Goal: Task Accomplishment & Management: Use online tool/utility

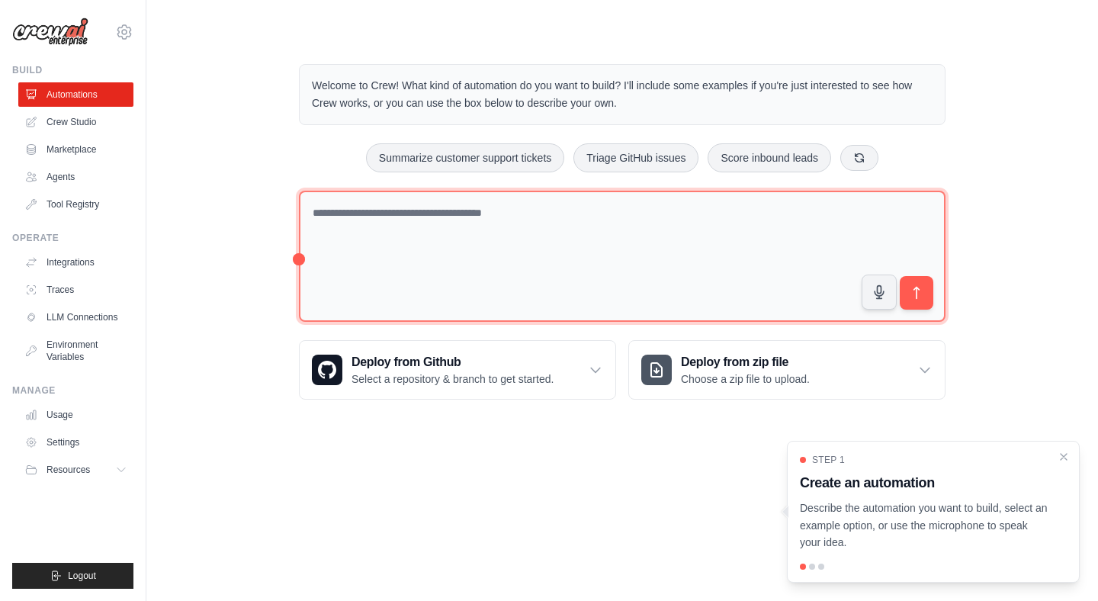
click at [476, 239] on textarea at bounding box center [622, 257] width 647 height 132
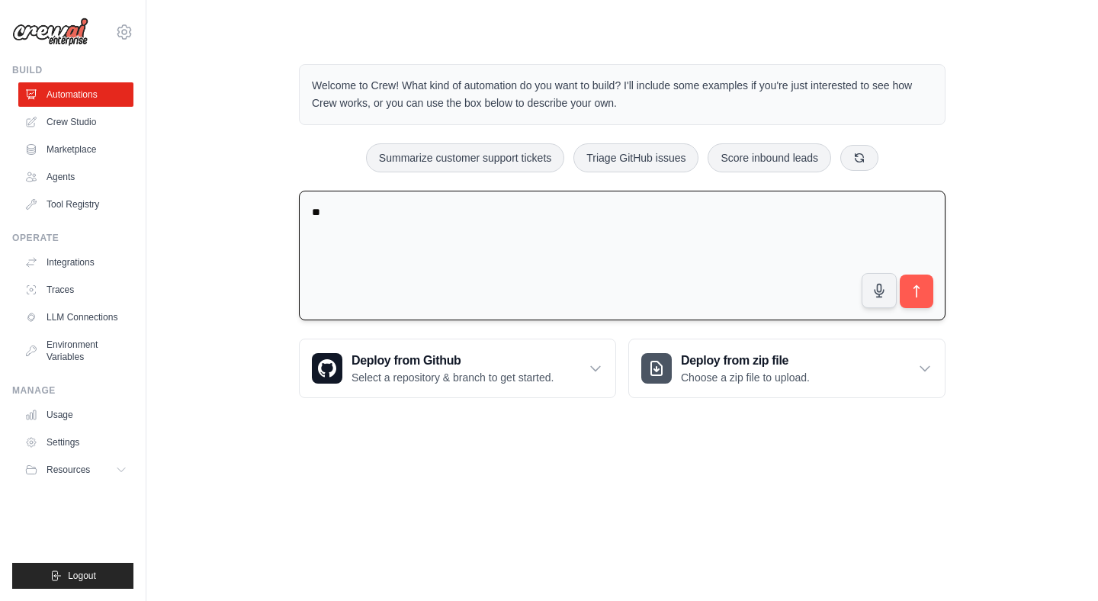
type textarea "*"
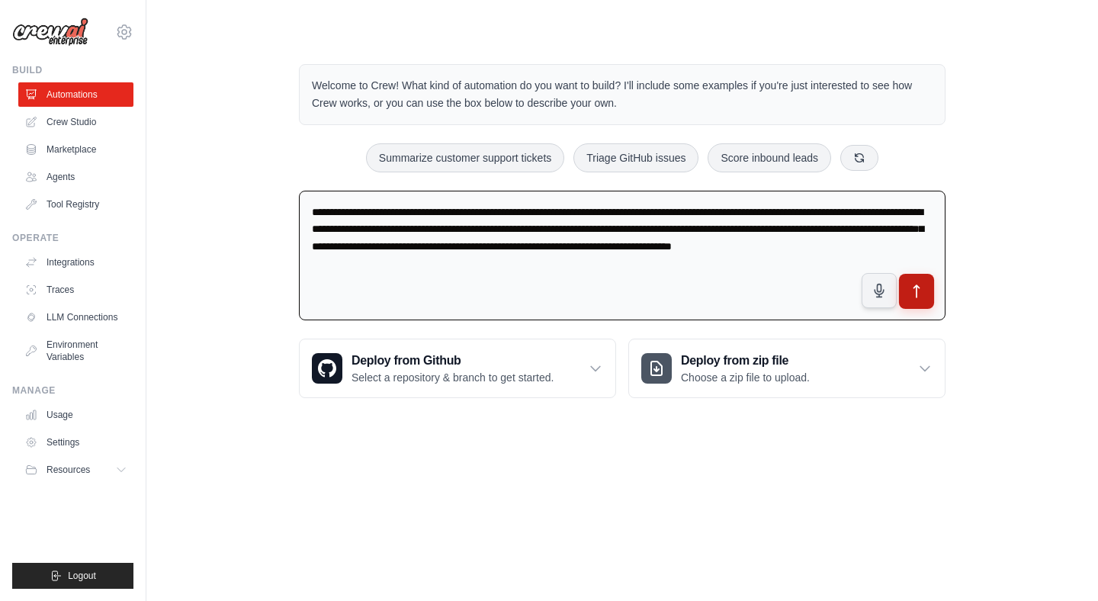
type textarea "**********"
click at [923, 294] on icon "submit" at bounding box center [917, 292] width 16 height 16
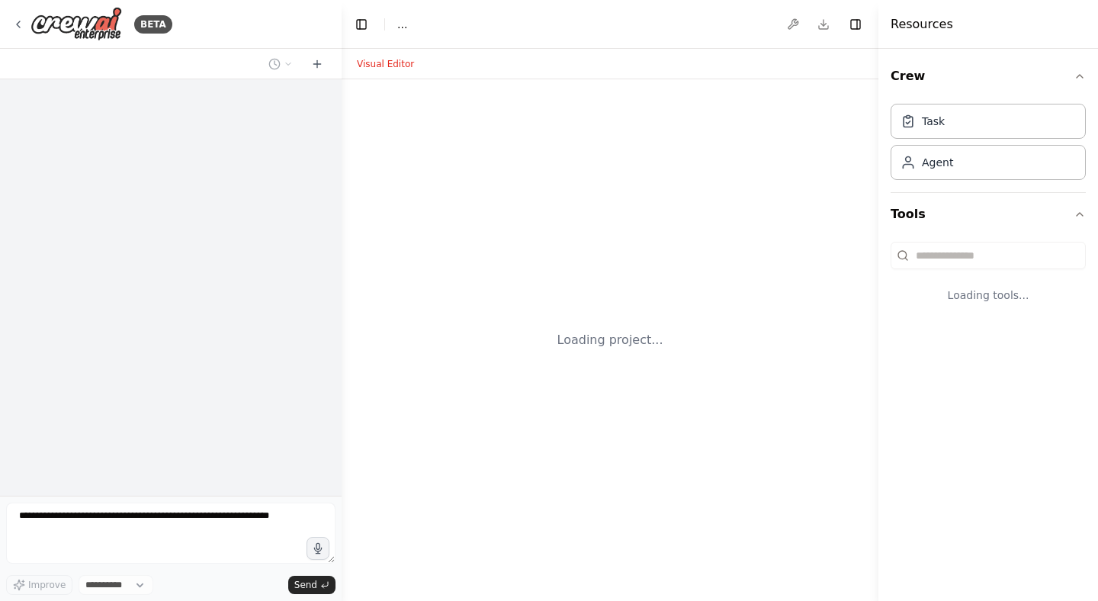
select select "****"
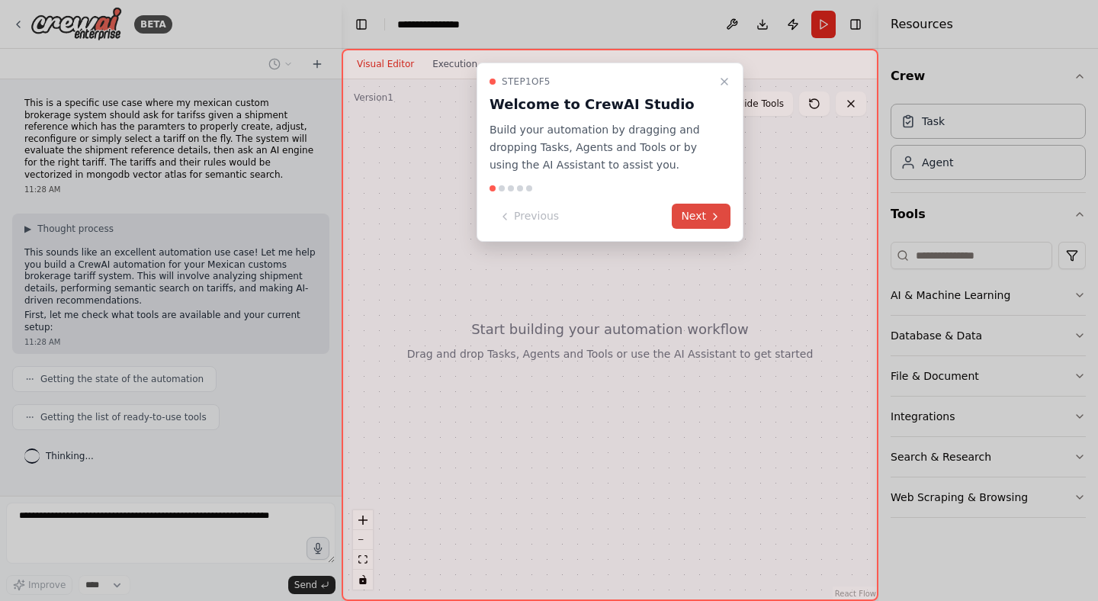
click at [719, 219] on icon at bounding box center [715, 217] width 12 height 12
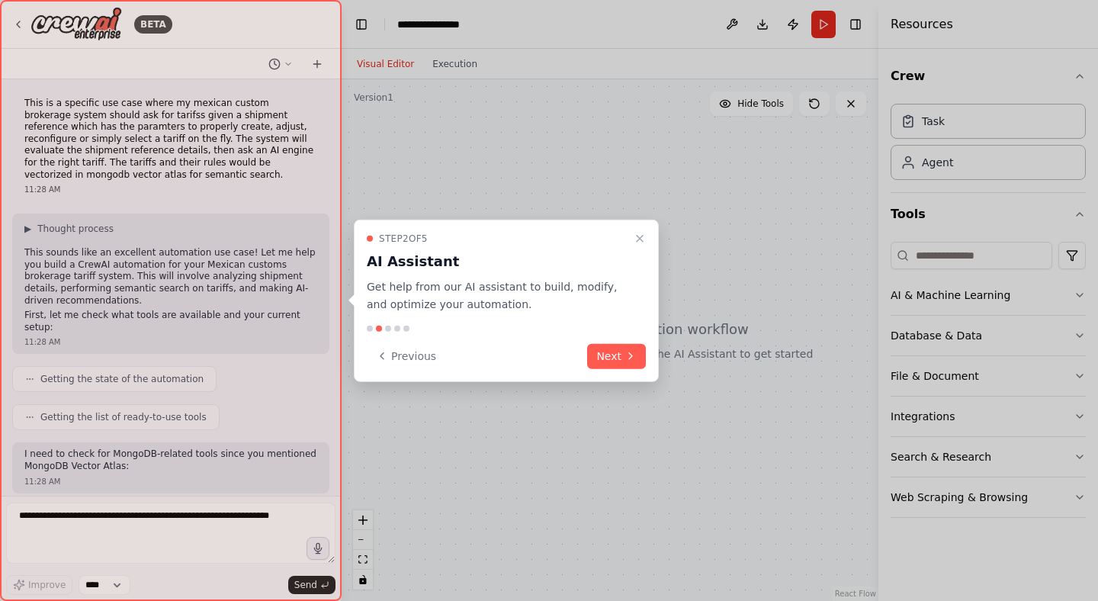
scroll to position [86, 0]
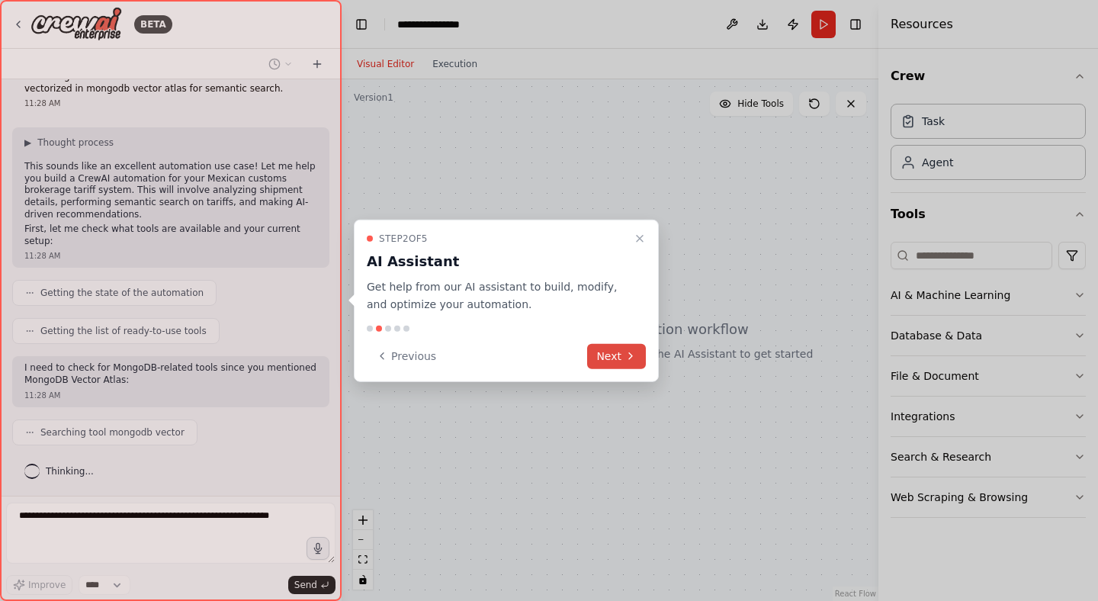
click at [618, 361] on button "Next" at bounding box center [616, 355] width 59 height 25
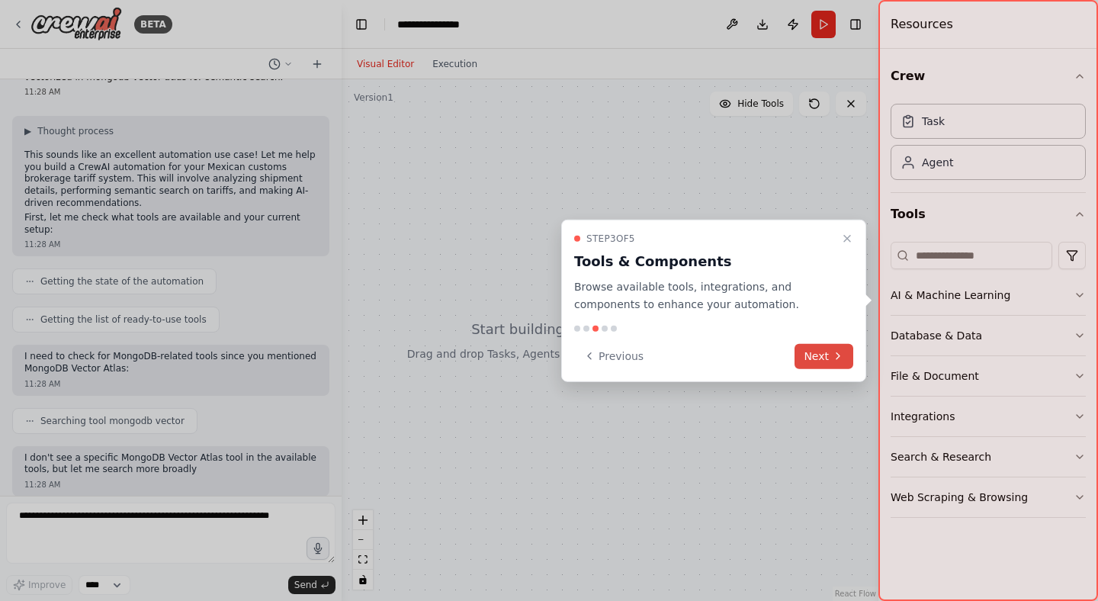
click at [819, 357] on button "Next" at bounding box center [824, 355] width 59 height 25
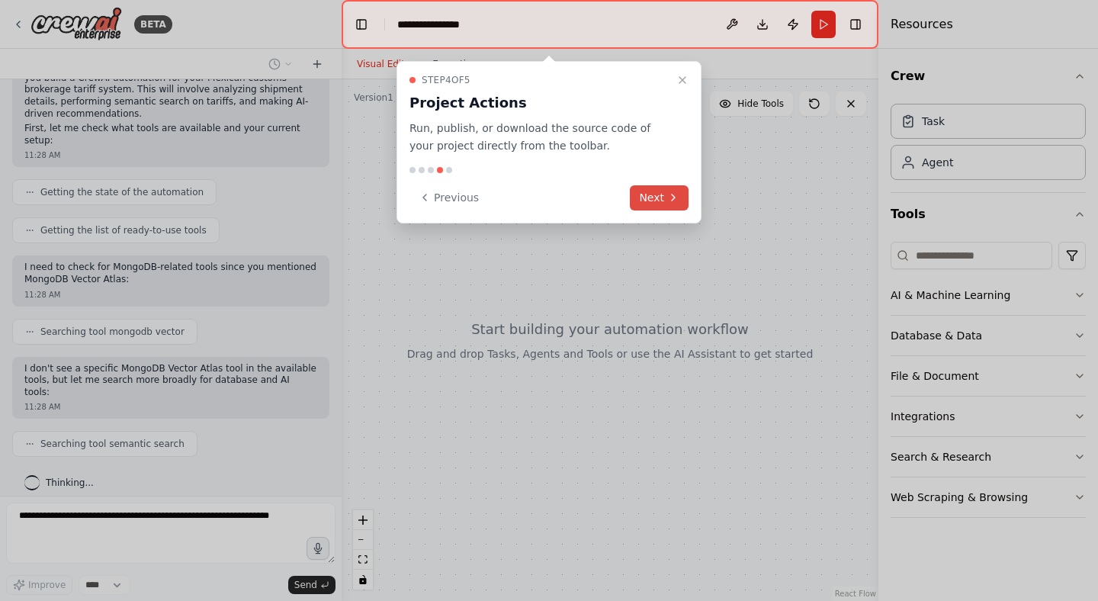
click at [678, 208] on button "Next" at bounding box center [659, 197] width 59 height 25
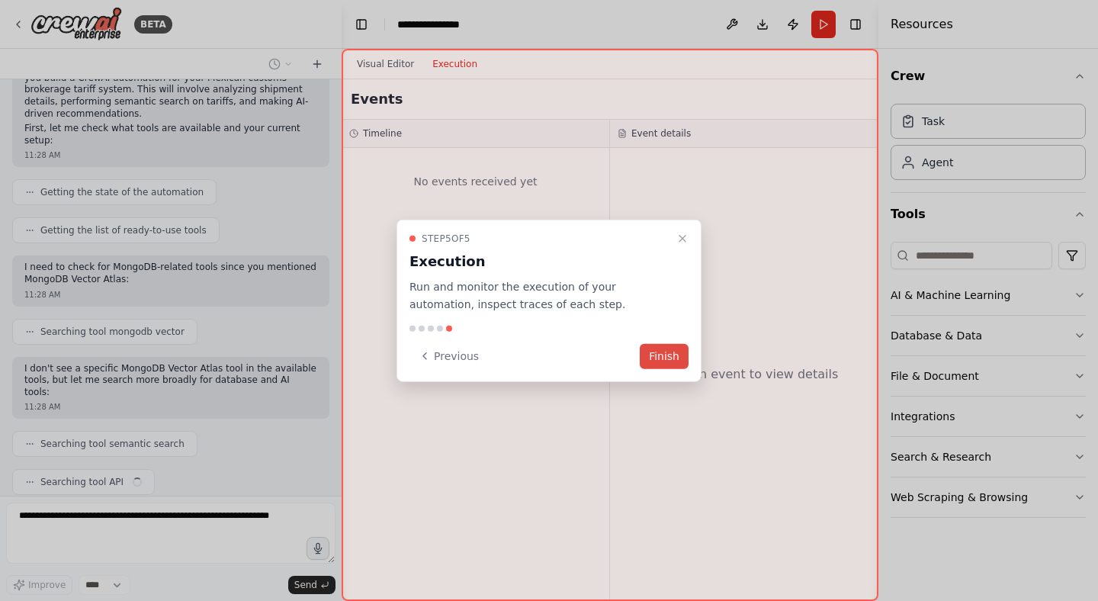
click at [661, 352] on button "Finish" at bounding box center [664, 355] width 49 height 25
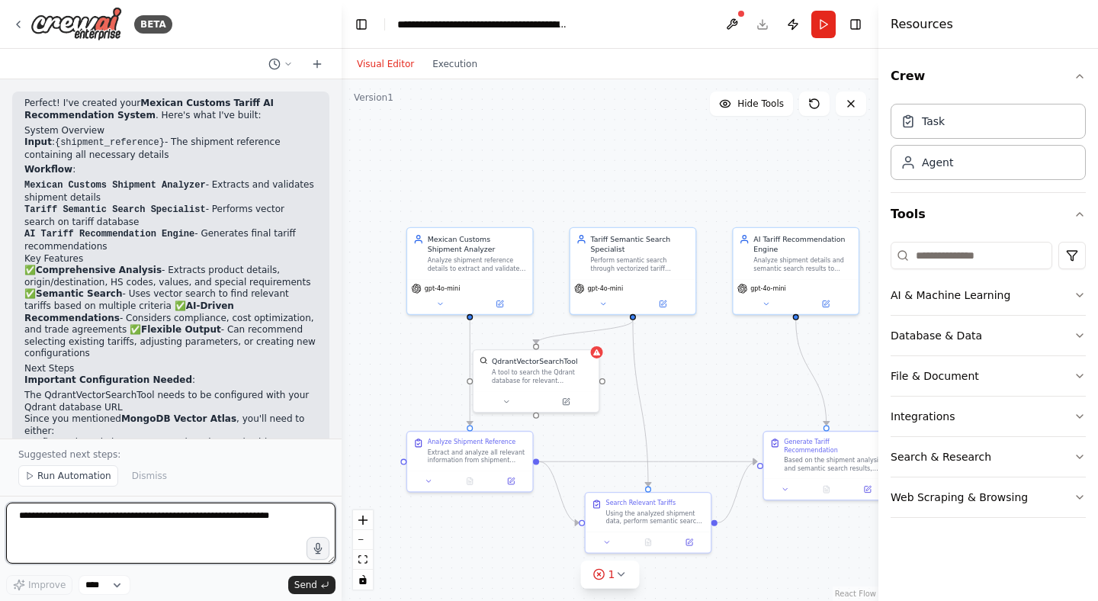
scroll to position [1432, 0]
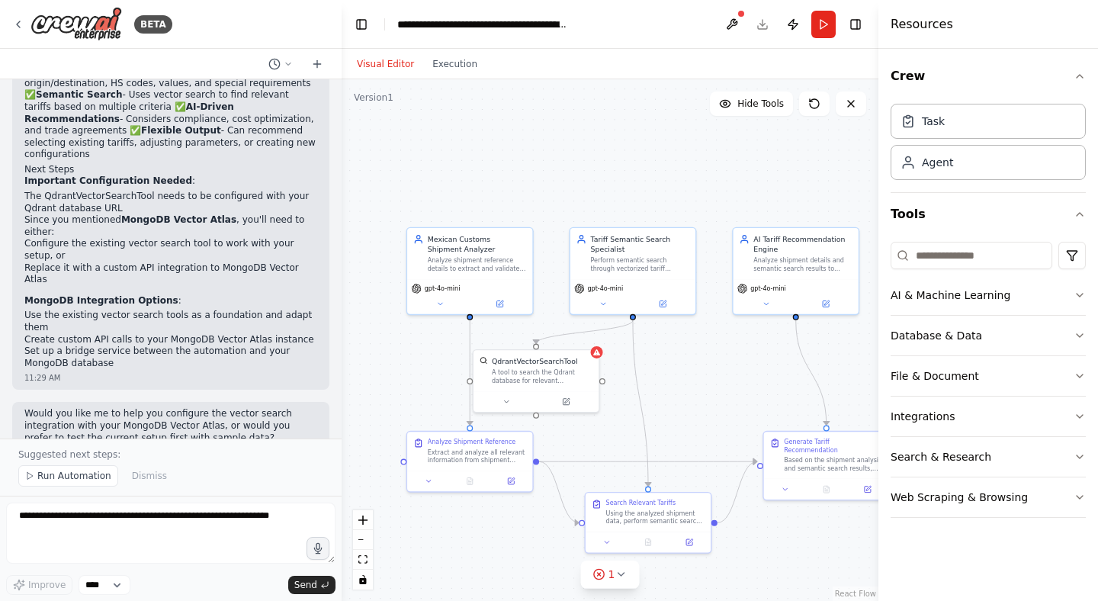
click at [457, 76] on div "Visual Editor Execution" at bounding box center [417, 64] width 139 height 31
click at [458, 71] on button "Execution" at bounding box center [454, 64] width 63 height 18
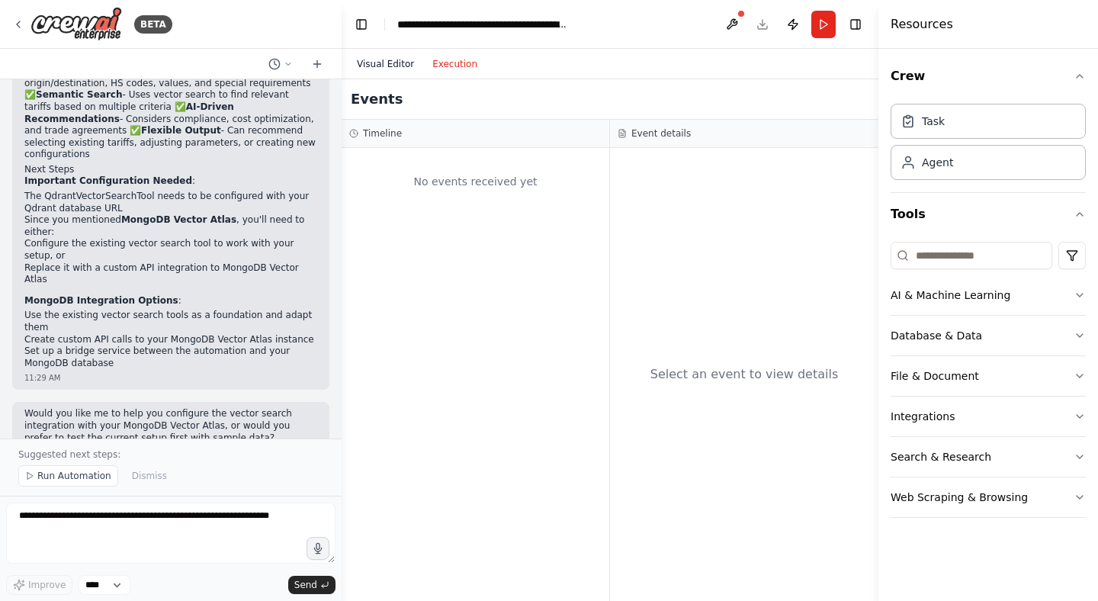
click at [381, 65] on button "Visual Editor" at bounding box center [386, 64] width 76 height 18
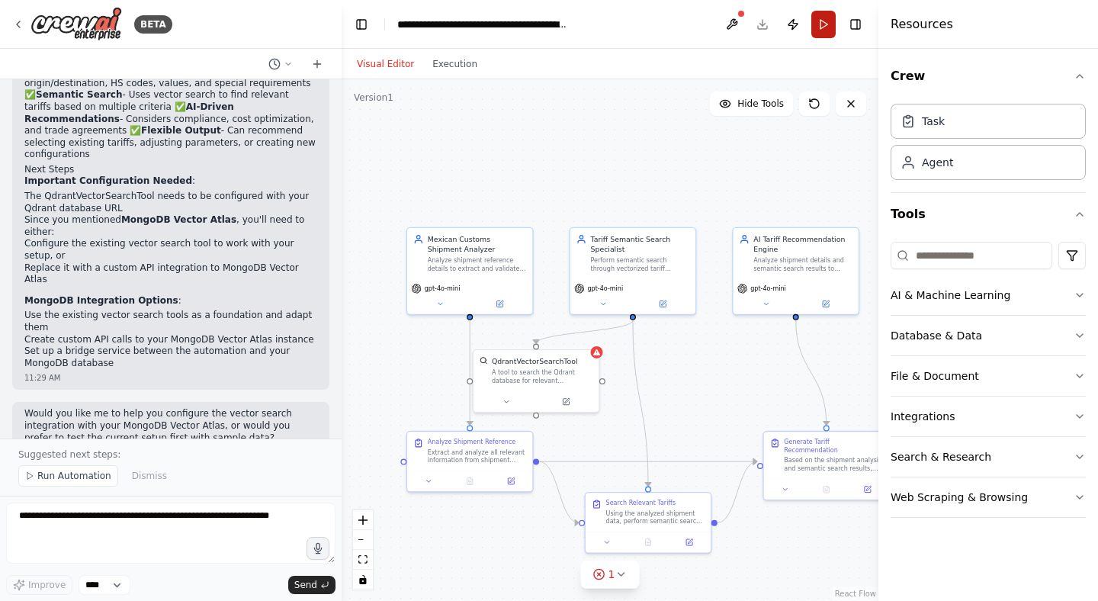
click at [823, 22] on button "Run" at bounding box center [824, 24] width 24 height 27
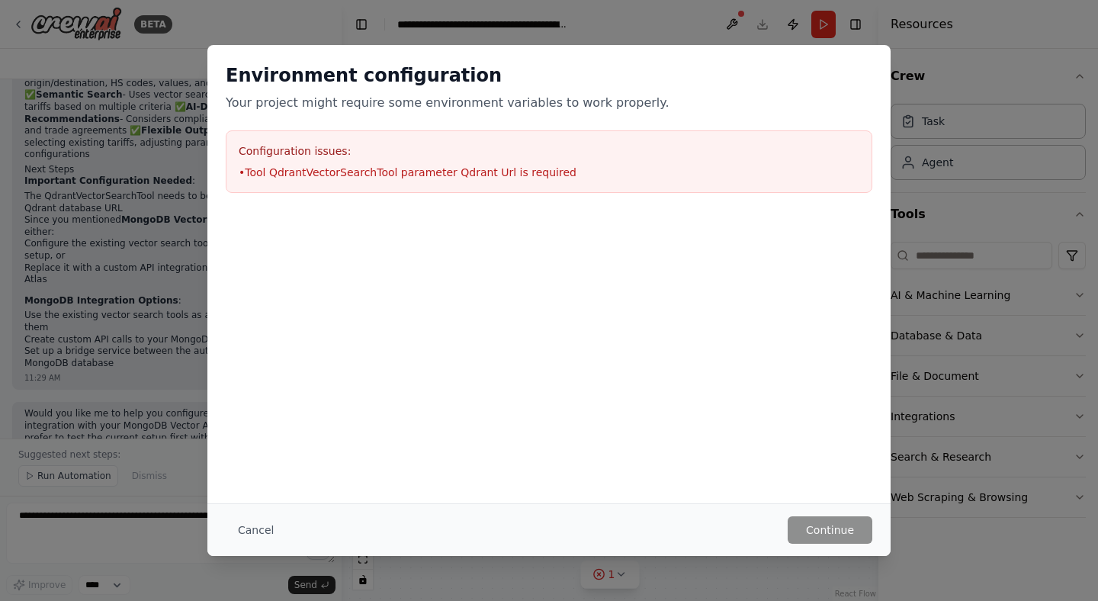
click at [259, 545] on div "Cancel Continue" at bounding box center [548, 529] width 683 height 53
click at [259, 539] on button "Cancel" at bounding box center [256, 529] width 60 height 27
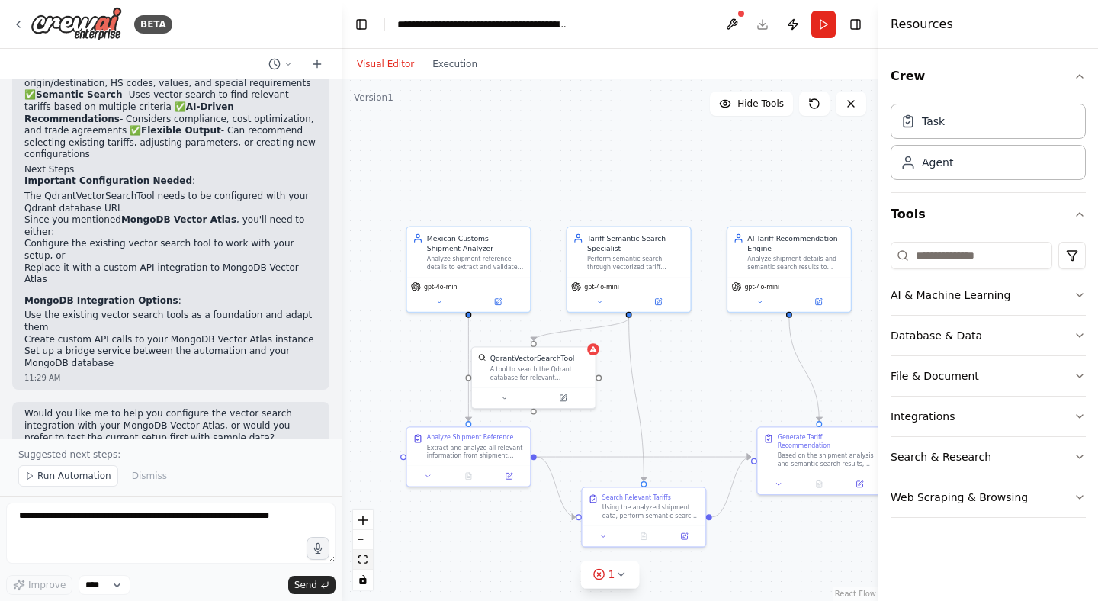
click at [368, 556] on button "fit view" at bounding box center [363, 560] width 20 height 20
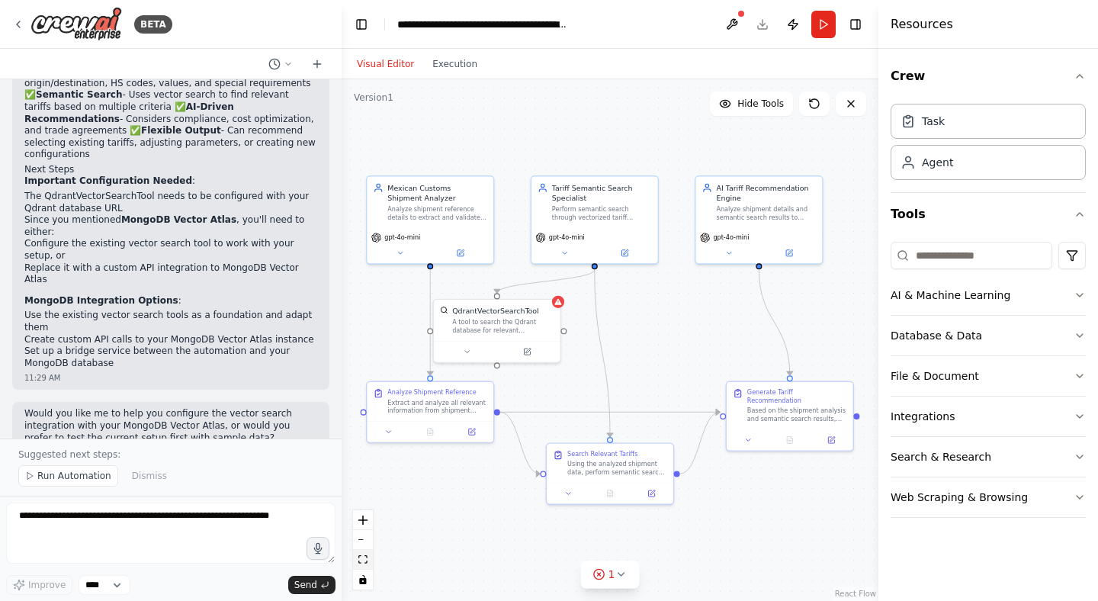
click at [362, 560] on icon "fit view" at bounding box center [362, 559] width 9 height 8
click at [365, 562] on icon "fit view" at bounding box center [362, 559] width 9 height 8
click at [364, 522] on icon "zoom in" at bounding box center [362, 520] width 9 height 9
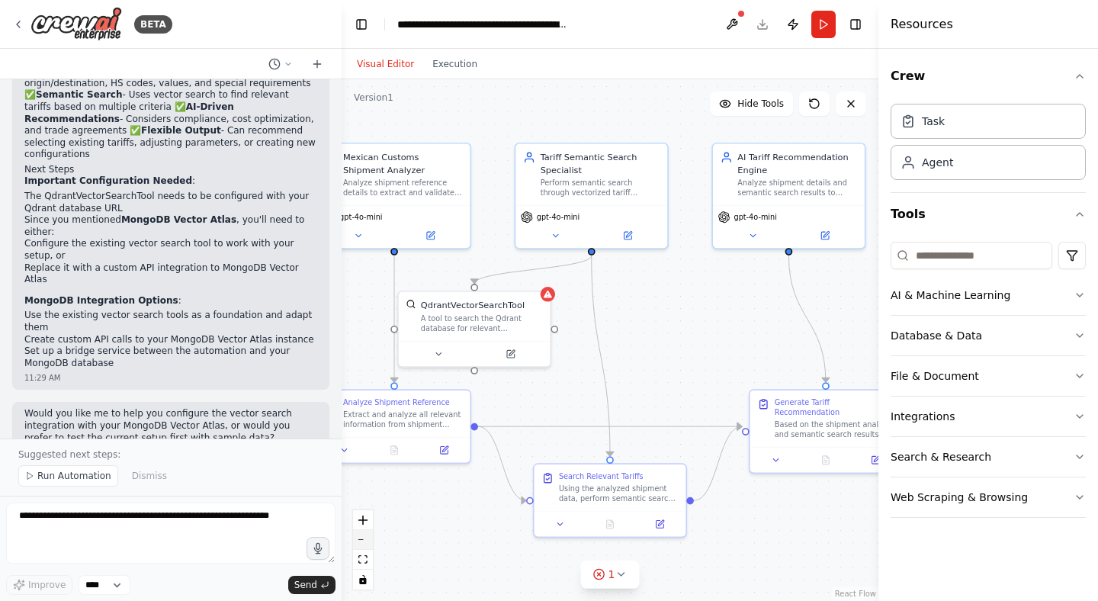
click at [364, 536] on button "zoom out" at bounding box center [363, 540] width 20 height 20
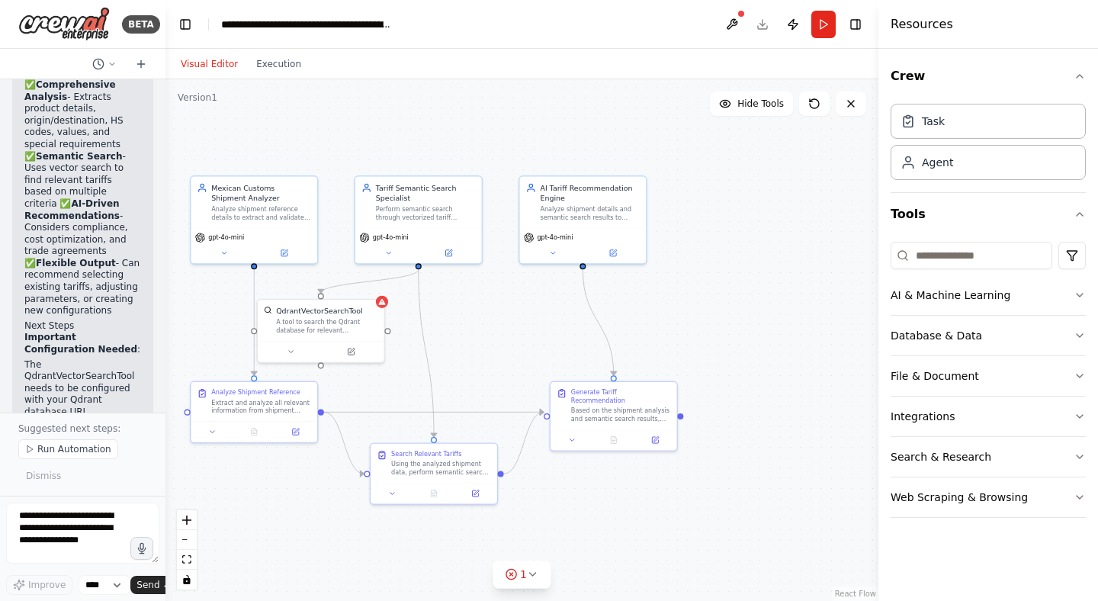
scroll to position [2427, 0]
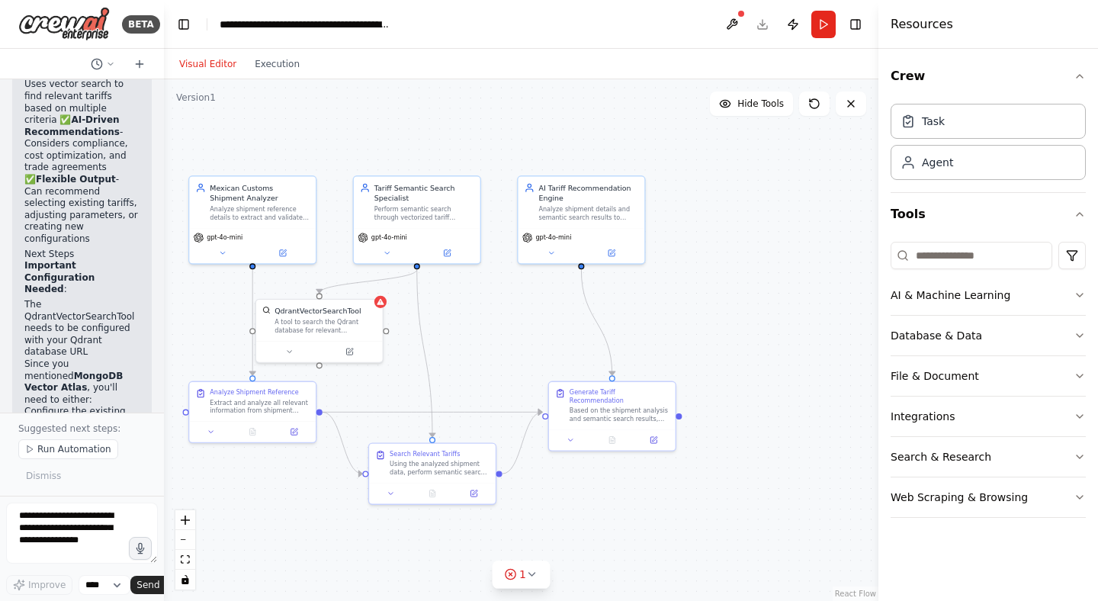
drag, startPoint x: 339, startPoint y: 351, endPoint x: 164, endPoint y: 353, distance: 174.7
click at [164, 353] on div "BETA This is a specific use case where my mexican custom brokerage system shoul…" at bounding box center [549, 300] width 1098 height 601
click at [185, 519] on icon "zoom in" at bounding box center [185, 520] width 9 height 9
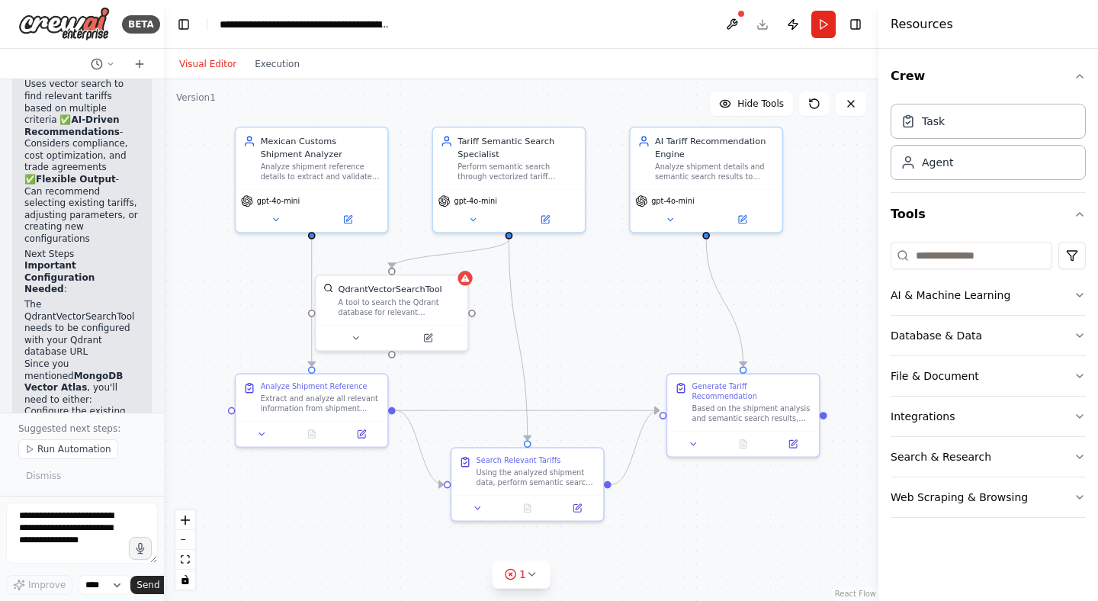
drag, startPoint x: 616, startPoint y: 525, endPoint x: 729, endPoint y: 509, distance: 114.0
click at [729, 509] on div ".deletable-edge-delete-btn { width: 20px; height: 20px; border: 0px solid #ffff…" at bounding box center [521, 340] width 715 height 522
click at [741, 102] on span "Hide Tools" at bounding box center [761, 104] width 47 height 12
click at [741, 102] on span "Show Tools" at bounding box center [759, 104] width 50 height 12
click at [352, 178] on div "Analyze shipment reference details to extract and validate all relevant paramet…" at bounding box center [321, 170] width 120 height 20
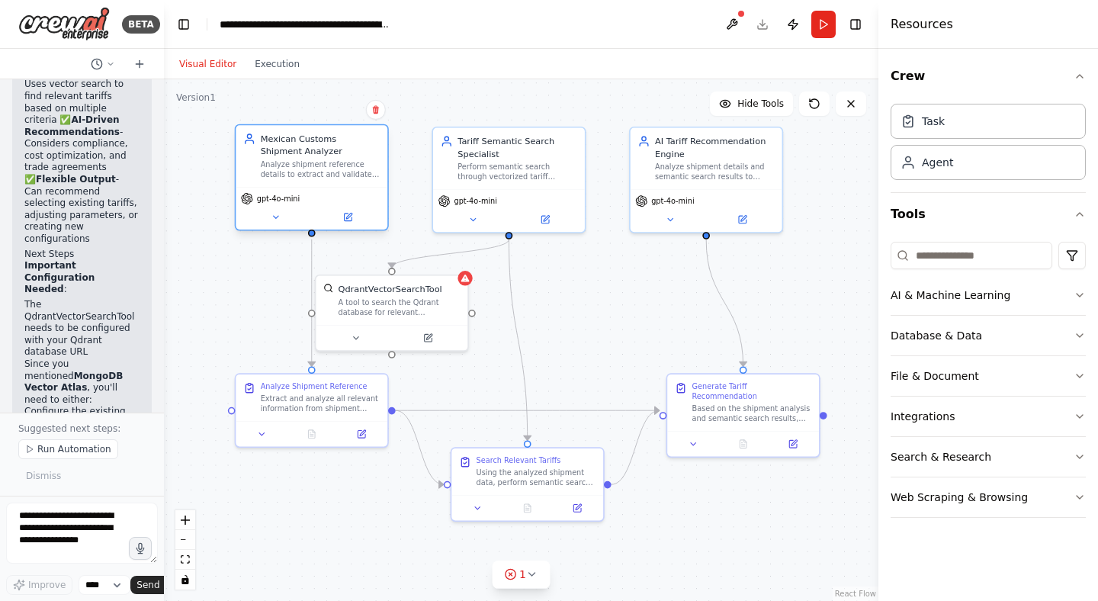
click at [352, 178] on div "Analyze shipment reference details to extract and validate all relevant paramet…" at bounding box center [321, 170] width 120 height 20
click at [239, 301] on div ".deletable-edge-delete-btn { width: 20px; height: 20px; border: 0px solid #ffff…" at bounding box center [521, 340] width 715 height 522
click at [381, 227] on div "gpt-4o-mini" at bounding box center [312, 208] width 152 height 43
drag, startPoint x: 386, startPoint y: 232, endPoint x: 375, endPoint y: 232, distance: 11.4
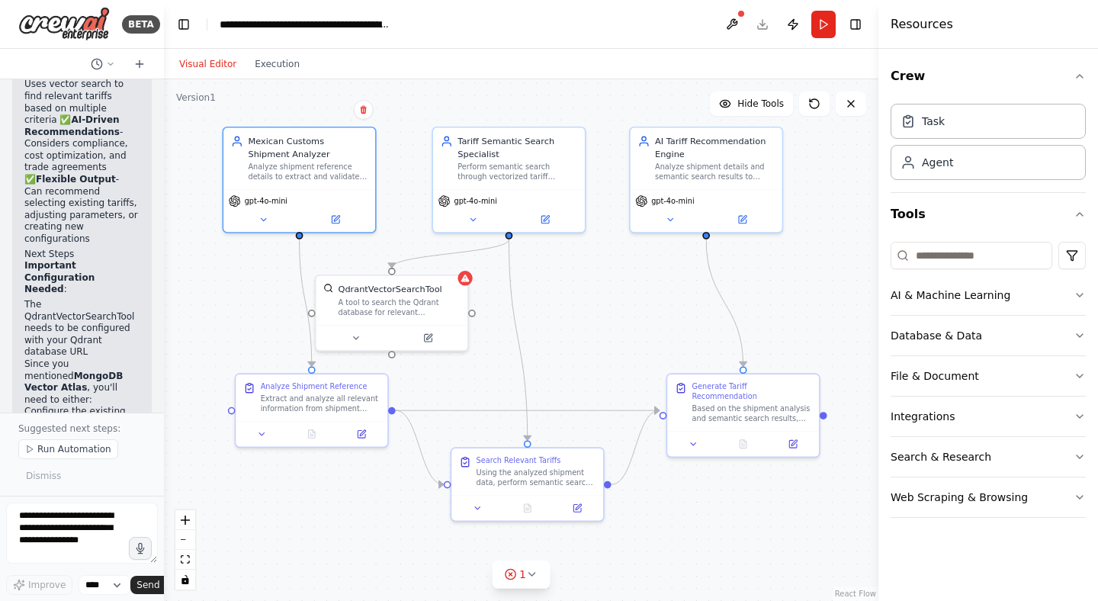
click at [375, 232] on div "Mexican Customs Shipment Analyzer Analyze shipment reference details to extract…" at bounding box center [300, 180] width 154 height 107
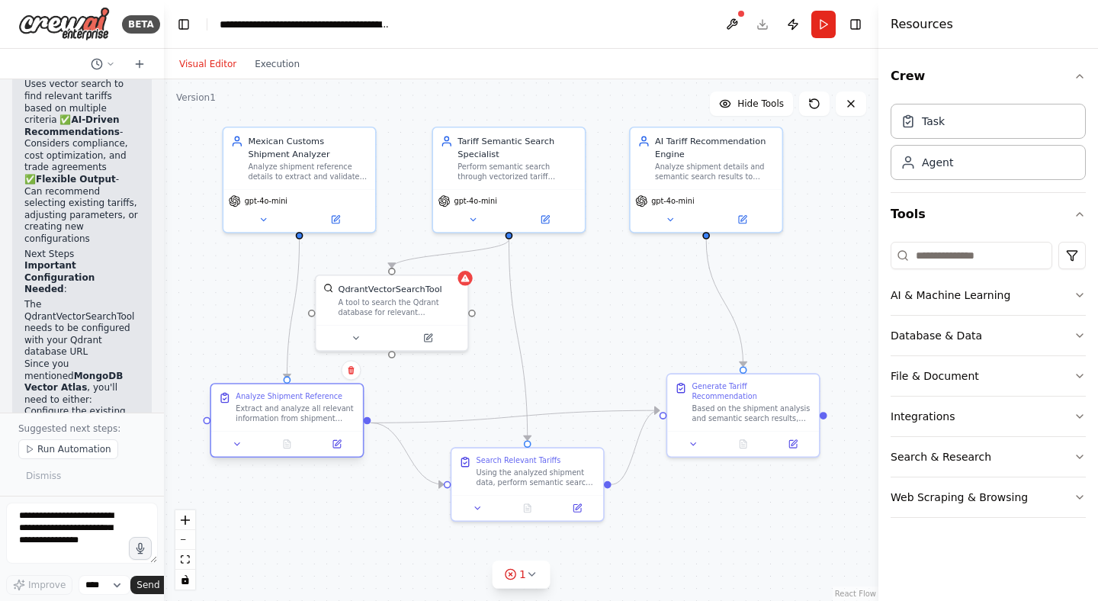
drag, startPoint x: 303, startPoint y: 407, endPoint x: 280, endPoint y: 414, distance: 23.9
click at [280, 414] on div "Extract and analyze all relevant information from shipment reference {shipment_…" at bounding box center [296, 414] width 120 height 20
drag, startPoint x: 280, startPoint y: 427, endPoint x: 291, endPoint y: 428, distance: 10.7
click at [291, 428] on div "Analyze Shipment Reference Extract and analyze all relevant information from sh…" at bounding box center [299, 407] width 152 height 47
click at [263, 214] on icon at bounding box center [264, 217] width 10 height 10
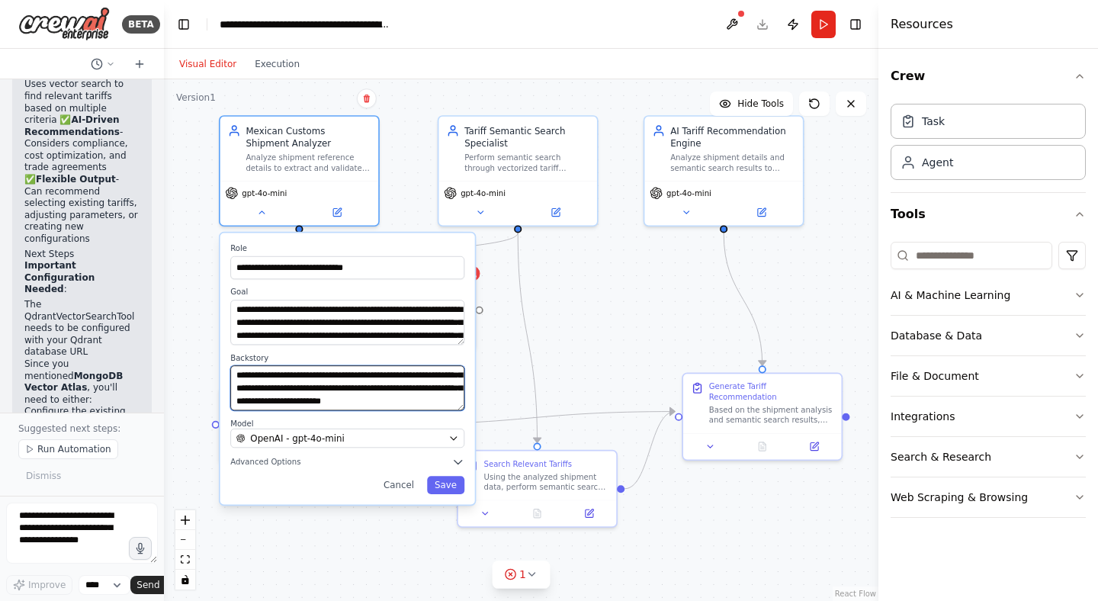
scroll to position [61, 0]
click at [260, 522] on div ".deletable-edge-delete-btn { width: 20px; height: 20px; border: 0px solid #ffff…" at bounding box center [521, 340] width 715 height 522
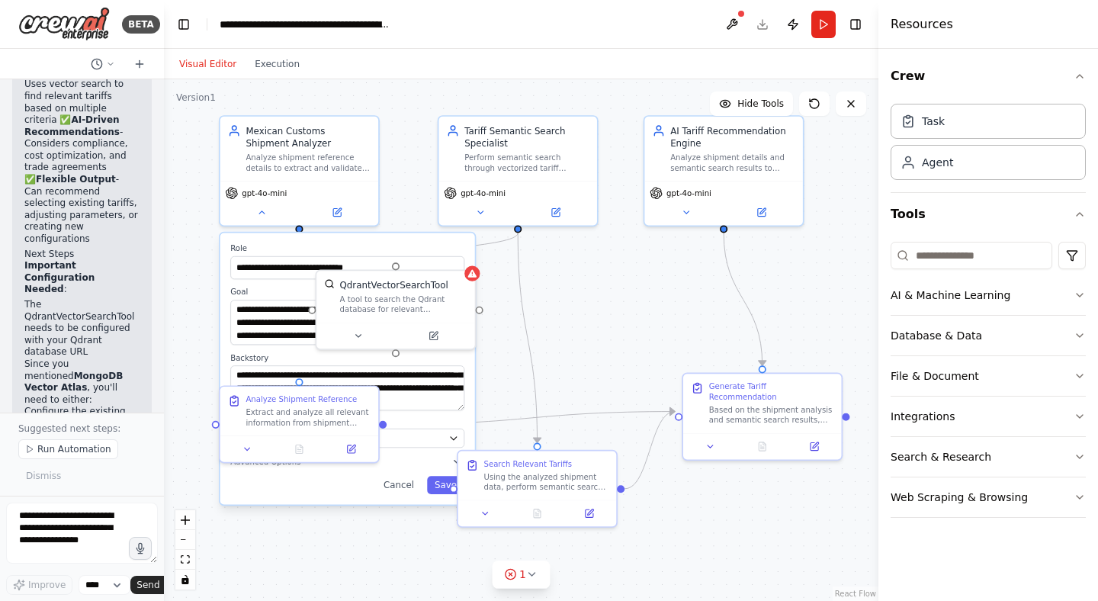
click at [194, 315] on div ".deletable-edge-delete-btn { width: 20px; height: 20px; border: 0px solid #ffff…" at bounding box center [521, 340] width 715 height 522
click at [393, 482] on button "Cancel" at bounding box center [399, 485] width 46 height 18
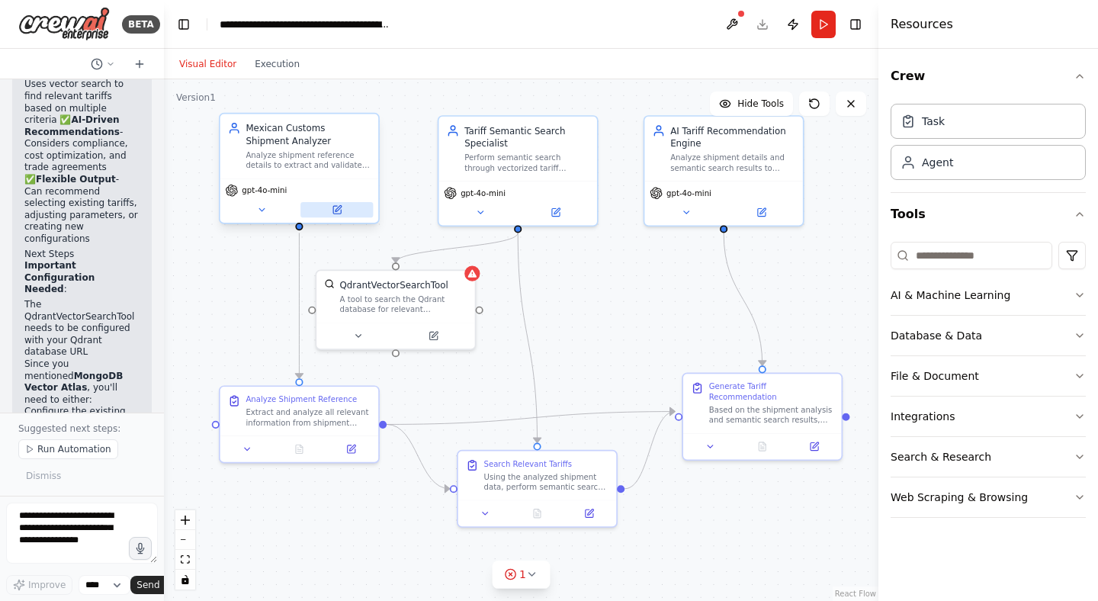
click at [338, 215] on button at bounding box center [337, 209] width 72 height 15
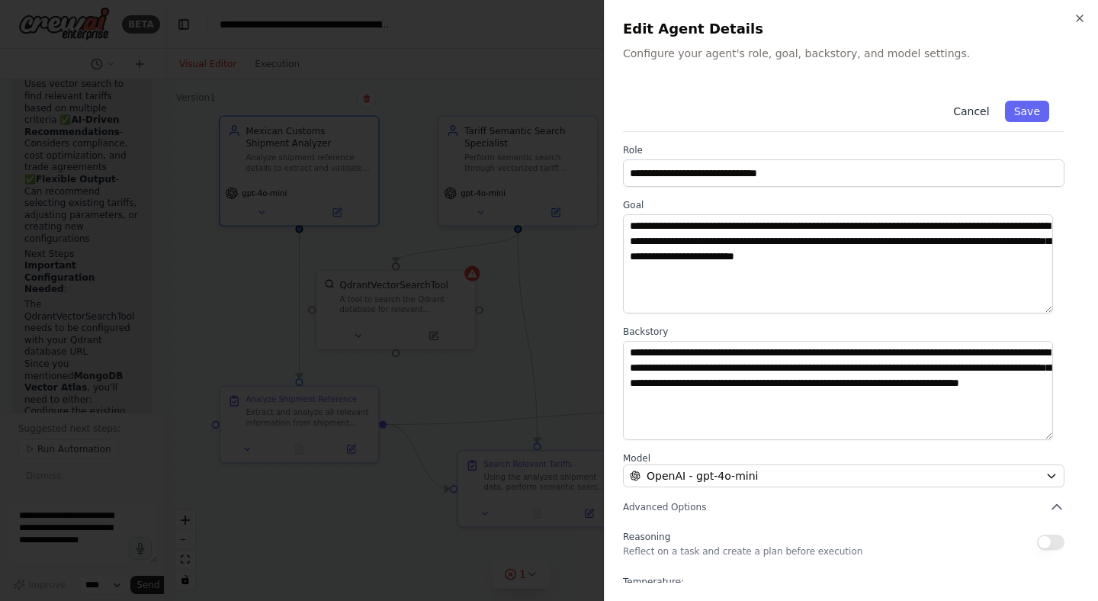
click at [954, 106] on button "Cancel" at bounding box center [971, 111] width 54 height 21
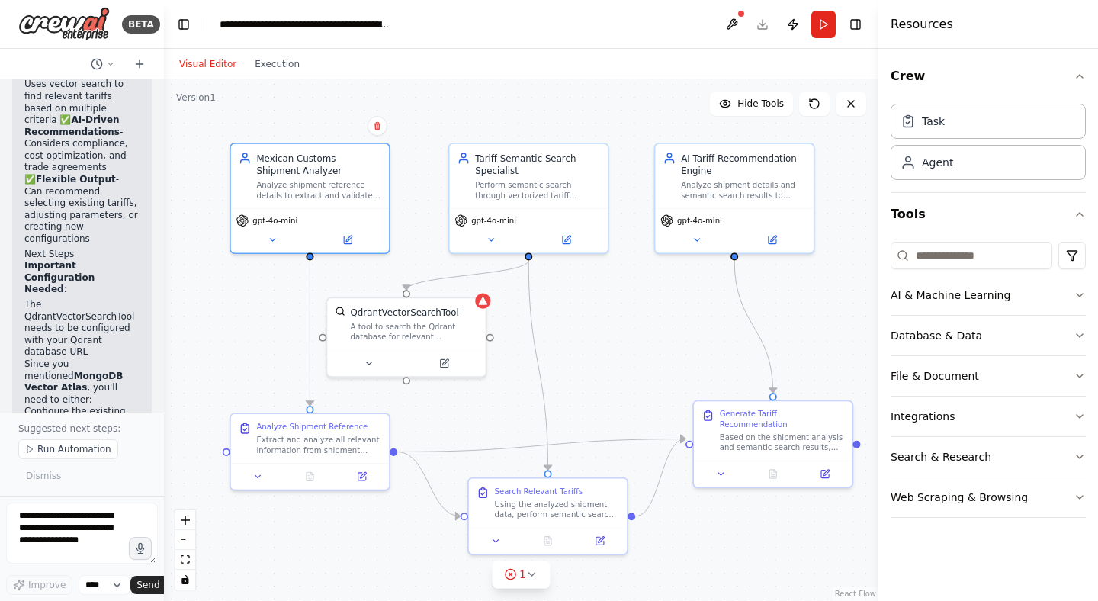
drag, startPoint x: 657, startPoint y: 307, endPoint x: 668, endPoint y: 333, distance: 28.0
click at [668, 333] on div ".deletable-edge-delete-btn { width: 20px; height: 20px; border: 0px solid #ffff…" at bounding box center [521, 340] width 715 height 522
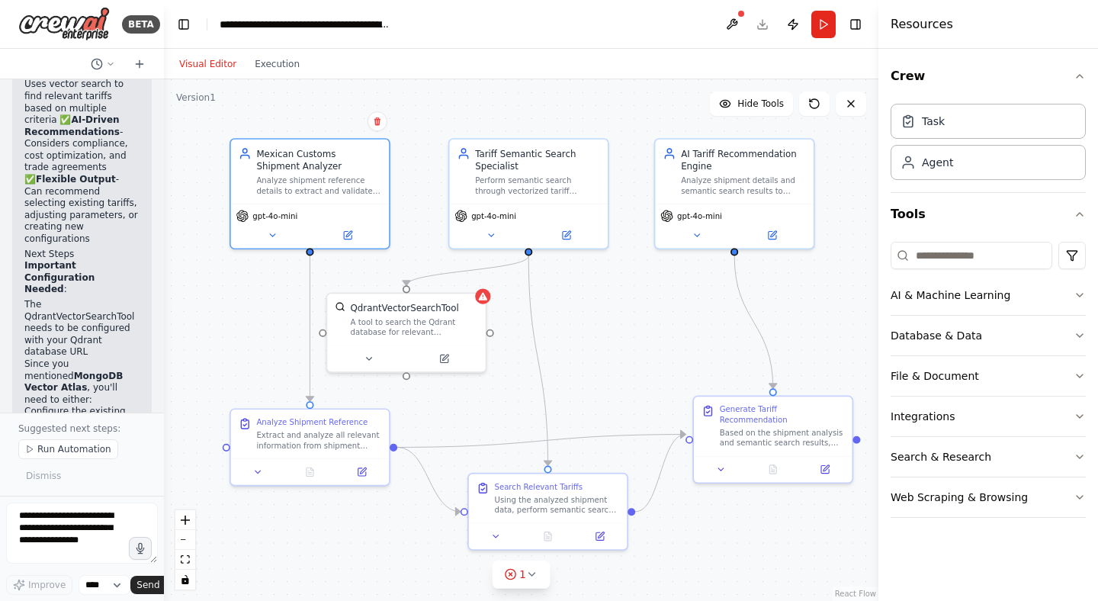
click at [668, 330] on div ".deletable-edge-delete-btn { width: 20px; height: 20px; border: 0px solid #ffff…" at bounding box center [521, 340] width 715 height 522
click at [865, 29] on button "Toggle Right Sidebar" at bounding box center [855, 24] width 21 height 21
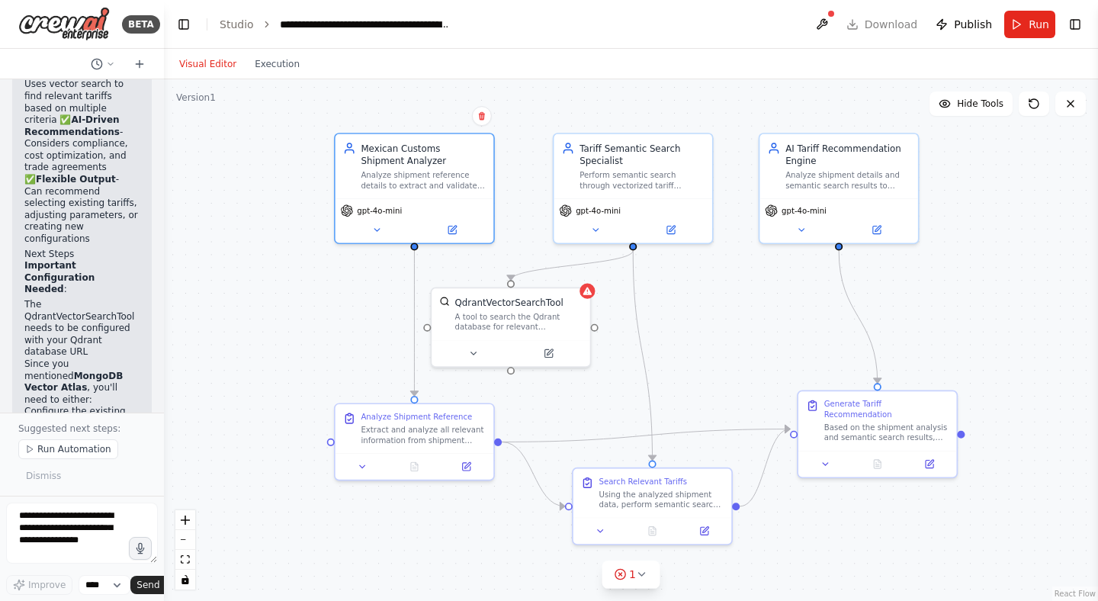
drag, startPoint x: 901, startPoint y: 323, endPoint x: 1005, endPoint y: 317, distance: 104.6
click at [1005, 317] on div ".deletable-edge-delete-btn { width: 20px; height: 20px; border: 0px solid #ffff…" at bounding box center [631, 340] width 934 height 522
click at [113, 63] on icon at bounding box center [110, 63] width 9 height 9
click at [252, 200] on div ".deletable-edge-delete-btn { width: 20px; height: 20px; border: 0px solid #ffff…" at bounding box center [631, 340] width 934 height 522
click at [228, 243] on div ".deletable-edge-delete-btn { width: 20px; height: 20px; border: 0px solid #ffff…" at bounding box center [631, 340] width 934 height 522
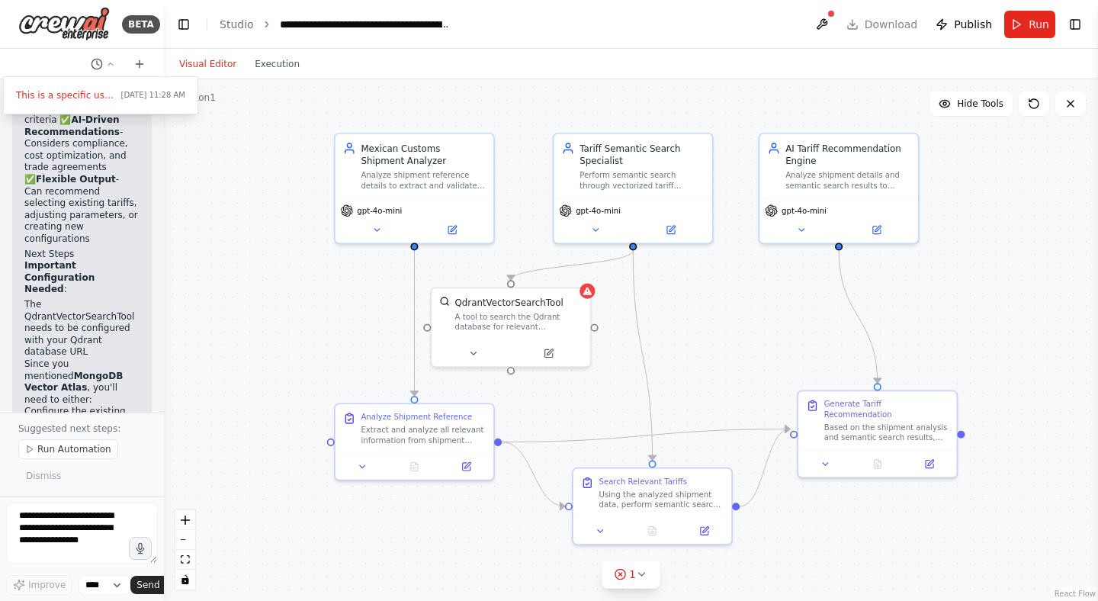
click at [110, 65] on div at bounding box center [82, 300] width 164 height 601
click at [188, 516] on icon "zoom in" at bounding box center [185, 520] width 9 height 9
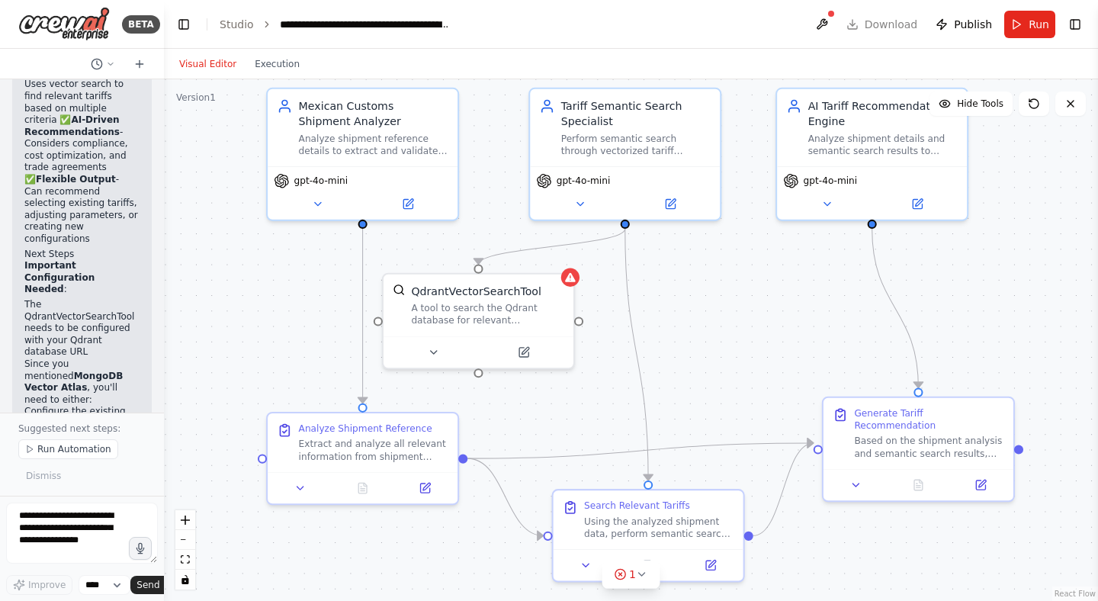
drag, startPoint x: 225, startPoint y: 358, endPoint x: 217, endPoint y: 354, distance: 8.5
click at [217, 354] on div ".deletable-edge-delete-btn { width: 20px; height: 20px; border: 0px solid #ffff…" at bounding box center [631, 340] width 934 height 522
click at [637, 571] on icon at bounding box center [642, 574] width 12 height 12
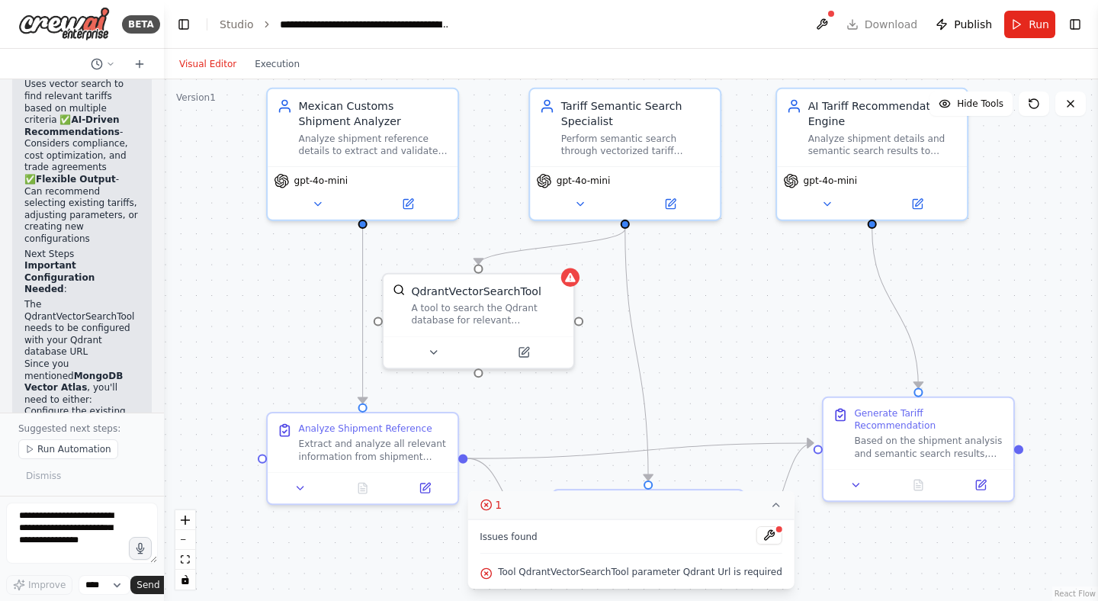
click at [770, 508] on icon at bounding box center [776, 505] width 12 height 12
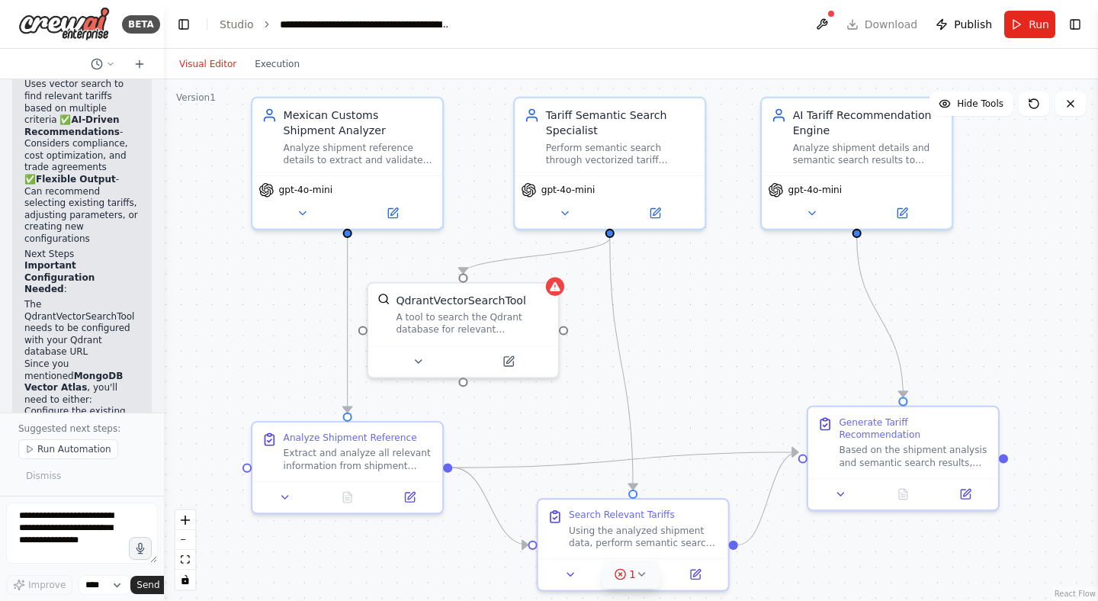
drag, startPoint x: 835, startPoint y: 558, endPoint x: 820, endPoint y: 567, distance: 17.8
click at [820, 567] on div ".deletable-edge-delete-btn { width: 20px; height: 20px; border: 0px solid #ffff…" at bounding box center [631, 340] width 934 height 522
click at [323, 159] on div "Analyze shipment reference details to extract and validate all relevant paramet…" at bounding box center [359, 150] width 150 height 24
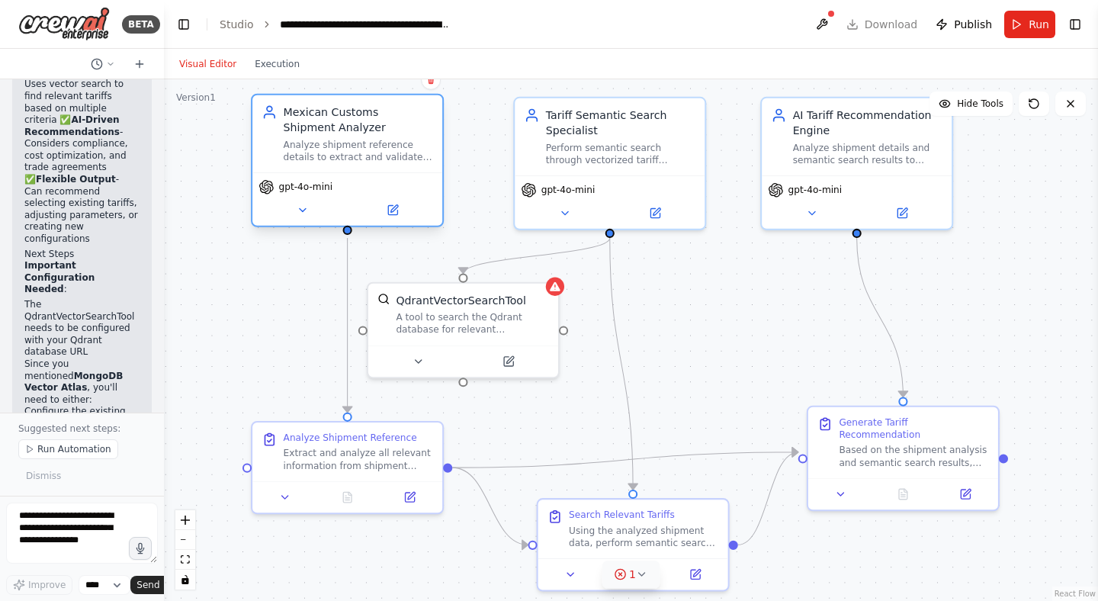
click at [323, 159] on div "Analyze shipment reference details to extract and validate all relevant paramet…" at bounding box center [359, 150] width 150 height 24
click at [287, 499] on icon at bounding box center [285, 494] width 12 height 12
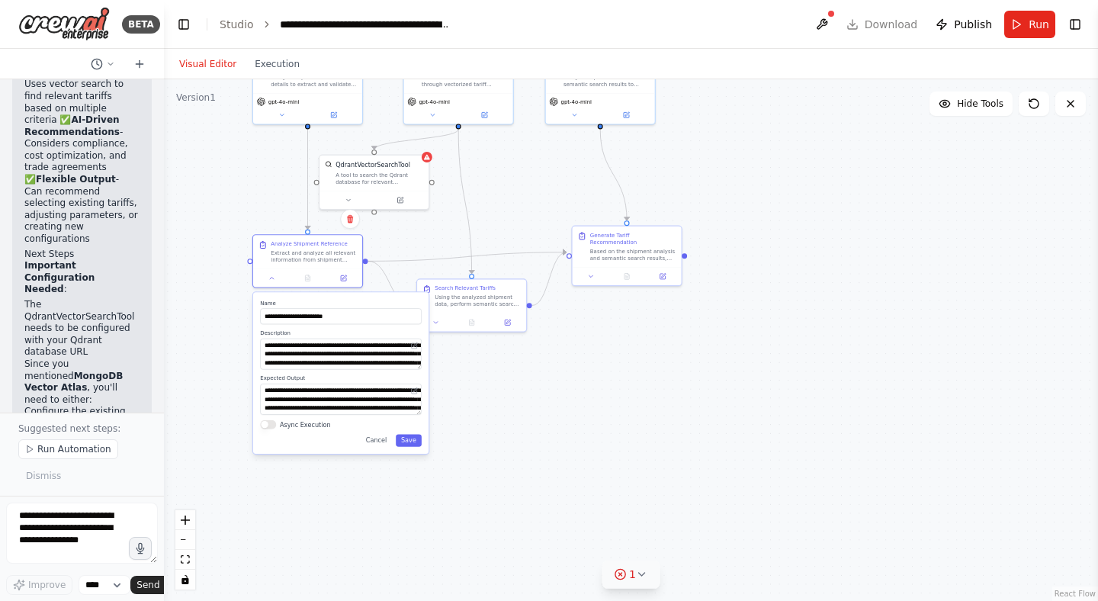
drag, startPoint x: 237, startPoint y: 358, endPoint x: 235, endPoint y: 241, distance: 116.7
click at [235, 241] on div ".deletable-edge-delete-btn { width: 20px; height: 20px; border: 0px solid #ffff…" at bounding box center [631, 340] width 934 height 522
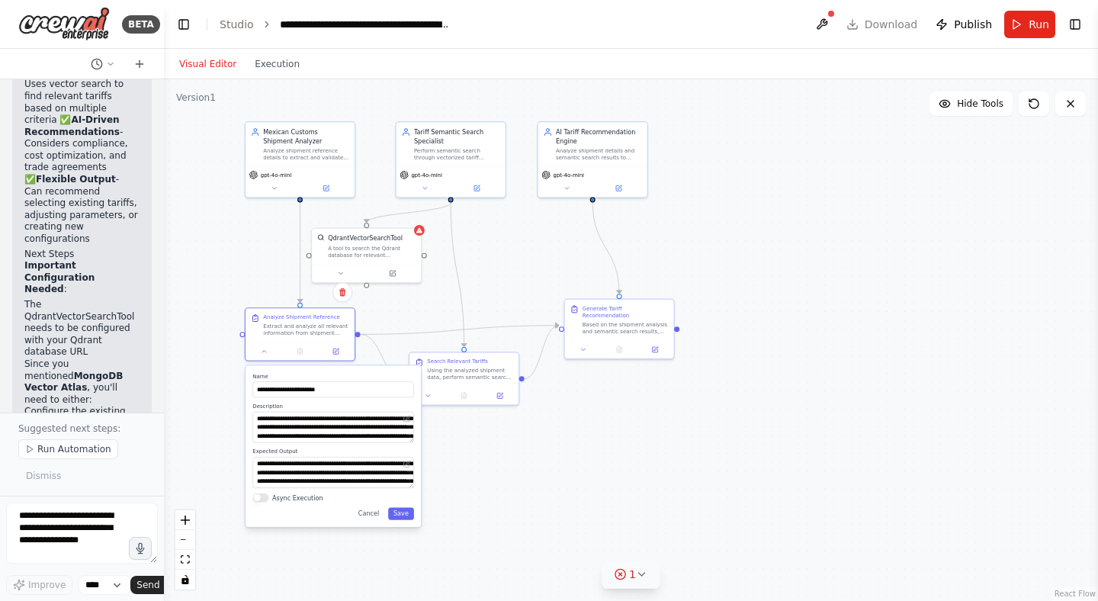
drag, startPoint x: 235, startPoint y: 241, endPoint x: 227, endPoint y: 314, distance: 73.6
click at [227, 314] on div ".deletable-edge-delete-btn { width: 20px; height: 20px; border: 0px solid #ffff…" at bounding box center [631, 340] width 934 height 522
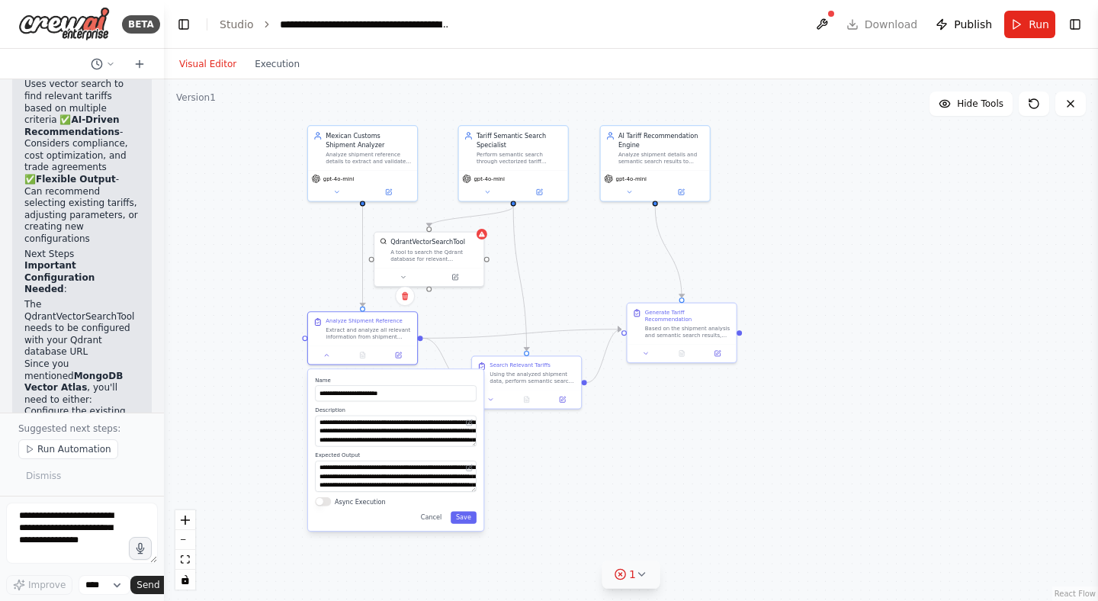
drag, startPoint x: 227, startPoint y: 314, endPoint x: 290, endPoint y: 318, distance: 62.7
click at [290, 318] on div ".deletable-edge-delete-btn { width: 20px; height: 20px; border: 0px solid #ffff…" at bounding box center [631, 340] width 934 height 522
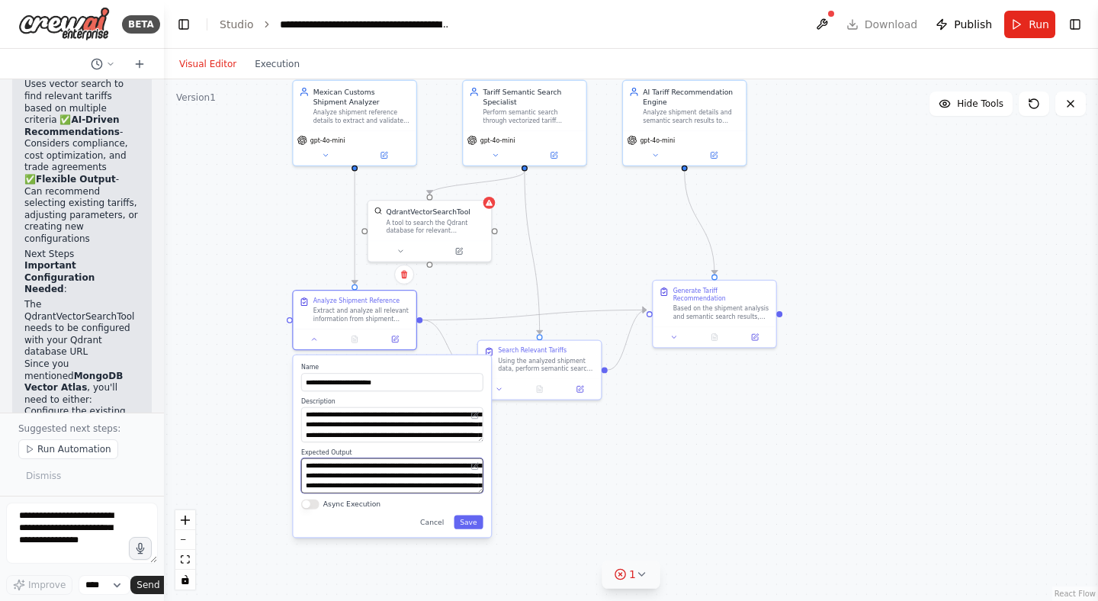
click at [460, 479] on textarea "**********" at bounding box center [392, 475] width 182 height 35
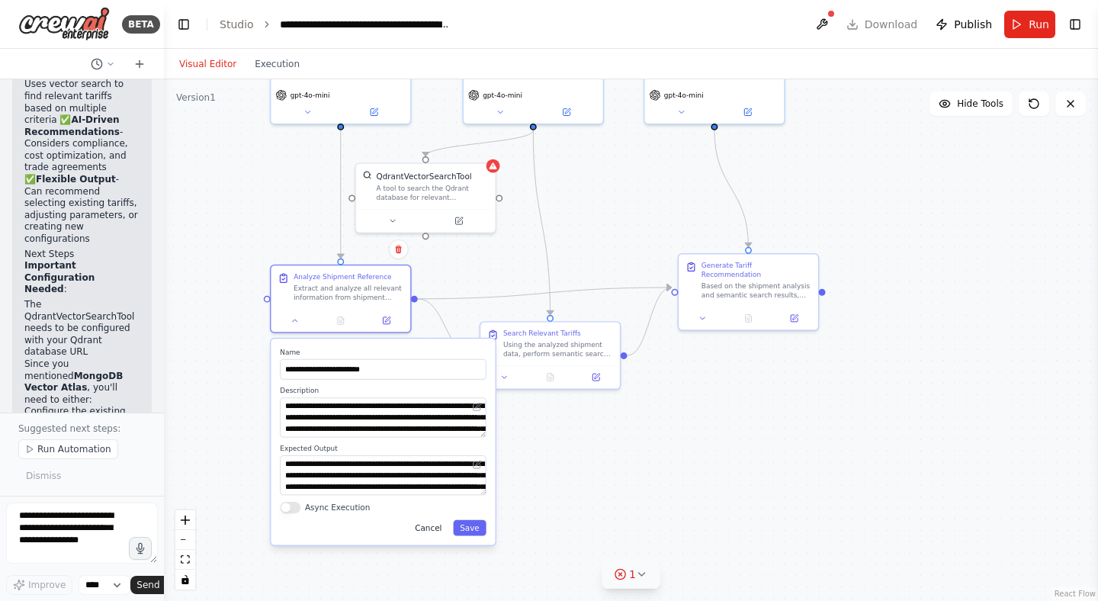
click at [432, 532] on button "Cancel" at bounding box center [428, 528] width 40 height 16
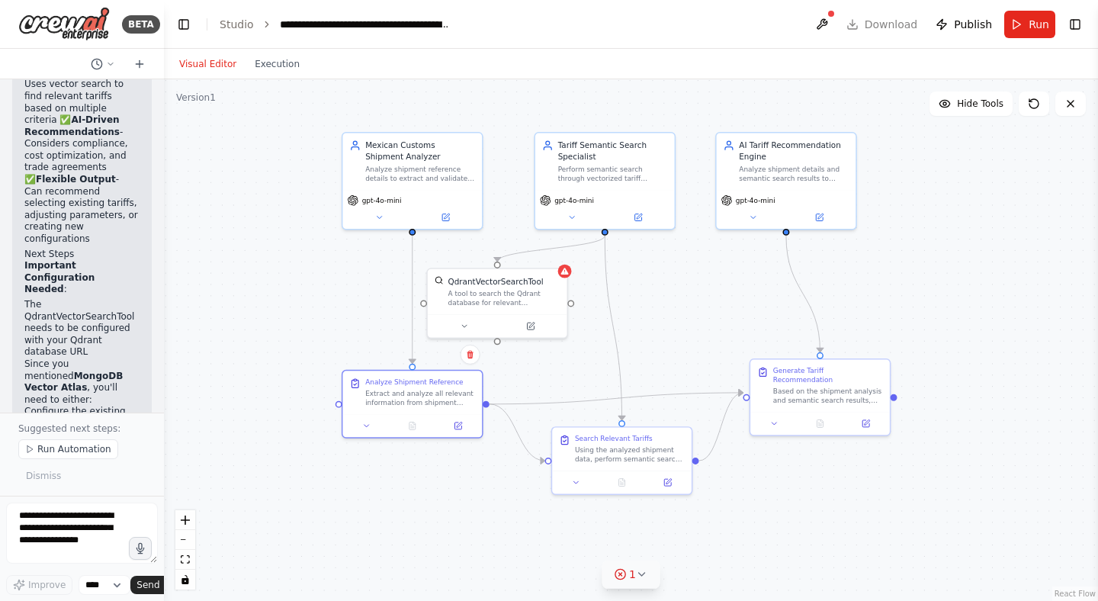
drag, startPoint x: 246, startPoint y: 394, endPoint x: 317, endPoint y: 499, distance: 126.9
click at [317, 499] on div ".deletable-edge-delete-btn { width: 20px; height: 20px; border: 0px solid #ffff…" at bounding box center [631, 340] width 934 height 522
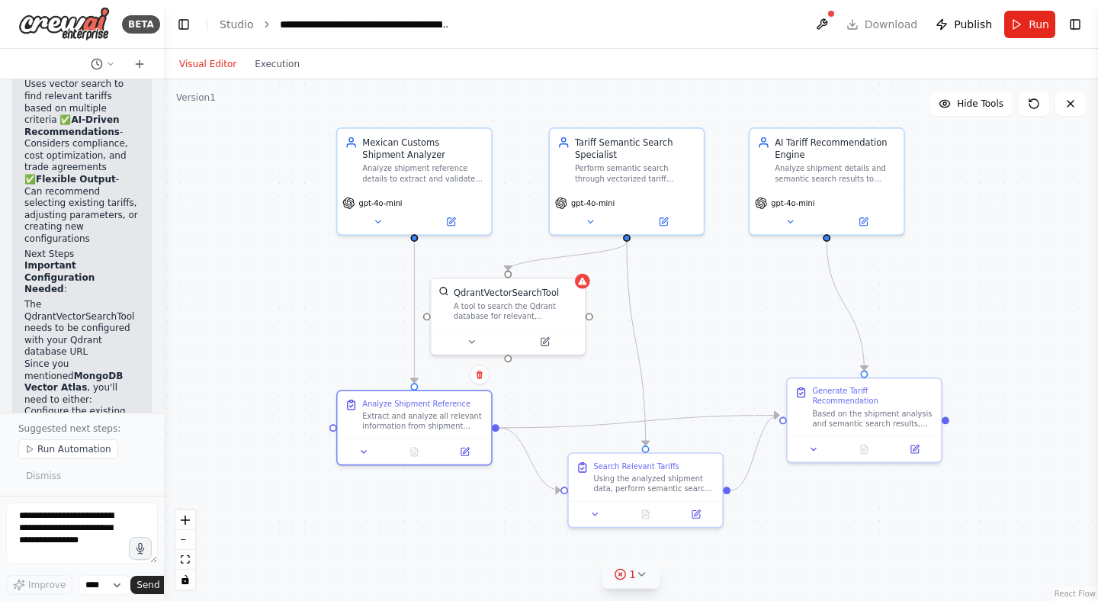
drag, startPoint x: 297, startPoint y: 475, endPoint x: 288, endPoint y: 506, distance: 32.8
click at [288, 506] on div ".deletable-edge-delete-btn { width: 20px; height: 20px; border: 0px solid #ffff…" at bounding box center [631, 340] width 934 height 522
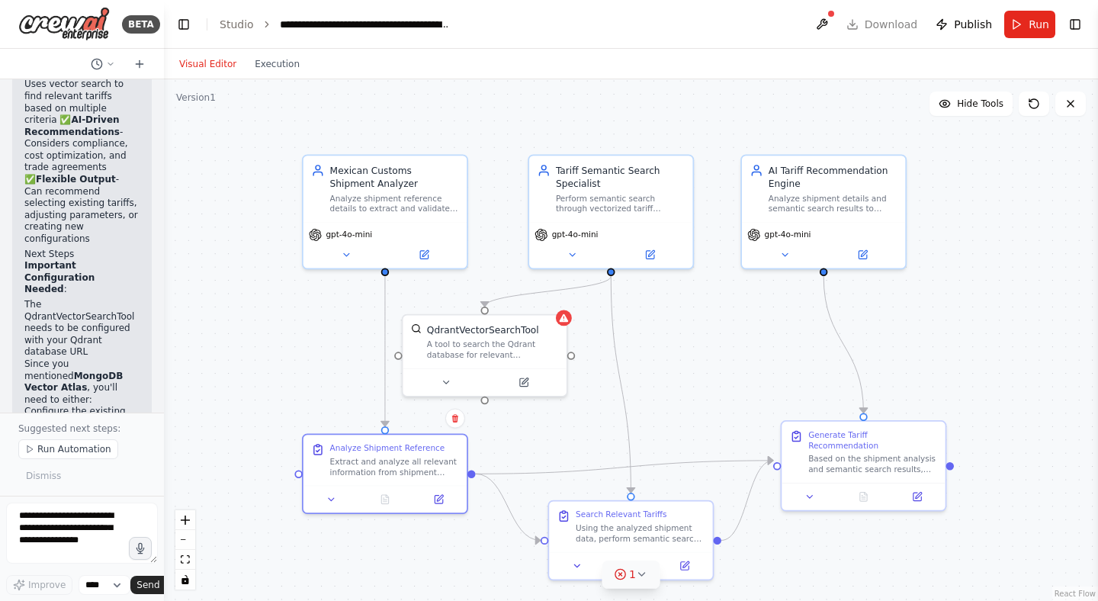
drag, startPoint x: 288, startPoint y: 500, endPoint x: 251, endPoint y: 551, distance: 63.3
click at [251, 551] on div ".deletable-edge-delete-btn { width: 20px; height: 20px; border: 0px solid #ffff…" at bounding box center [631, 340] width 934 height 522
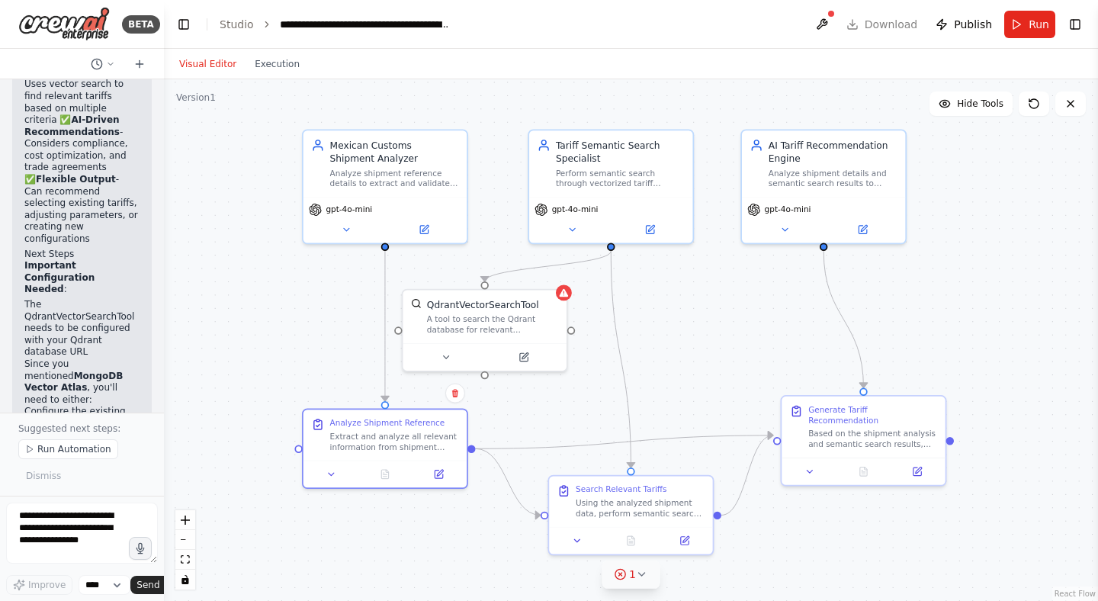
drag, startPoint x: 249, startPoint y: 549, endPoint x: 249, endPoint y: 524, distance: 25.2
click at [249, 524] on div ".deletable-edge-delete-btn { width: 20px; height: 20px; border: 0px solid #ffff…" at bounding box center [631, 340] width 934 height 522
click at [249, 522] on div ".deletable-edge-delete-btn { width: 20px; height: 20px; border: 0px solid #ffff…" at bounding box center [631, 340] width 934 height 522
click at [182, 514] on button "zoom in" at bounding box center [185, 520] width 20 height 20
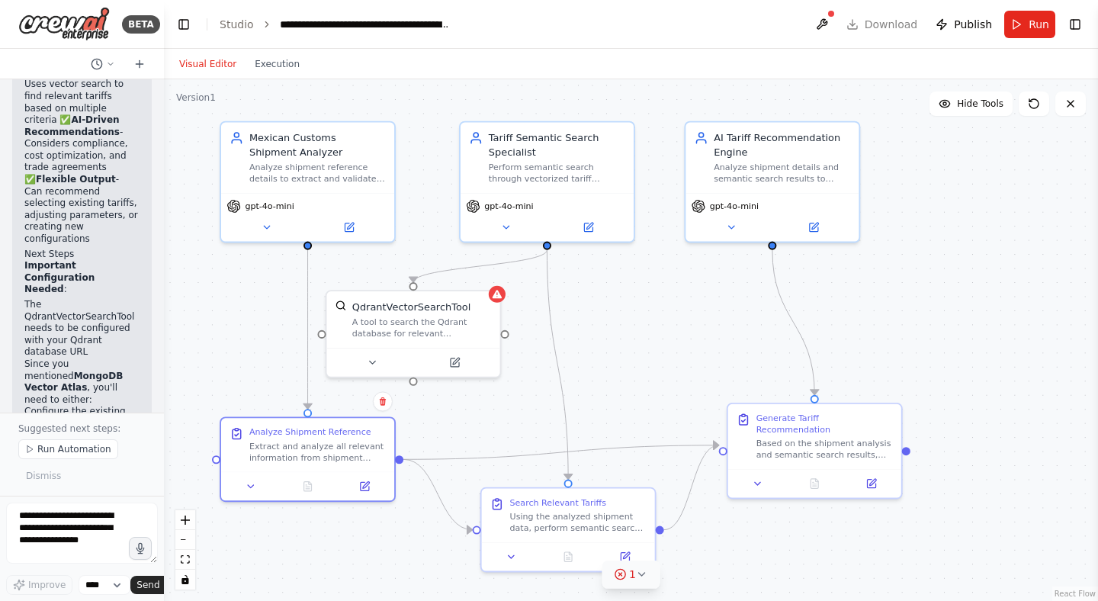
drag, startPoint x: 222, startPoint y: 381, endPoint x: 207, endPoint y: 382, distance: 14.5
click at [207, 382] on div ".deletable-edge-delete-btn { width: 20px; height: 20px; border: 0px solid #ffff…" at bounding box center [631, 340] width 934 height 522
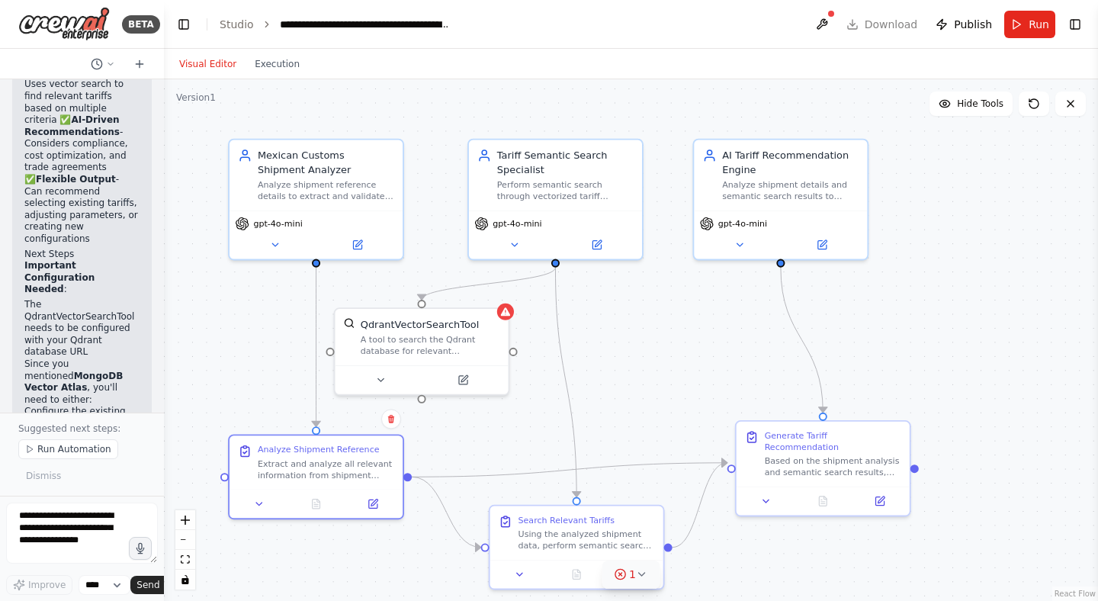
drag, startPoint x: 648, startPoint y: 395, endPoint x: 656, endPoint y: 413, distance: 19.4
click at [656, 413] on div ".deletable-edge-delete-btn { width: 20px; height: 20px; border: 0px solid #ffff…" at bounding box center [631, 340] width 934 height 522
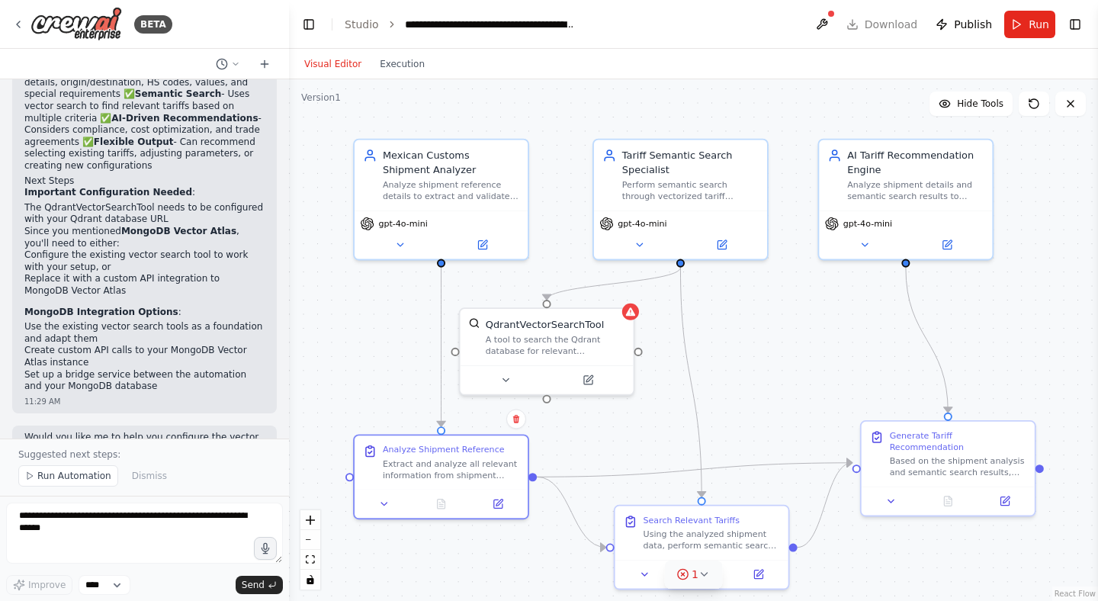
drag, startPoint x: 163, startPoint y: 223, endPoint x: 289, endPoint y: 227, distance: 125.9
click at [289, 227] on div "BETA This is a specific use case where my mexican custom brokerage system shoul…" at bounding box center [549, 300] width 1098 height 601
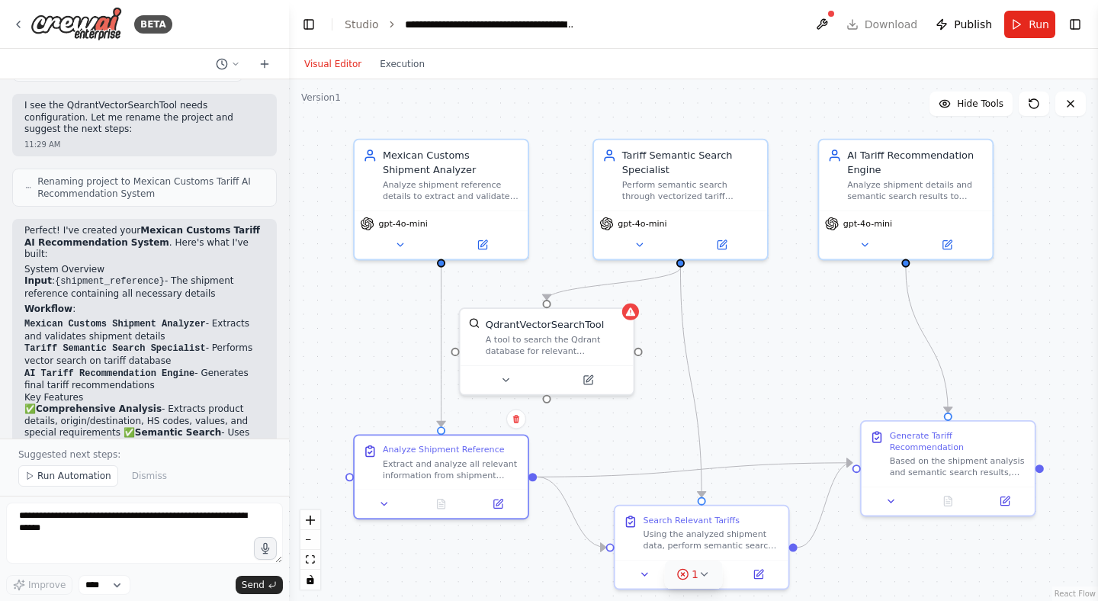
scroll to position [1227, 0]
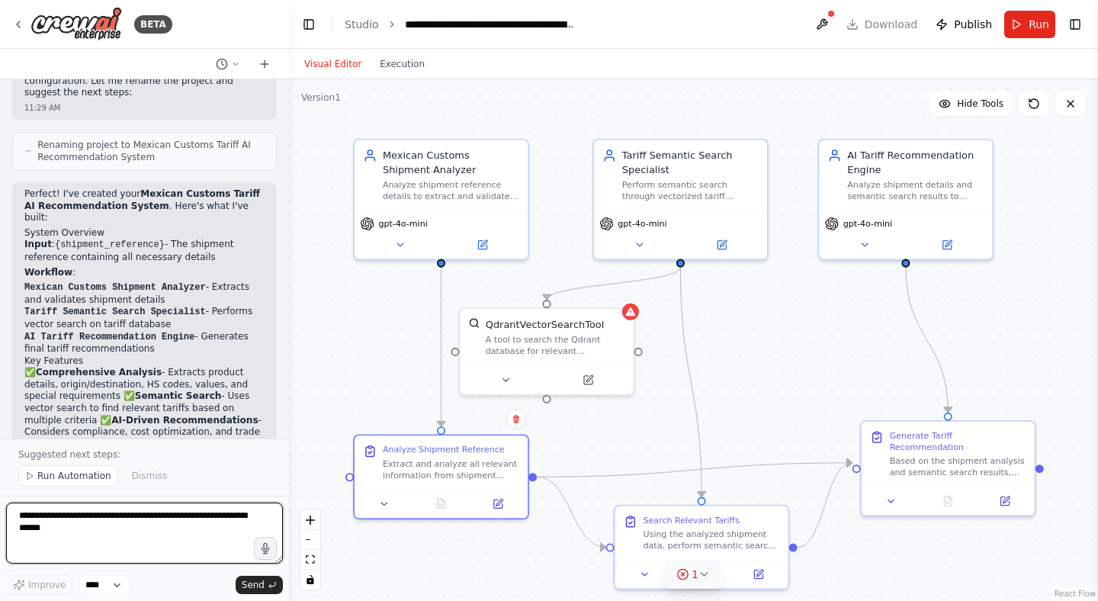
click at [104, 525] on textarea at bounding box center [144, 533] width 277 height 61
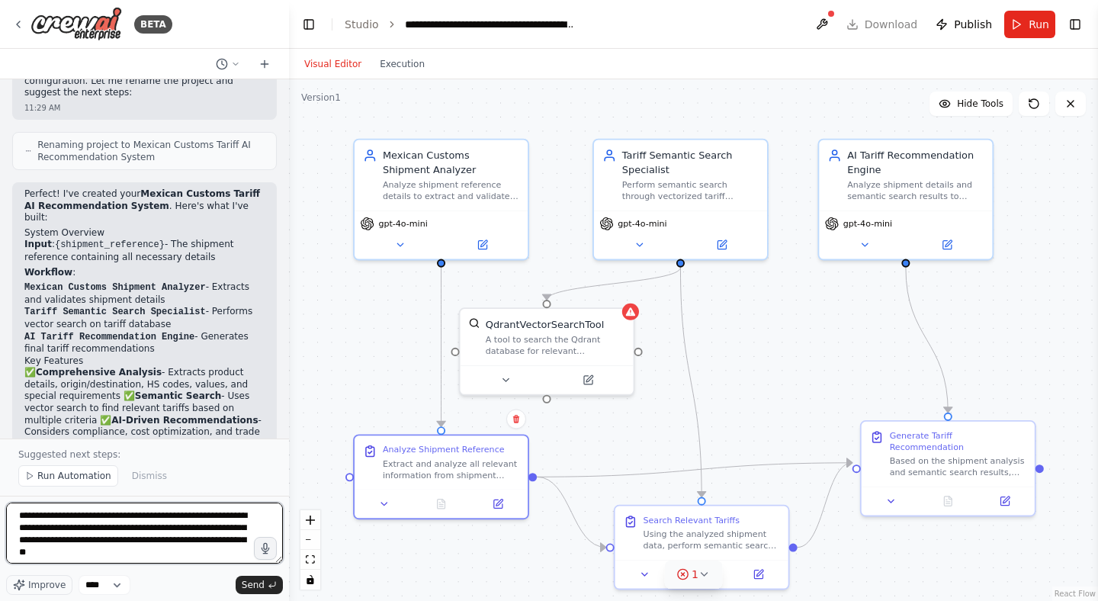
type textarea "**********"
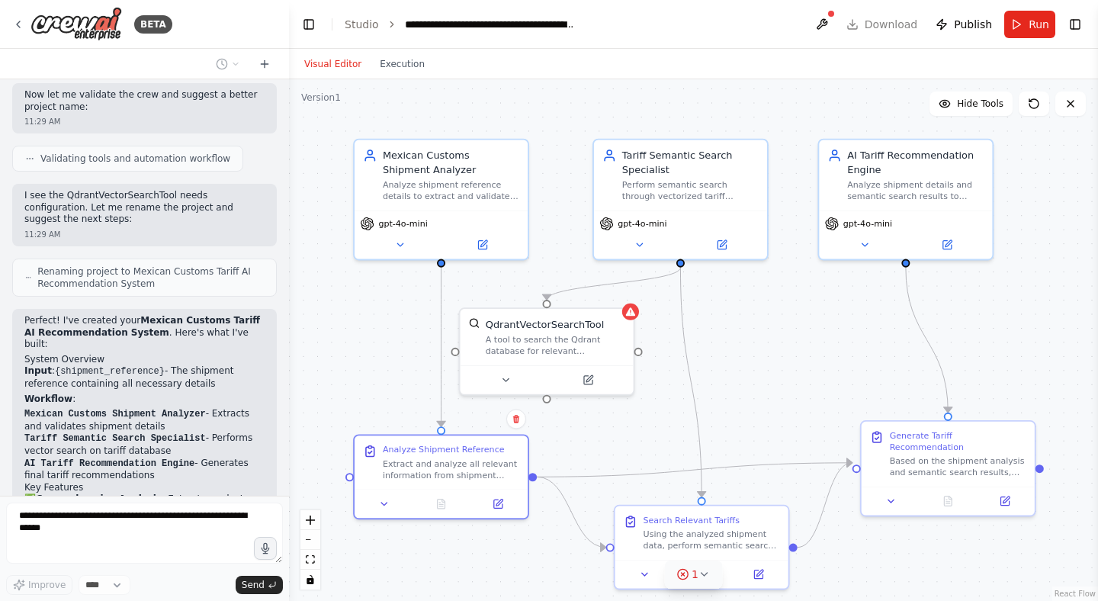
scroll to position [1645, 0]
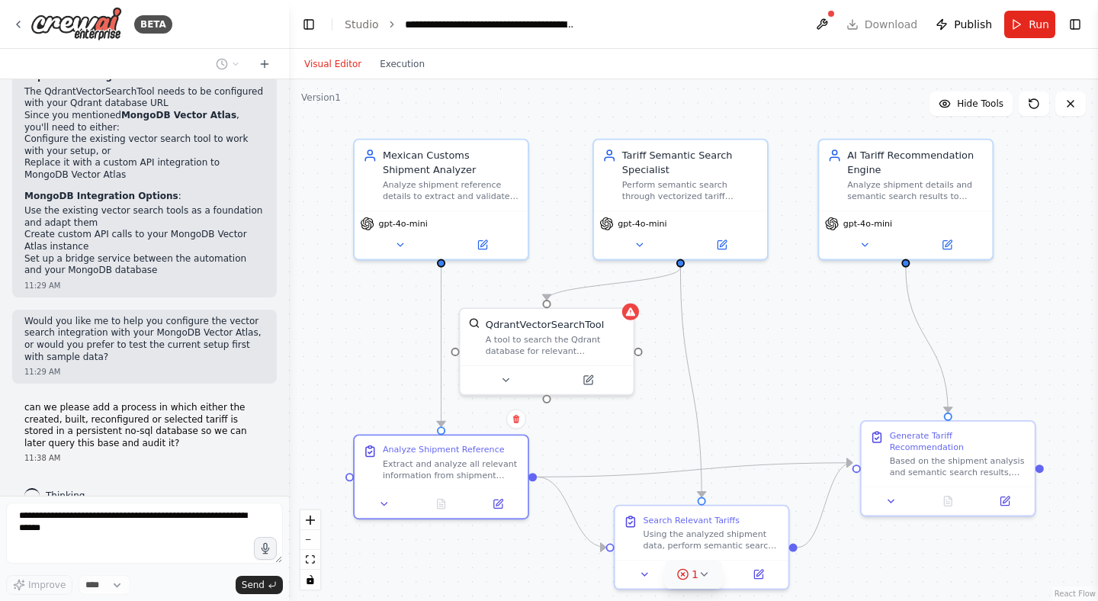
click at [71, 490] on span "Thinking..." at bounding box center [70, 496] width 48 height 12
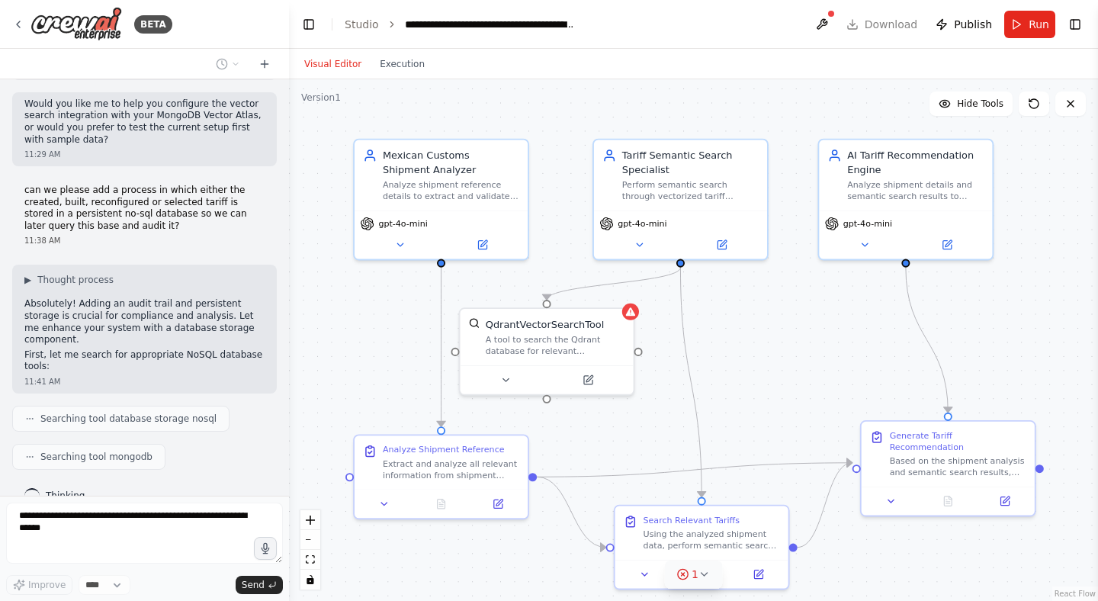
scroll to position [1900, 0]
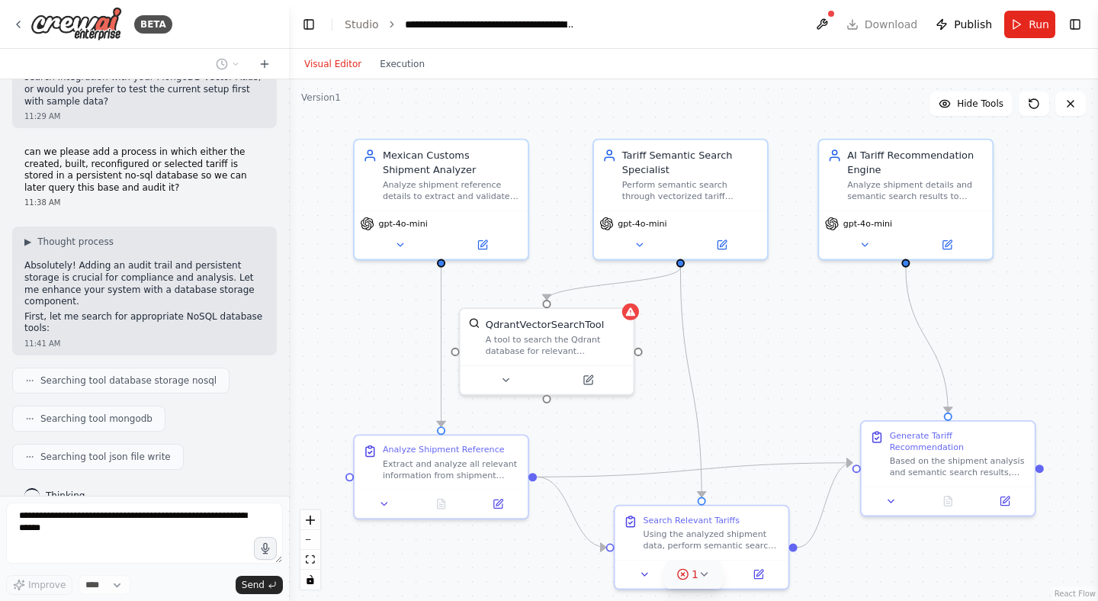
click at [330, 335] on div ".deletable-edge-delete-btn { width: 20px; height: 20px; border: 0px solid #ffff…" at bounding box center [693, 340] width 809 height 522
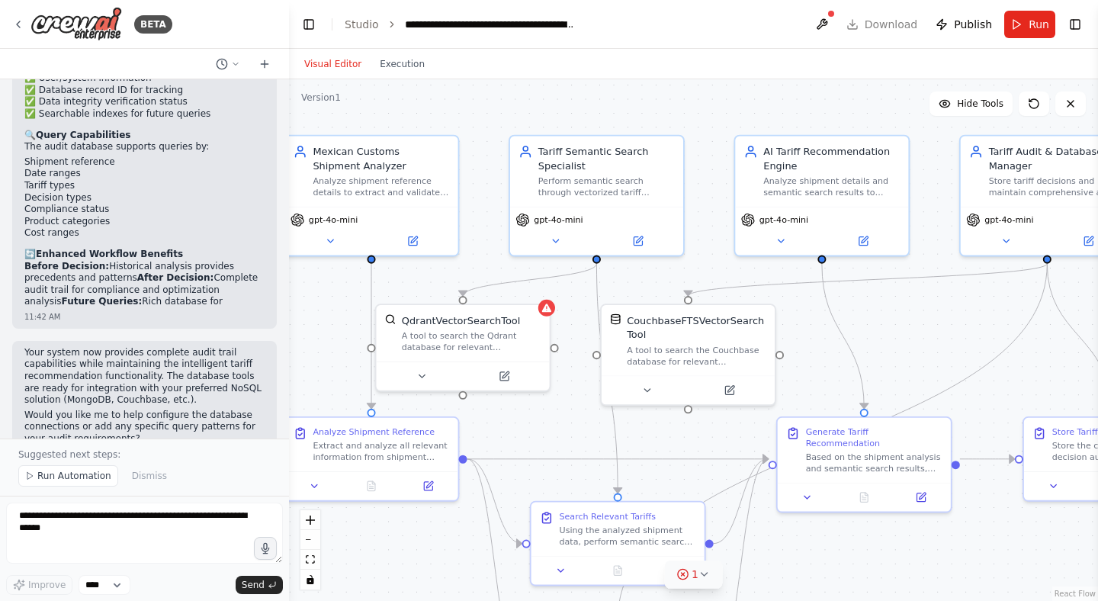
scroll to position [3458, 0]
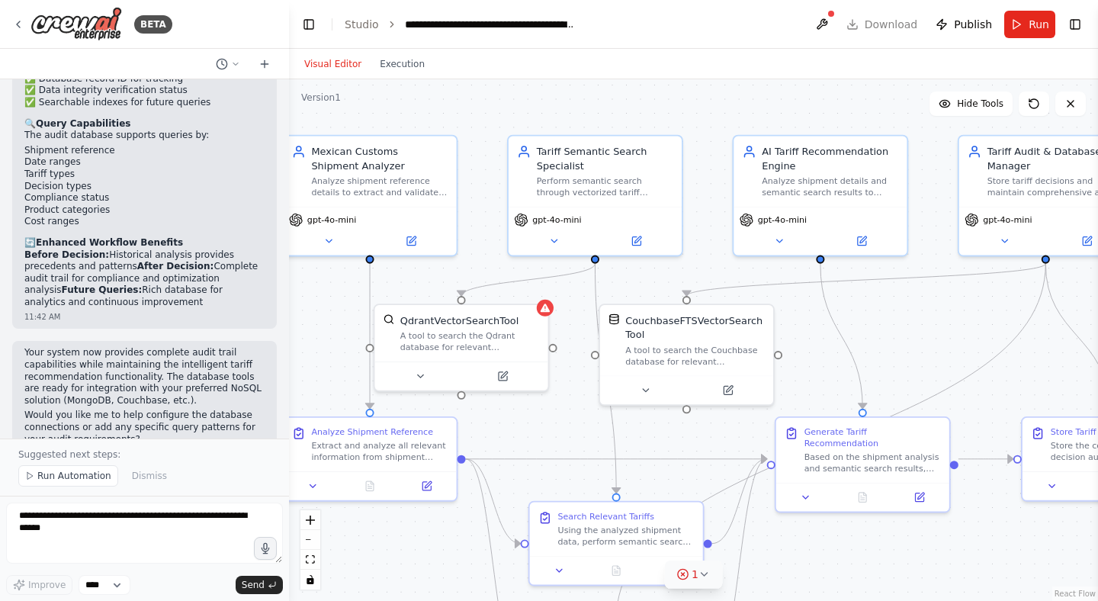
drag, startPoint x: 391, startPoint y: 326, endPoint x: 306, endPoint y: 323, distance: 85.5
click at [306, 323] on div ".deletable-edge-delete-btn { width: 20px; height: 20px; border: 0px solid #ffff…" at bounding box center [693, 340] width 809 height 522
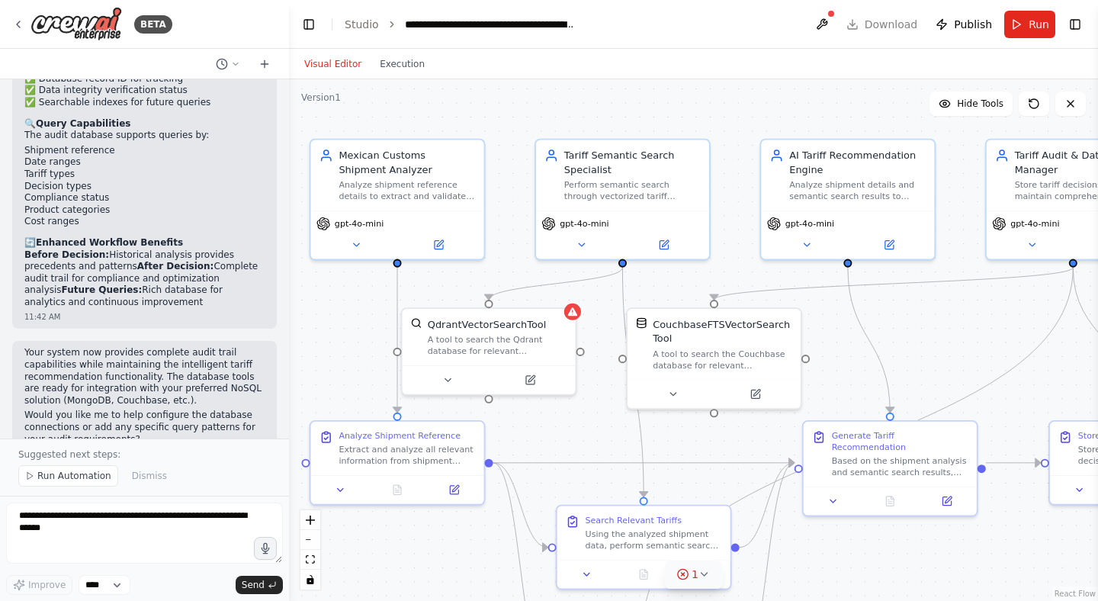
drag, startPoint x: 926, startPoint y: 320, endPoint x: 955, endPoint y: 323, distance: 29.1
click at [955, 323] on div ".deletable-edge-delete-btn { width: 20px; height: 20px; border: 0px solid #ffff…" at bounding box center [693, 340] width 809 height 522
click at [123, 578] on select "****" at bounding box center [105, 585] width 52 height 20
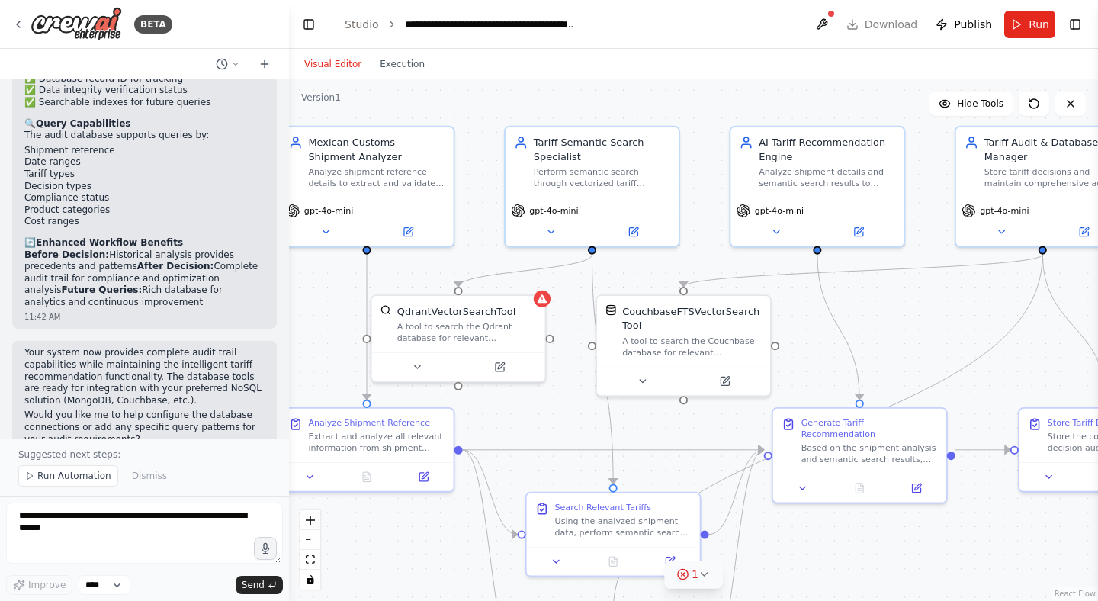
drag, startPoint x: 924, startPoint y: 334, endPoint x: 894, endPoint y: 321, distance: 33.2
click at [894, 321] on div ".deletable-edge-delete-btn { width: 20px; height: 20px; border: 0px solid #ffff…" at bounding box center [693, 340] width 809 height 522
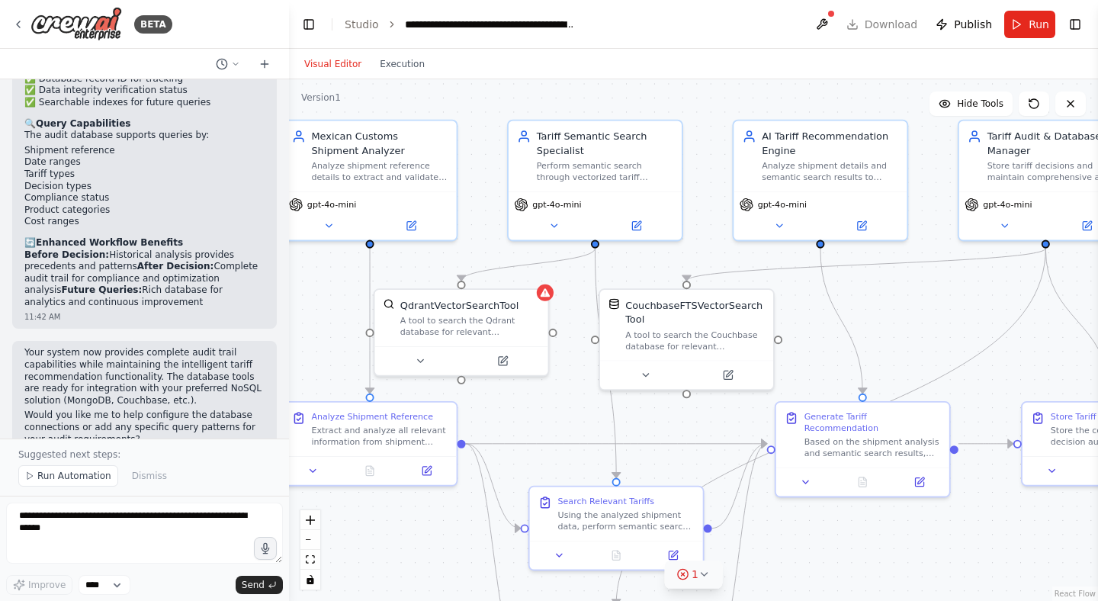
click at [897, 315] on div ".deletable-edge-delete-btn { width: 20px; height: 20px; border: 0px solid #ffff…" at bounding box center [693, 340] width 809 height 522
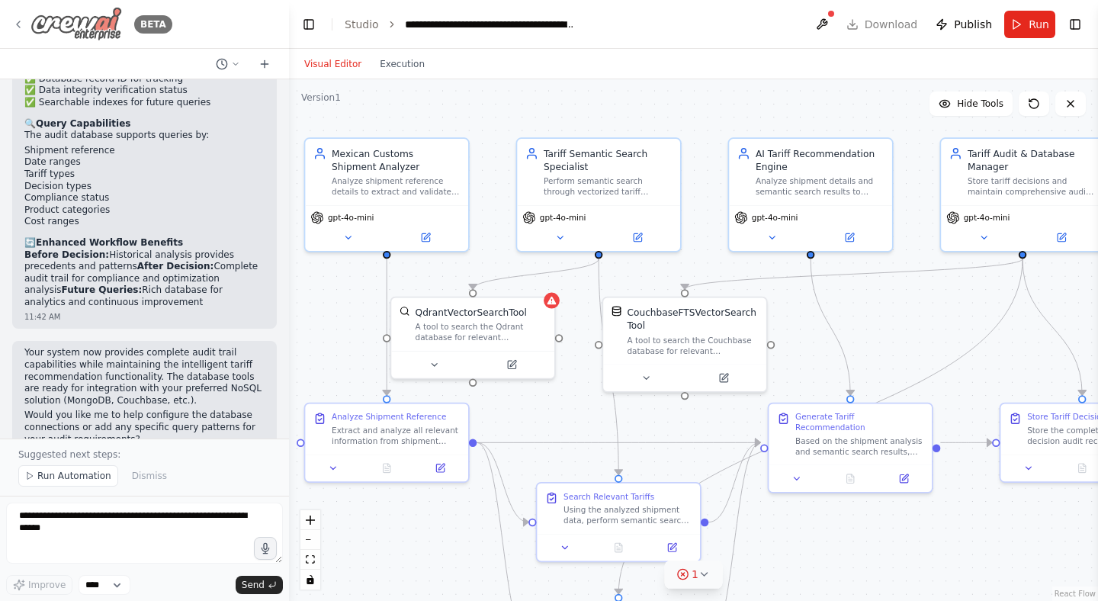
click at [86, 16] on img at bounding box center [77, 24] width 92 height 34
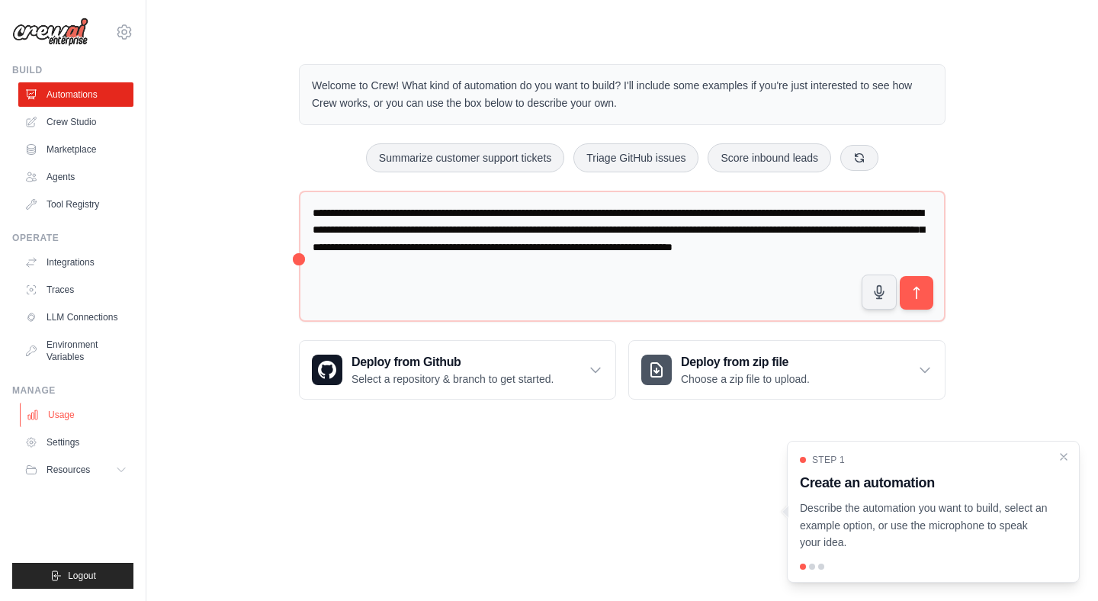
click at [73, 417] on link "Usage" at bounding box center [77, 415] width 115 height 24
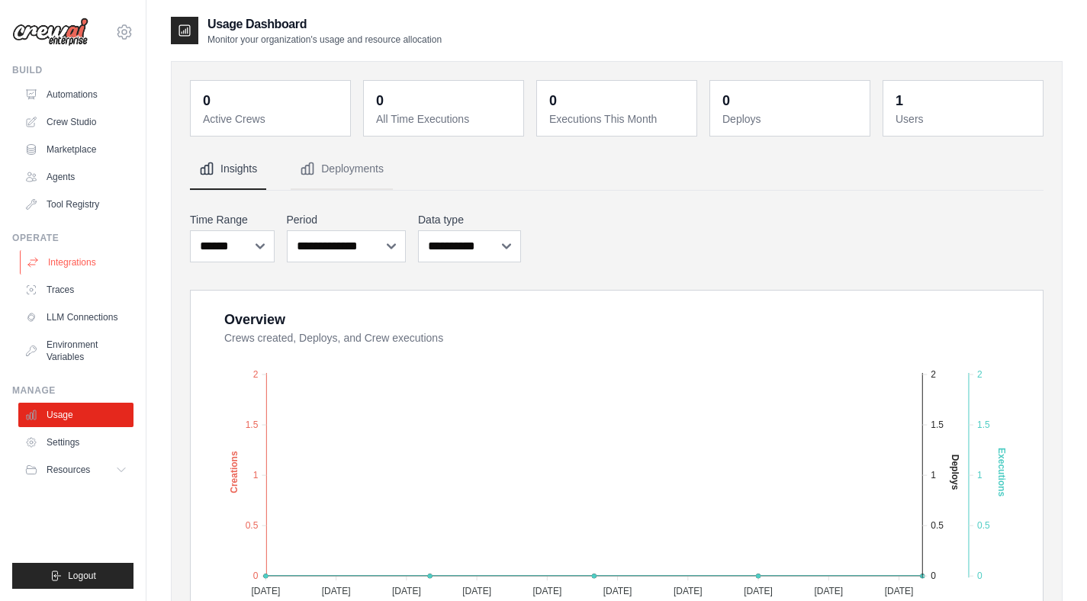
click at [87, 261] on link "Integrations" at bounding box center [77, 262] width 115 height 24
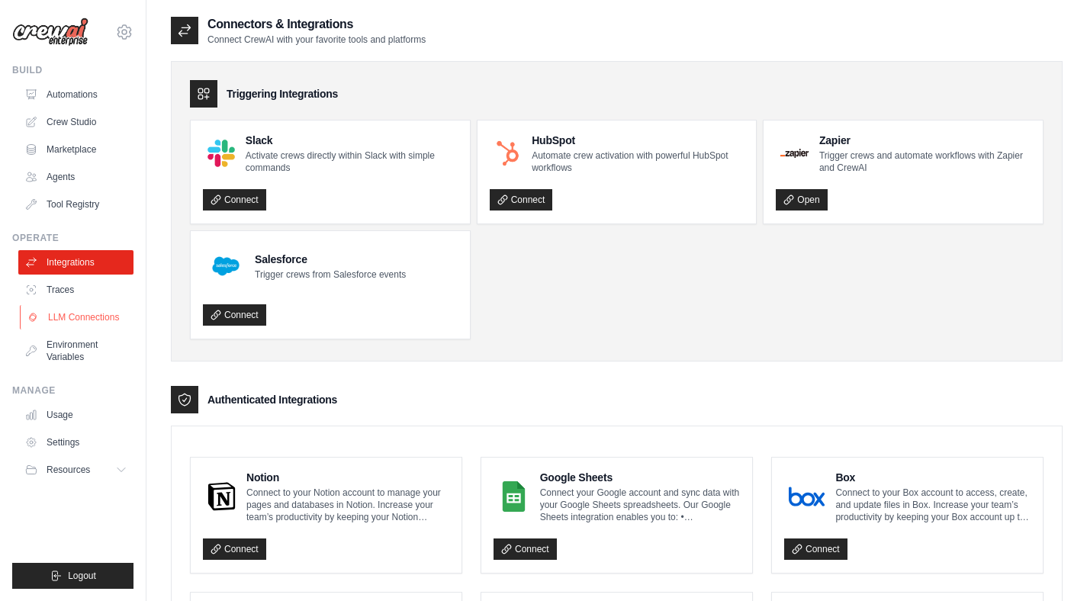
click at [81, 329] on link "LLM Connections" at bounding box center [77, 317] width 115 height 24
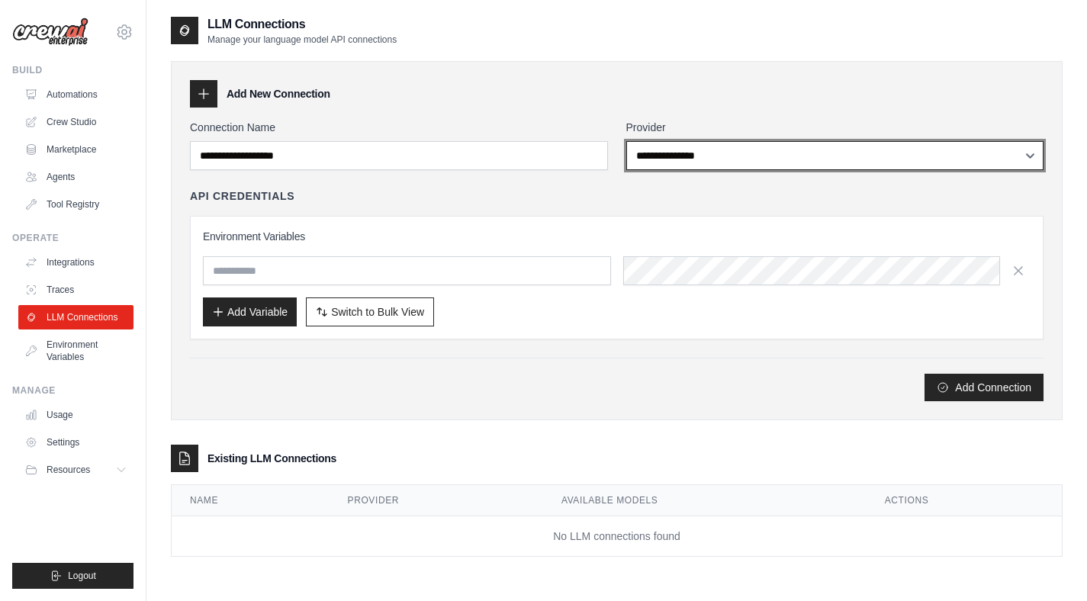
click at [653, 156] on select "**********" at bounding box center [835, 155] width 418 height 29
click at [626, 141] on select "**********" at bounding box center [835, 155] width 418 height 29
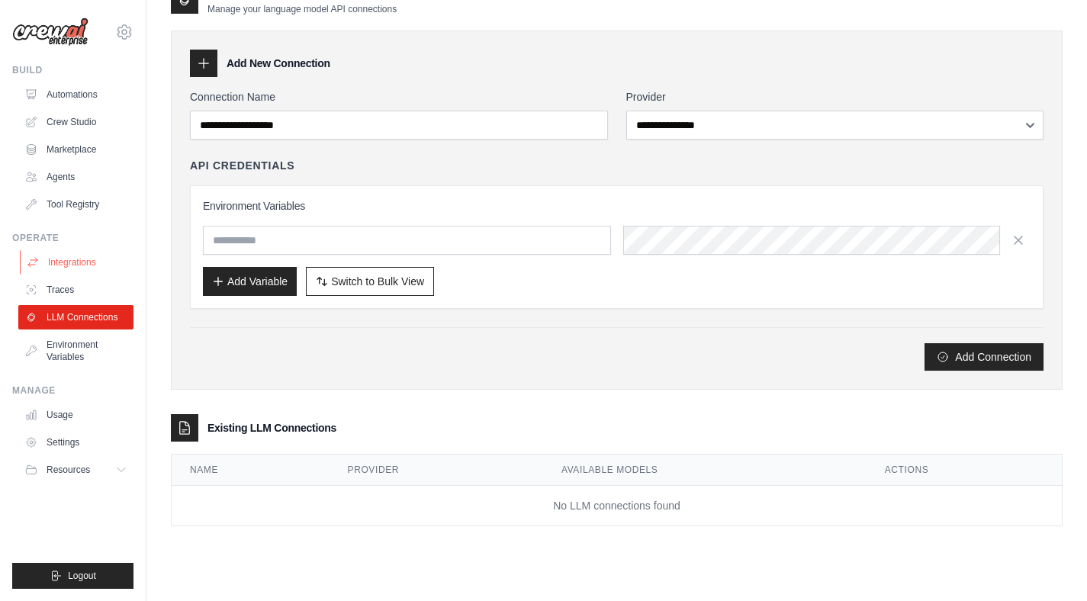
click at [43, 272] on link "Integrations" at bounding box center [77, 262] width 115 height 24
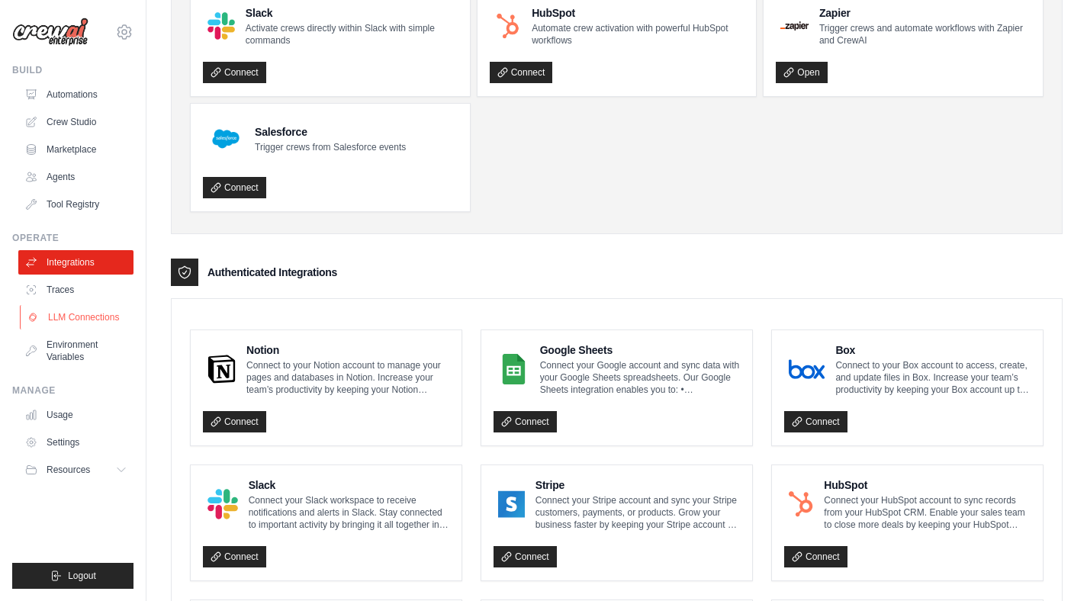
scroll to position [121, 0]
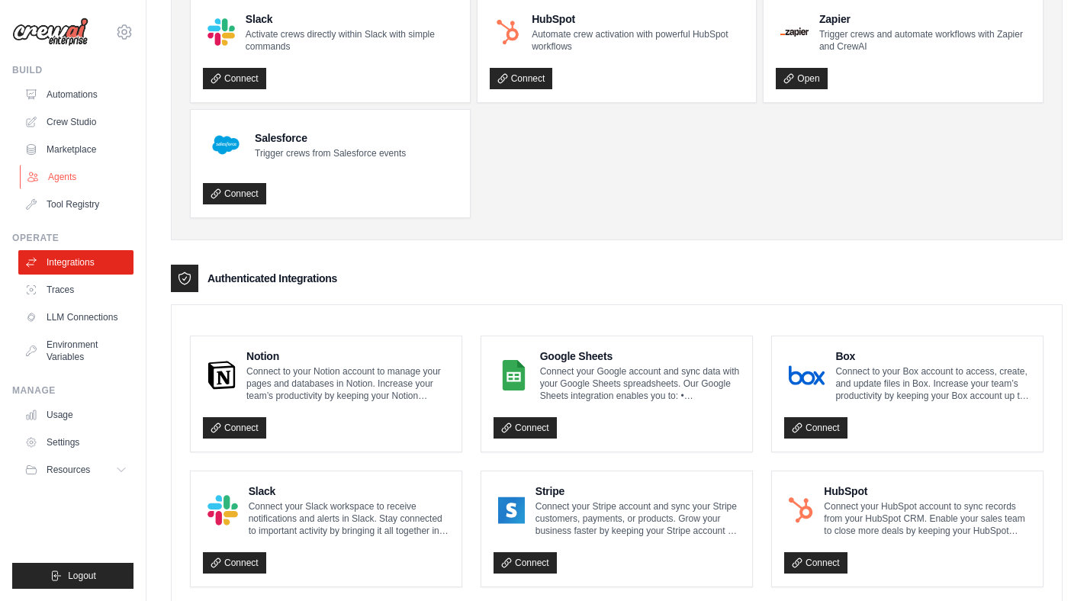
click at [73, 177] on link "Agents" at bounding box center [77, 177] width 115 height 24
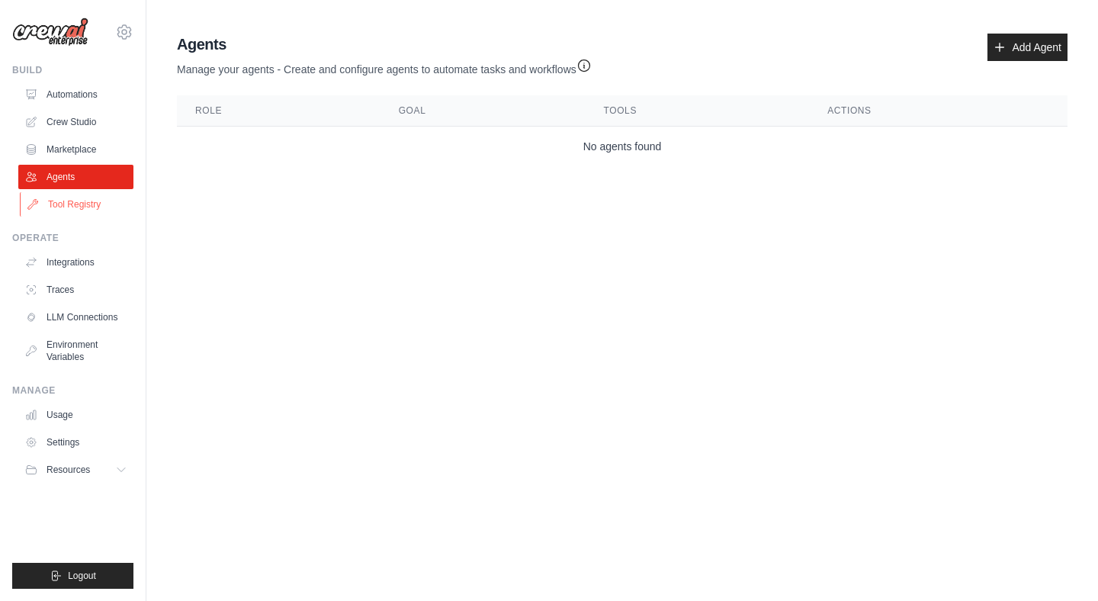
click at [72, 203] on link "Tool Registry" at bounding box center [77, 204] width 115 height 24
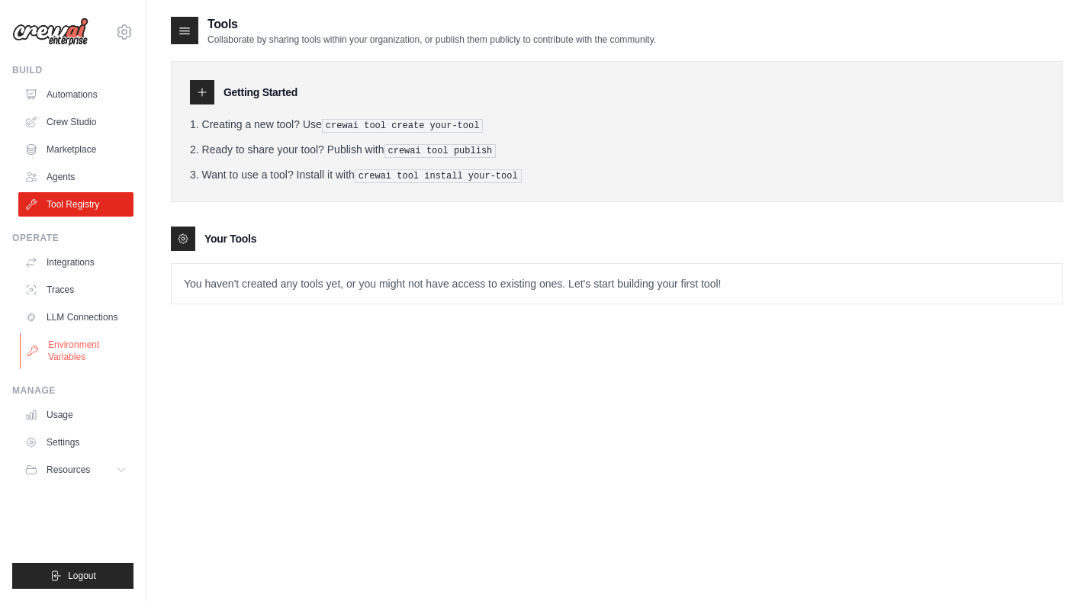
click at [59, 355] on link "Environment Variables" at bounding box center [77, 351] width 115 height 37
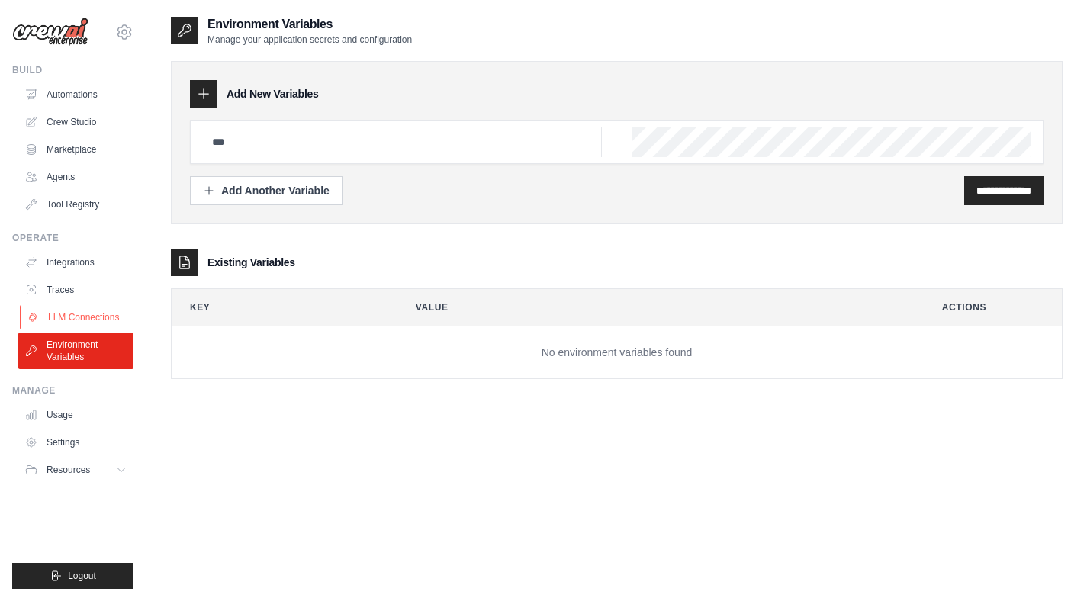
click at [75, 323] on link "LLM Connections" at bounding box center [77, 317] width 115 height 24
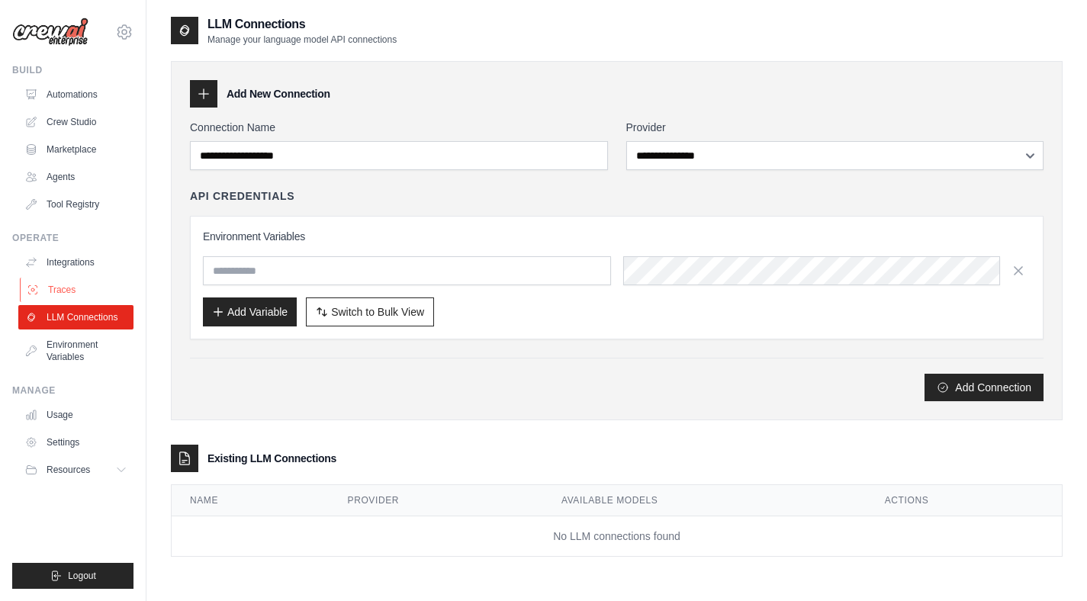
click at [65, 298] on link "Traces" at bounding box center [77, 290] width 115 height 24
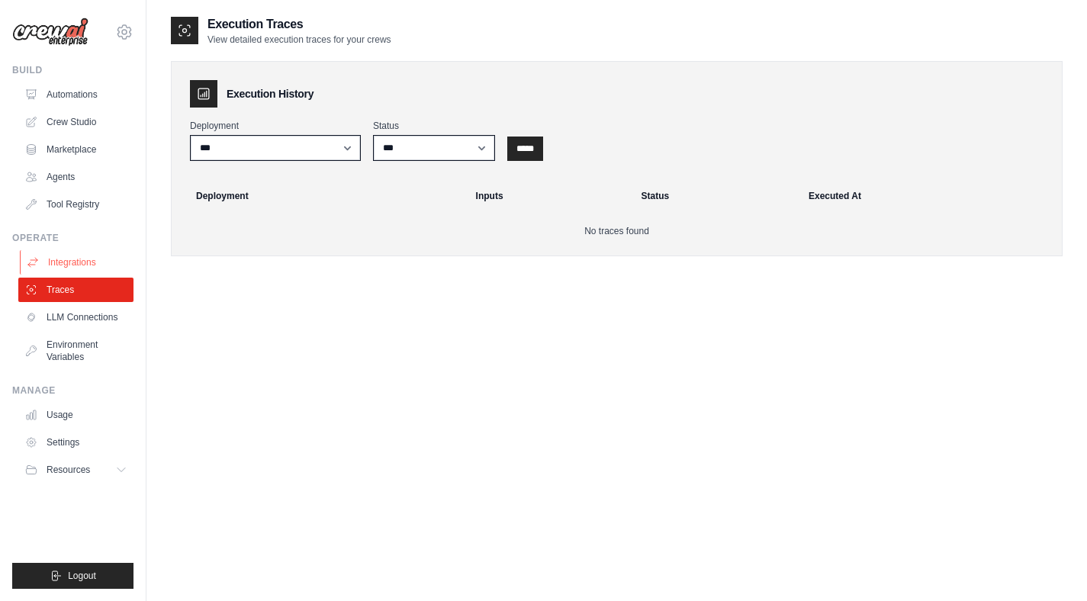
click at [69, 259] on link "Integrations" at bounding box center [77, 262] width 115 height 24
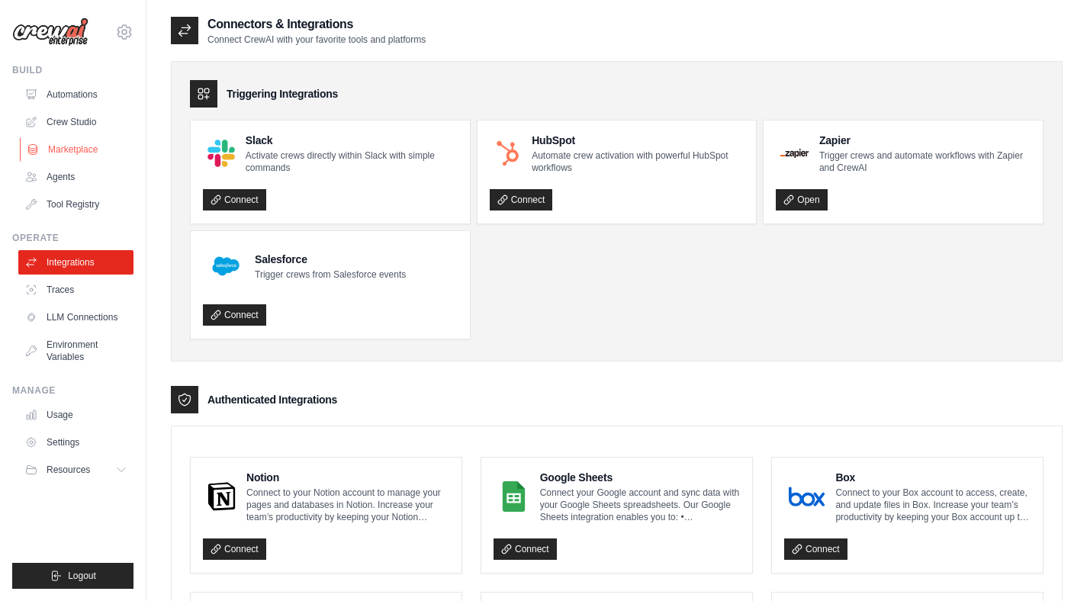
click at [79, 150] on link "Marketplace" at bounding box center [77, 149] width 115 height 24
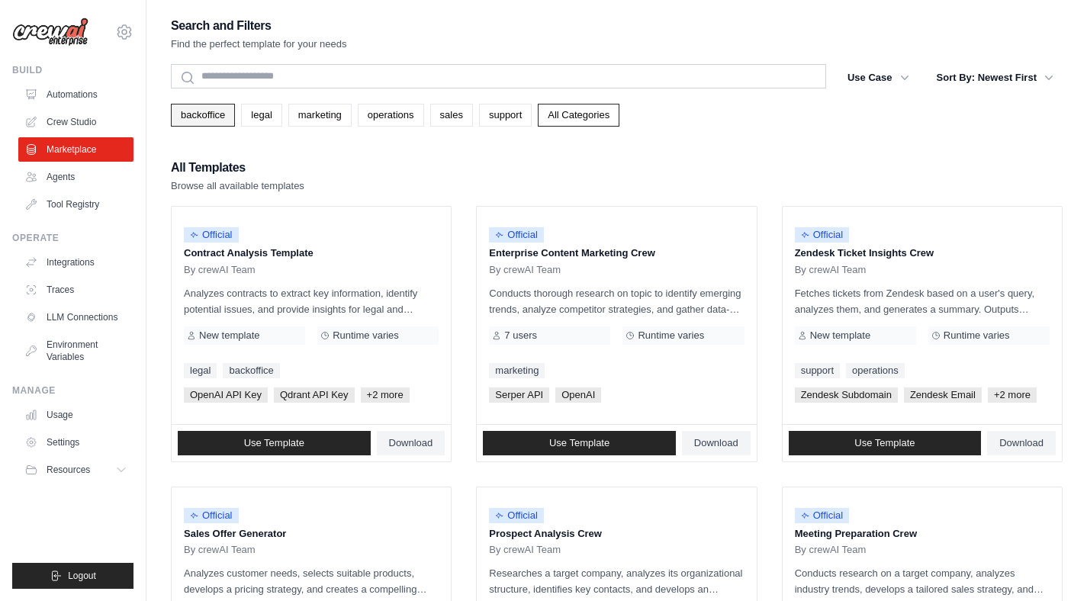
click at [204, 122] on link "backoffice" at bounding box center [203, 115] width 64 height 23
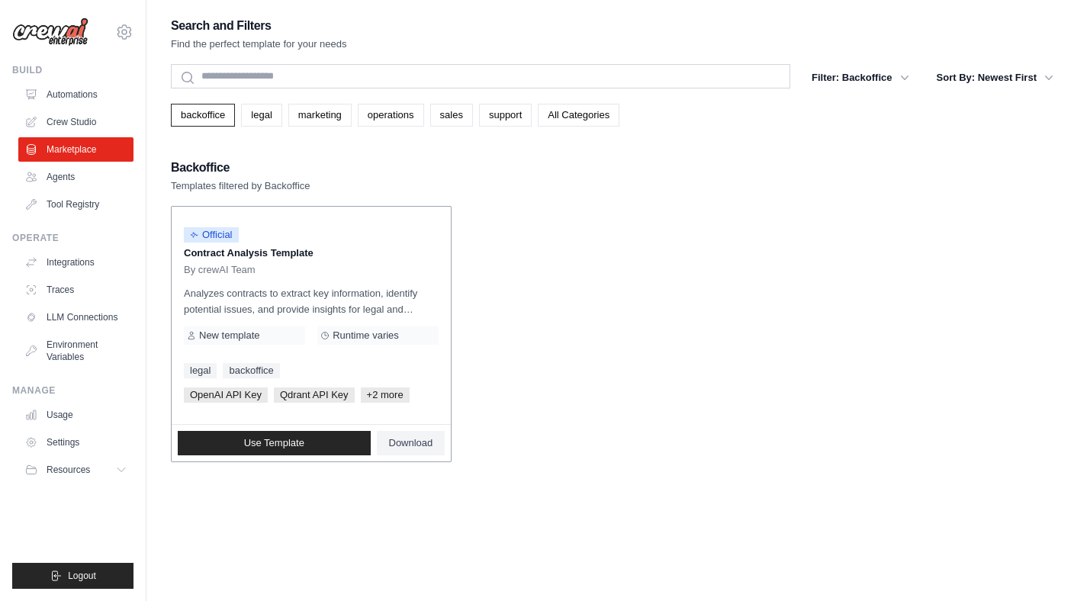
click at [252, 298] on p "Analyzes contracts to extract key information, identify potential issues, and p…" at bounding box center [311, 301] width 255 height 32
click at [275, 117] on link "legal" at bounding box center [261, 115] width 40 height 23
click at [323, 118] on link "marketing" at bounding box center [319, 115] width 63 height 23
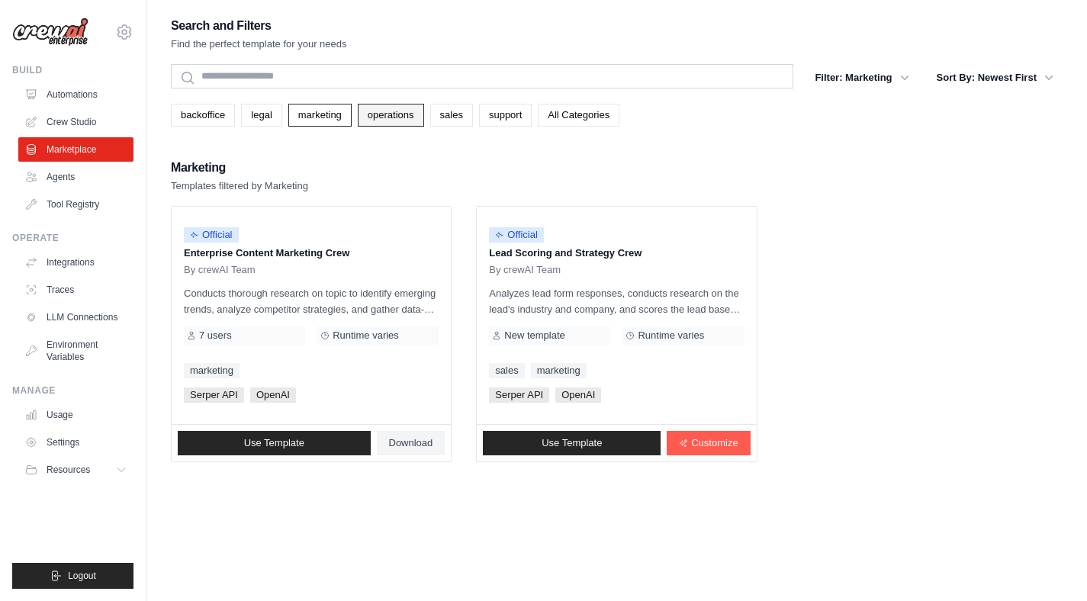
click at [379, 113] on link "operations" at bounding box center [391, 115] width 66 height 23
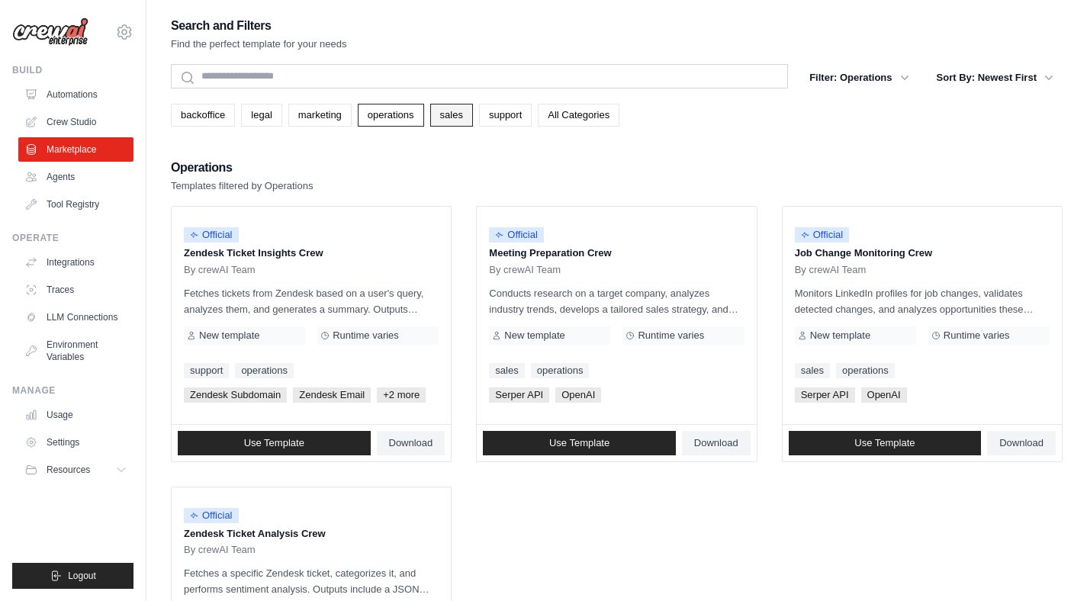
click at [436, 120] on link "sales" at bounding box center [451, 115] width 43 height 23
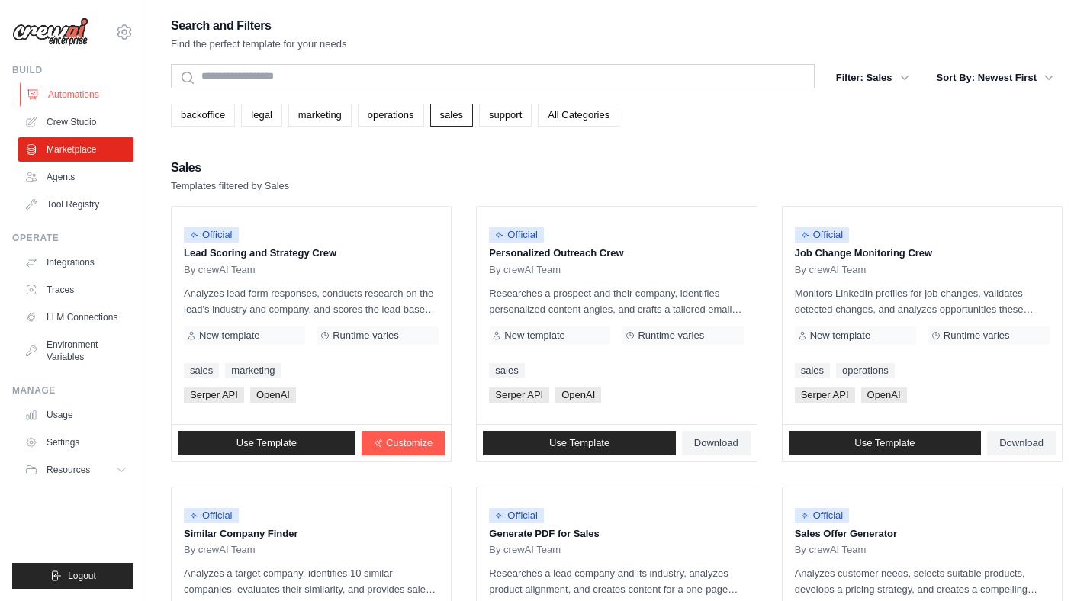
click at [91, 92] on link "Automations" at bounding box center [77, 94] width 115 height 24
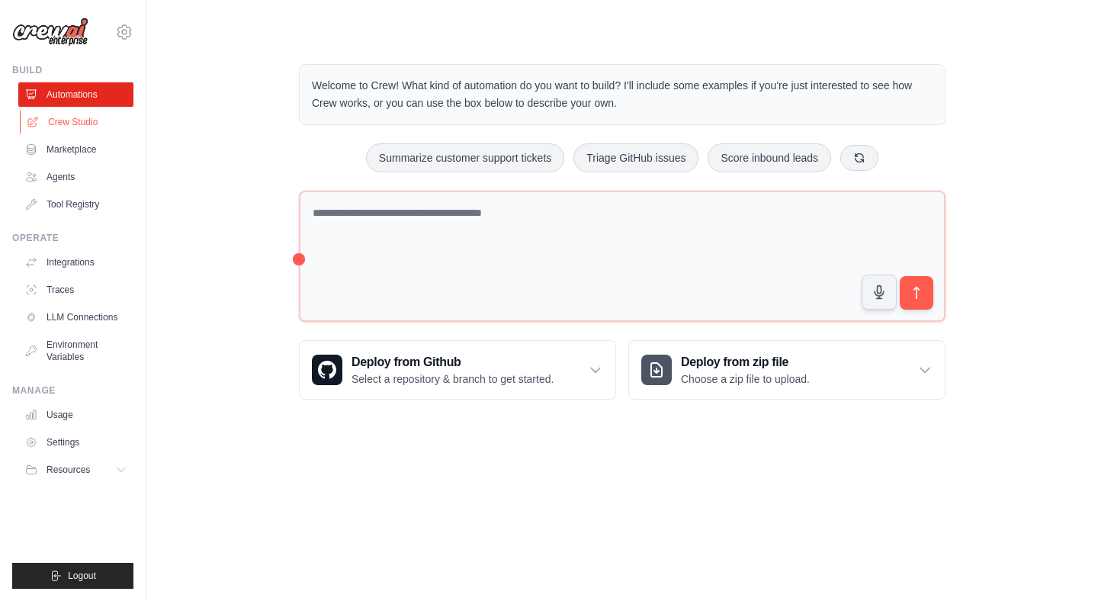
click at [75, 128] on link "Crew Studio" at bounding box center [77, 122] width 115 height 24
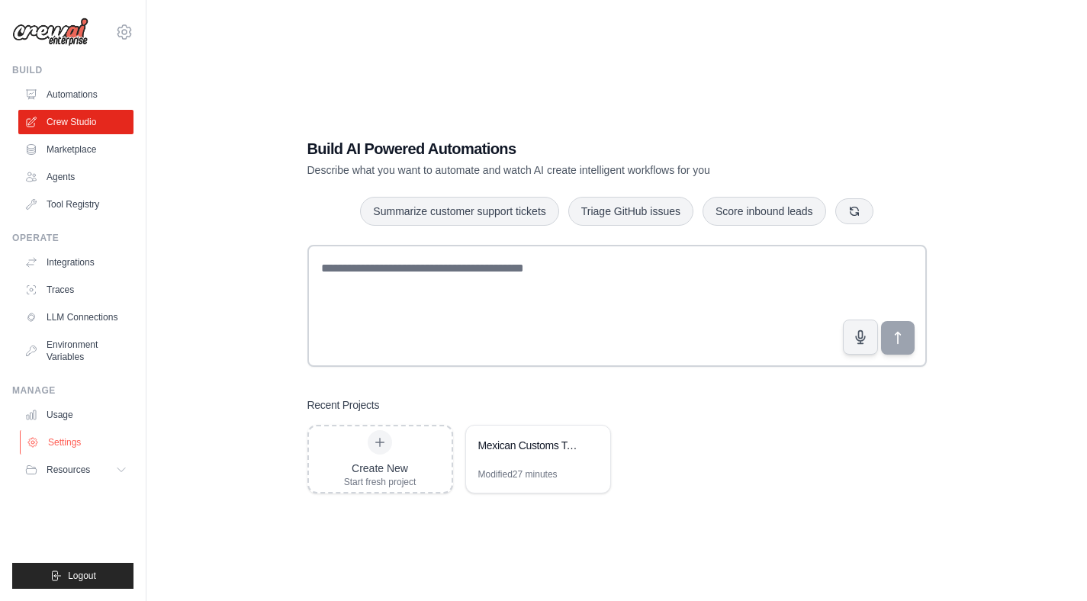
click at [53, 447] on link "Settings" at bounding box center [77, 442] width 115 height 24
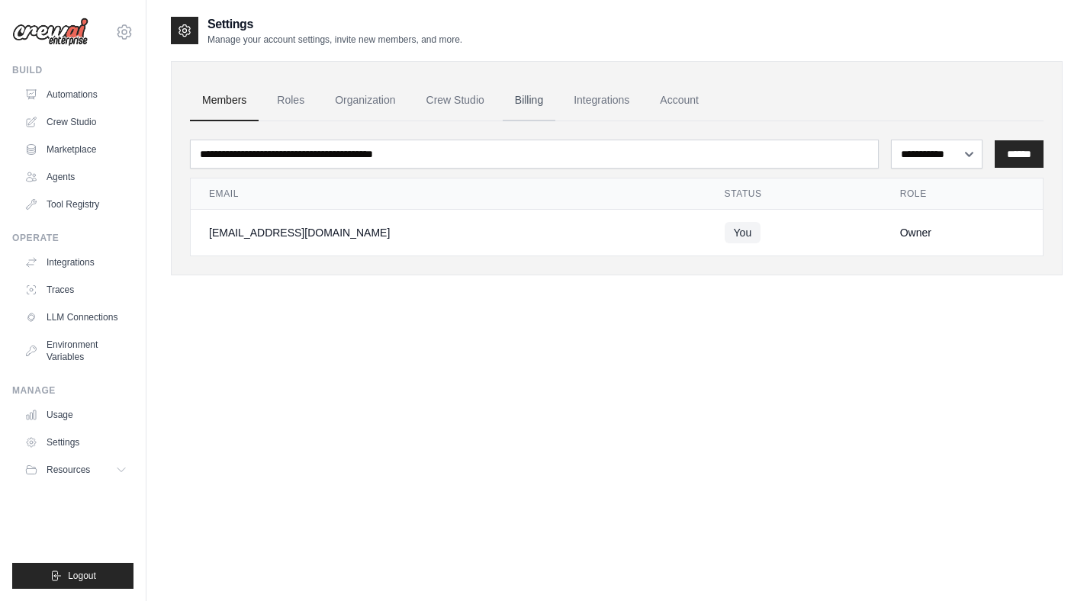
click at [530, 101] on link "Billing" at bounding box center [529, 100] width 53 height 41
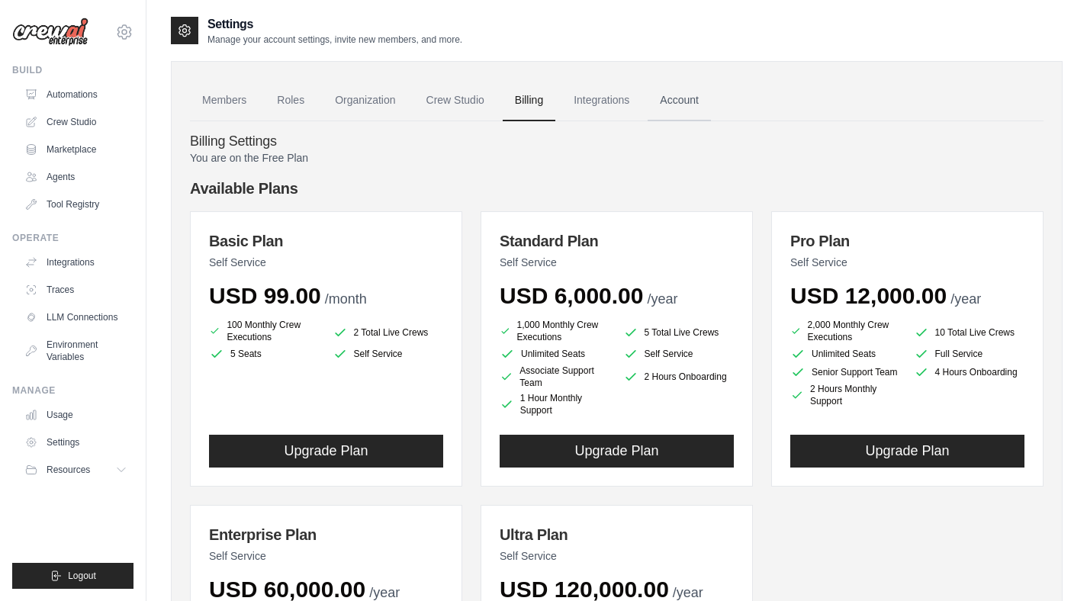
click at [684, 104] on link "Account" at bounding box center [679, 100] width 63 height 41
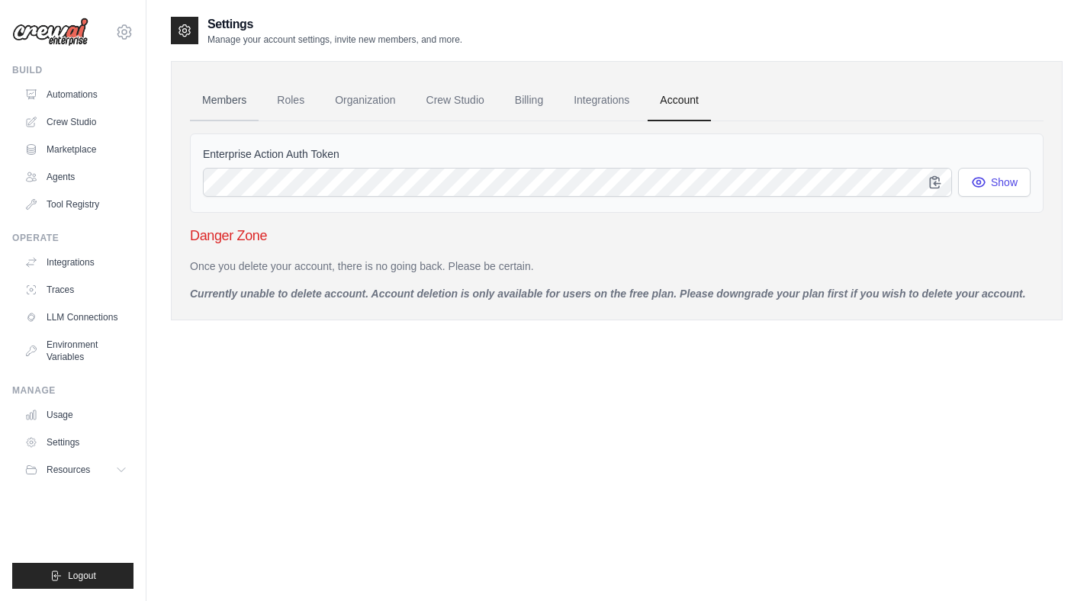
click at [223, 99] on link "Members" at bounding box center [224, 100] width 69 height 41
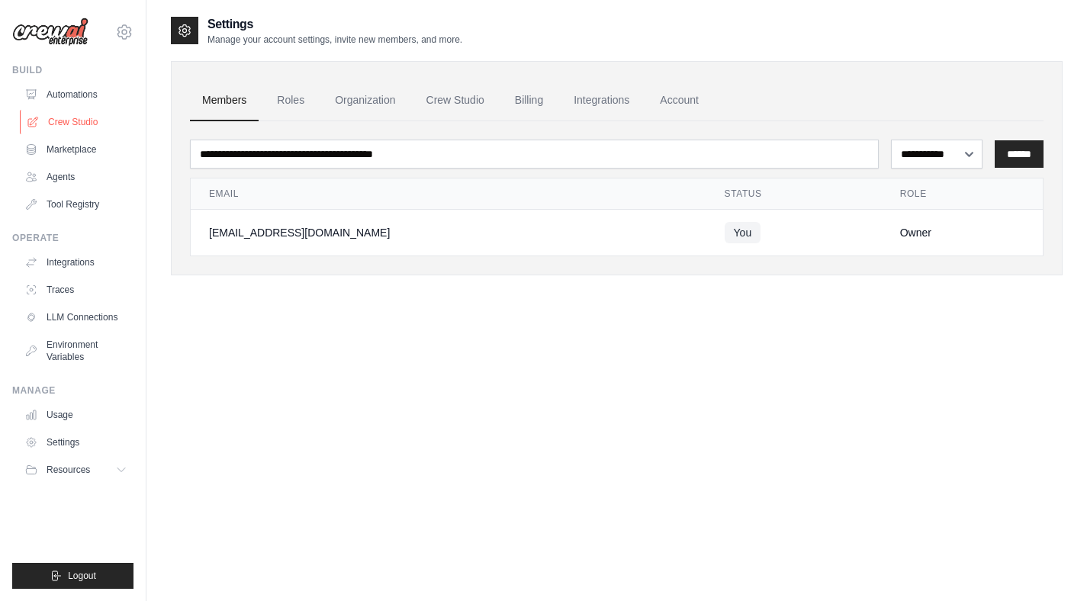
click at [87, 123] on link "Crew Studio" at bounding box center [77, 122] width 115 height 24
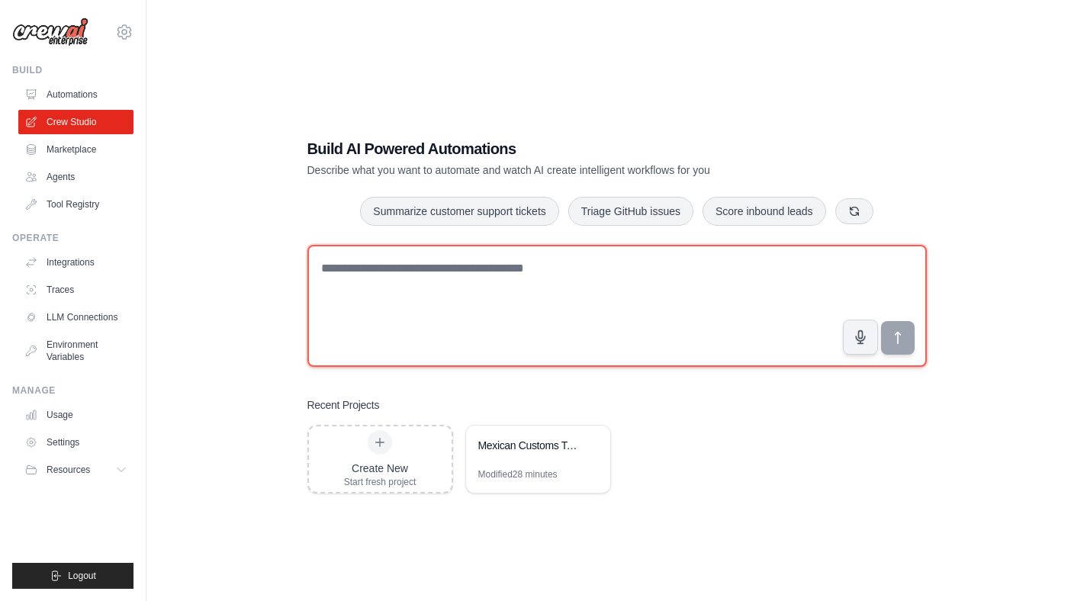
click at [452, 282] on textarea at bounding box center [616, 306] width 619 height 122
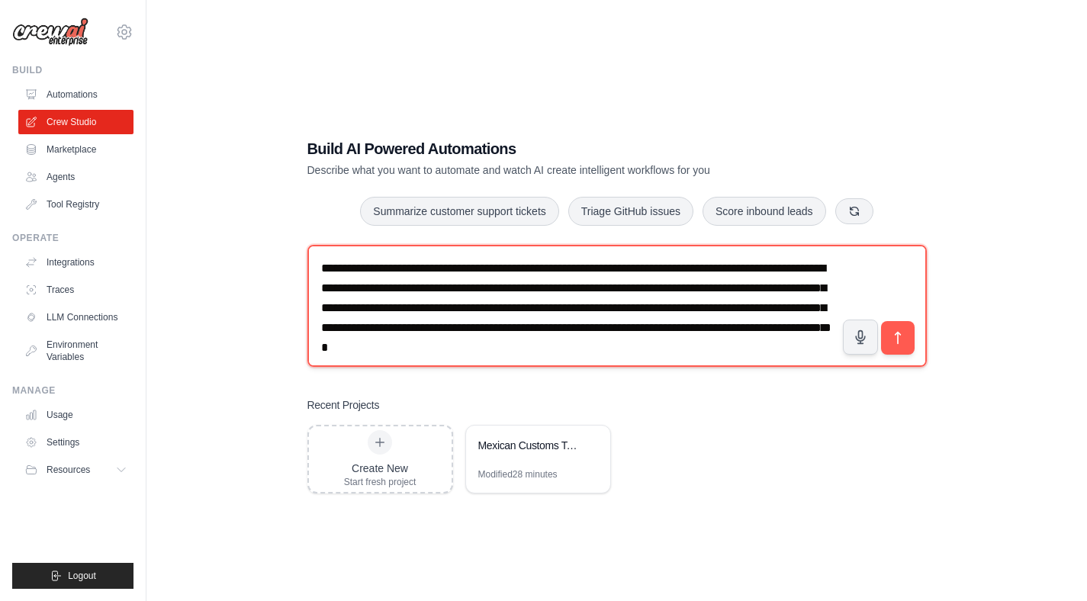
scroll to position [9, 0]
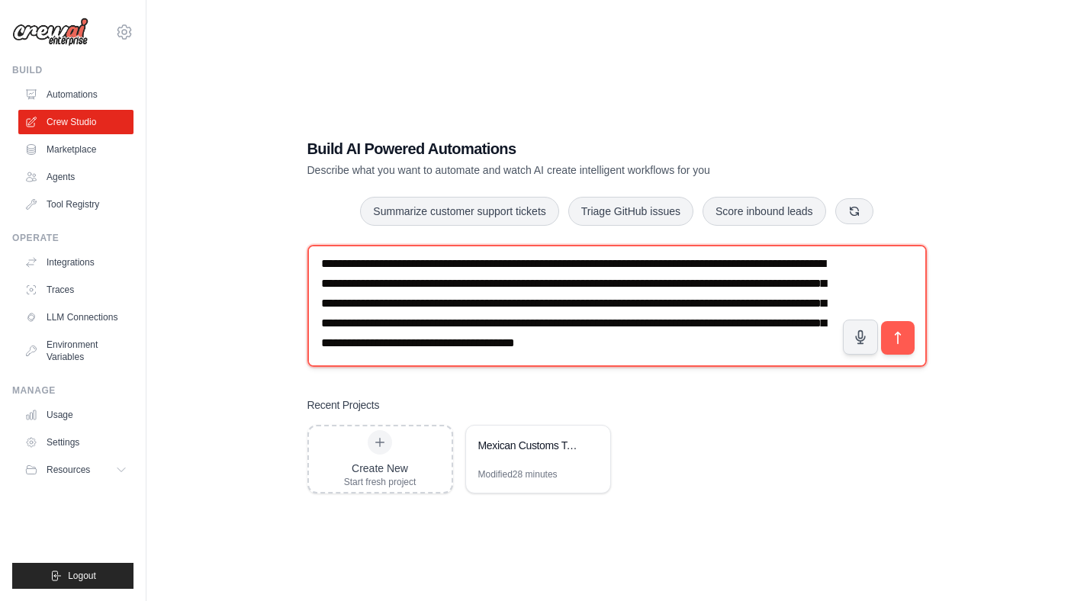
click at [812, 319] on textarea "**********" at bounding box center [616, 306] width 619 height 122
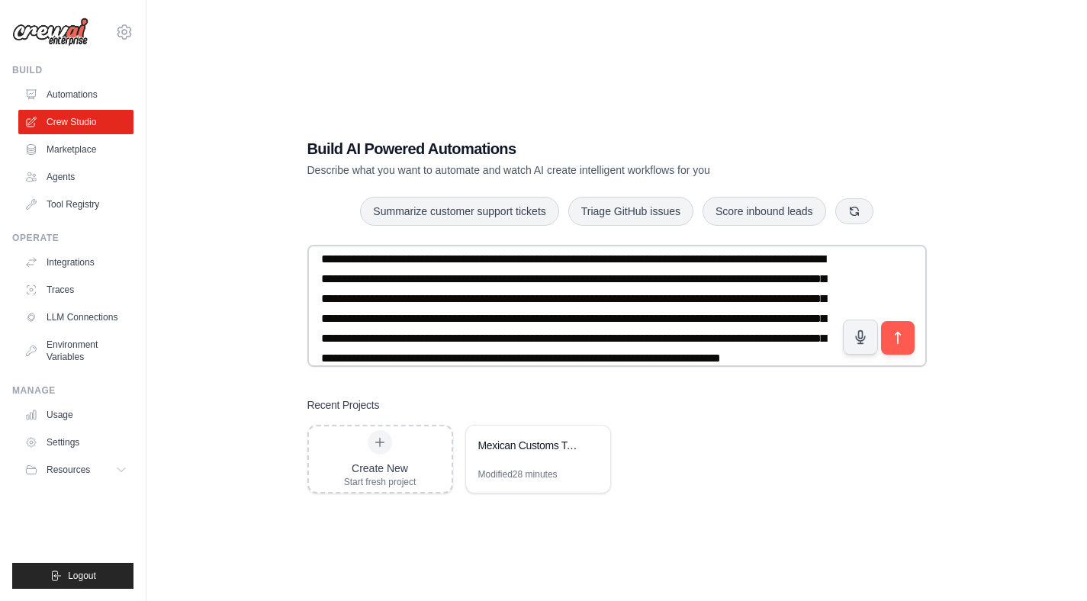
click at [840, 439] on div "Create New Start fresh project Mexican Customs Tariff AI Recommendation System …" at bounding box center [616, 459] width 619 height 69
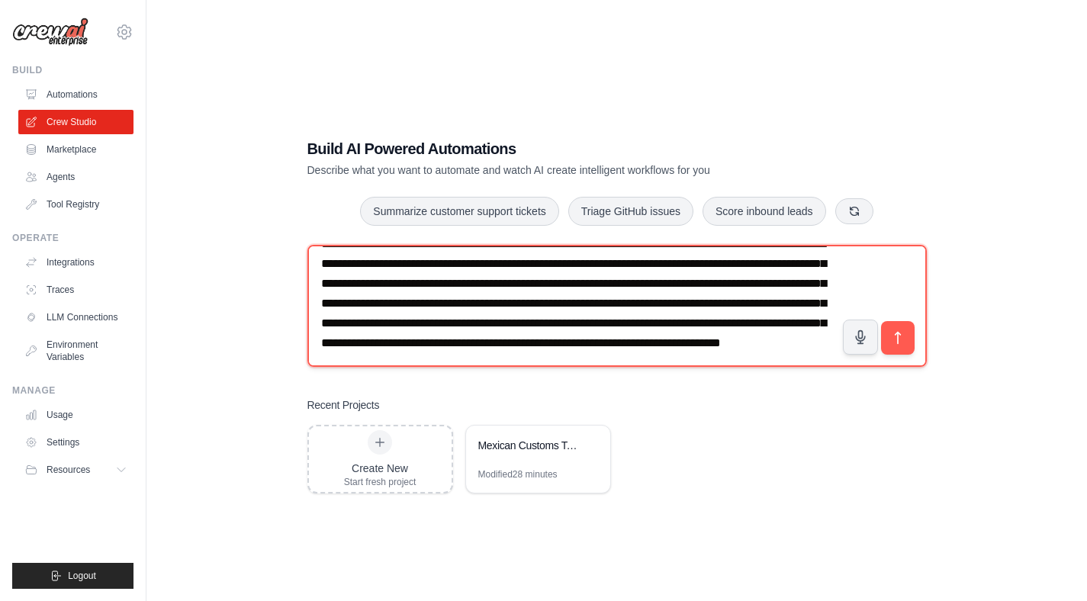
click at [477, 345] on textarea "**********" at bounding box center [616, 306] width 619 height 122
click at [692, 304] on textarea "**********" at bounding box center [616, 306] width 619 height 122
click at [482, 345] on textarea "**********" at bounding box center [616, 306] width 619 height 122
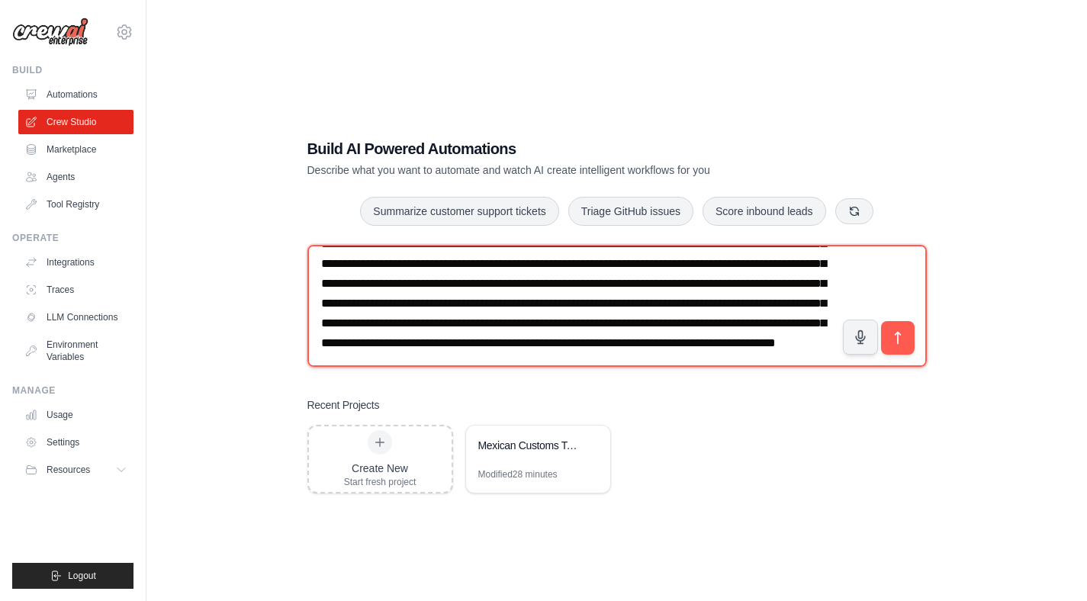
click at [656, 361] on textarea "**********" at bounding box center [616, 306] width 619 height 122
click at [656, 362] on textarea at bounding box center [616, 306] width 619 height 122
click at [375, 360] on textarea at bounding box center [616, 306] width 619 height 122
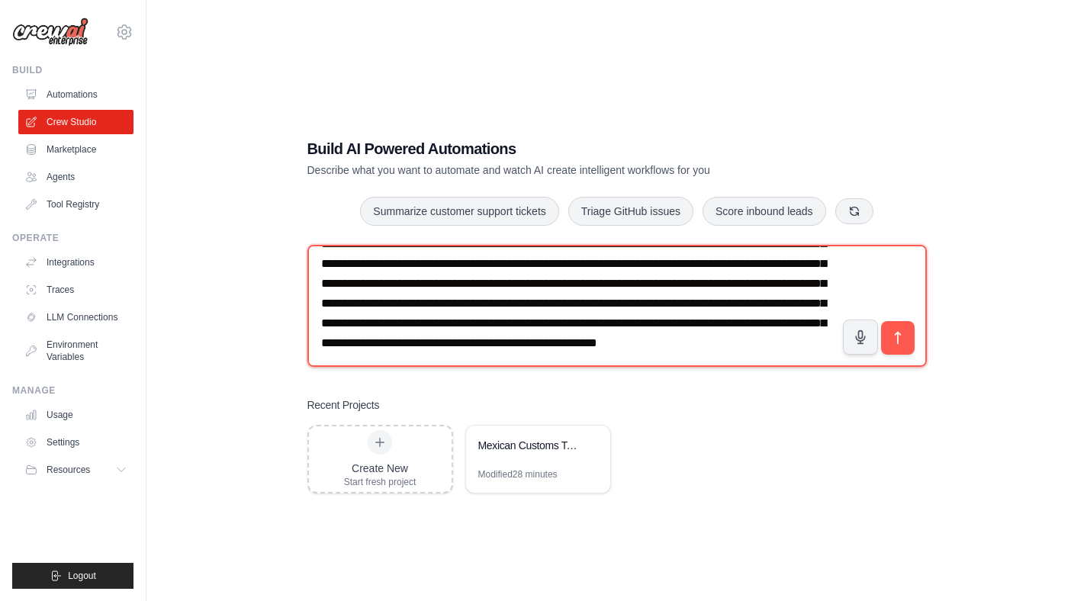
scroll to position [322, 0]
click at [629, 342] on textarea at bounding box center [616, 306] width 619 height 122
click at [600, 342] on textarea at bounding box center [616, 306] width 619 height 122
click at [776, 340] on textarea at bounding box center [616, 306] width 619 height 122
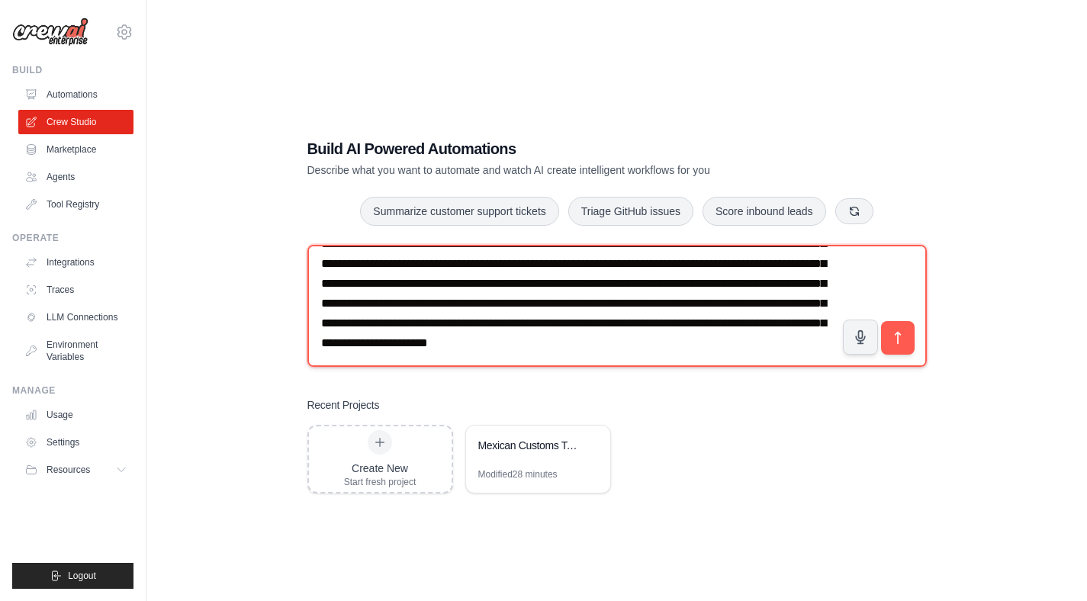
scroll to position [406, 0]
type textarea "**********"
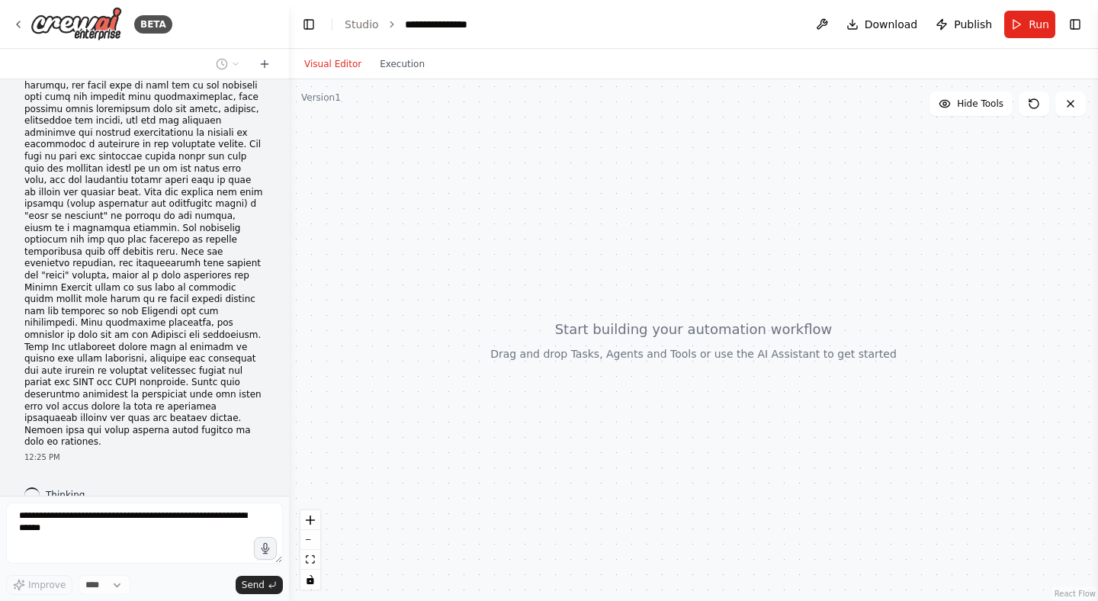
click at [117, 445] on div "12:25 PM Thinking..." at bounding box center [144, 287] width 289 height 416
click at [63, 489] on span "Thinking..." at bounding box center [70, 495] width 48 height 12
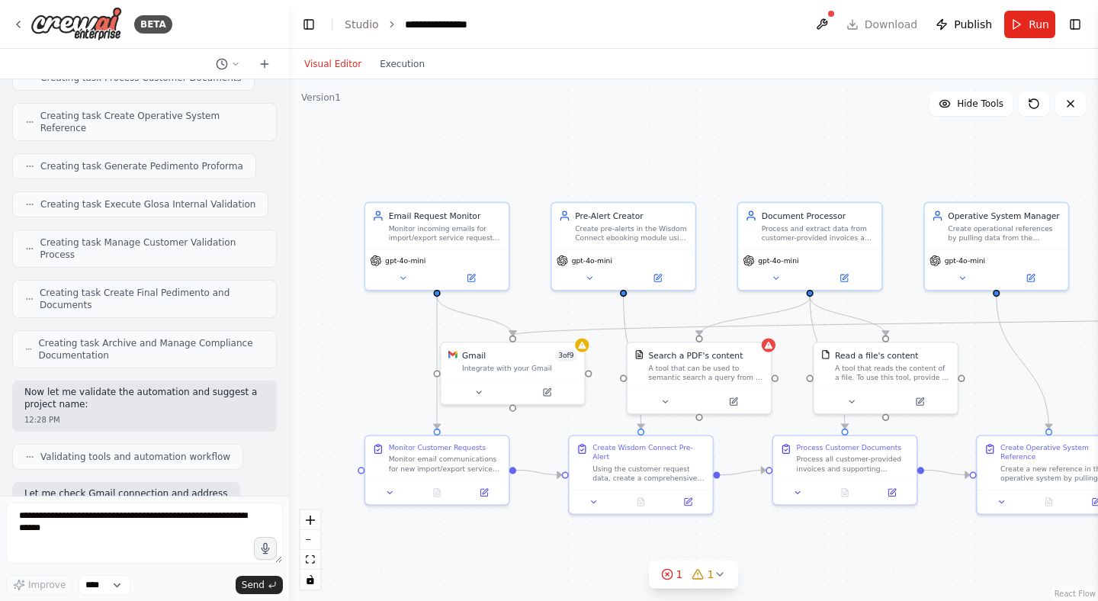
scroll to position [1848, 0]
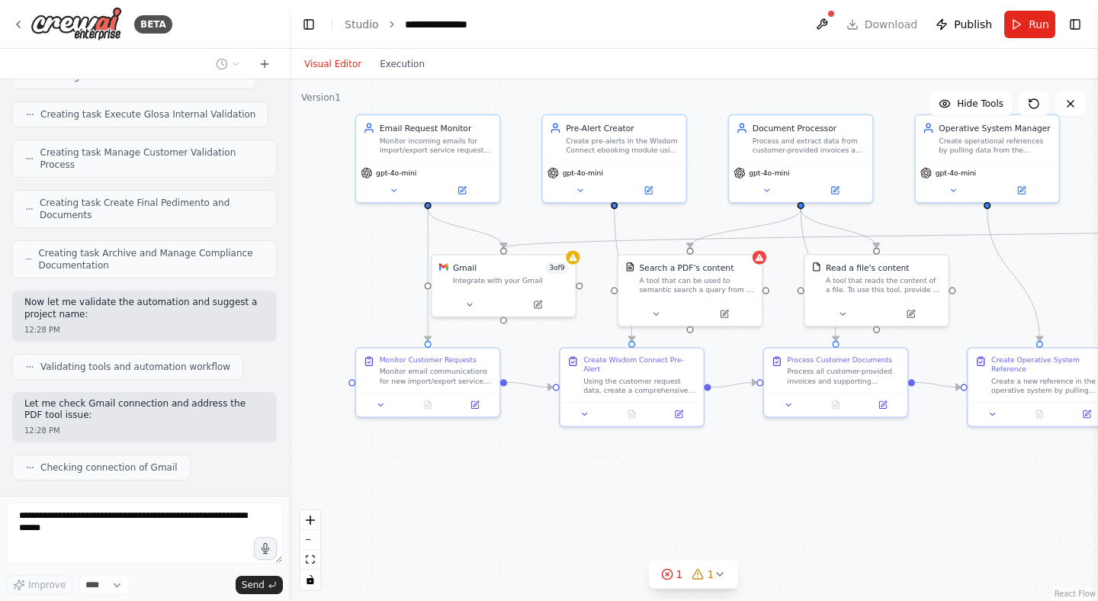
drag, startPoint x: 339, startPoint y: 383, endPoint x: 330, endPoint y: 295, distance: 88.2
click at [330, 295] on div ".deletable-edge-delete-btn { width: 20px; height: 20px; border: 0px solid #ffff…" at bounding box center [693, 340] width 809 height 522
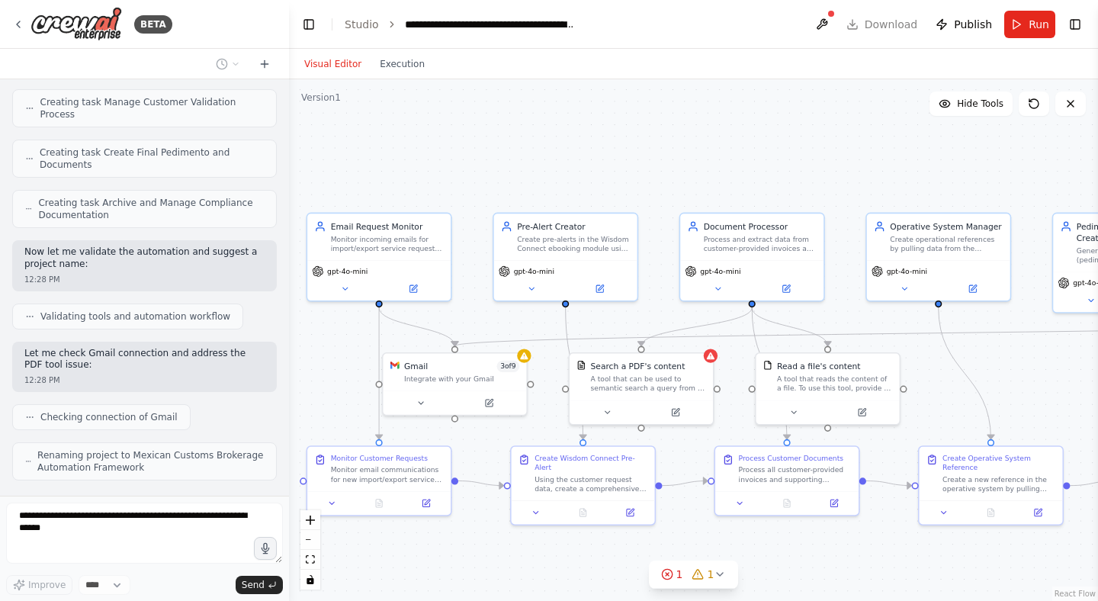
drag, startPoint x: 352, startPoint y: 264, endPoint x: 302, endPoint y: 362, distance: 110.2
click at [302, 362] on div ".deletable-edge-delete-btn { width: 20px; height: 20px; border: 0px solid #ffff…" at bounding box center [693, 340] width 809 height 522
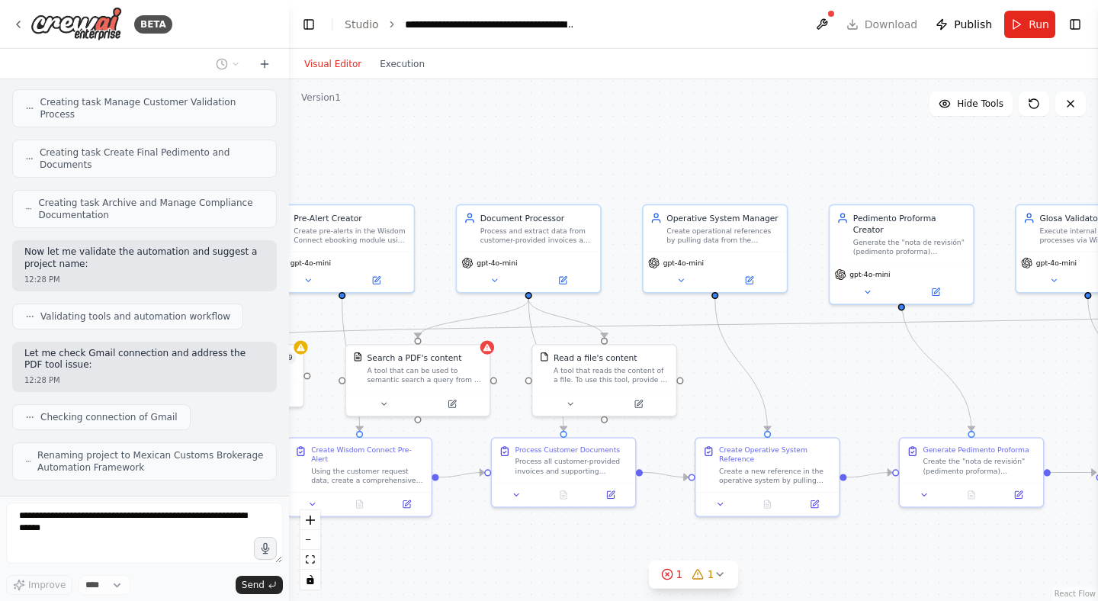
drag, startPoint x: 1044, startPoint y: 372, endPoint x: 821, endPoint y: 364, distance: 222.9
click at [821, 364] on div ".deletable-edge-delete-btn { width: 20px; height: 20px; border: 0px solid #ffff…" at bounding box center [693, 340] width 809 height 522
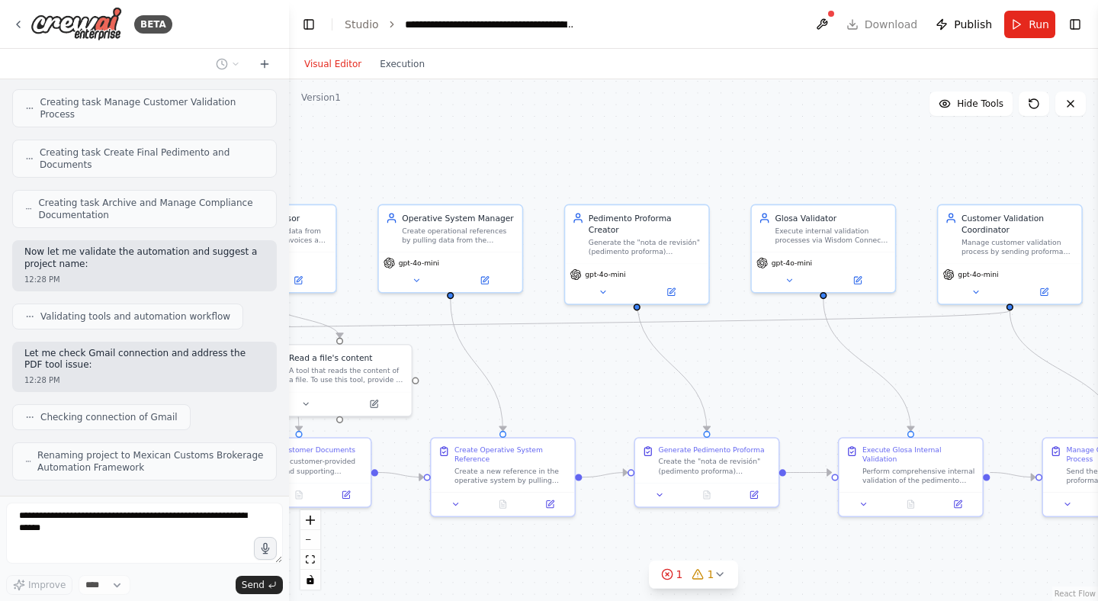
drag, startPoint x: 1005, startPoint y: 375, endPoint x: 710, endPoint y: 368, distance: 295.3
click at [710, 368] on div ".deletable-edge-delete-btn { width: 20px; height: 20px; border: 0px solid #ffff…" at bounding box center [693, 340] width 809 height 522
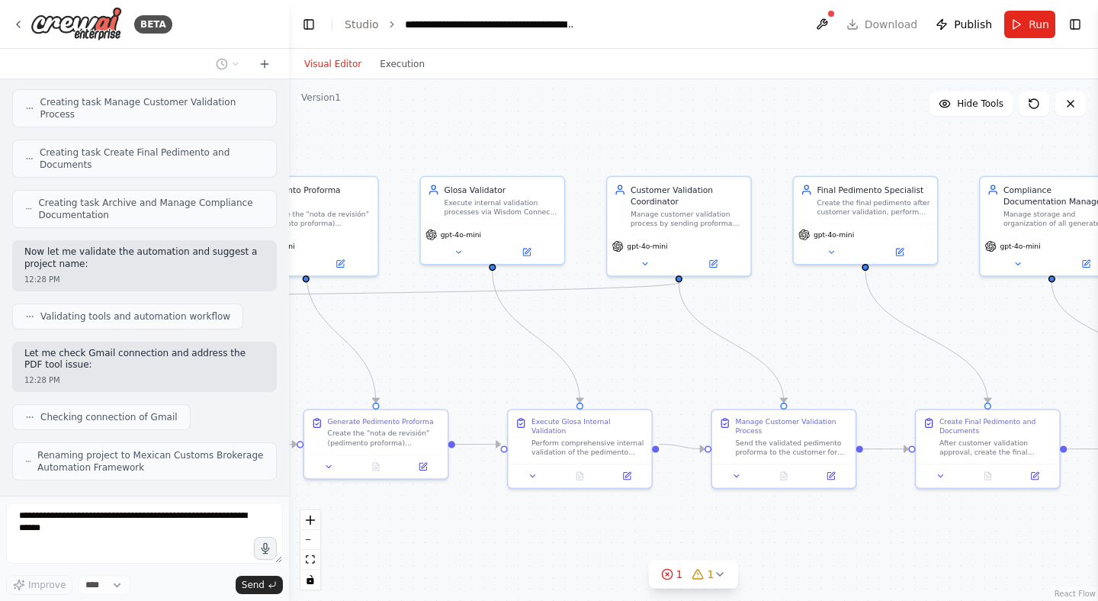
drag, startPoint x: 930, startPoint y: 378, endPoint x: 629, endPoint y: 355, distance: 301.3
click at [629, 355] on div ".deletable-edge-delete-btn { width: 20px; height: 20px; border: 0px solid #ffff…" at bounding box center [693, 340] width 809 height 522
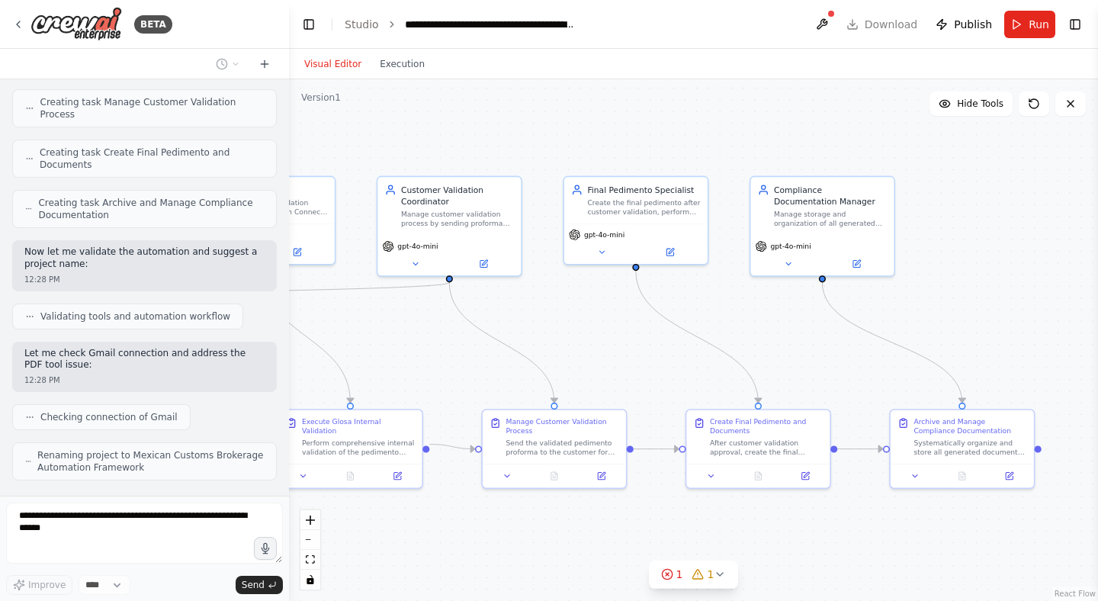
drag, startPoint x: 854, startPoint y: 369, endPoint x: 611, endPoint y: 366, distance: 243.3
click at [611, 366] on div ".deletable-edge-delete-btn { width: 20px; height: 20px; border: 0px solid #ffff…" at bounding box center [693, 340] width 809 height 522
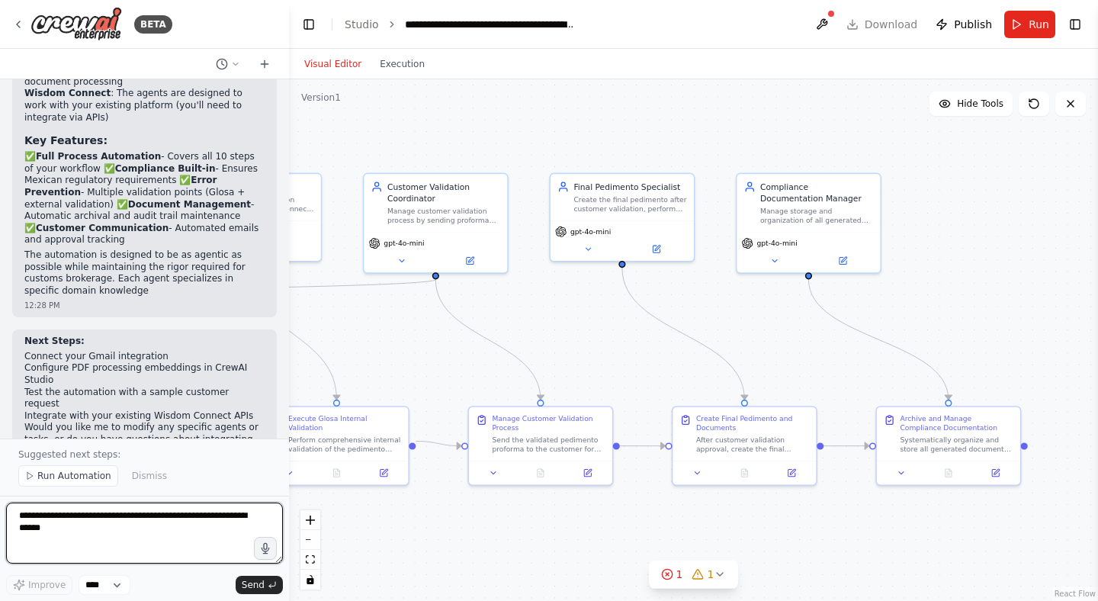
scroll to position [2806, 0]
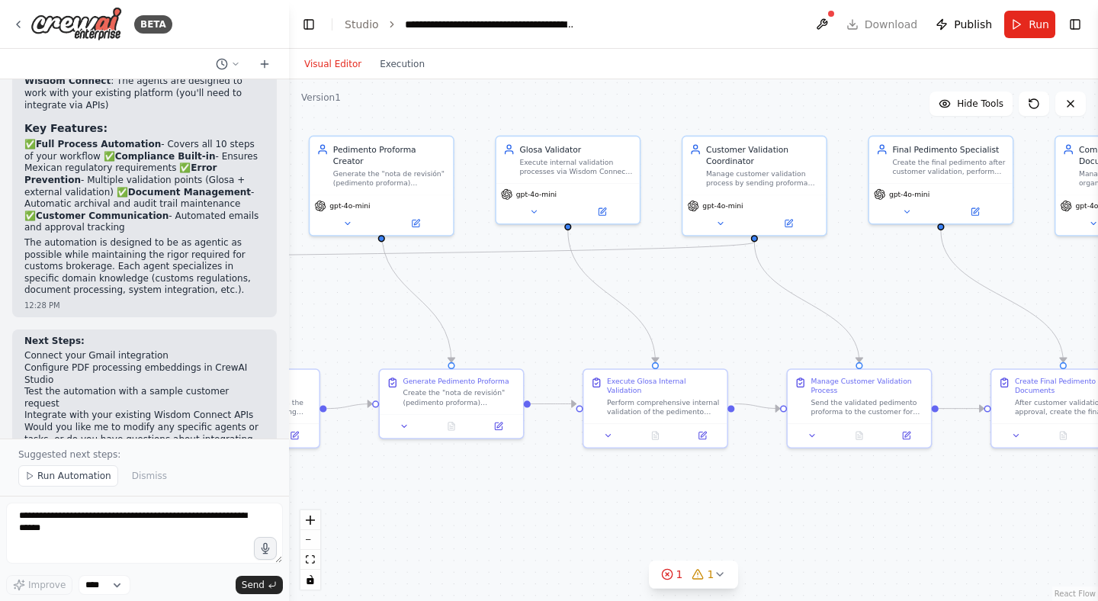
drag, startPoint x: 390, startPoint y: 364, endPoint x: 709, endPoint y: 326, distance: 321.0
click at [709, 326] on div ".deletable-edge-delete-btn { width: 20px; height: 20px; border: 0px solid #ffff…" at bounding box center [693, 340] width 809 height 522
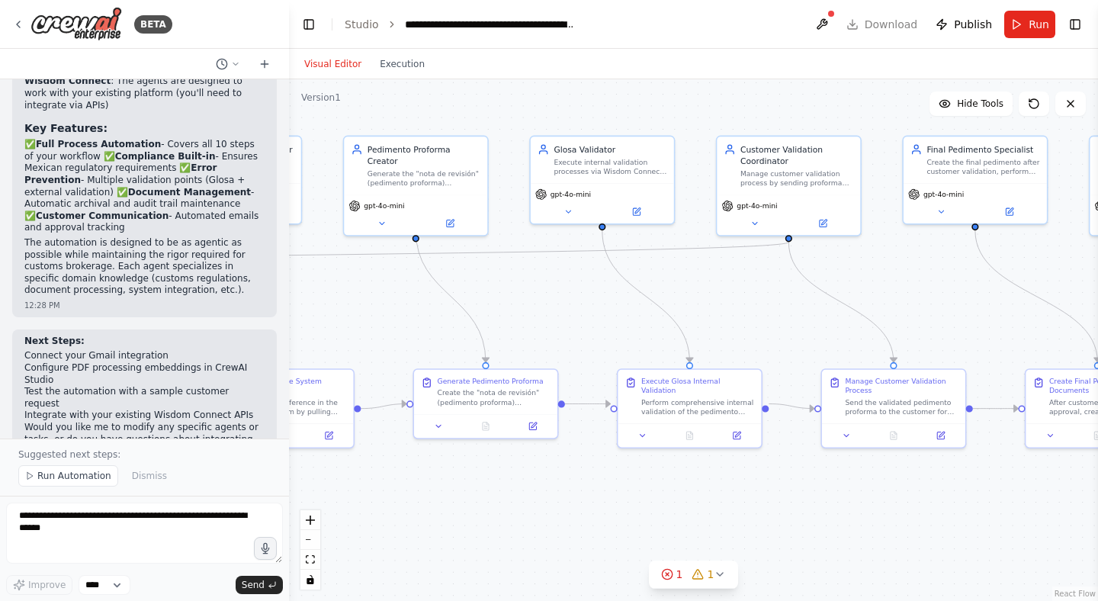
drag, startPoint x: 500, startPoint y: 326, endPoint x: 825, endPoint y: 326, distance: 325.7
click at [827, 326] on div ".deletable-edge-delete-btn { width: 20px; height: 20px; border: 0px solid #ffff…" at bounding box center [693, 340] width 809 height 522
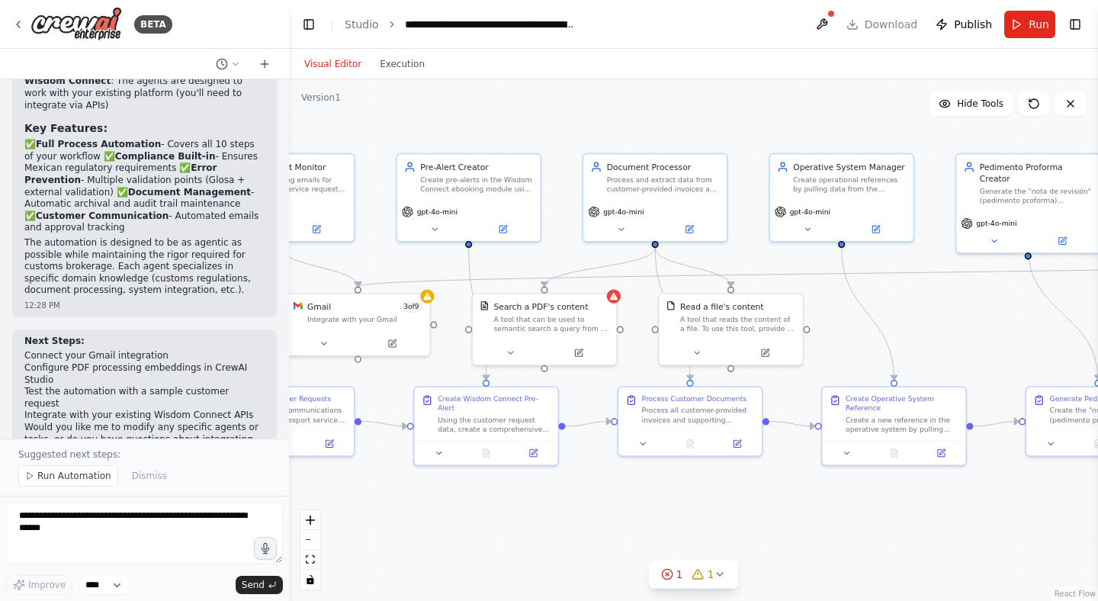
drag, startPoint x: 639, startPoint y: 316, endPoint x: 959, endPoint y: 332, distance: 320.0
click at [959, 332] on div ".deletable-edge-delete-btn { width: 20px; height: 20px; border: 0px solid #ffff…" at bounding box center [693, 340] width 809 height 522
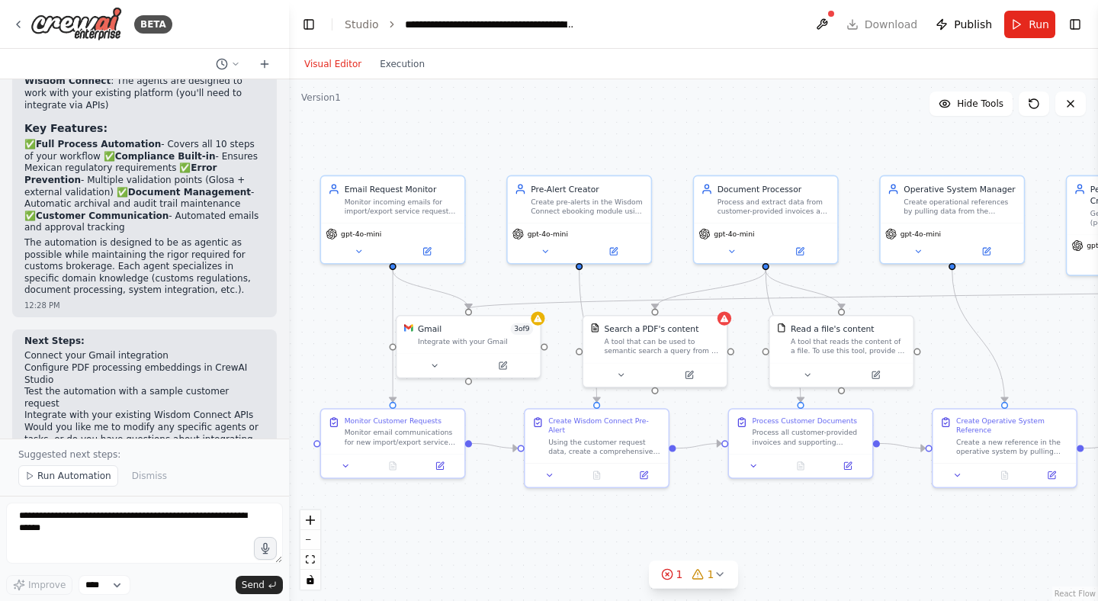
drag, startPoint x: 543, startPoint y: 518, endPoint x: 654, endPoint y: 541, distance: 112.9
click at [654, 541] on div ".deletable-edge-delete-btn { width: 20px; height: 20px; border: 0px solid #ffff…" at bounding box center [693, 340] width 809 height 522
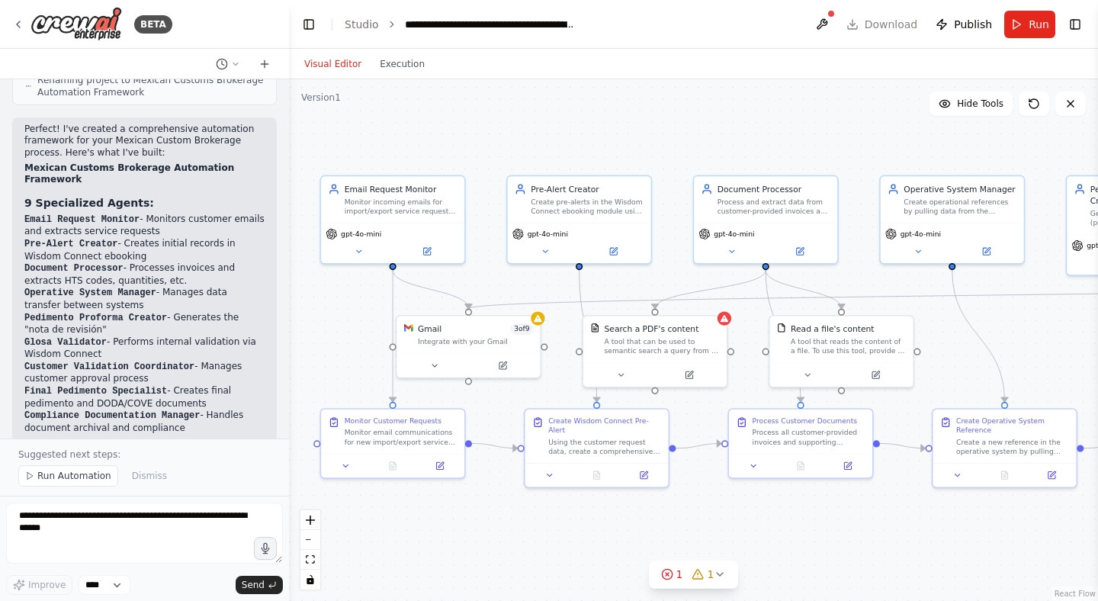
scroll to position [2278, 0]
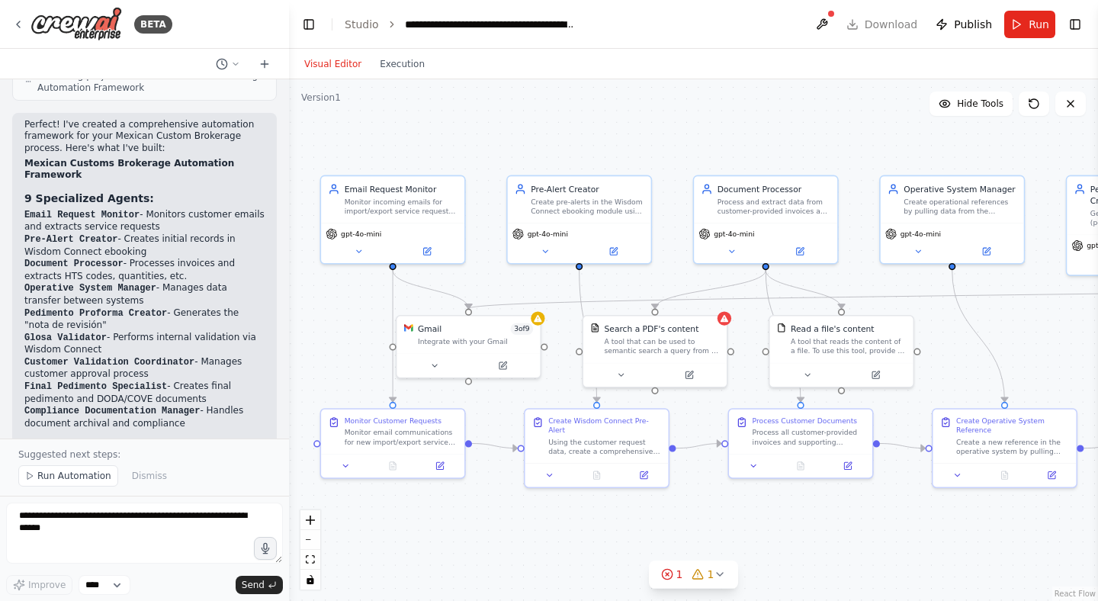
click at [498, 546] on div ".deletable-edge-delete-btn { width: 20px; height: 20px; border: 0px solid #ffff…" at bounding box center [693, 340] width 809 height 522
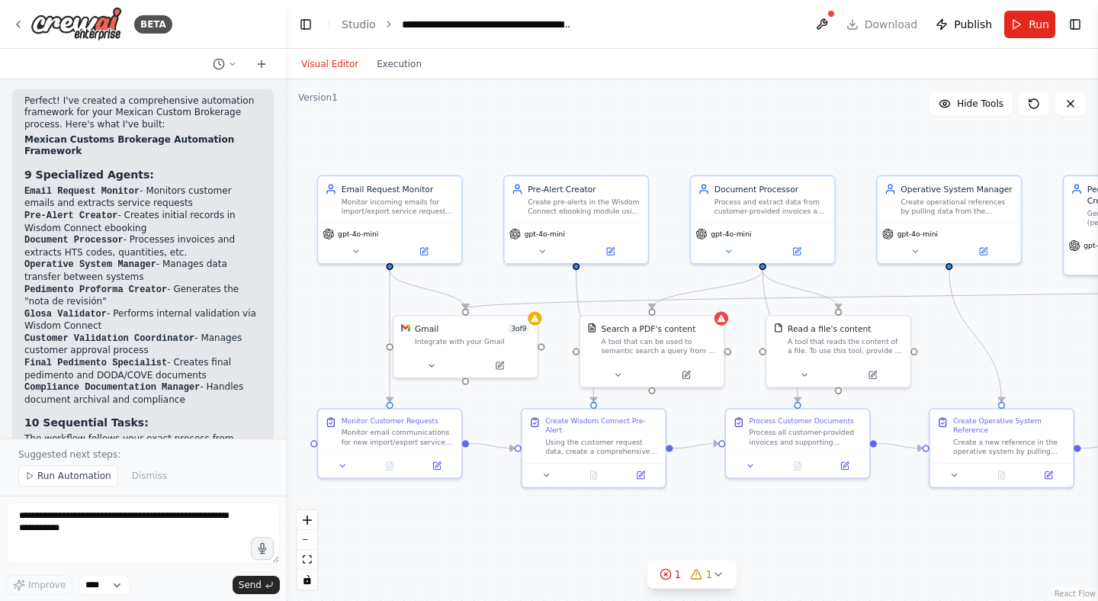
click at [286, 191] on div "BETA 12:25 PM ▶ Thought process I'll help you create a comprehensive automation…" at bounding box center [549, 300] width 1098 height 601
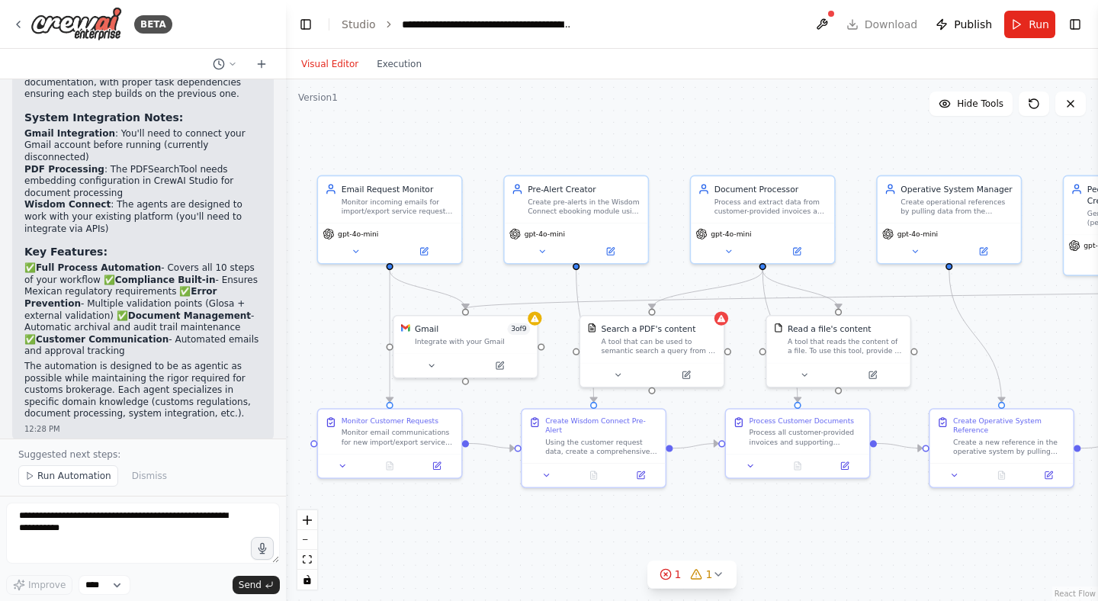
scroll to position [2689, 0]
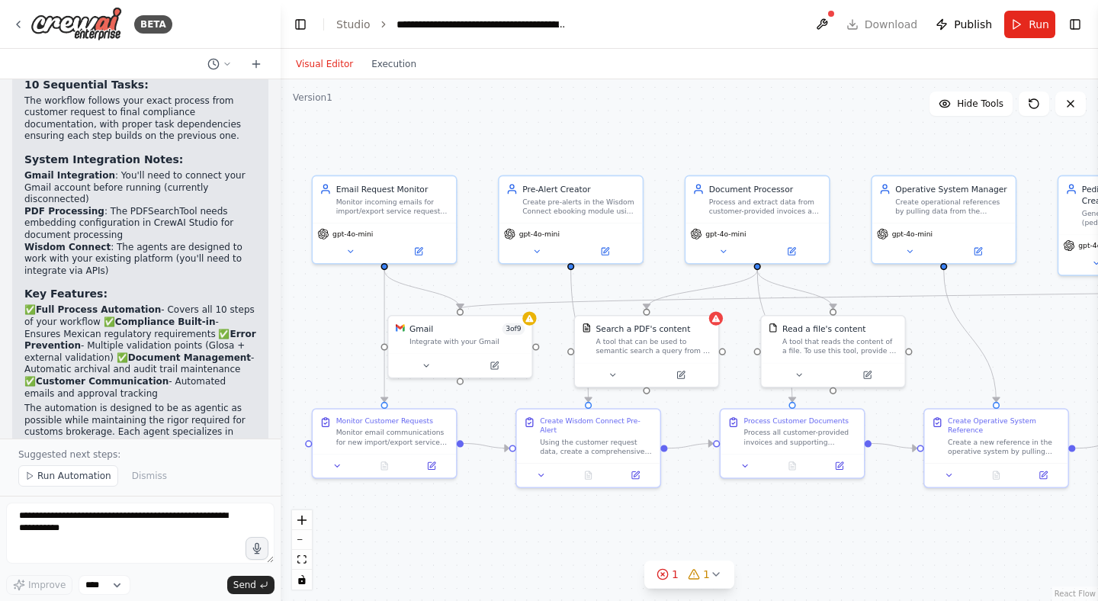
drag, startPoint x: 284, startPoint y: 308, endPoint x: 183, endPoint y: 315, distance: 100.9
click at [226, 313] on div "BETA 12:25 PM ▶ Thought process I'll help you create a comprehensive automation…" at bounding box center [140, 300] width 281 height 601
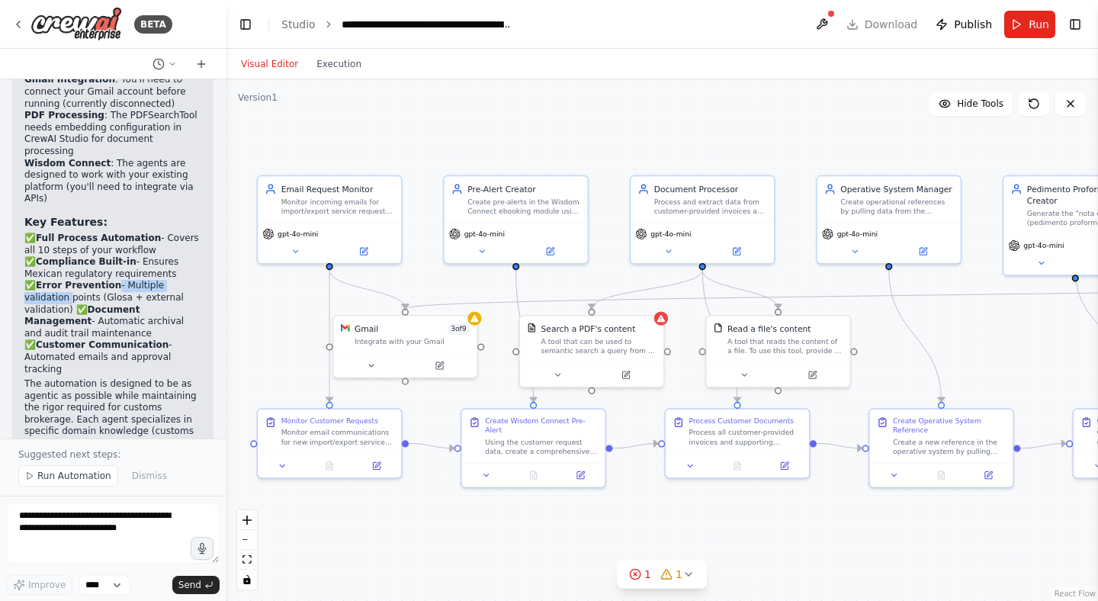
drag, startPoint x: 183, startPoint y: 315, endPoint x: 100, endPoint y: 318, distance: 83.2
click at [100, 318] on div "Perfect! I've created a comprehensive automation framework for your Mexican Cus…" at bounding box center [112, 26] width 201 height 911
click at [246, 322] on div ".deletable-edge-delete-btn { width: 20px; height: 20px; border: 0px solid #ffff…" at bounding box center [662, 340] width 873 height 522
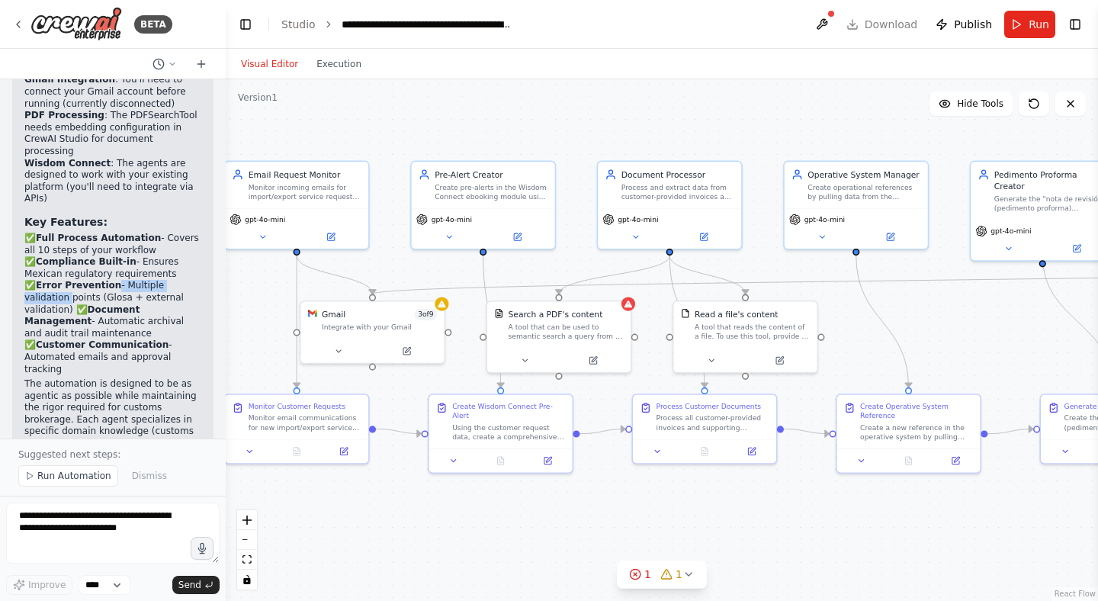
drag, startPoint x: 818, startPoint y: 549, endPoint x: 786, endPoint y: 535, distance: 35.9
click at [786, 535] on div ".deletable-edge-delete-btn { width: 20px; height: 20px; border: 0px solid #ffff…" at bounding box center [662, 340] width 873 height 522
click at [252, 562] on button "fit view" at bounding box center [247, 560] width 20 height 20
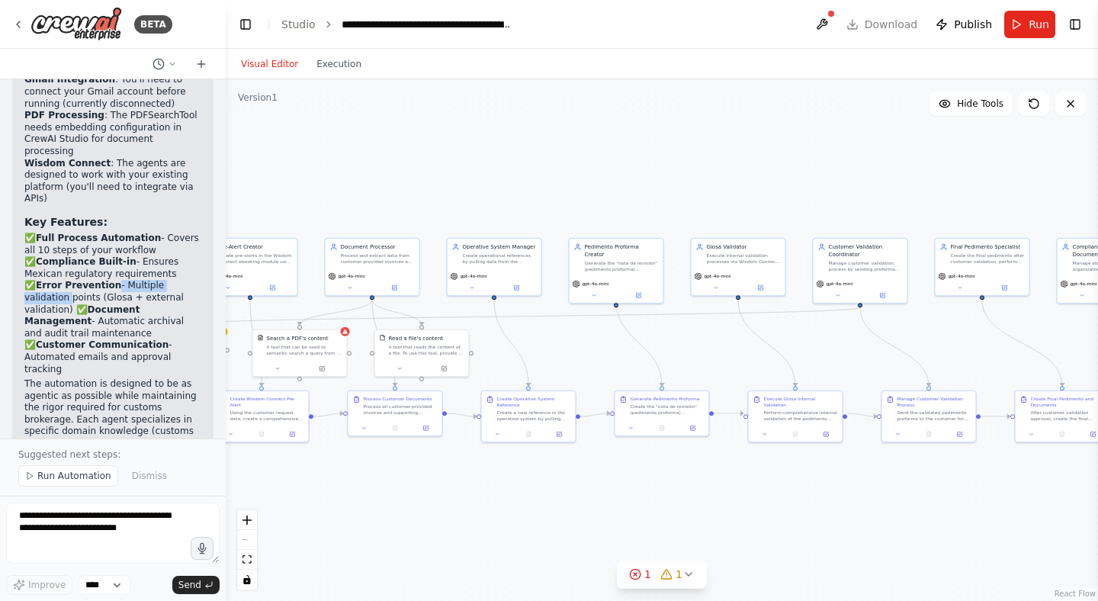
scroll to position [4832, 0]
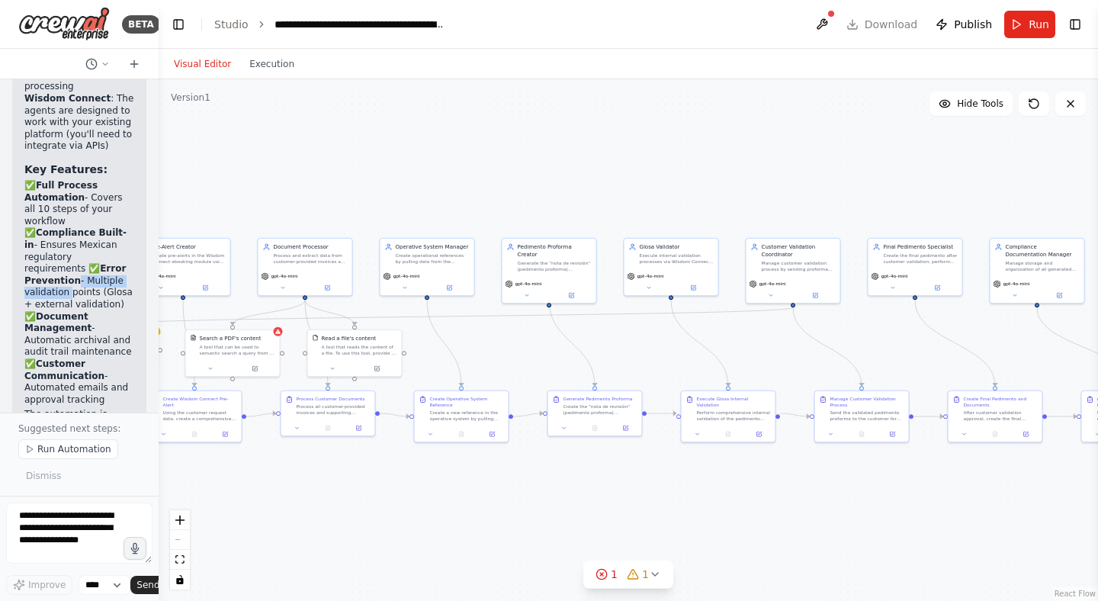
drag, startPoint x: 223, startPoint y: 364, endPoint x: 0, endPoint y: 381, distance: 223.4
click at [0, 381] on div "BETA 12:25 PM ▶ Thought process I'll help you create a comprehensive automation…" at bounding box center [79, 300] width 159 height 601
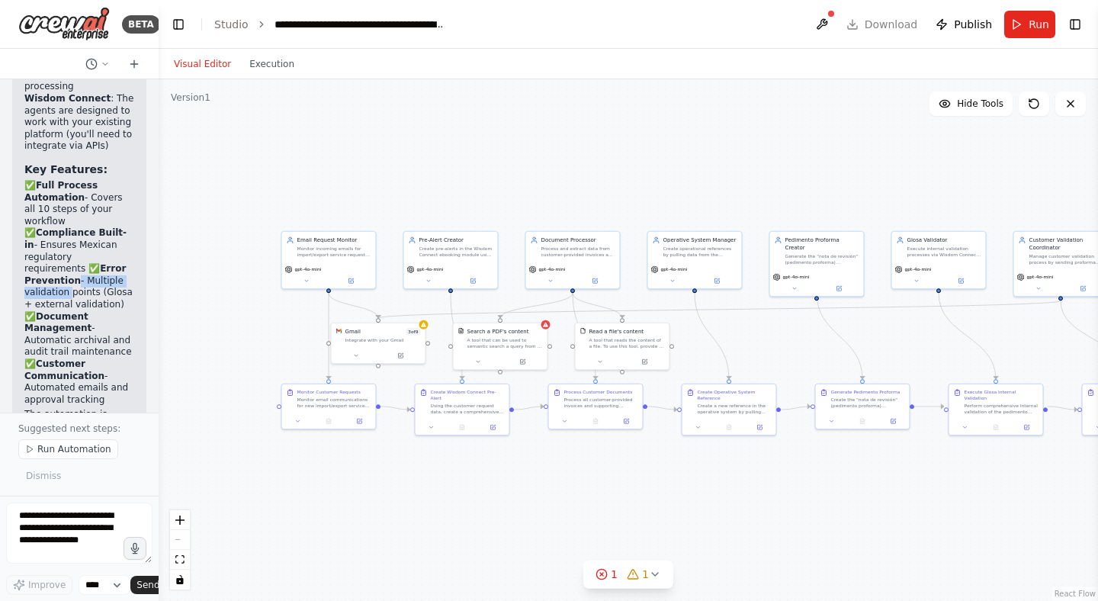
drag, startPoint x: 473, startPoint y: 198, endPoint x: 662, endPoint y: 157, distance: 193.6
click at [664, 158] on div ".deletable-edge-delete-btn { width: 20px; height: 20px; border: 0px solid #ffff…" at bounding box center [629, 340] width 940 height 522
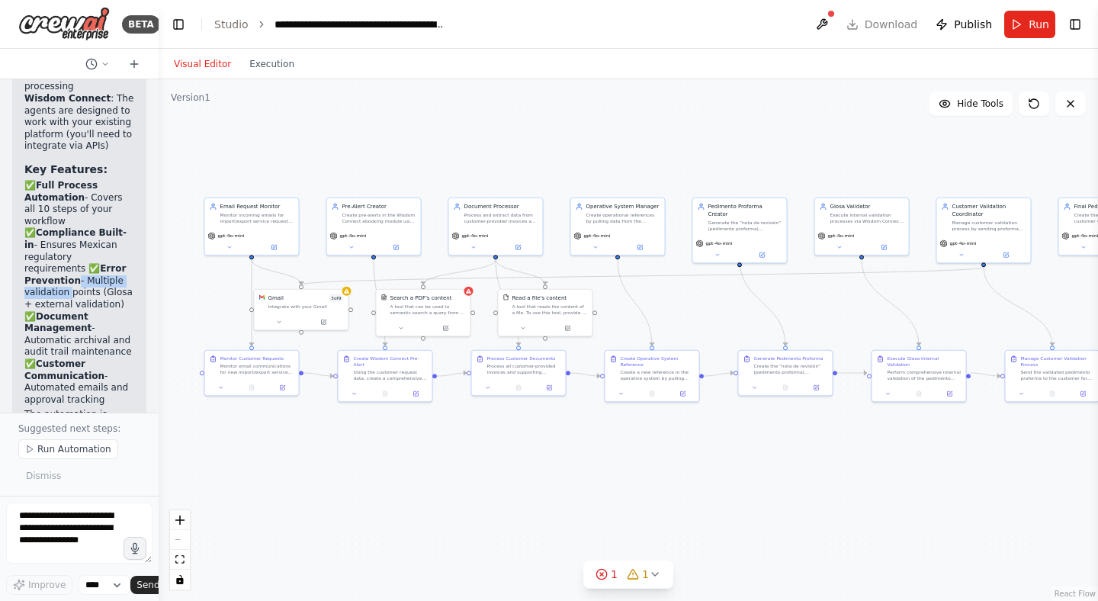
click at [658, 156] on div ".deletable-edge-delete-btn { width: 20px; height: 20px; border: 0px solid #ffff…" at bounding box center [629, 340] width 940 height 522
click at [1081, 26] on button "Toggle Right Sidebar" at bounding box center [1075, 24] width 21 height 21
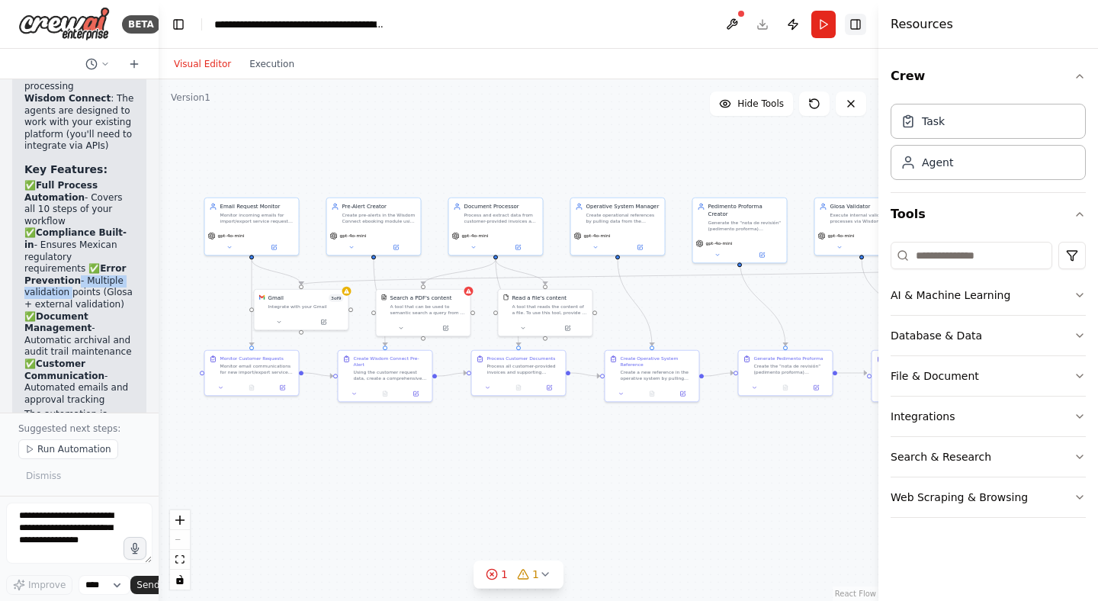
click at [859, 21] on button "Toggle Right Sidebar" at bounding box center [855, 24] width 21 height 21
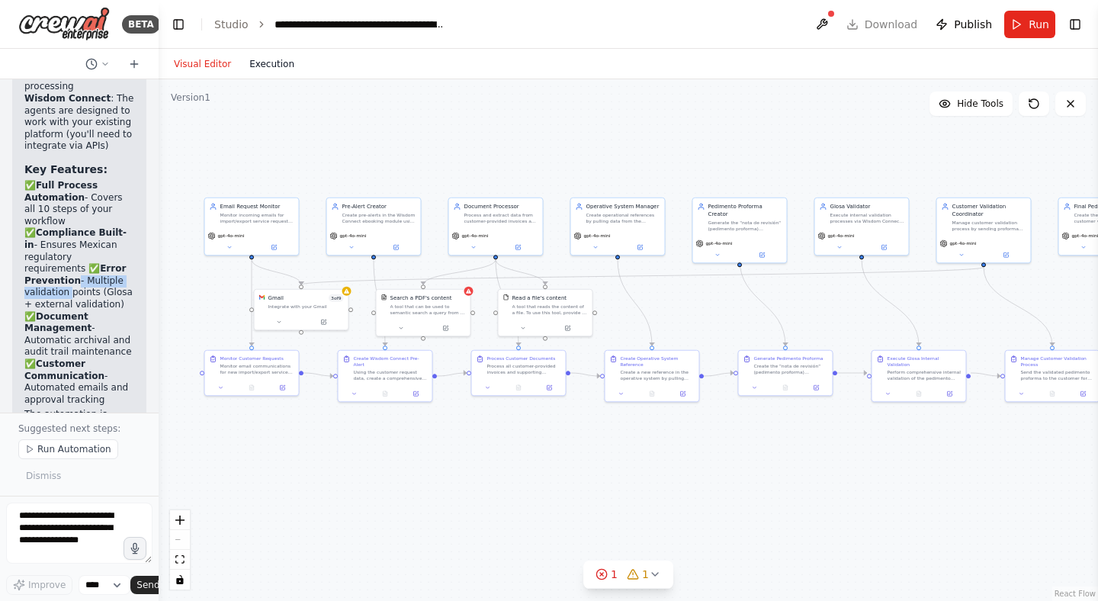
click at [278, 66] on button "Execution" at bounding box center [271, 64] width 63 height 18
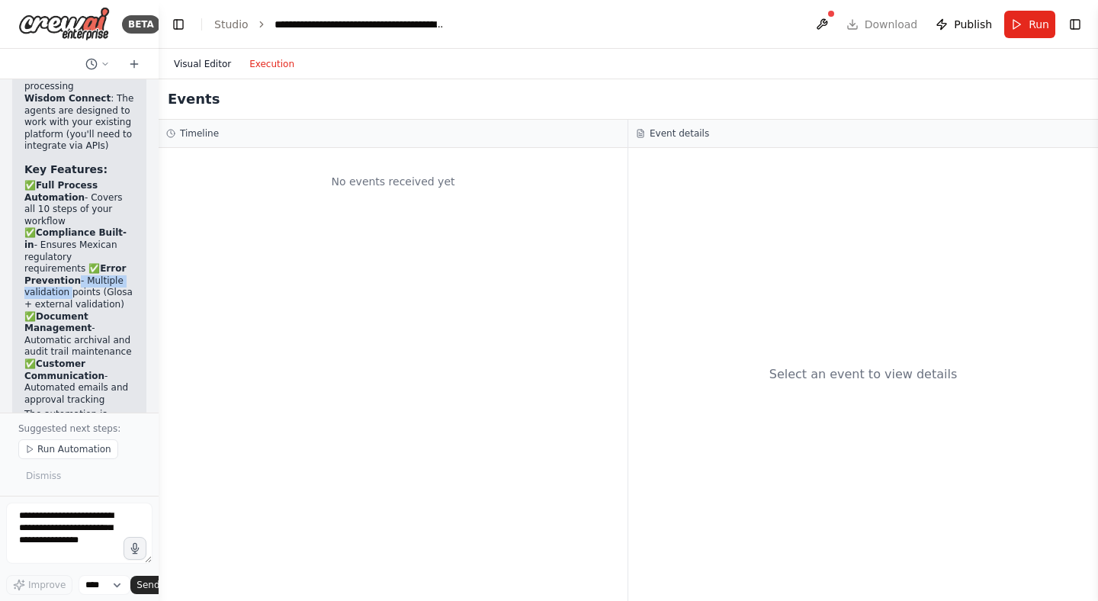
click at [181, 66] on button "Visual Editor" at bounding box center [203, 64] width 76 height 18
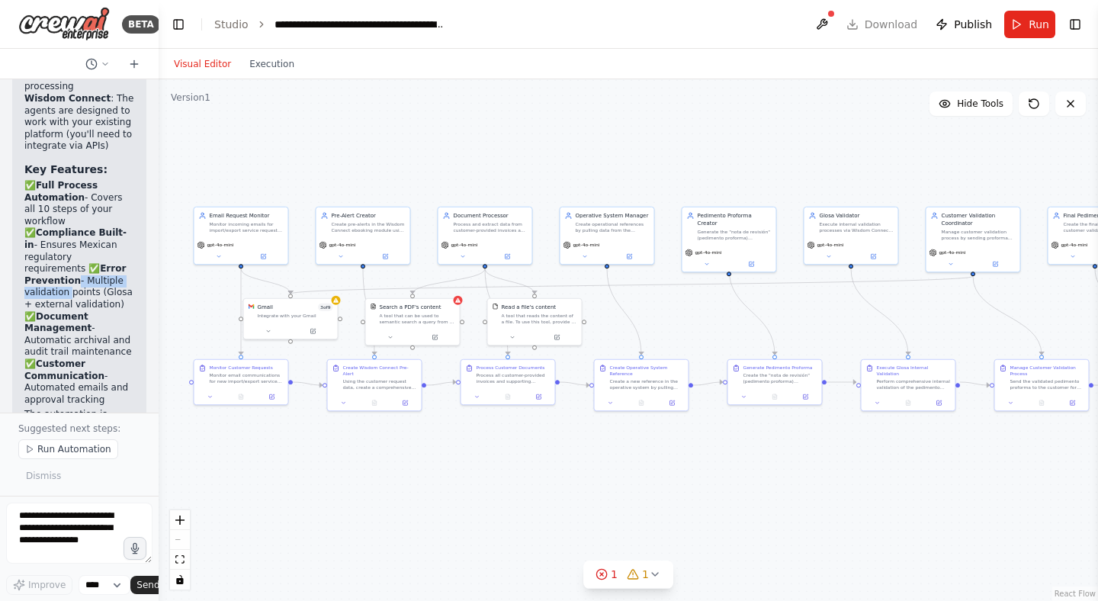
drag, startPoint x: 886, startPoint y: 487, endPoint x: 875, endPoint y: 496, distance: 14.1
click at [875, 496] on div ".deletable-edge-delete-btn { width: 20px; height: 20px; border: 0px solid #ffff…" at bounding box center [629, 340] width 940 height 522
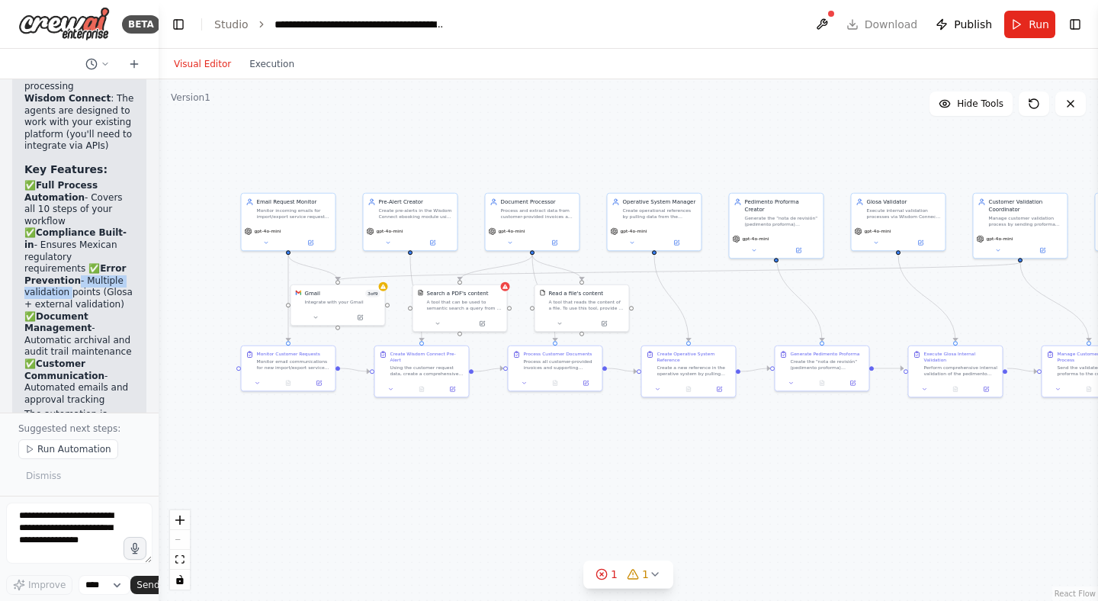
drag, startPoint x: 870, startPoint y: 486, endPoint x: 917, endPoint y: 472, distance: 49.2
click at [917, 472] on div ".deletable-edge-delete-btn { width: 20px; height: 20px; border: 0px solid #ffff…" at bounding box center [629, 340] width 940 height 522
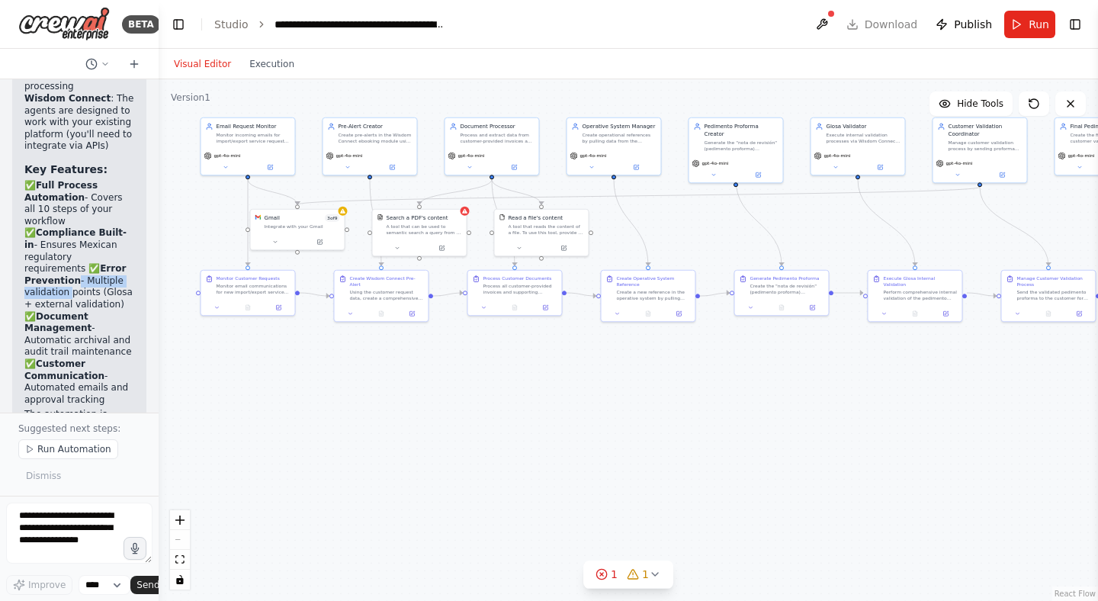
drag, startPoint x: 875, startPoint y: 483, endPoint x: 834, endPoint y: 407, distance: 85.7
click at [834, 407] on div ".deletable-edge-delete-btn { width: 20px; height: 20px; border: 0px solid #ffff…" at bounding box center [629, 340] width 940 height 522
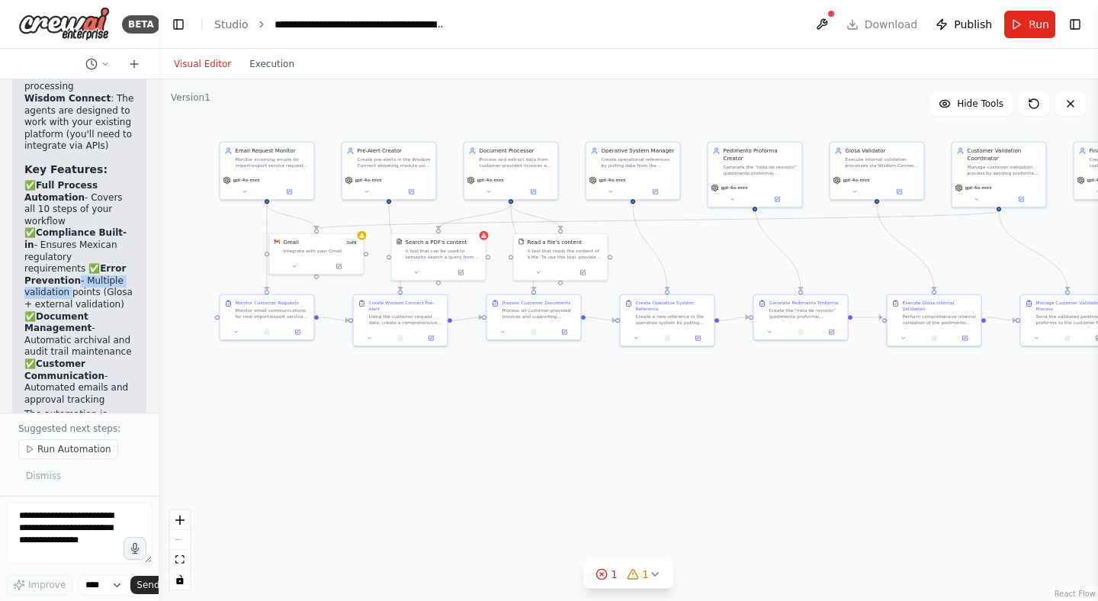
drag, startPoint x: 834, startPoint y: 465, endPoint x: 854, endPoint y: 489, distance: 31.0
click at [854, 489] on div ".deletable-edge-delete-btn { width: 20px; height: 20px; border: 0px solid #ffff…" at bounding box center [629, 340] width 940 height 522
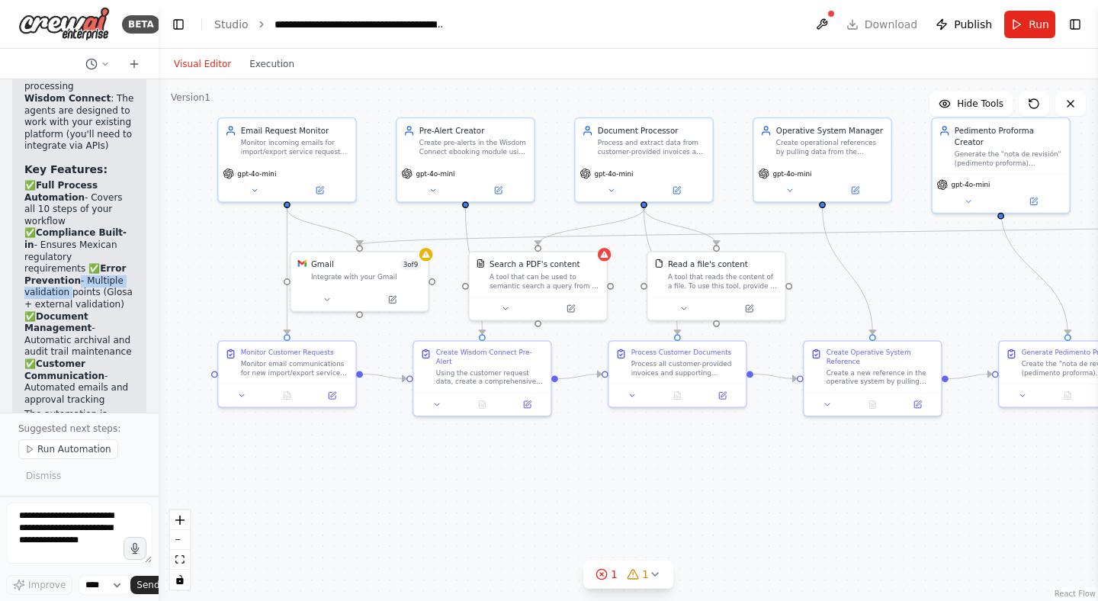
drag, startPoint x: 647, startPoint y: 436, endPoint x: 857, endPoint y: 561, distance: 243.8
click at [857, 561] on div ".deletable-edge-delete-btn { width: 20px; height: 20px; border: 0px solid #ffff…" at bounding box center [629, 340] width 940 height 522
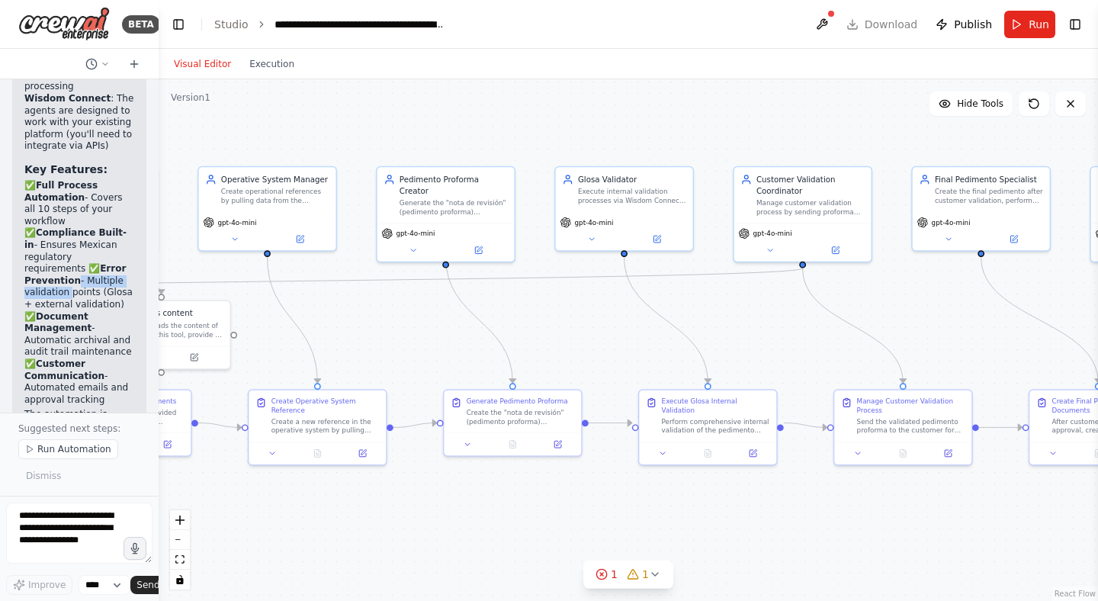
drag, startPoint x: 805, startPoint y: 509, endPoint x: 249, endPoint y: 557, distance: 558.1
click at [249, 557] on div ".deletable-edge-delete-btn { width: 20px; height: 20px; border: 0px solid #ffff…" at bounding box center [629, 340] width 940 height 522
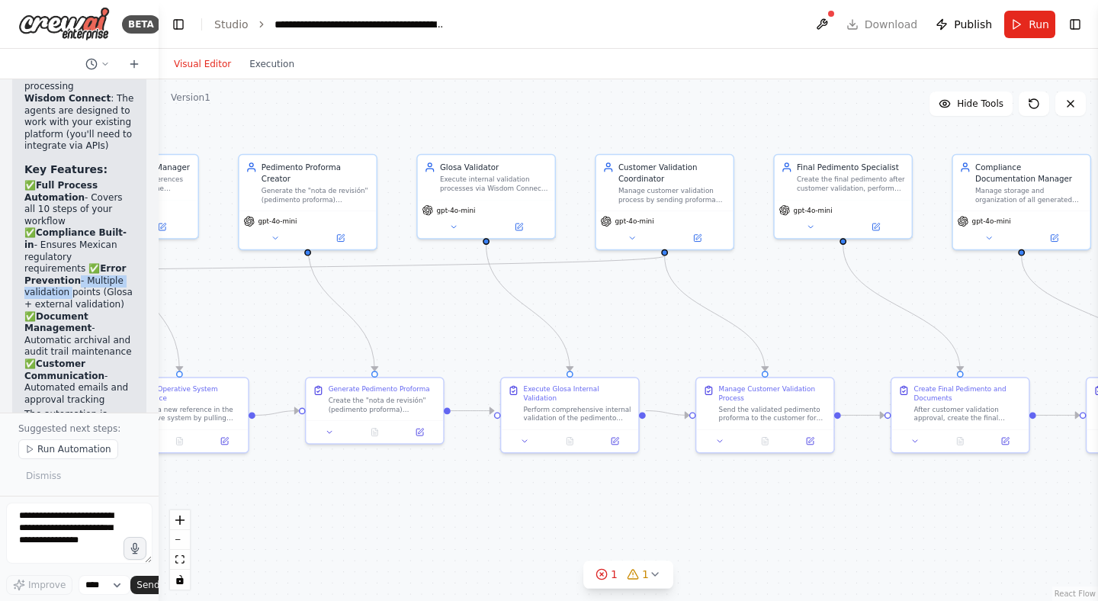
drag, startPoint x: 820, startPoint y: 535, endPoint x: 682, endPoint y: 522, distance: 138.6
click at [682, 522] on div ".deletable-edge-delete-btn { width: 20px; height: 20px; border: 0px solid #ffff…" at bounding box center [629, 340] width 940 height 522
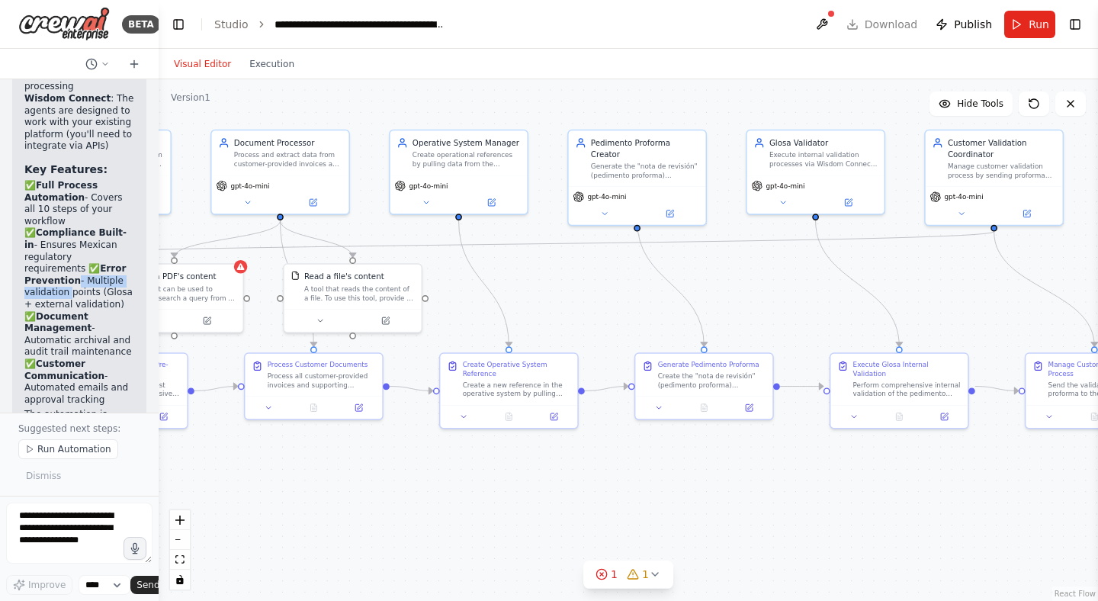
drag, startPoint x: 342, startPoint y: 505, endPoint x: 324, endPoint y: 475, distance: 34.5
click at [326, 476] on div ".deletable-edge-delete-btn { width: 20px; height: 20px; border: 0px solid #ffff…" at bounding box center [629, 340] width 940 height 522
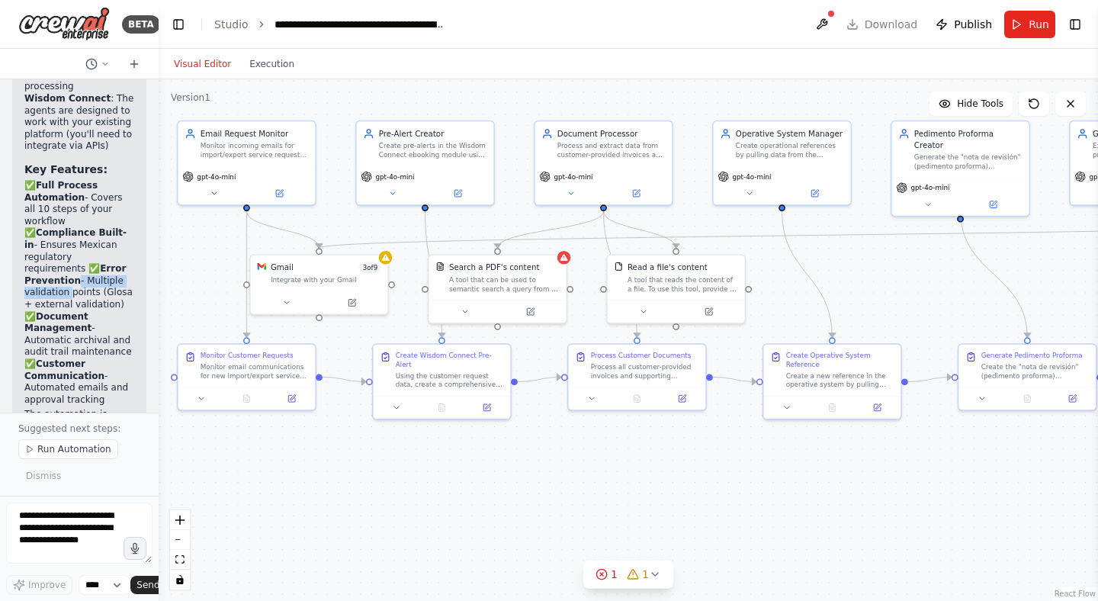
drag, startPoint x: 324, startPoint y: 475, endPoint x: 982, endPoint y: 471, distance: 658.3
click at [982, 471] on div ".deletable-edge-delete-btn { width: 20px; height: 20px; border: 0px solid #ffff…" at bounding box center [629, 340] width 940 height 522
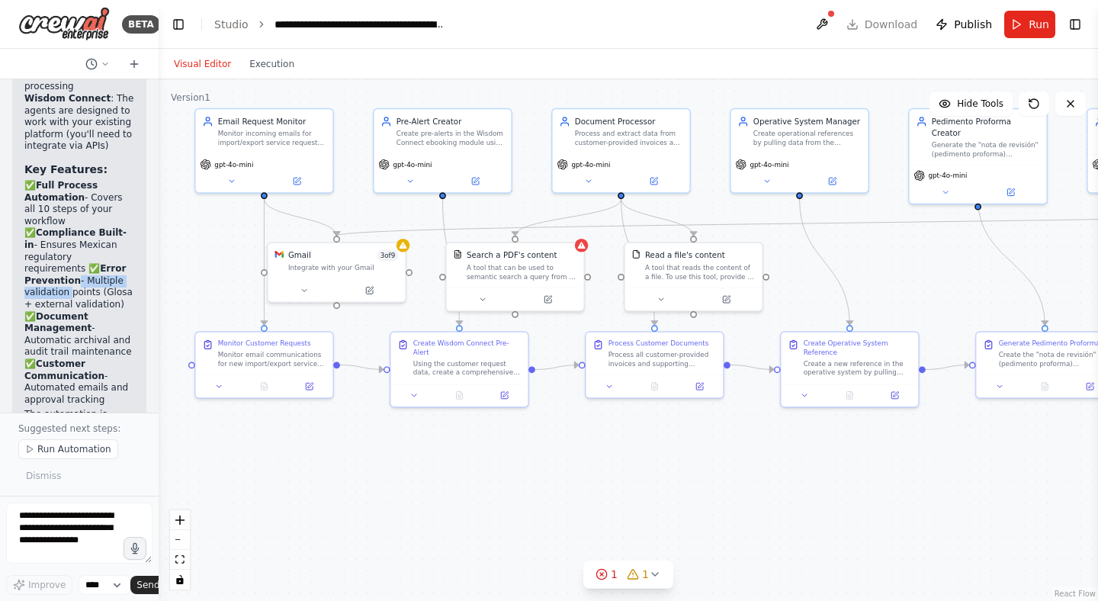
drag, startPoint x: 819, startPoint y: 506, endPoint x: 837, endPoint y: 494, distance: 21.4
click at [837, 494] on div ".deletable-edge-delete-btn { width: 20px; height: 20px; border: 0px solid #ffff…" at bounding box center [629, 340] width 940 height 522
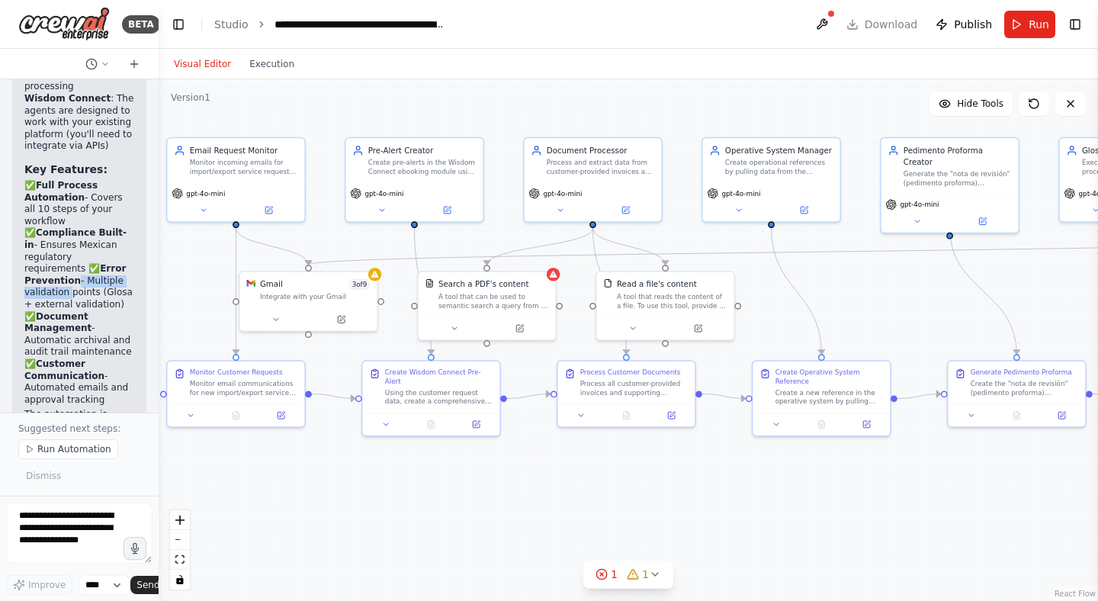
drag, startPoint x: 571, startPoint y: 443, endPoint x: 561, endPoint y: 470, distance: 28.8
click at [561, 470] on div ".deletable-edge-delete-btn { width: 20px; height: 20px; border: 0px solid #ffff…" at bounding box center [629, 340] width 940 height 522
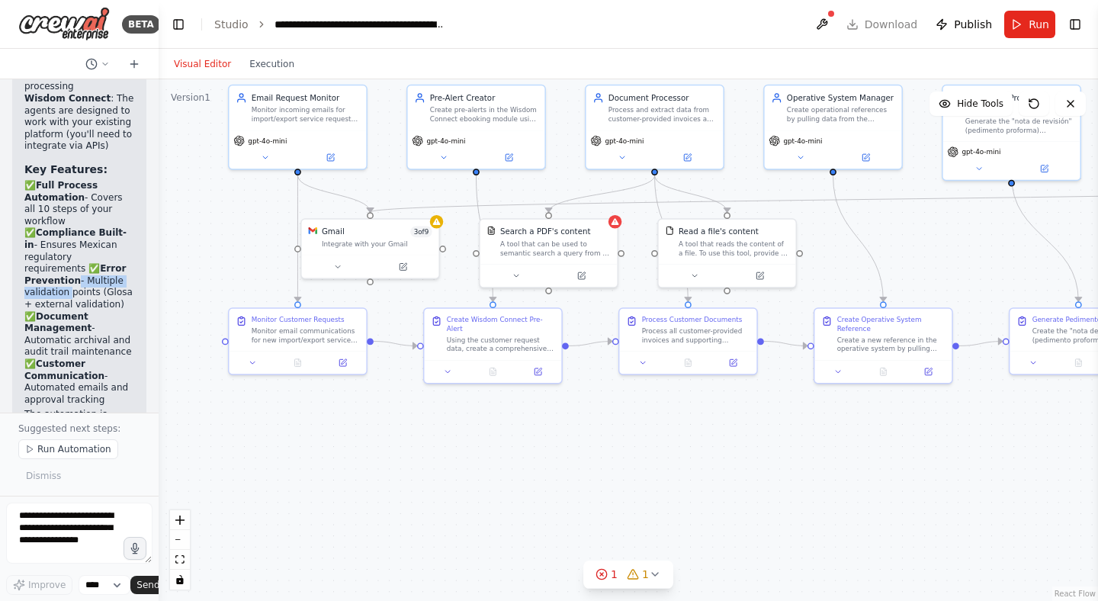
drag, startPoint x: 497, startPoint y: 510, endPoint x: 541, endPoint y: 459, distance: 66.5
click at [541, 459] on div ".deletable-edge-delete-btn { width: 20px; height: 20px; border: 0px solid #ffff…" at bounding box center [629, 340] width 940 height 522
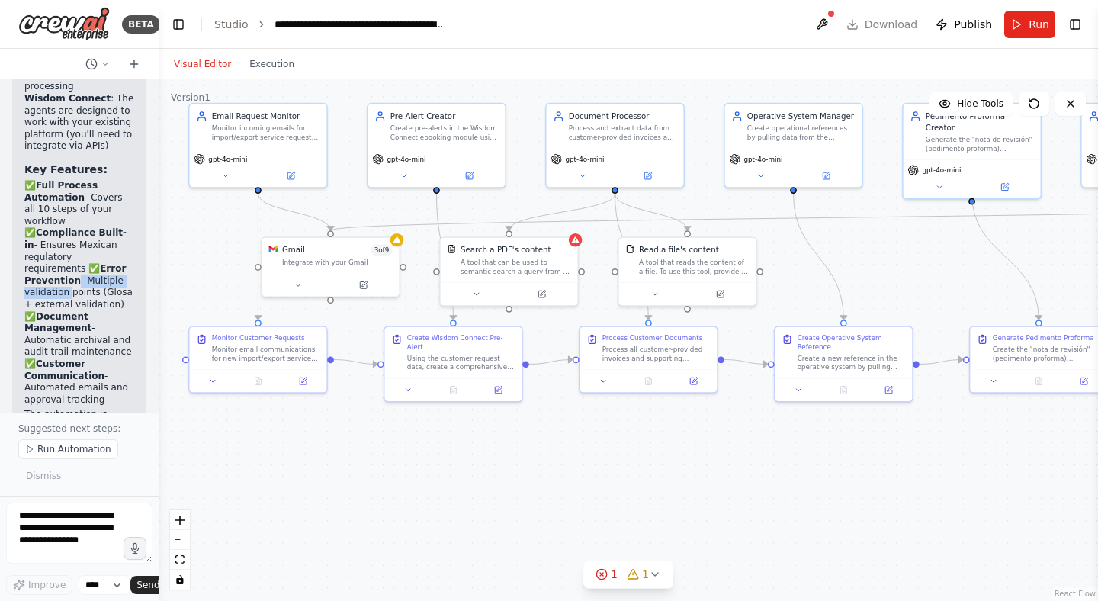
drag, startPoint x: 353, startPoint y: 474, endPoint x: 313, endPoint y: 492, distance: 43.7
click at [313, 492] on div ".deletable-edge-delete-btn { width: 20px; height: 20px; border: 0px solid #ffff…" at bounding box center [629, 340] width 940 height 522
drag, startPoint x: 263, startPoint y: 350, endPoint x: 260, endPoint y: 421, distance: 71.0
click at [260, 421] on div "Monitor email communications for new import/export service requests from custom…" at bounding box center [266, 419] width 108 height 18
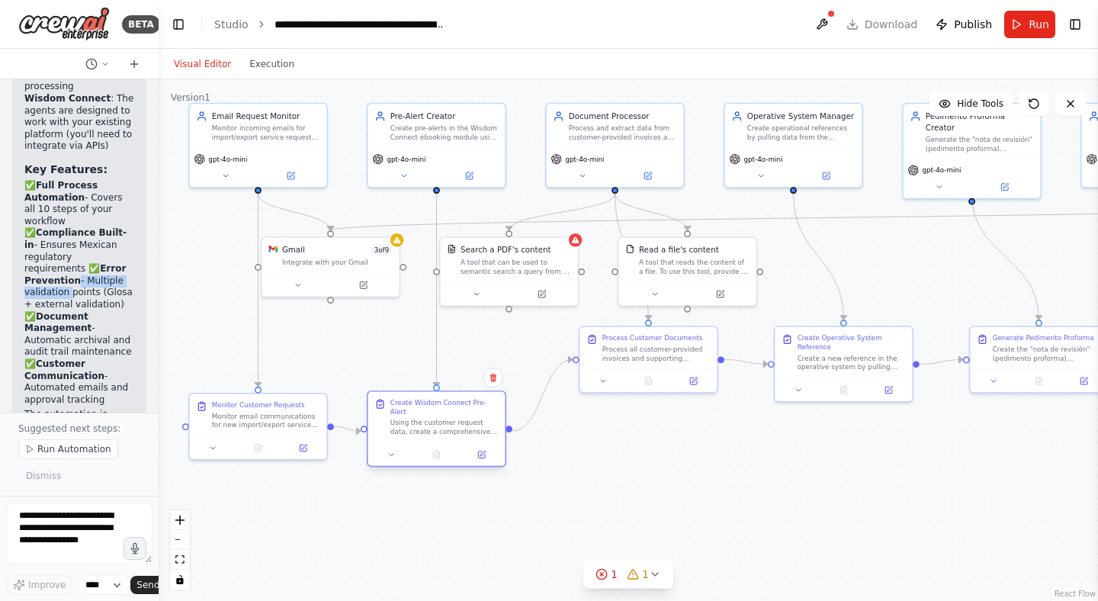
drag, startPoint x: 453, startPoint y: 351, endPoint x: 437, endPoint y: 413, distance: 64.6
click at [437, 413] on div "Create Wisdom Connect Pre-Alert Using the customer request data, create a compr…" at bounding box center [445, 417] width 108 height 38
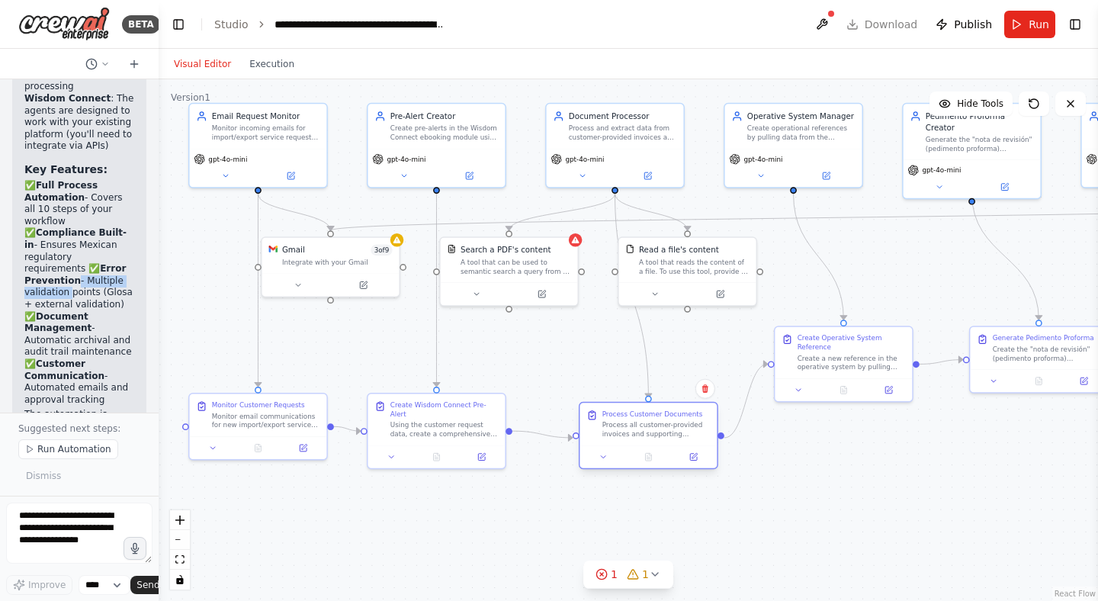
drag, startPoint x: 635, startPoint y: 358, endPoint x: 638, endPoint y: 424, distance: 65.7
click at [638, 424] on div "Process all customer-provided invoices and supporting documents. Extract critic…" at bounding box center [657, 430] width 108 height 18
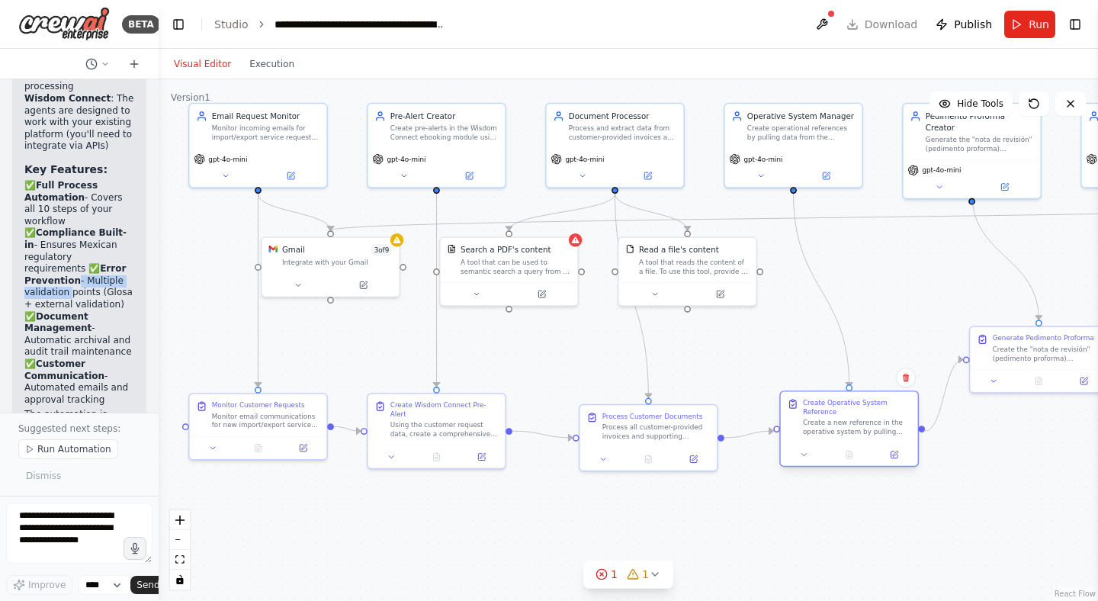
drag, startPoint x: 838, startPoint y: 341, endPoint x: 841, endPoint y: 413, distance: 71.8
click at [841, 413] on div "Create Operative System Reference" at bounding box center [857, 407] width 108 height 18
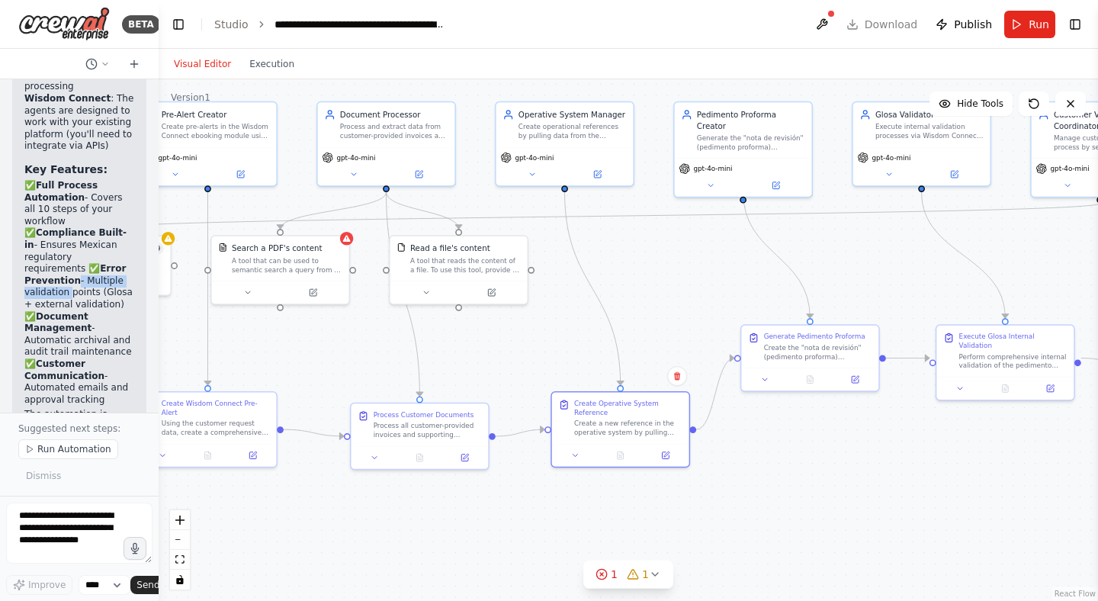
drag, startPoint x: 985, startPoint y: 490, endPoint x: 756, endPoint y: 488, distance: 228.8
click at [756, 488] on div ".deletable-edge-delete-btn { width: 20px; height: 20px; border: 0px solid #ffff…" at bounding box center [629, 340] width 940 height 522
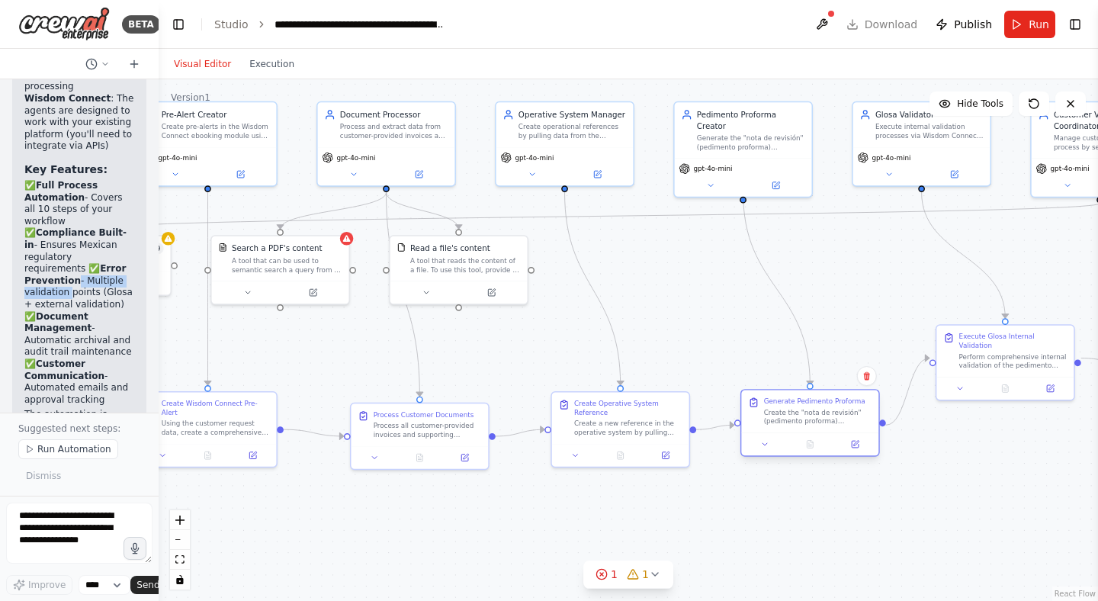
drag, startPoint x: 801, startPoint y: 349, endPoint x: 801, endPoint y: 420, distance: 70.9
click at [801, 420] on div "Create the "nota de revisión" (pedimento proforma) incorporating all Mexican re…" at bounding box center [818, 417] width 108 height 18
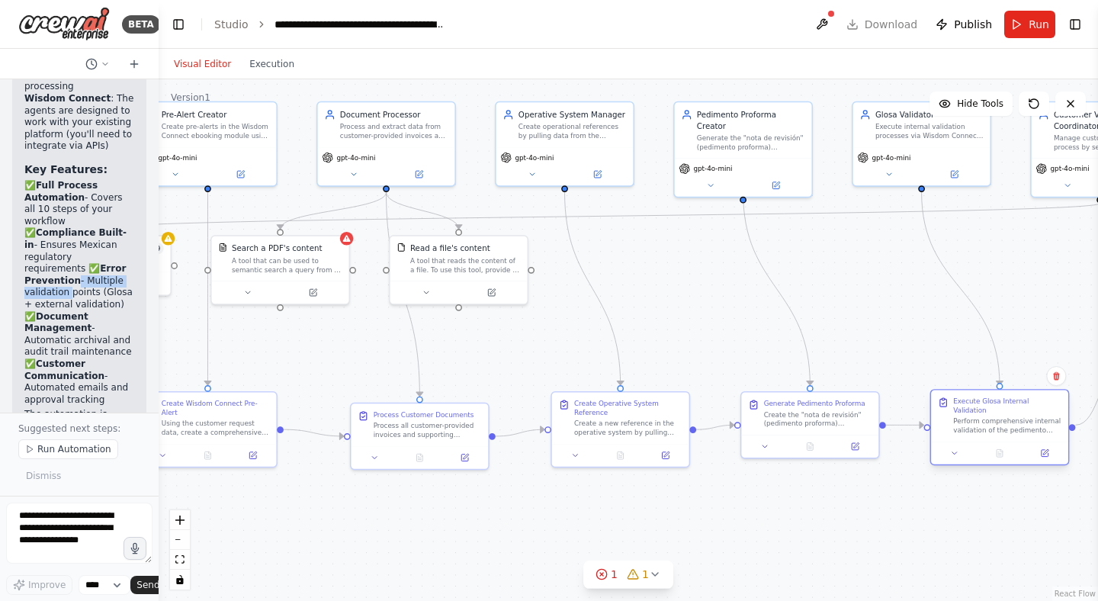
drag, startPoint x: 1020, startPoint y: 354, endPoint x: 1014, endPoint y: 423, distance: 68.9
click at [1014, 423] on div "Perform comprehensive internal validation of the pedimento proforma using Wisdo…" at bounding box center [1007, 426] width 108 height 18
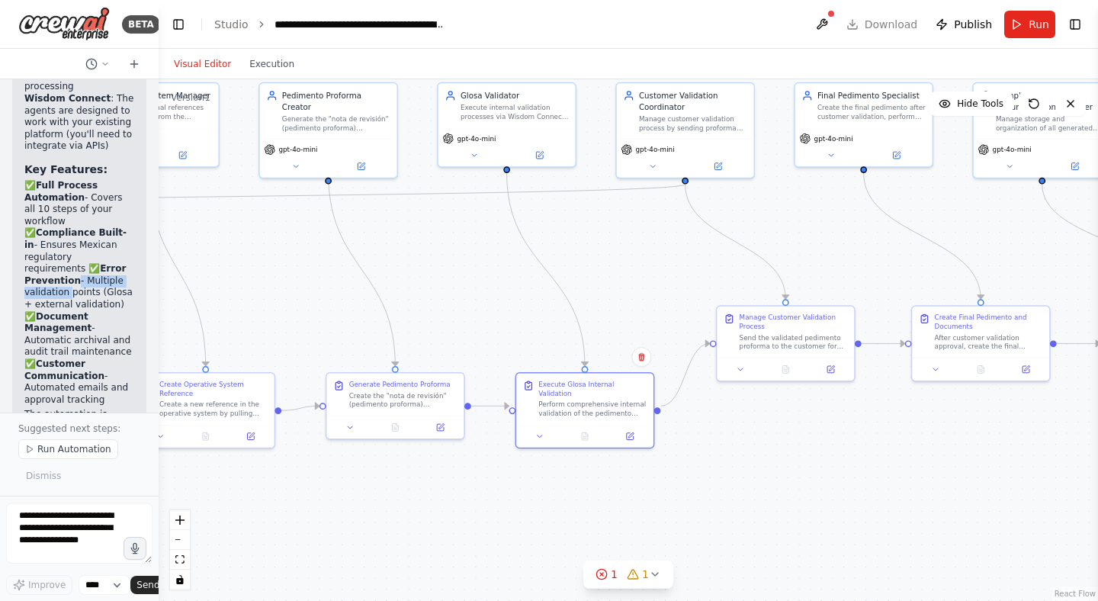
drag, startPoint x: 946, startPoint y: 500, endPoint x: 557, endPoint y: 477, distance: 389.7
click at [557, 477] on div ".deletable-edge-delete-btn { width: 20px; height: 20px; border: 0px solid #ffff…" at bounding box center [629, 340] width 940 height 522
drag, startPoint x: 780, startPoint y: 336, endPoint x: 776, endPoint y: 397, distance: 61.9
click at [776, 399] on div "Send the validated pedimento proforma to the customer for approval and review. …" at bounding box center [794, 407] width 108 height 18
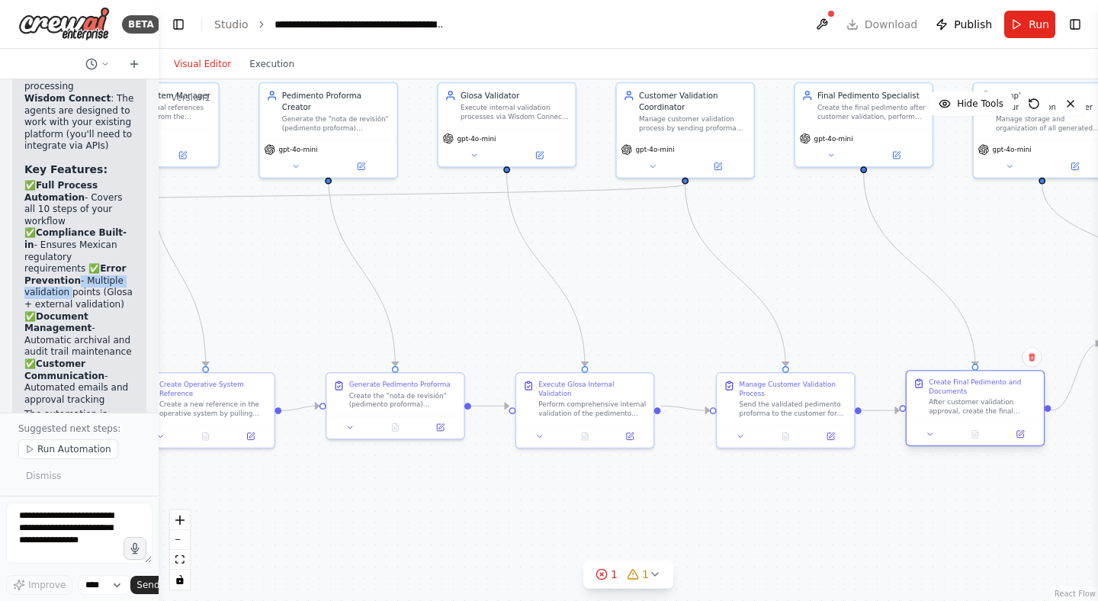
drag, startPoint x: 979, startPoint y: 336, endPoint x: 976, endPoint y: 406, distance: 70.3
click at [976, 406] on div "After customer validation approval, create the final pedimento document, perfor…" at bounding box center [983, 407] width 108 height 18
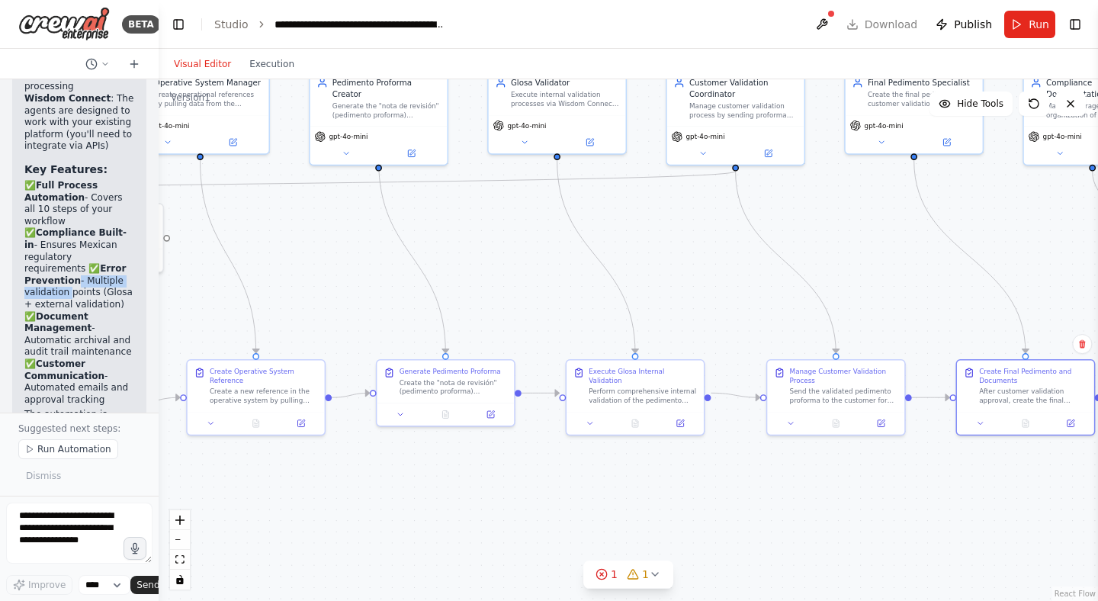
drag, startPoint x: 880, startPoint y: 507, endPoint x: 1042, endPoint y: 488, distance: 162.8
click at [1042, 488] on div ".deletable-edge-delete-btn { width: 20px; height: 20px; border: 0px solid #ffff…" at bounding box center [629, 340] width 940 height 522
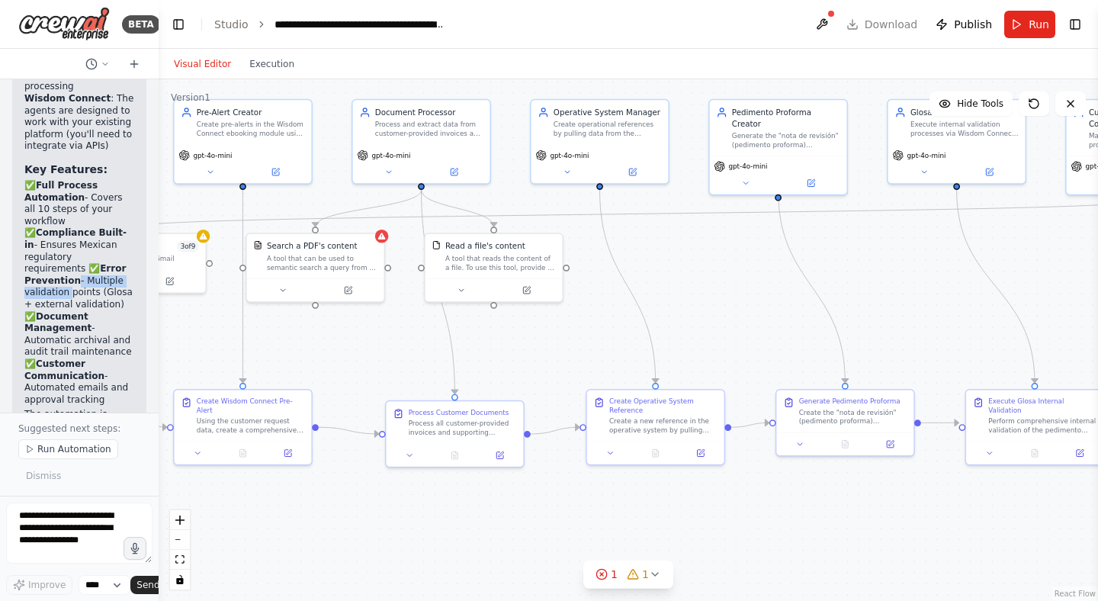
drag, startPoint x: 407, startPoint y: 464, endPoint x: 783, endPoint y: 494, distance: 377.2
click at [783, 494] on div ".deletable-edge-delete-btn { width: 20px; height: 20px; border: 0px solid #ffff…" at bounding box center [629, 340] width 940 height 522
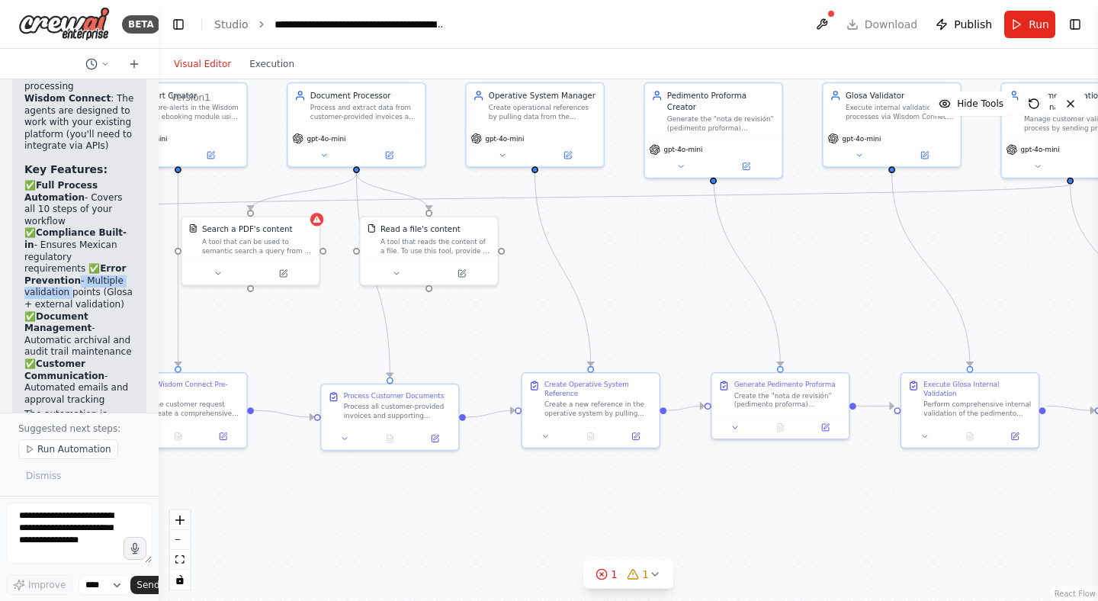
drag, startPoint x: 717, startPoint y: 330, endPoint x: 652, endPoint y: 313, distance: 67.0
click at [652, 313] on div ".deletable-edge-delete-btn { width: 20px; height: 20px; border: 0px solid #ffff…" at bounding box center [629, 340] width 940 height 522
click at [773, 446] on div ".deletable-edge-delete-btn { width: 20px; height: 20px; border: 0px solid #ffff…" at bounding box center [629, 340] width 940 height 522
click at [769, 396] on div "Create the "nota de revisión" (pedimento proforma) incorporating all Mexican re…" at bounding box center [789, 398] width 108 height 18
click at [883, 482] on div ".deletable-edge-delete-btn { width: 20px; height: 20px; border: 0px solid #ffff…" at bounding box center [629, 340] width 940 height 522
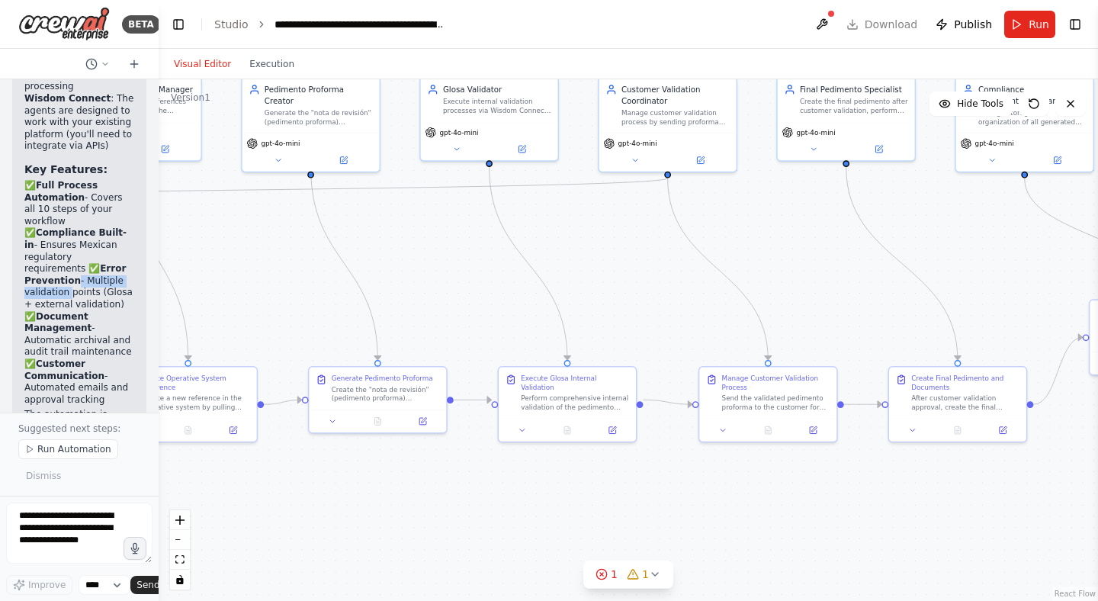
drag, startPoint x: 883, startPoint y: 482, endPoint x: 481, endPoint y: 476, distance: 402.8
click at [481, 476] on div ".deletable-edge-delete-btn { width: 20px; height: 20px; border: 0px solid #ffff…" at bounding box center [629, 340] width 940 height 522
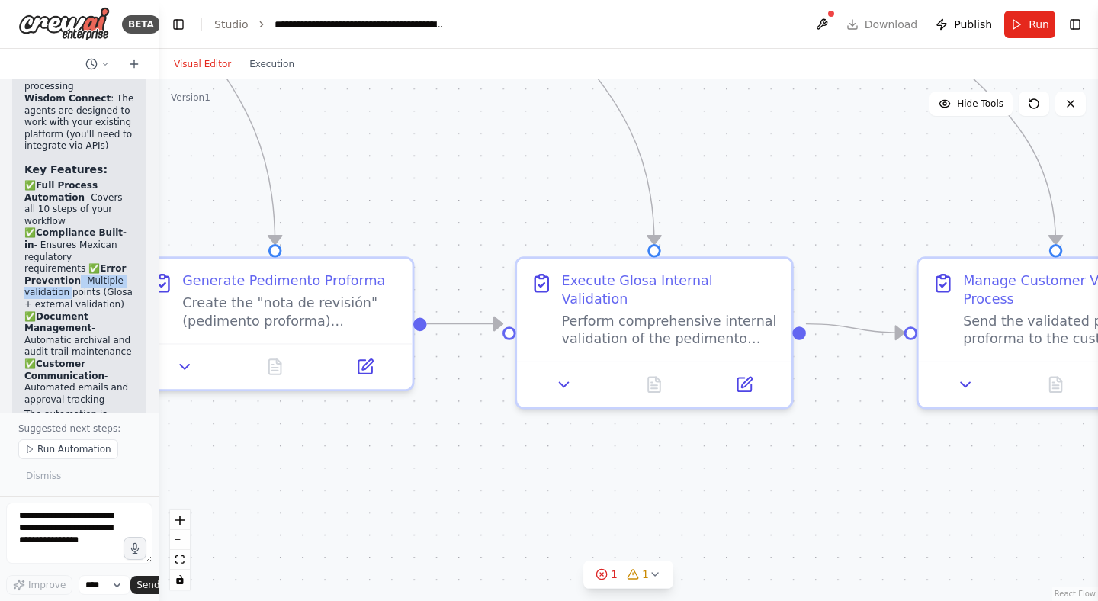
click at [871, 481] on div ".deletable-edge-delete-btn { width: 20px; height: 20px; border: 0px solid #ffff…" at bounding box center [629, 340] width 940 height 522
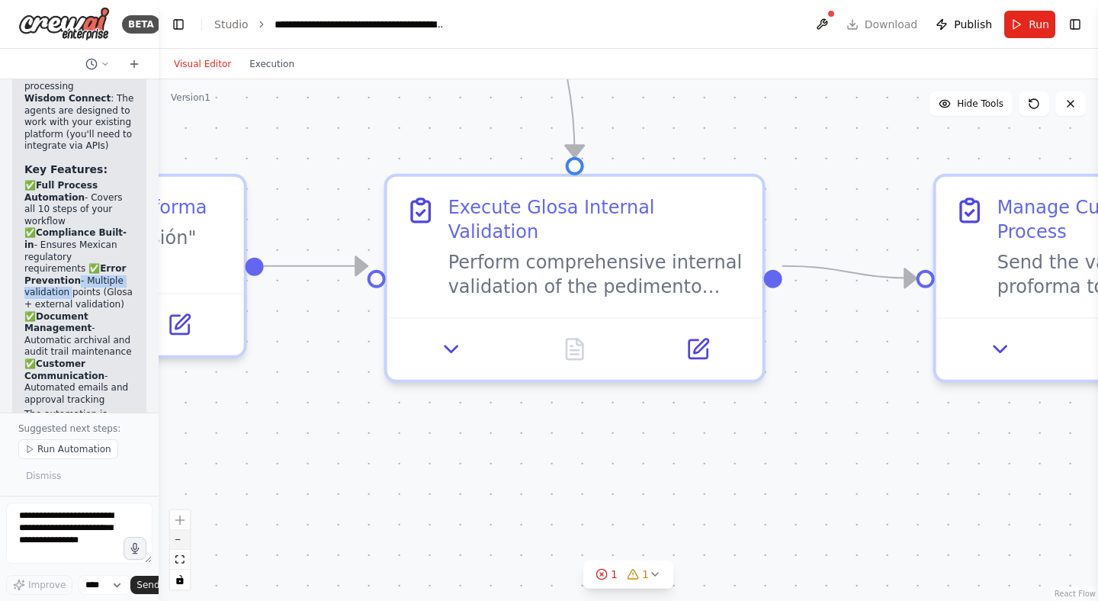
click at [185, 540] on button "zoom out" at bounding box center [180, 540] width 20 height 20
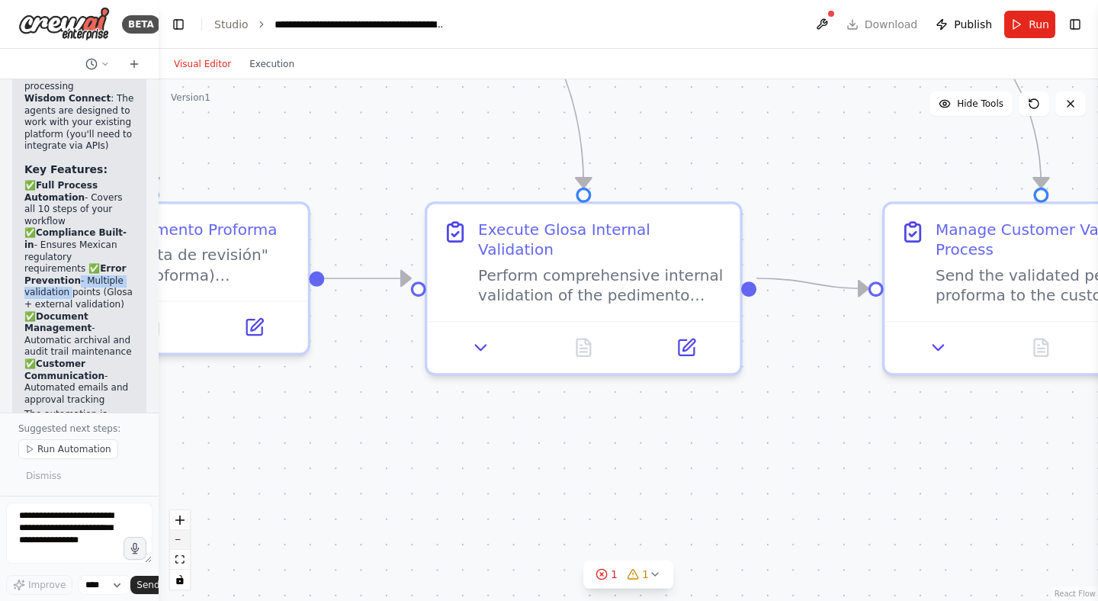
click at [185, 540] on button "zoom out" at bounding box center [180, 540] width 20 height 20
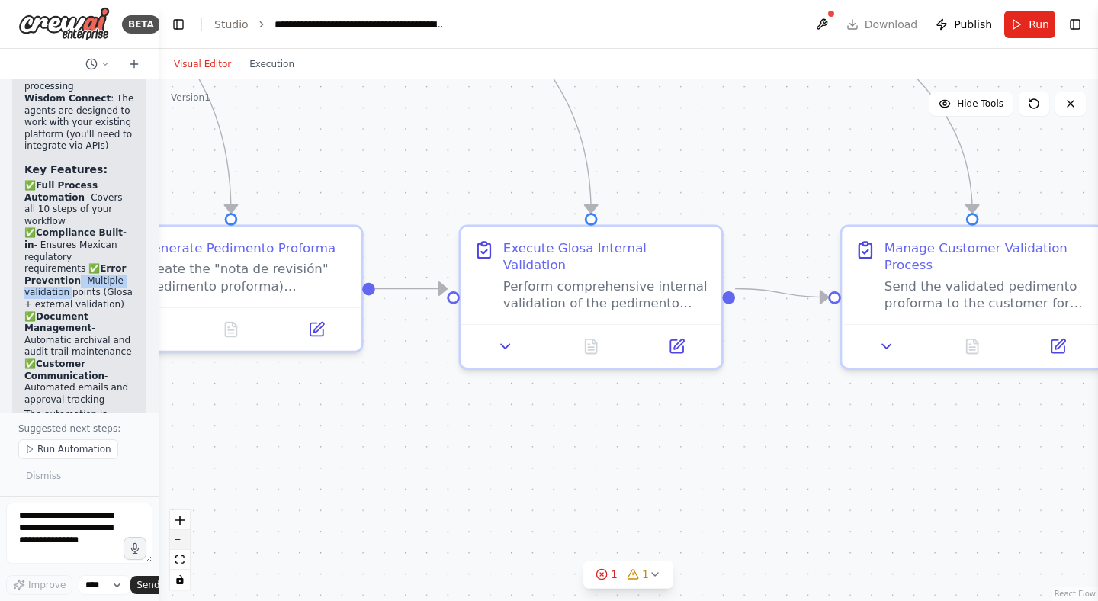
click at [185, 540] on button "zoom out" at bounding box center [180, 540] width 20 height 20
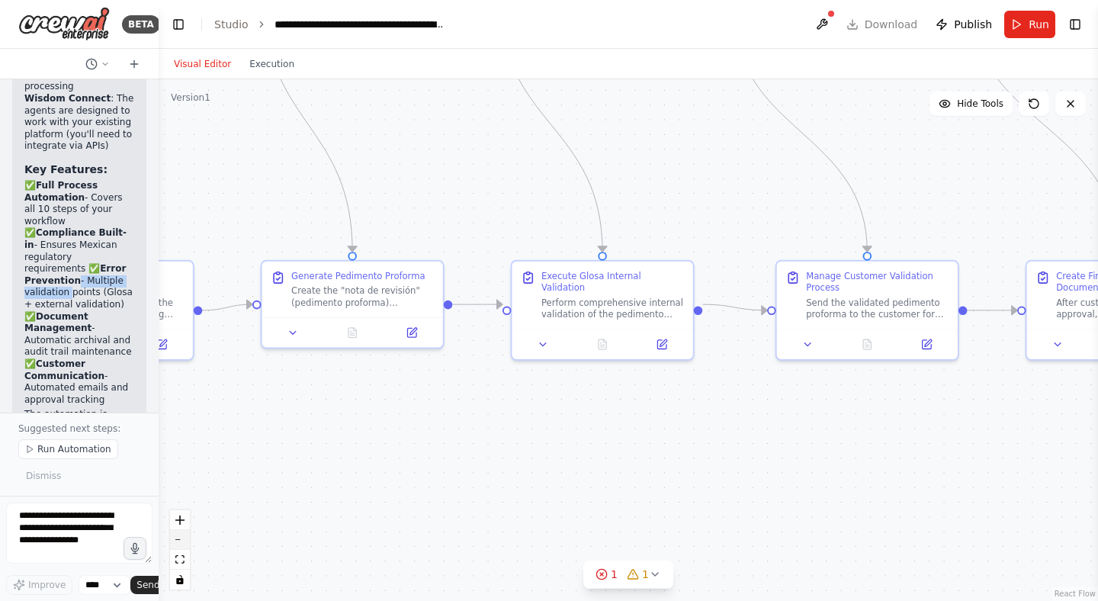
click at [185, 540] on button "zoom out" at bounding box center [180, 540] width 20 height 20
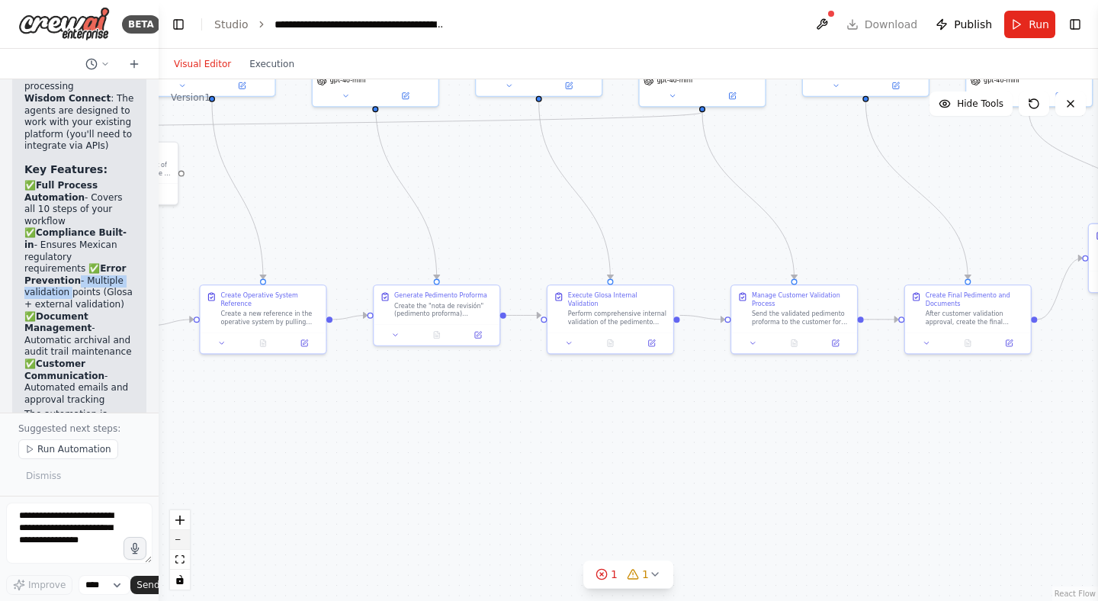
click at [185, 540] on button "zoom out" at bounding box center [180, 540] width 20 height 20
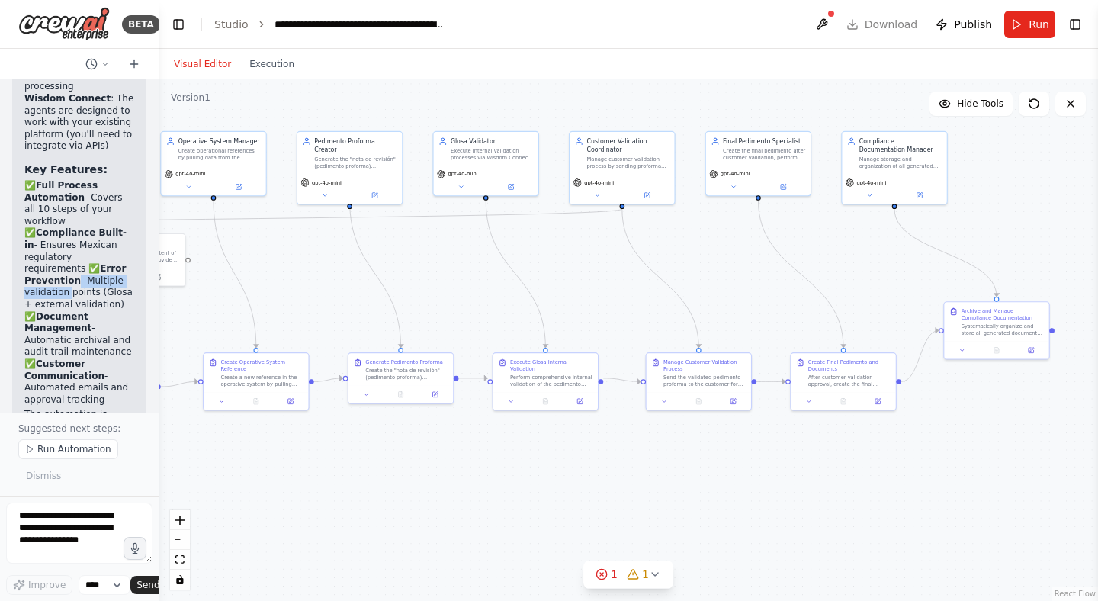
drag, startPoint x: 671, startPoint y: 420, endPoint x: 603, endPoint y: 478, distance: 89.8
click at [603, 478] on div ".deletable-edge-delete-btn { width: 20px; height: 20px; border: 0px solid #ffff…" at bounding box center [629, 340] width 940 height 522
click at [54, 539] on textarea at bounding box center [79, 533] width 146 height 61
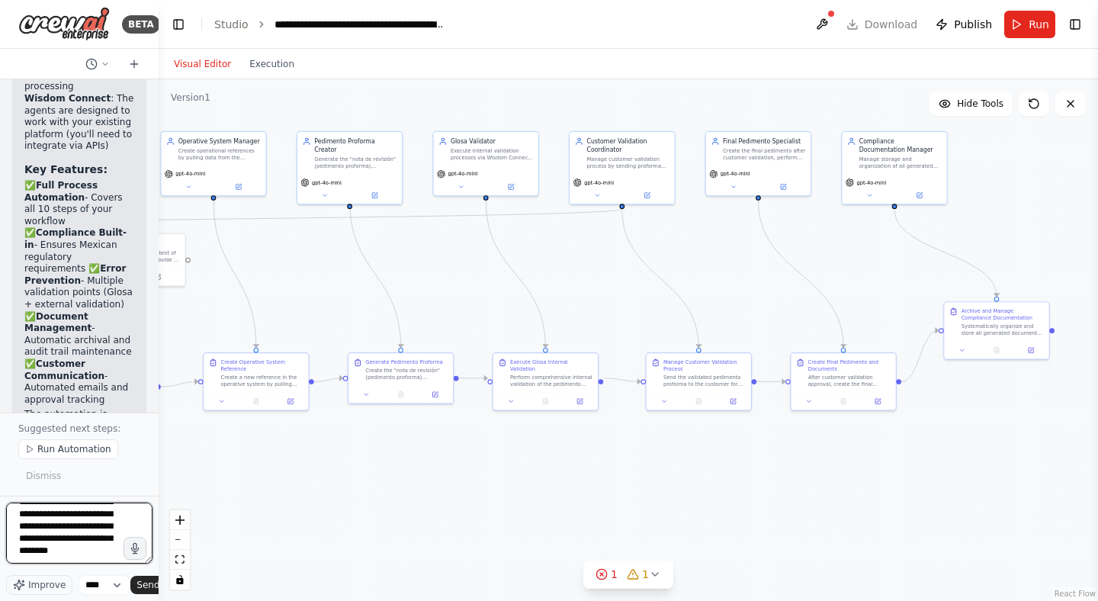
scroll to position [166, 0]
type textarea "**********"
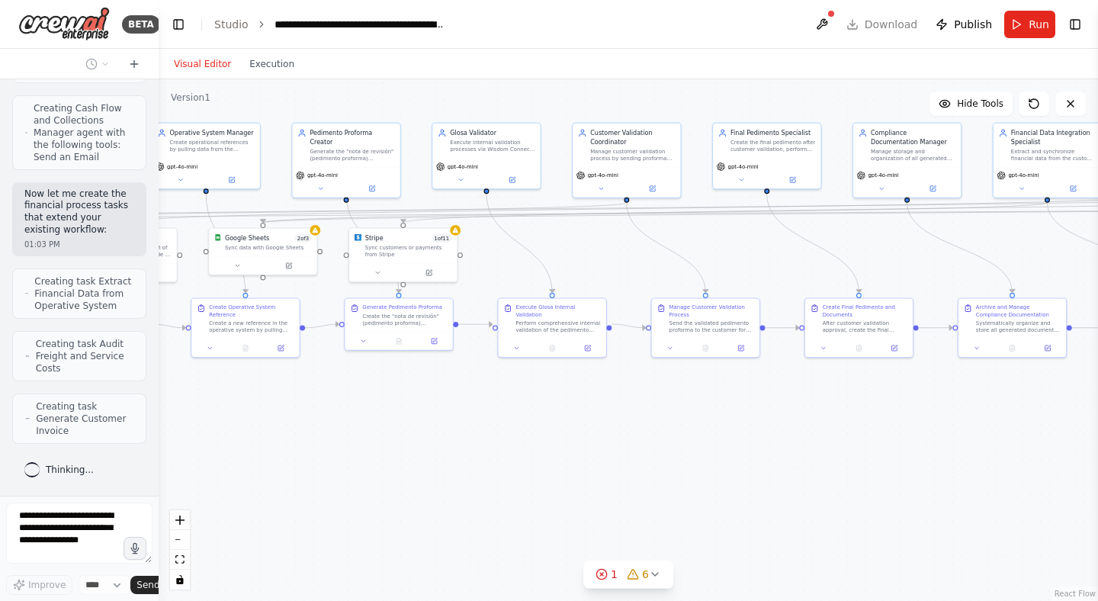
scroll to position [6959, 0]
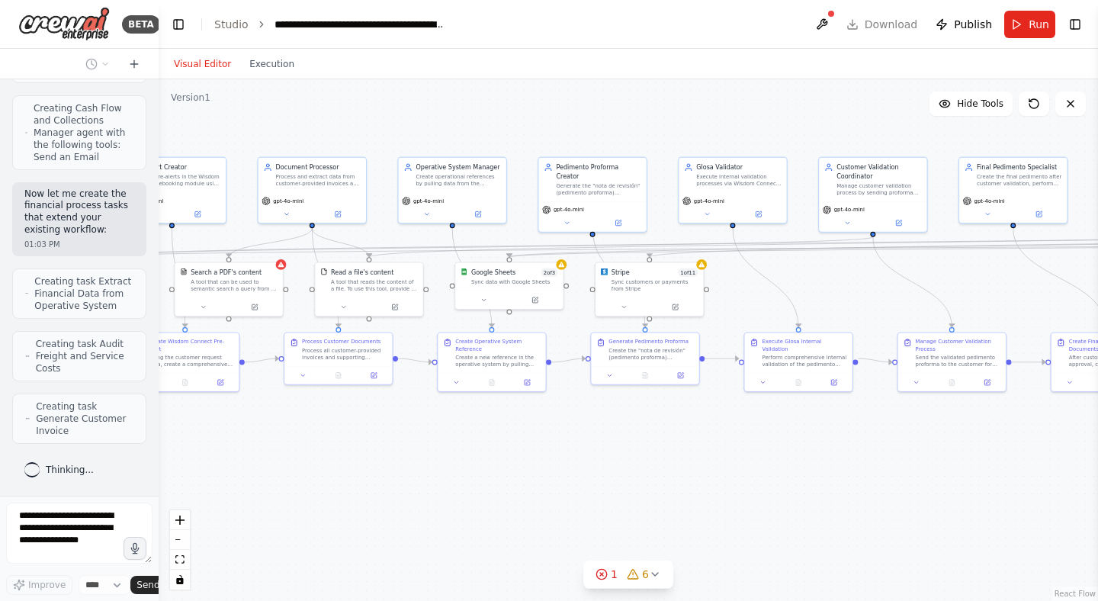
drag, startPoint x: 368, startPoint y: 429, endPoint x: 663, endPoint y: 468, distance: 297.6
click at [663, 468] on div ".deletable-edge-delete-btn { width: 20px; height: 20px; border: 0px solid #ffff…" at bounding box center [629, 340] width 940 height 522
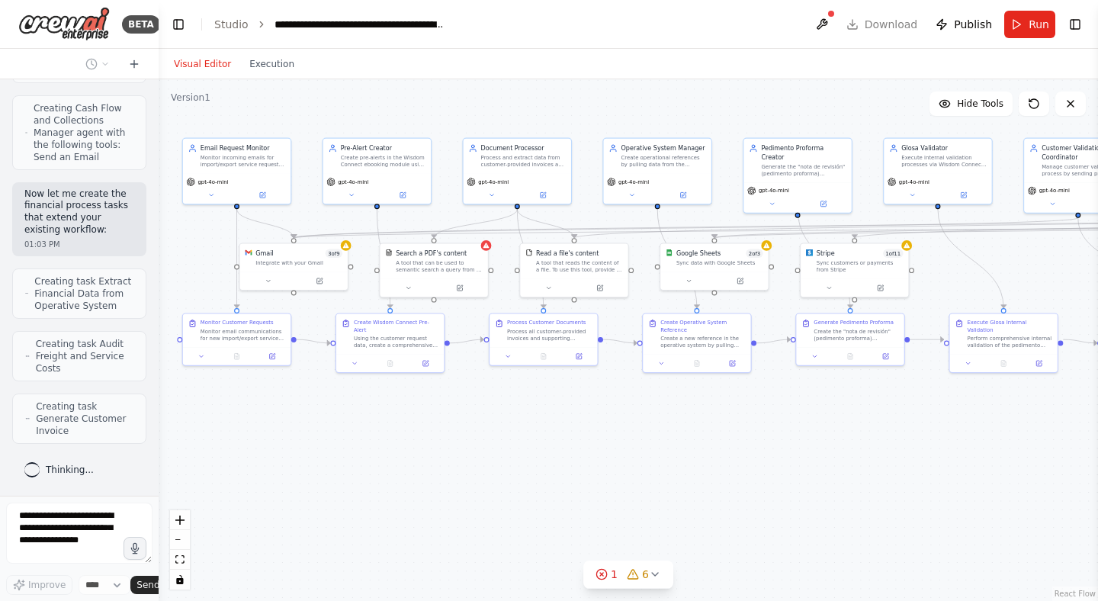
drag, startPoint x: 331, startPoint y: 466, endPoint x: 525, endPoint y: 437, distance: 195.9
click at [525, 437] on div ".deletable-edge-delete-btn { width: 20px; height: 20px; border: 0px solid #ffff…" at bounding box center [629, 340] width 940 height 522
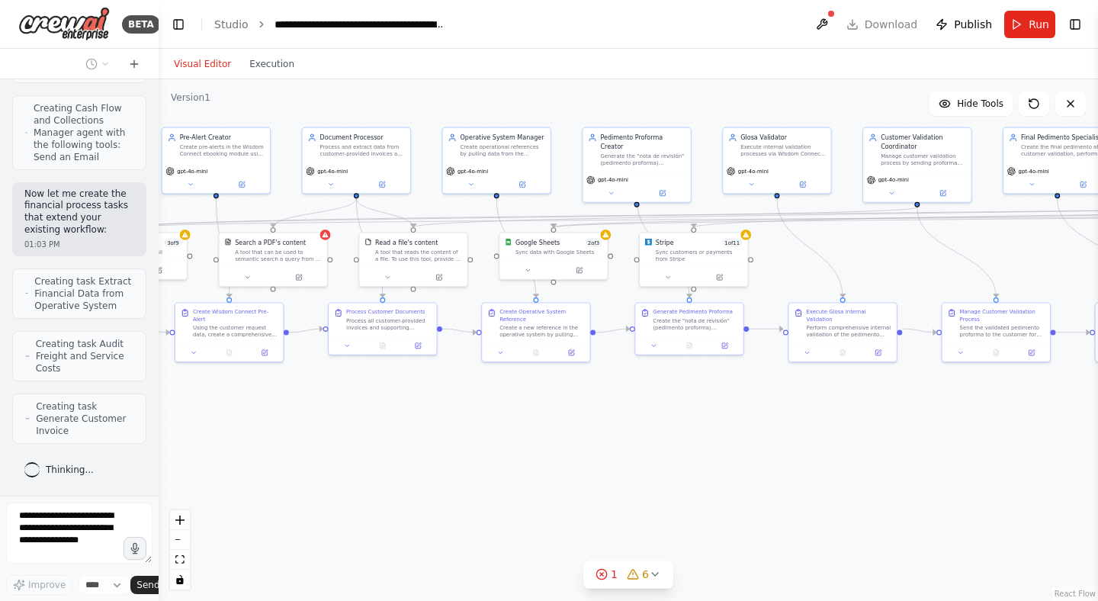
drag, startPoint x: 852, startPoint y: 472, endPoint x: 476, endPoint y: 456, distance: 376.4
click at [476, 456] on div ".deletable-edge-delete-btn { width: 20px; height: 20px; border: 0px solid #ffff…" at bounding box center [629, 340] width 940 height 522
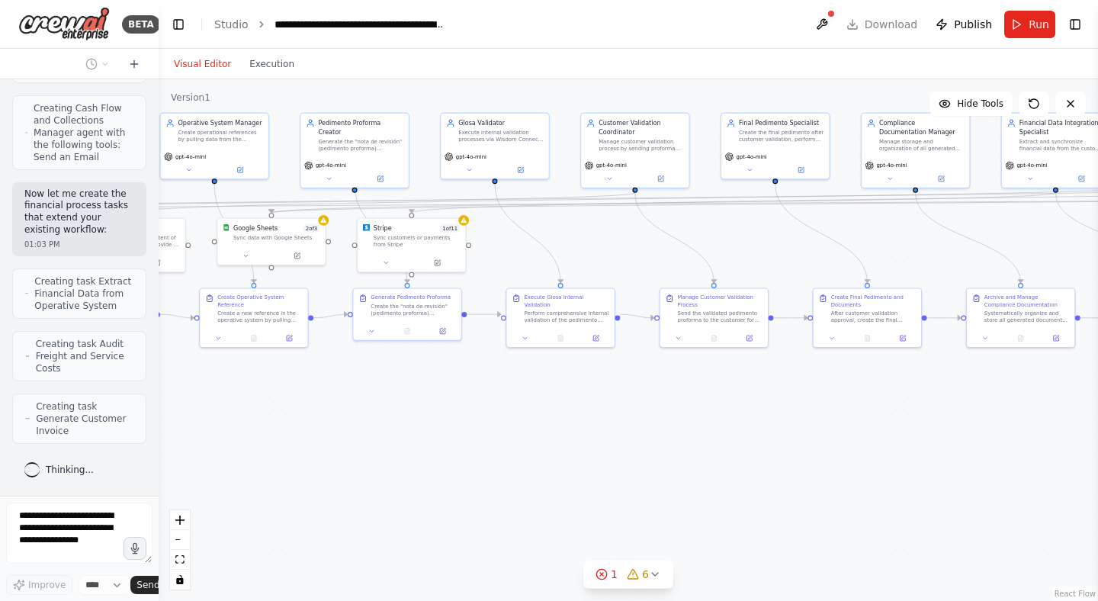
click at [92, 440] on div "BETA 12:25 PM ▶ Thought process I'll help you create a comprehensive automation…" at bounding box center [549, 300] width 1098 height 601
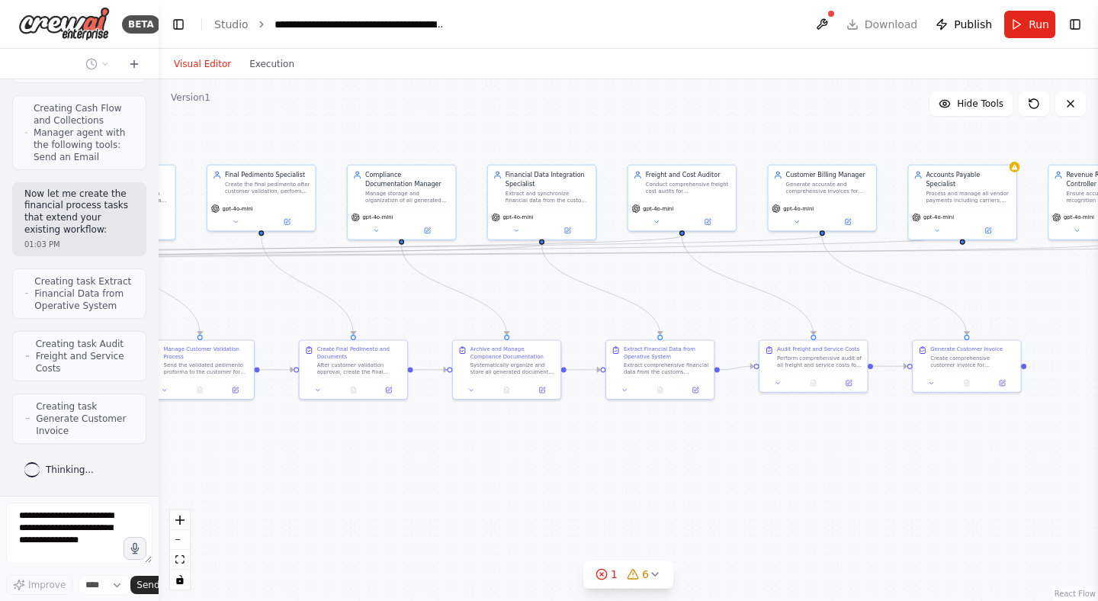
drag, startPoint x: 857, startPoint y: 437, endPoint x: 343, endPoint y: 488, distance: 516.6
click at [343, 488] on div ".deletable-edge-delete-btn { width: 20px; height: 20px; border: 0px solid #ffff…" at bounding box center [629, 340] width 940 height 522
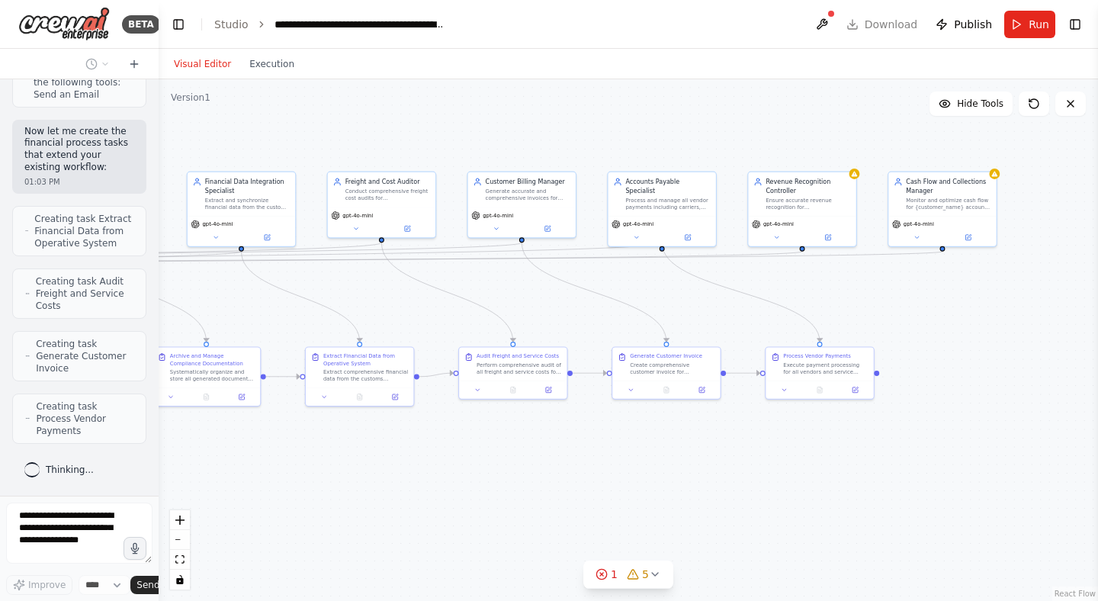
drag, startPoint x: 439, startPoint y: 470, endPoint x: 597, endPoint y: 477, distance: 158.8
click at [597, 477] on div ".deletable-edge-delete-btn { width: 20px; height: 20px; border: 0px solid #ffff…" at bounding box center [629, 340] width 940 height 522
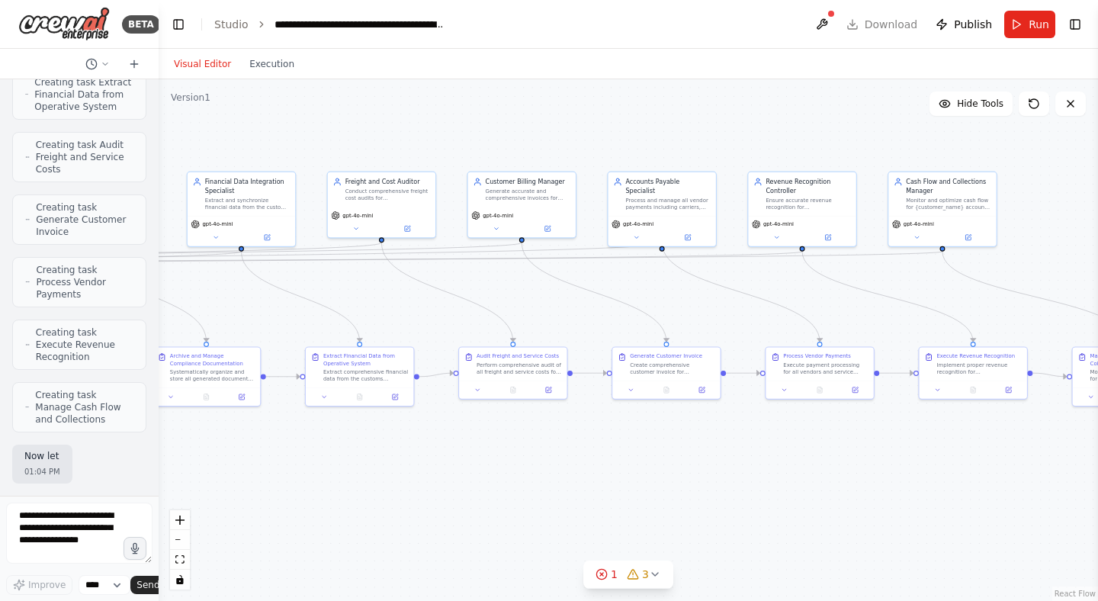
scroll to position [7284, 0]
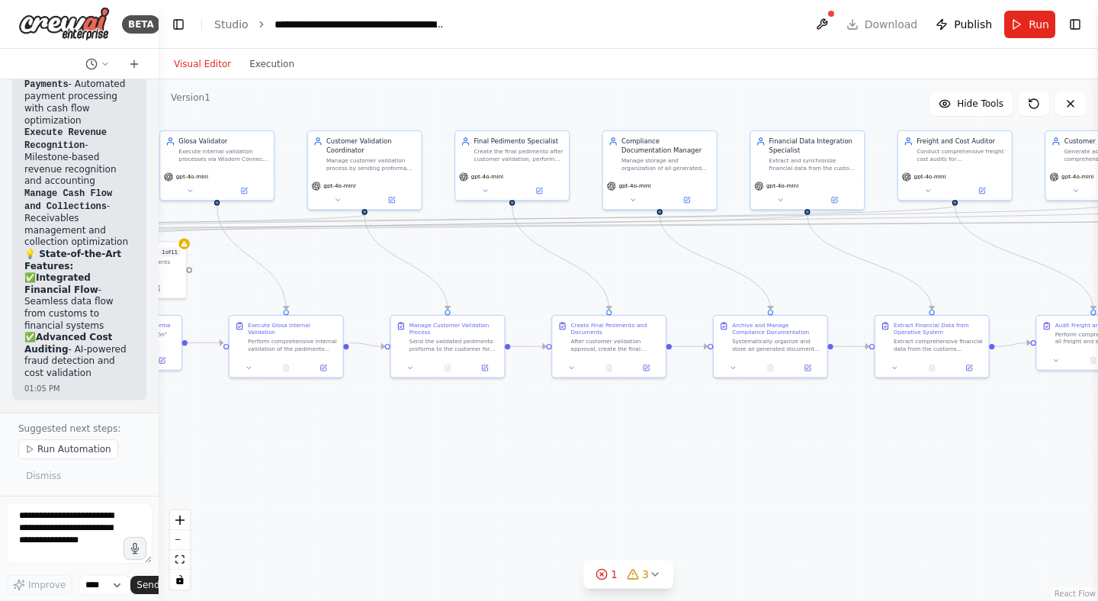
drag, startPoint x: 395, startPoint y: 485, endPoint x: 960, endPoint y: 458, distance: 565.1
click at [960, 458] on div ".deletable-edge-delete-btn { width: 20px; height: 20px; border: 0px solid #ffff…" at bounding box center [629, 340] width 940 height 522
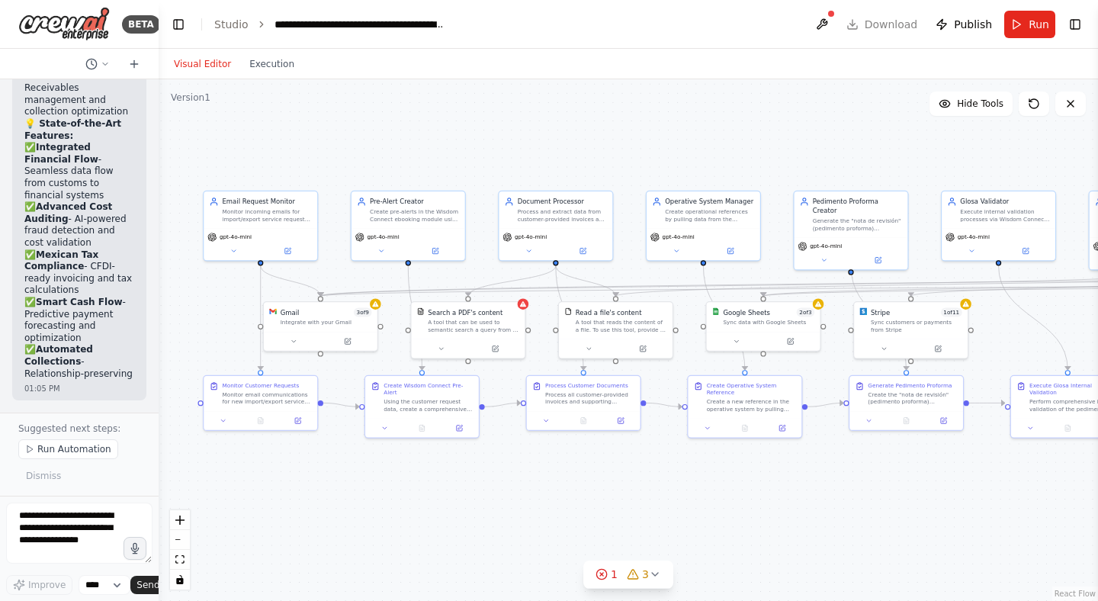
drag, startPoint x: 444, startPoint y: 453, endPoint x: 1098, endPoint y: 506, distance: 655.8
click at [1098, 506] on div "BETA 12:25 PM ▶ Thought process I'll help you create a comprehensive automation…" at bounding box center [549, 300] width 1098 height 601
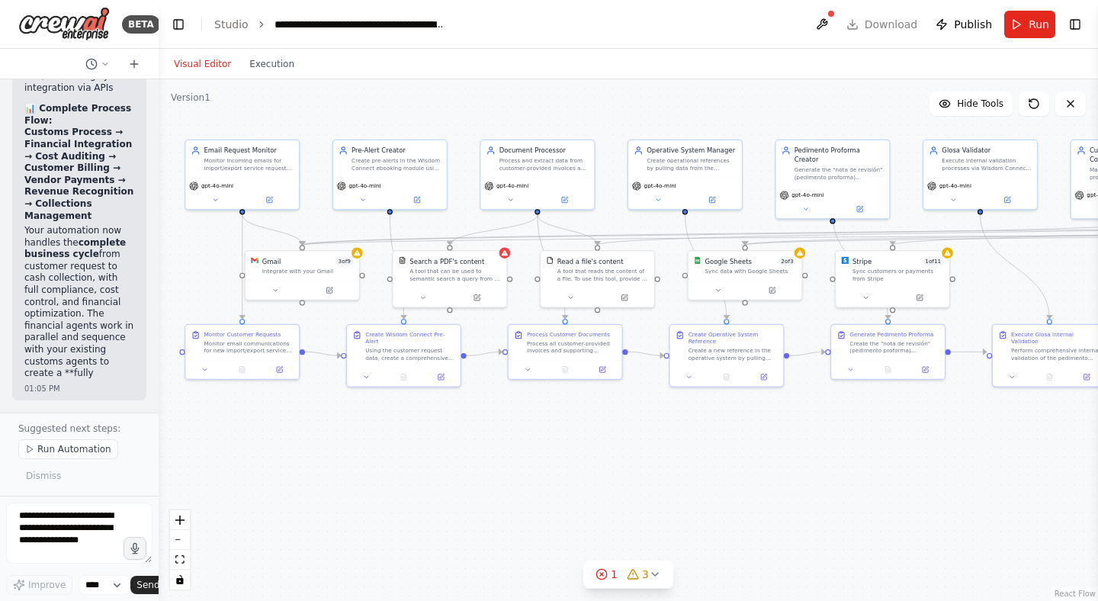
drag, startPoint x: 847, startPoint y: 506, endPoint x: 828, endPoint y: 455, distance: 54.3
click at [828, 455] on div ".deletable-edge-delete-btn { width: 20px; height: 20px; border: 0px solid #ffff…" at bounding box center [629, 340] width 940 height 522
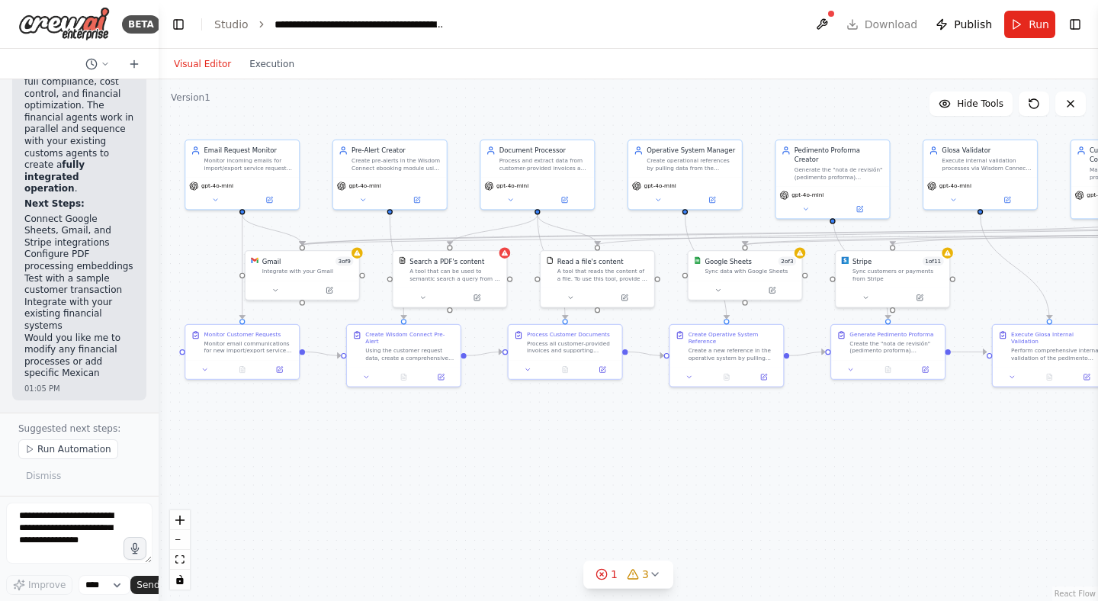
scroll to position [9480, 0]
click at [175, 516] on icon "zoom in" at bounding box center [179, 520] width 9 height 9
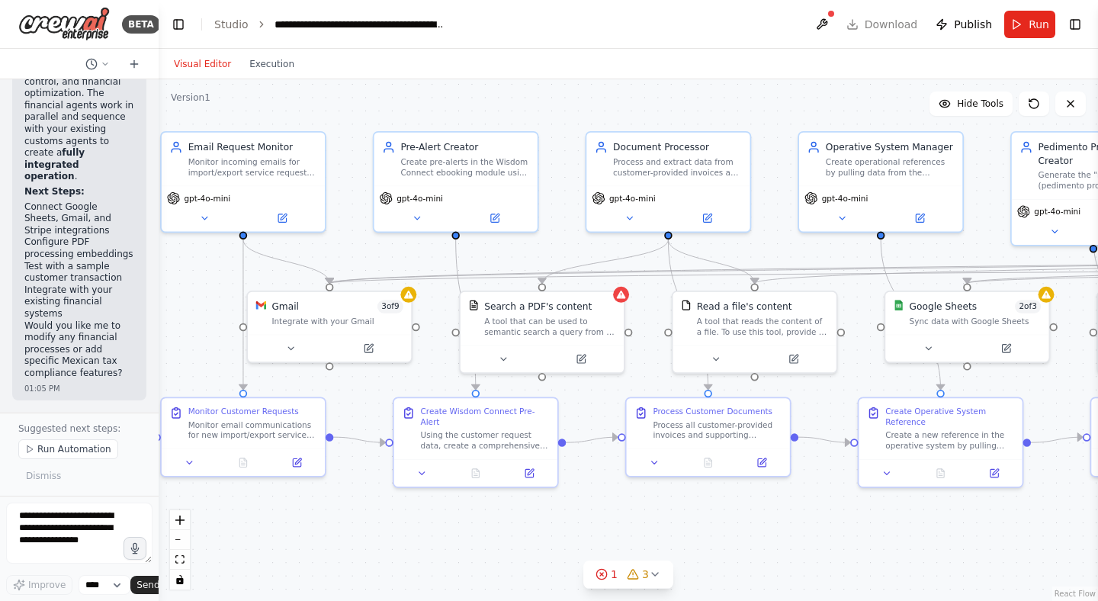
drag, startPoint x: 272, startPoint y: 484, endPoint x: 435, endPoint y: 564, distance: 181.8
click at [435, 564] on div ".deletable-edge-delete-btn { width: 20px; height: 20px; border: 0px solid #ffff…" at bounding box center [629, 340] width 940 height 522
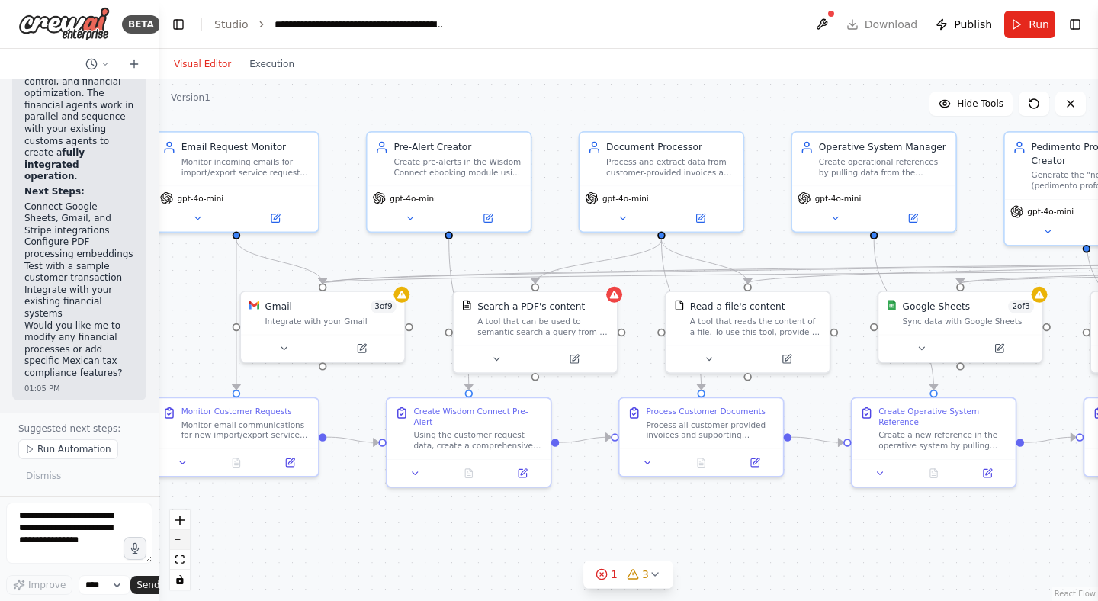
click at [181, 539] on icon "zoom out" at bounding box center [179, 540] width 9 height 2
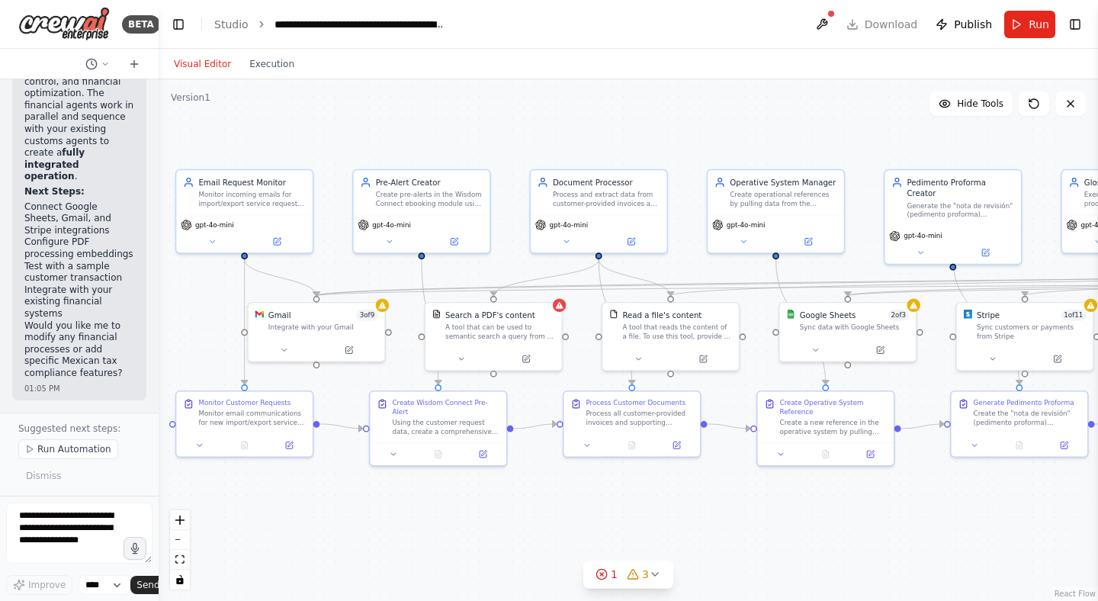
drag, startPoint x: 338, startPoint y: 541, endPoint x: 281, endPoint y: 544, distance: 57.3
click at [281, 544] on div ".deletable-edge-delete-btn { width: 20px; height: 20px; border: 0px solid #ffff…" at bounding box center [629, 340] width 940 height 522
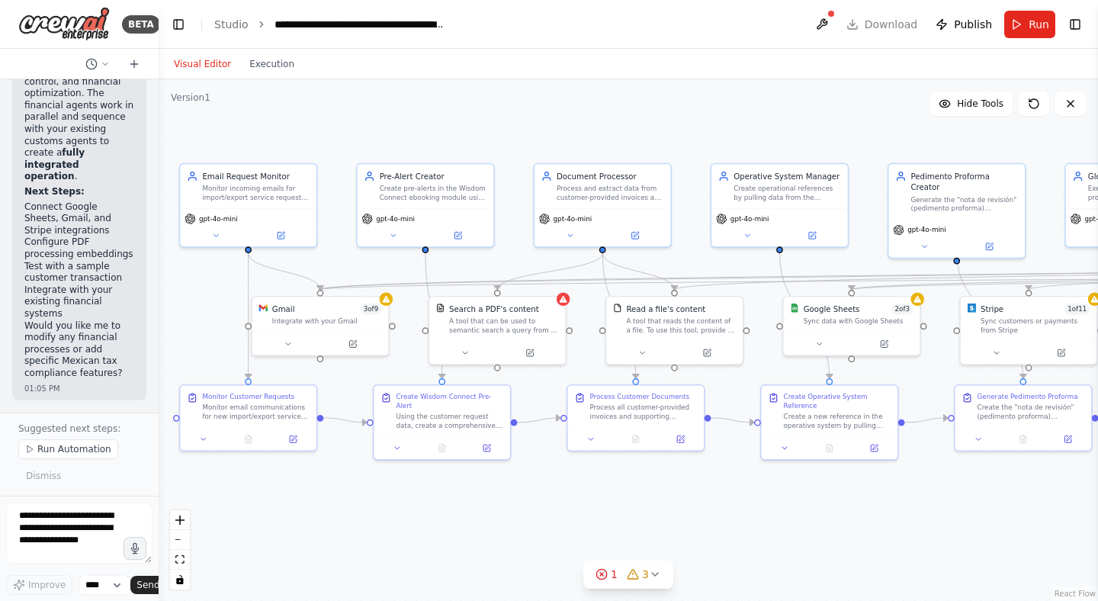
click at [293, 536] on div ".deletable-edge-delete-btn { width: 20px; height: 20px; border: 0px solid #ffff…" at bounding box center [629, 340] width 940 height 522
click at [227, 217] on span "gpt-4o-mini" at bounding box center [218, 216] width 39 height 9
click at [218, 237] on button at bounding box center [216, 233] width 63 height 13
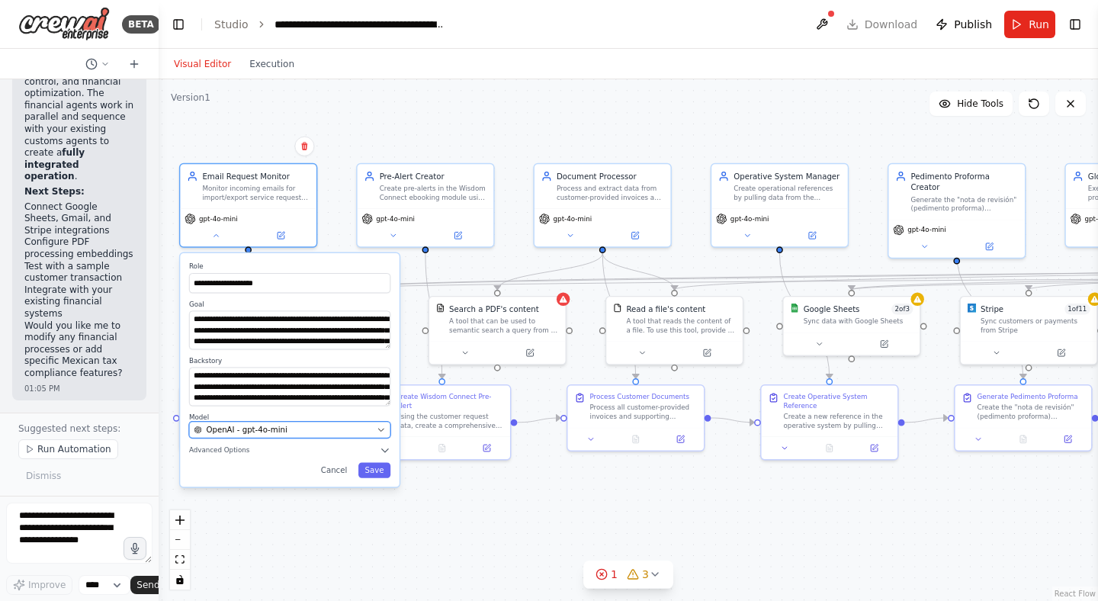
click at [275, 424] on span "OpenAI - gpt-4o-mini" at bounding box center [246, 429] width 81 height 11
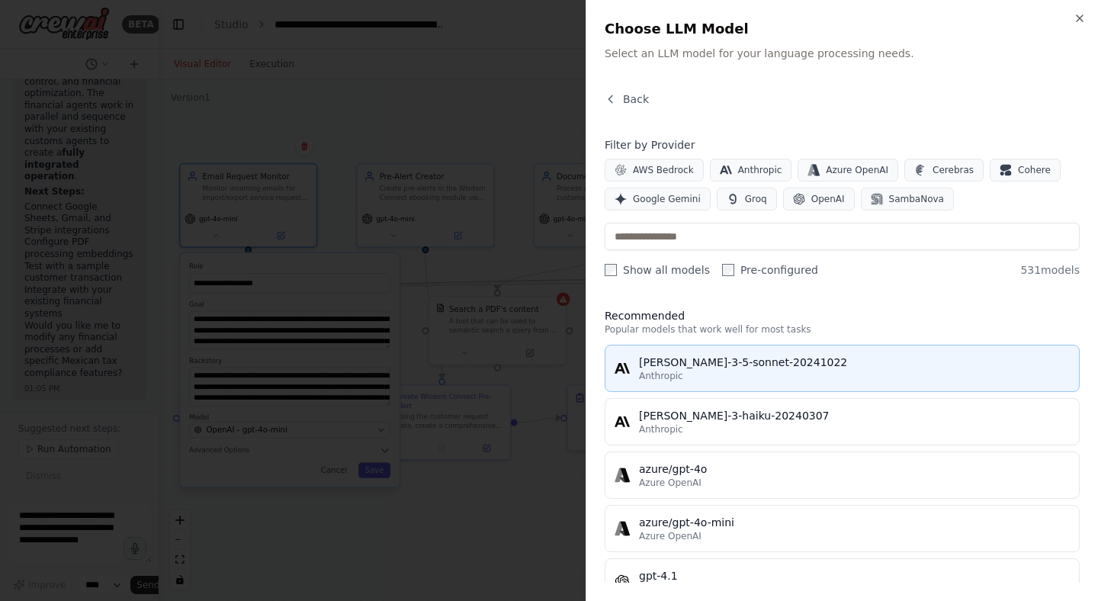
click at [796, 373] on div "Anthropic" at bounding box center [854, 376] width 431 height 12
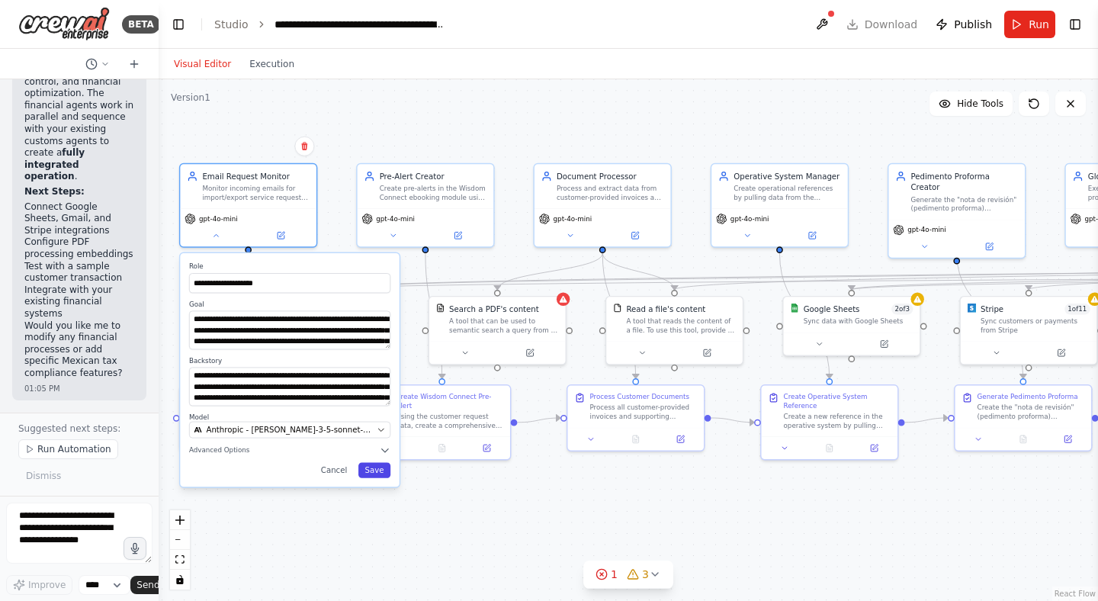
click at [381, 477] on button "Save" at bounding box center [374, 469] width 32 height 15
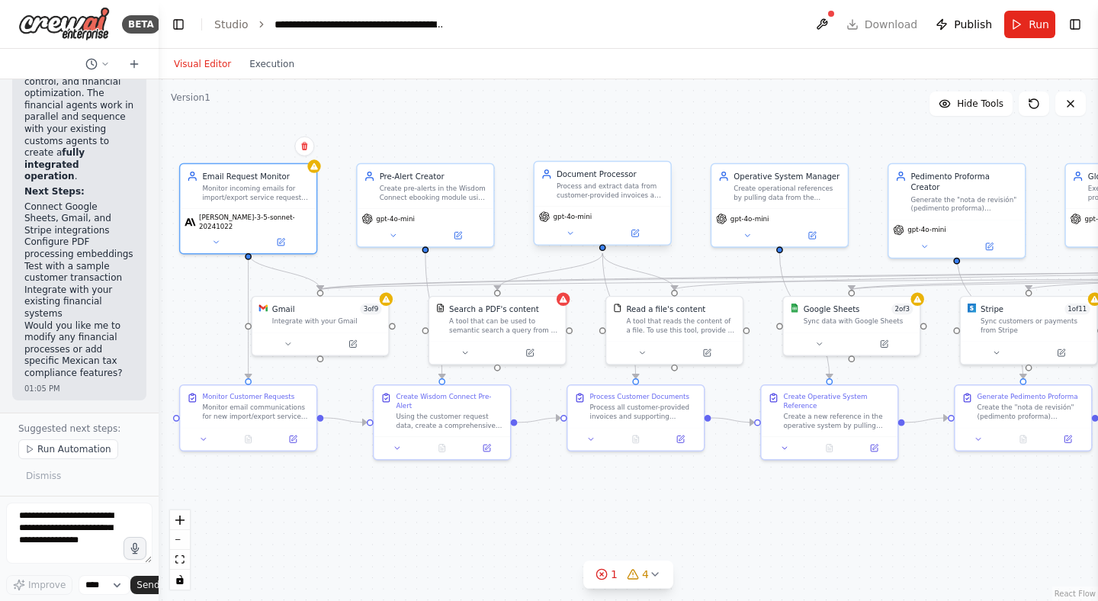
click at [581, 217] on span "gpt-4o-mini" at bounding box center [573, 216] width 39 height 9
click at [629, 232] on button at bounding box center [635, 233] width 63 height 13
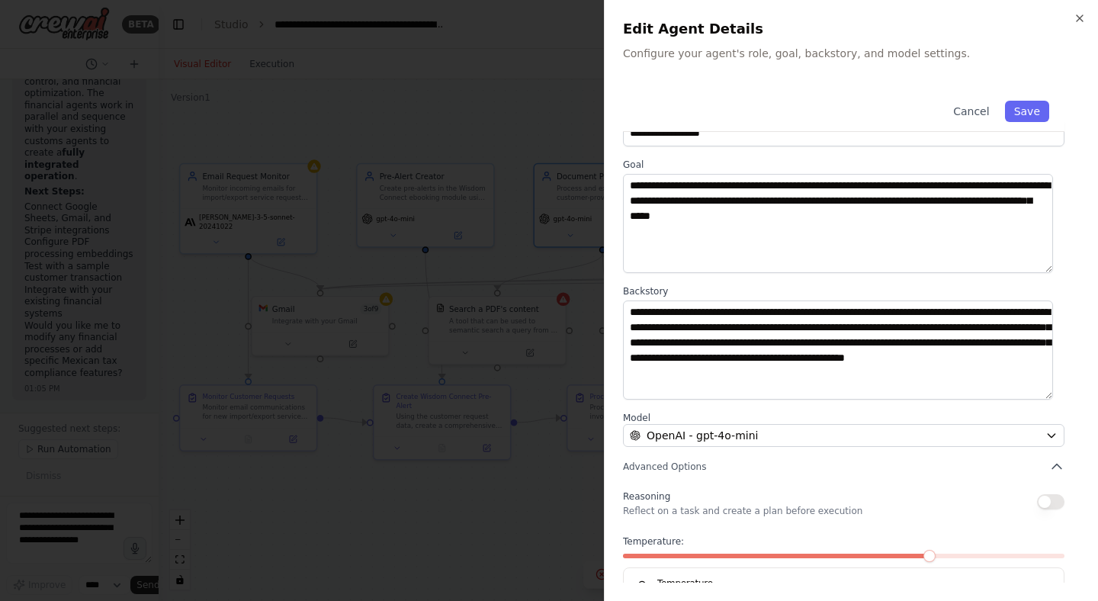
scroll to position [90, 0]
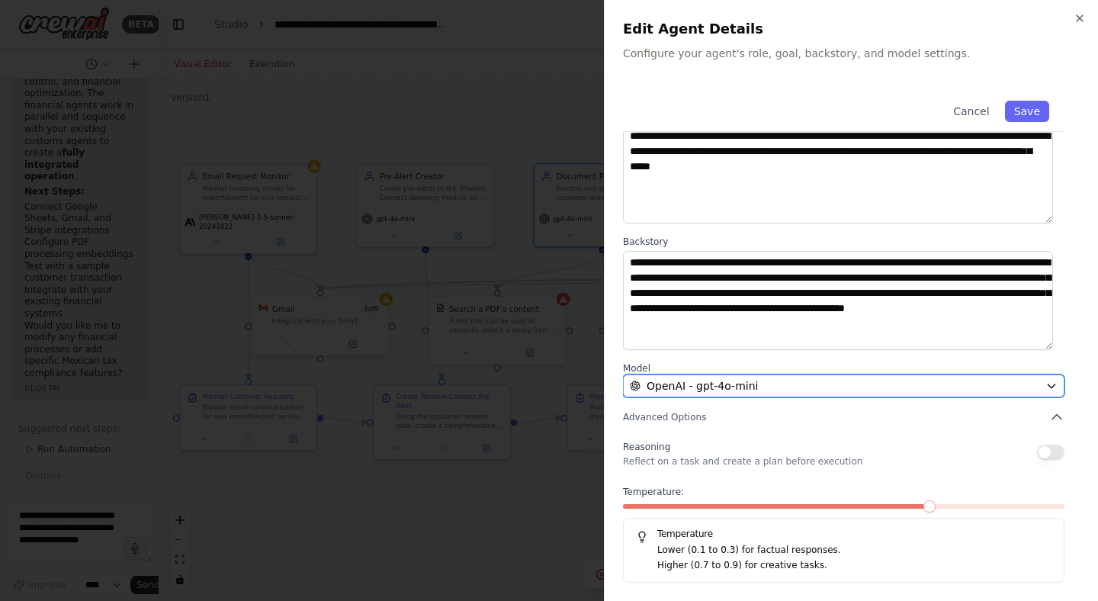
click at [764, 384] on div "OpenAI - gpt-4o-mini" at bounding box center [835, 385] width 410 height 15
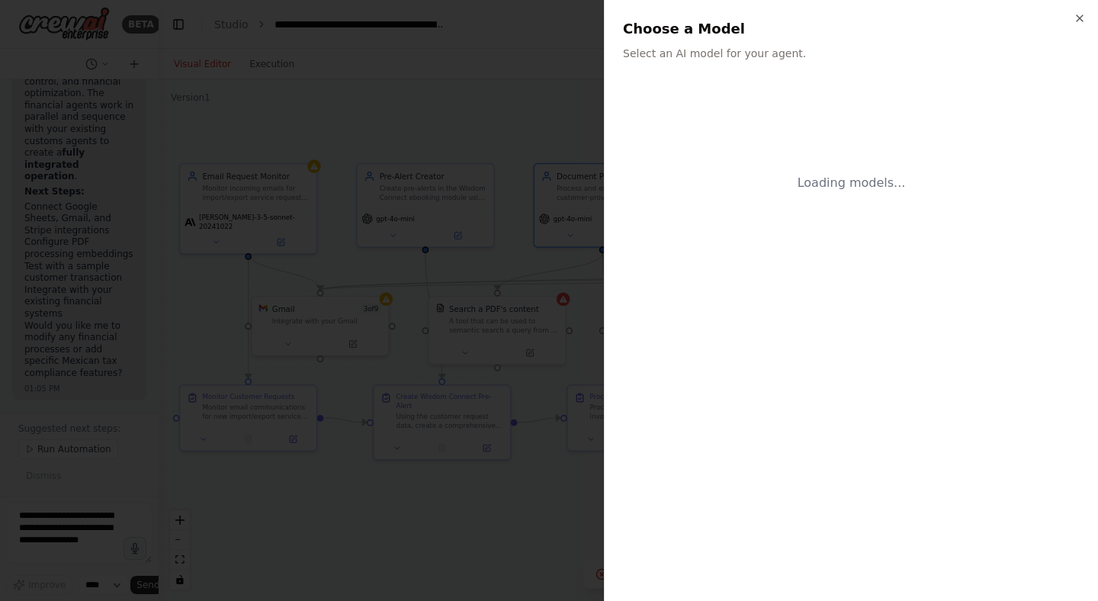
scroll to position [0, 0]
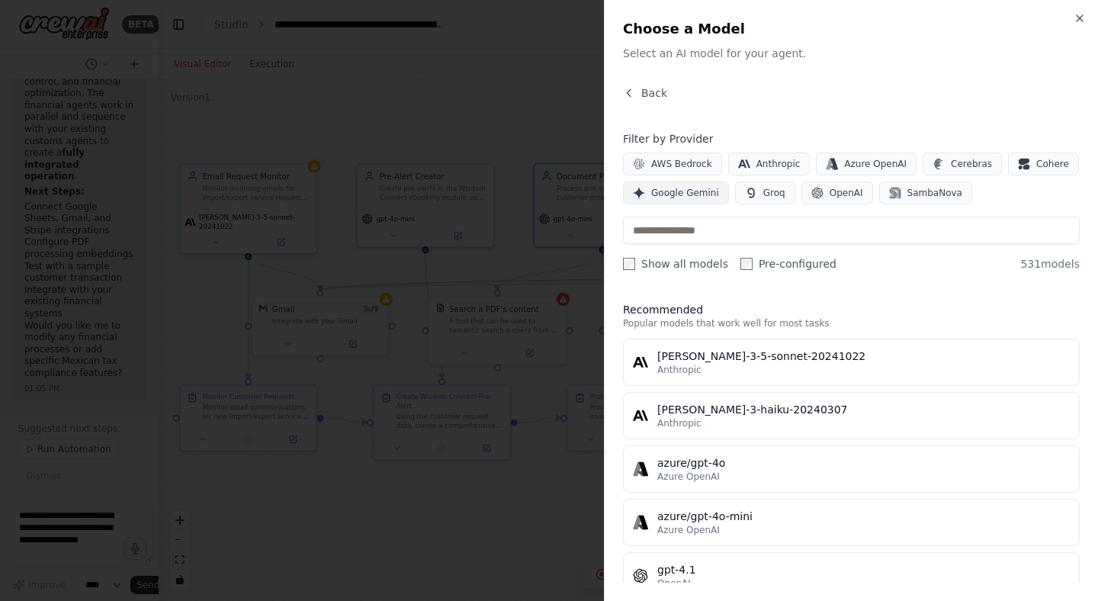
click at [683, 192] on span "Google Gemini" at bounding box center [685, 193] width 68 height 12
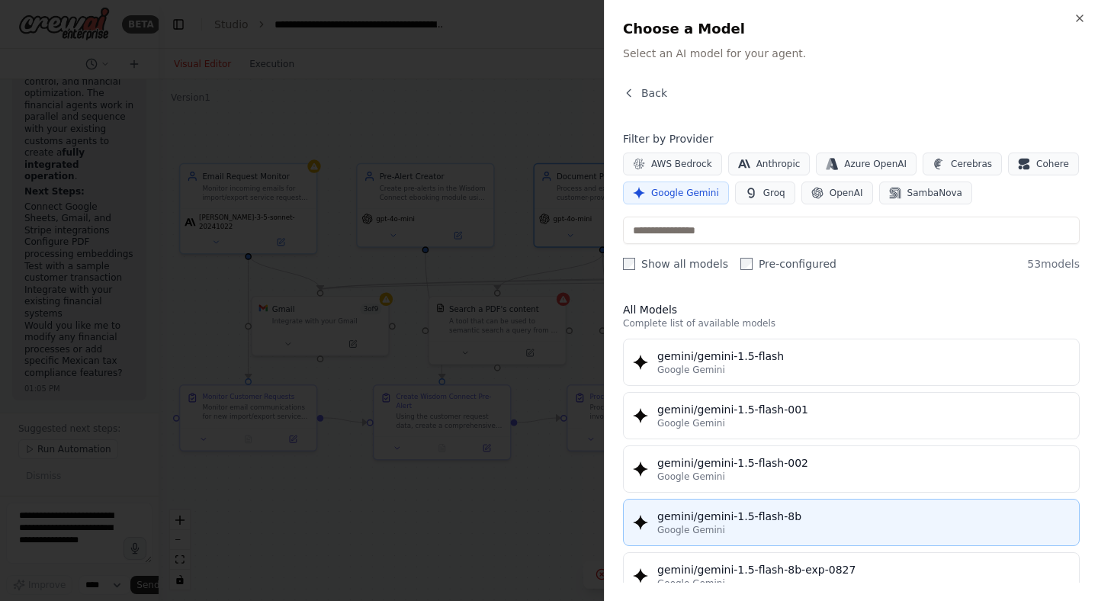
click at [838, 522] on div "gemini/gemini-1.5-flash-8b" at bounding box center [863, 516] width 413 height 15
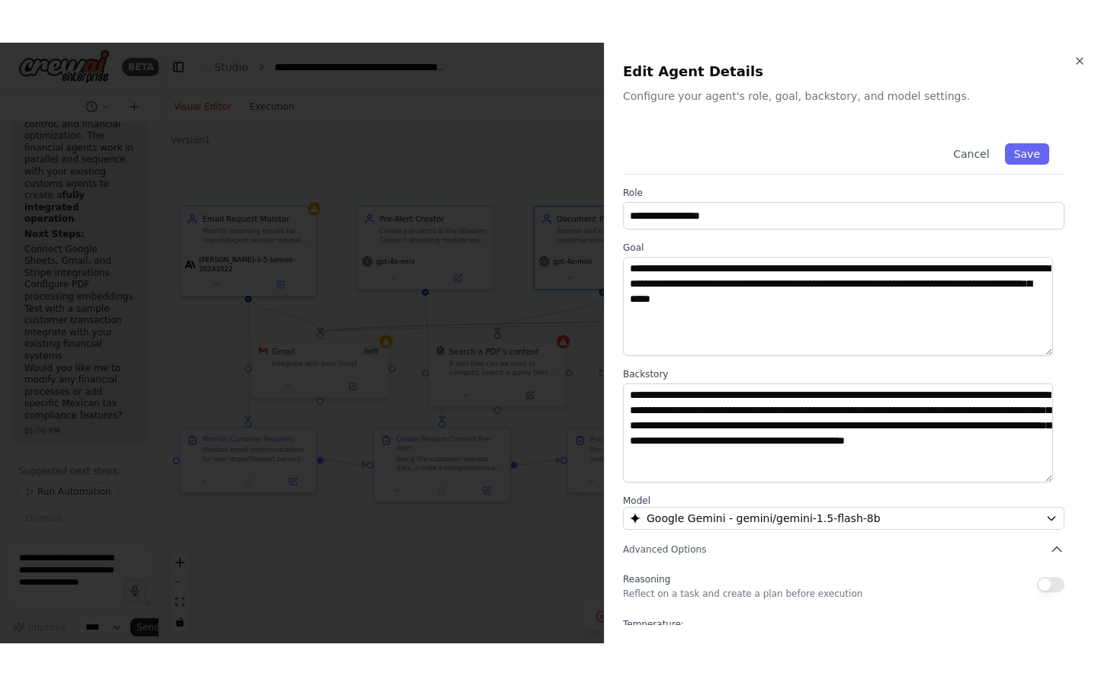
scroll to position [90, 0]
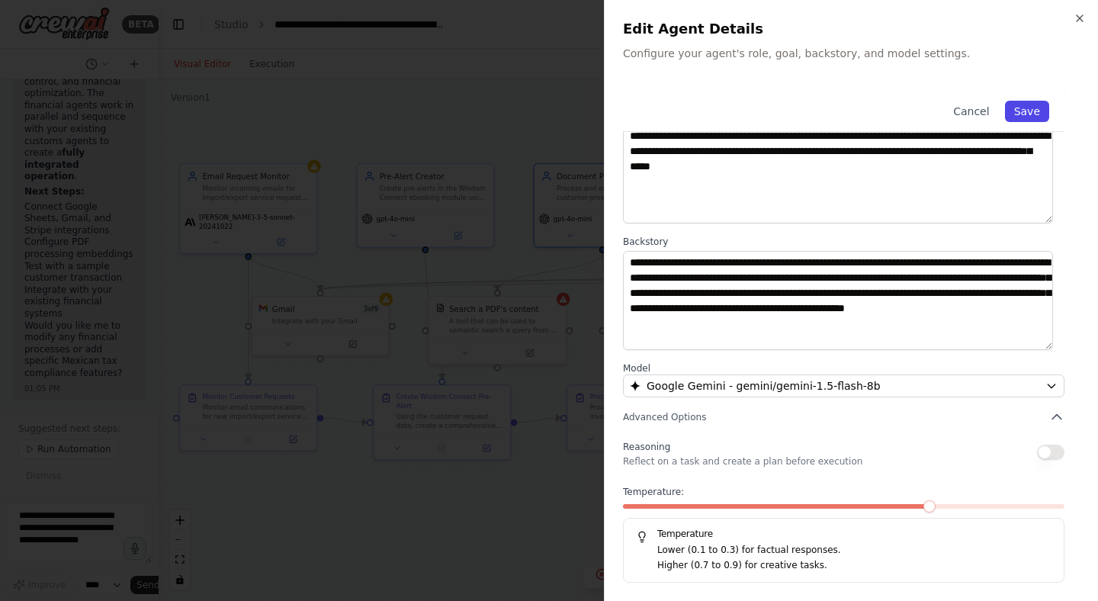
click at [1021, 105] on button "Save" at bounding box center [1027, 111] width 44 height 21
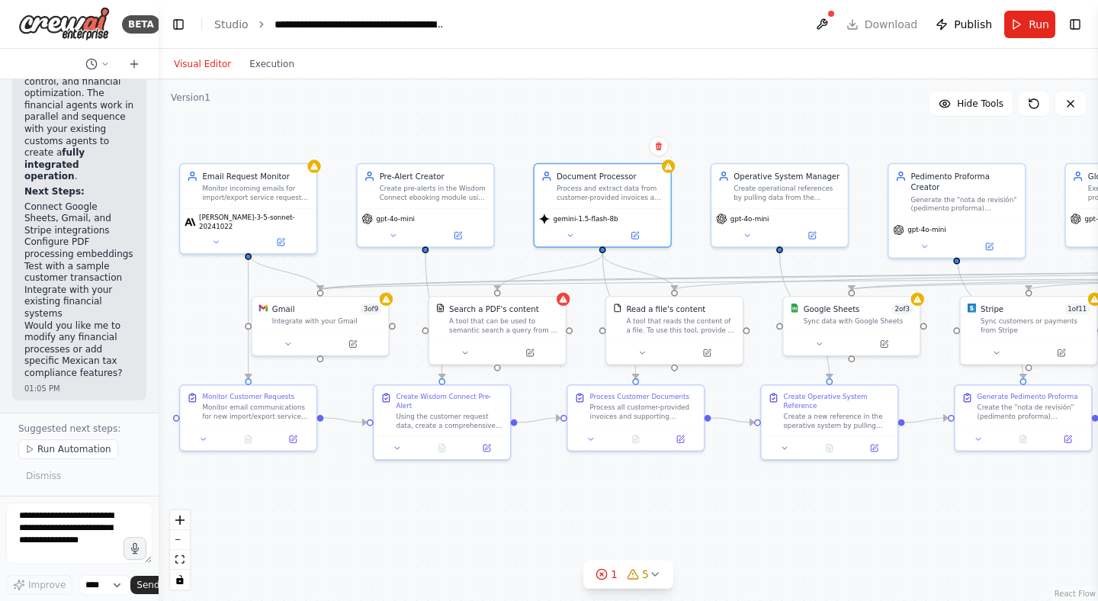
click at [821, 541] on div ".deletable-edge-delete-btn { width: 20px; height: 20px; border: 0px solid #ffff…" at bounding box center [629, 340] width 940 height 522
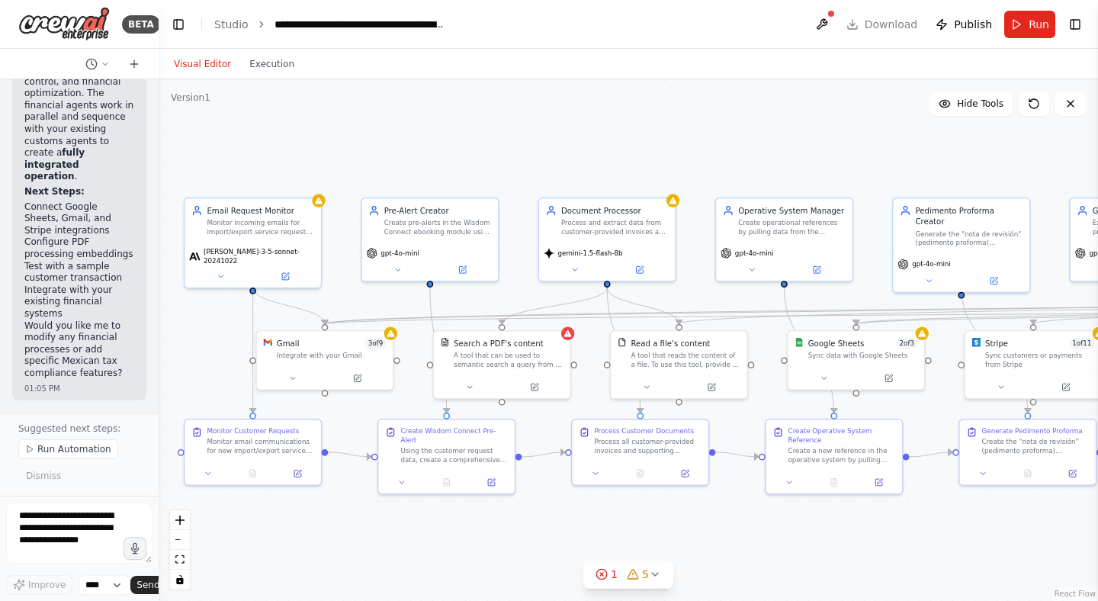
drag, startPoint x: 827, startPoint y: 522, endPoint x: 831, endPoint y: 556, distance: 34.6
click at [831, 556] on div ".deletable-edge-delete-btn { width: 20px; height: 20px; border: 0px solid #ffff…" at bounding box center [629, 340] width 940 height 522
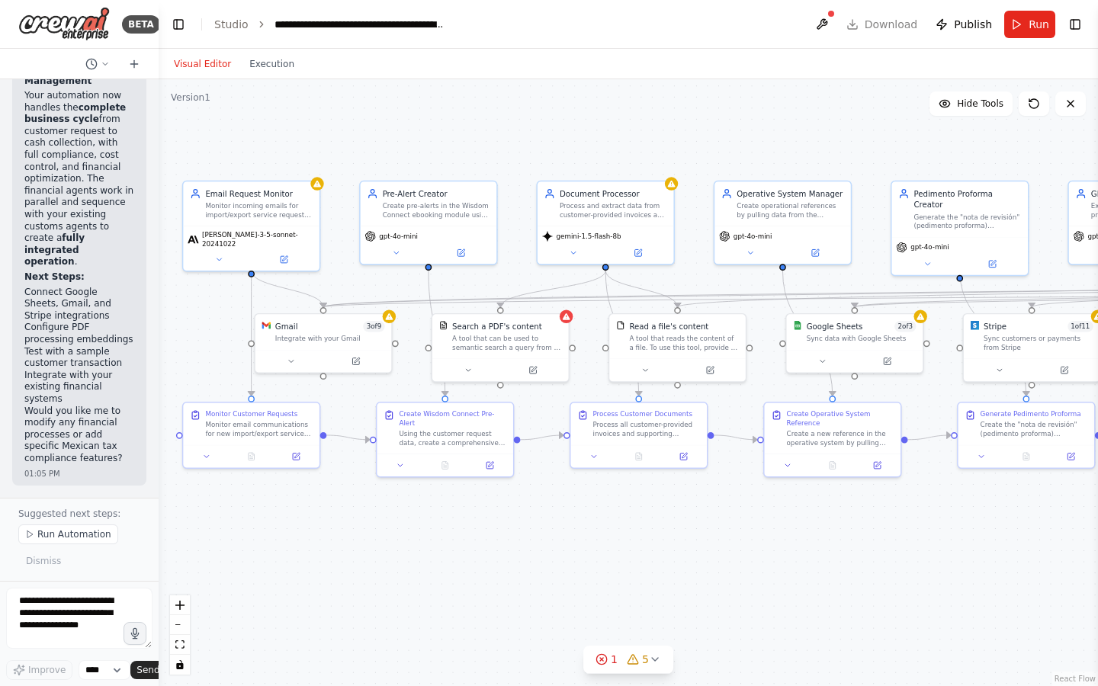
drag, startPoint x: 823, startPoint y: 634, endPoint x: 821, endPoint y: 617, distance: 16.8
click at [821, 600] on div ".deletable-edge-delete-btn { width: 20px; height: 20px; border: 0px solid #ffff…" at bounding box center [629, 382] width 940 height 607
click at [179, 600] on icon "fit view" at bounding box center [179, 645] width 9 height 8
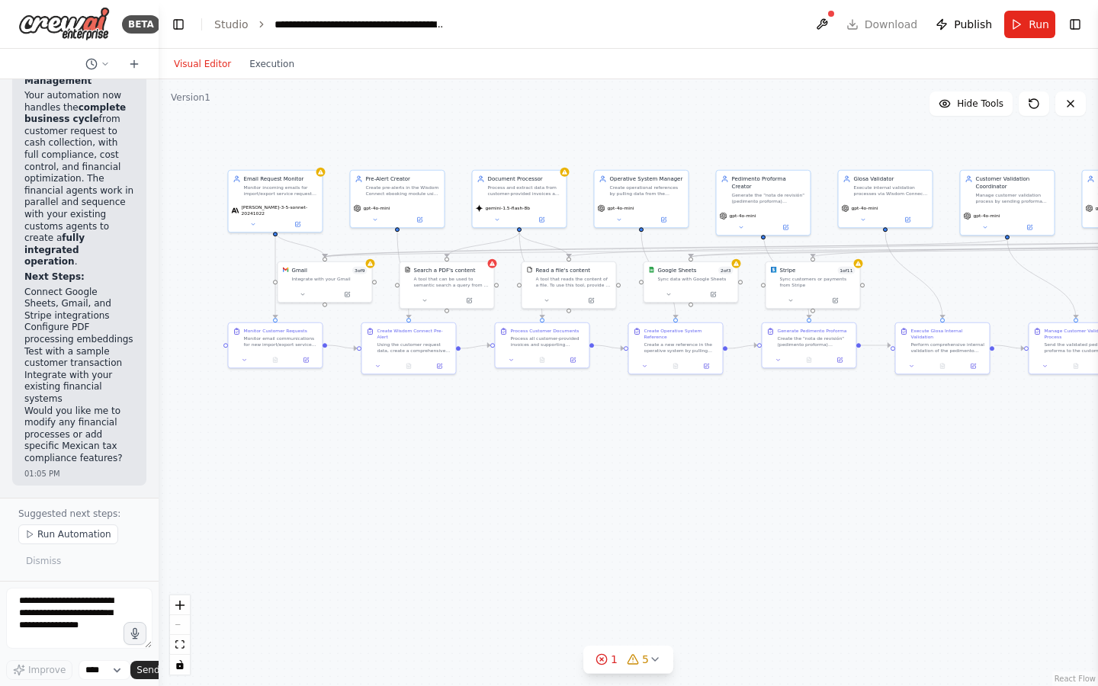
drag, startPoint x: 253, startPoint y: 590, endPoint x: 834, endPoint y: 480, distance: 591.7
click at [834, 480] on div ".deletable-edge-delete-btn { width: 20px; height: 20px; border: 0px solid #ffff…" at bounding box center [629, 382] width 940 height 607
click at [180, 600] on icon "zoom in" at bounding box center [179, 605] width 9 height 9
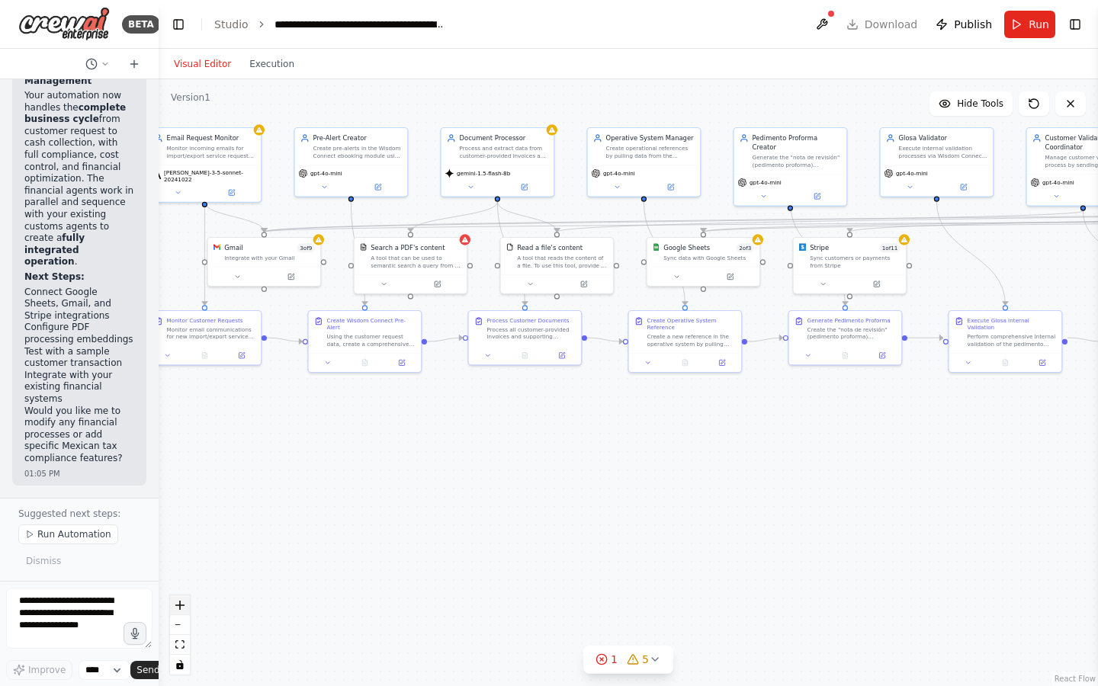
click at [180, 600] on icon "zoom in" at bounding box center [179, 605] width 9 height 9
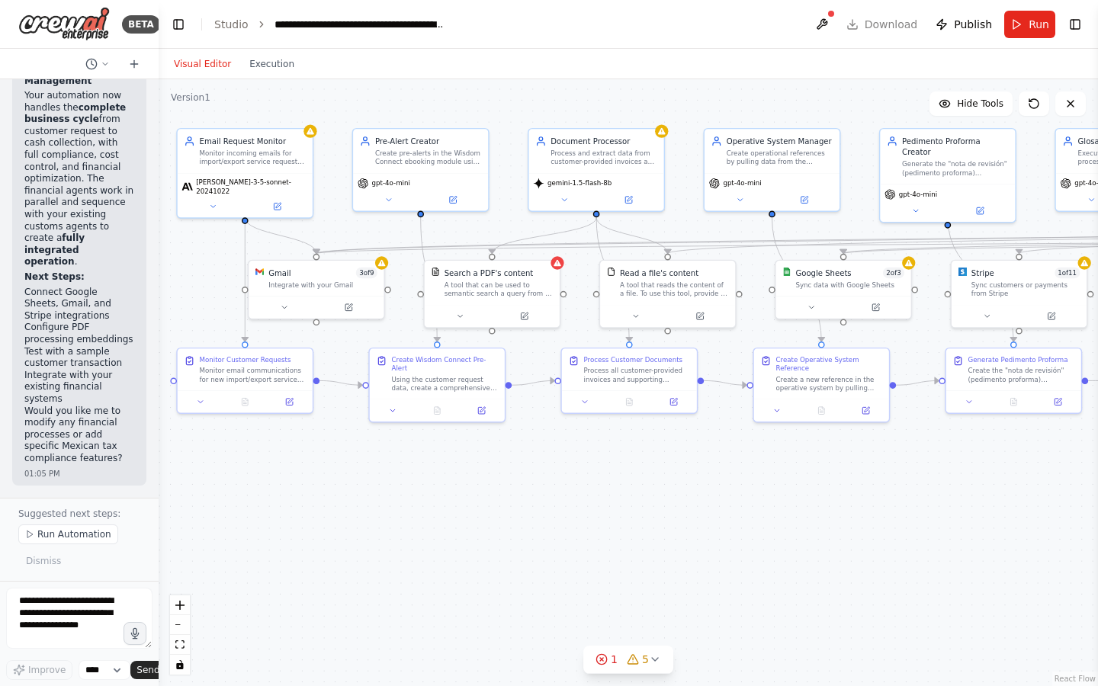
drag, startPoint x: 326, startPoint y: 547, endPoint x: 415, endPoint y: 571, distance: 92.3
click at [415, 571] on div ".deletable-edge-delete-btn { width: 20px; height: 20px; border: 0px solid #ffff…" at bounding box center [629, 382] width 940 height 607
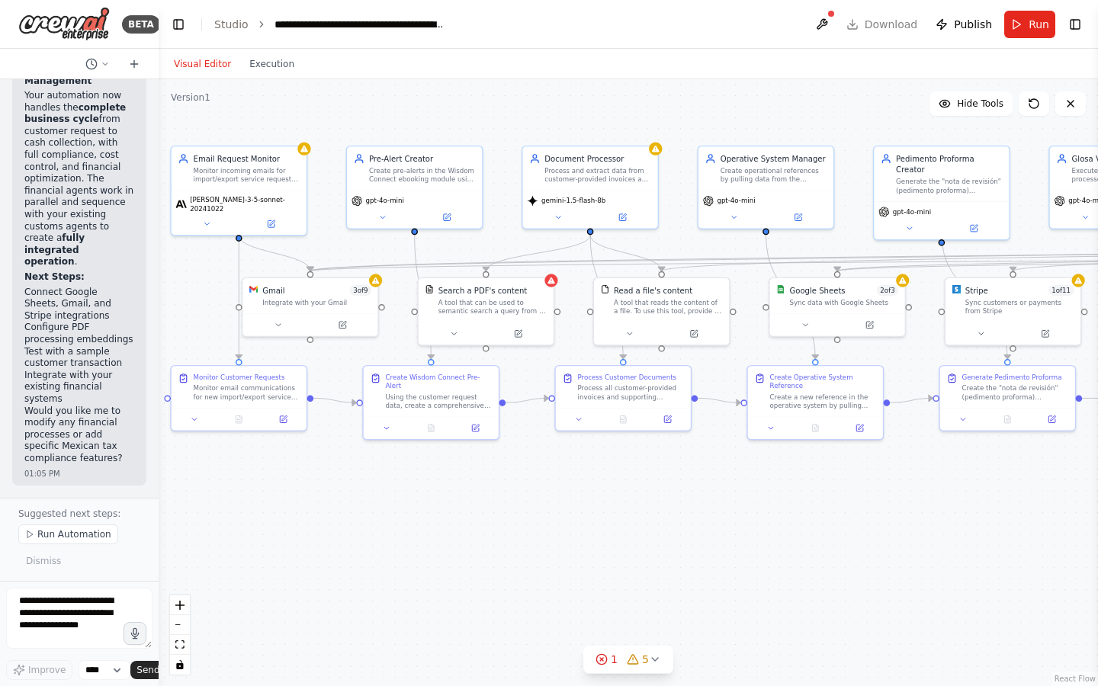
drag, startPoint x: 793, startPoint y: 516, endPoint x: 787, endPoint y: 535, distance: 19.3
click at [787, 535] on div ".deletable-edge-delete-btn { width: 20px; height: 20px; border: 0px solid #ffff…" at bounding box center [629, 382] width 940 height 607
click at [446, 537] on div ".deletable-edge-delete-btn { width: 20px; height: 20px; border: 0px solid #ffff…" at bounding box center [629, 382] width 940 height 607
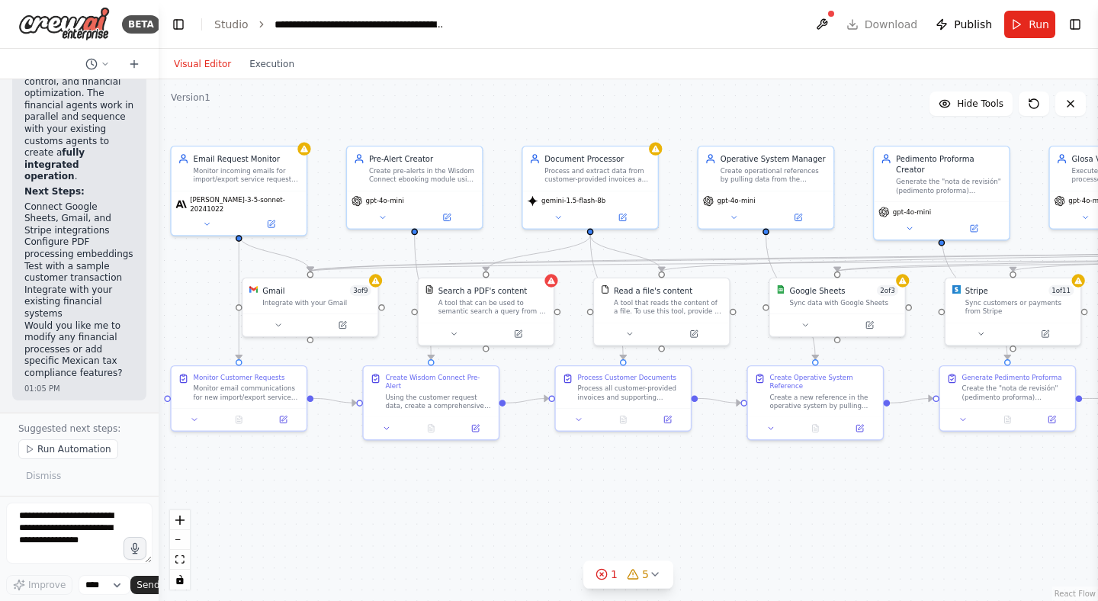
scroll to position [9480, 0]
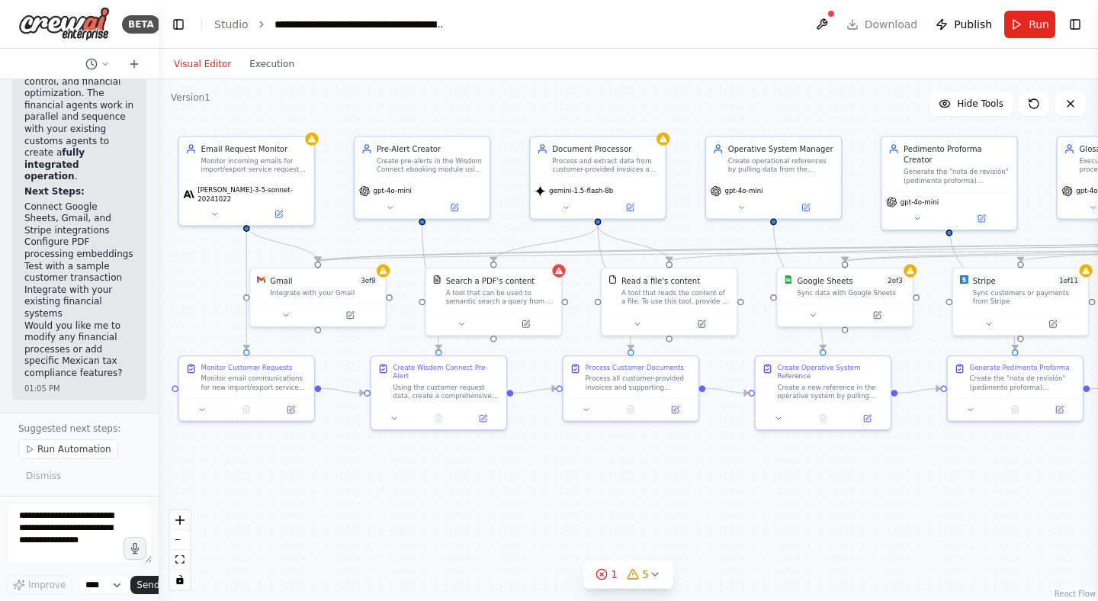
drag, startPoint x: 387, startPoint y: 490, endPoint x: 394, endPoint y: 481, distance: 12.5
click at [394, 481] on div ".deletable-edge-delete-btn { width: 20px; height: 20px; border: 0px solid #ffff…" at bounding box center [629, 340] width 940 height 522
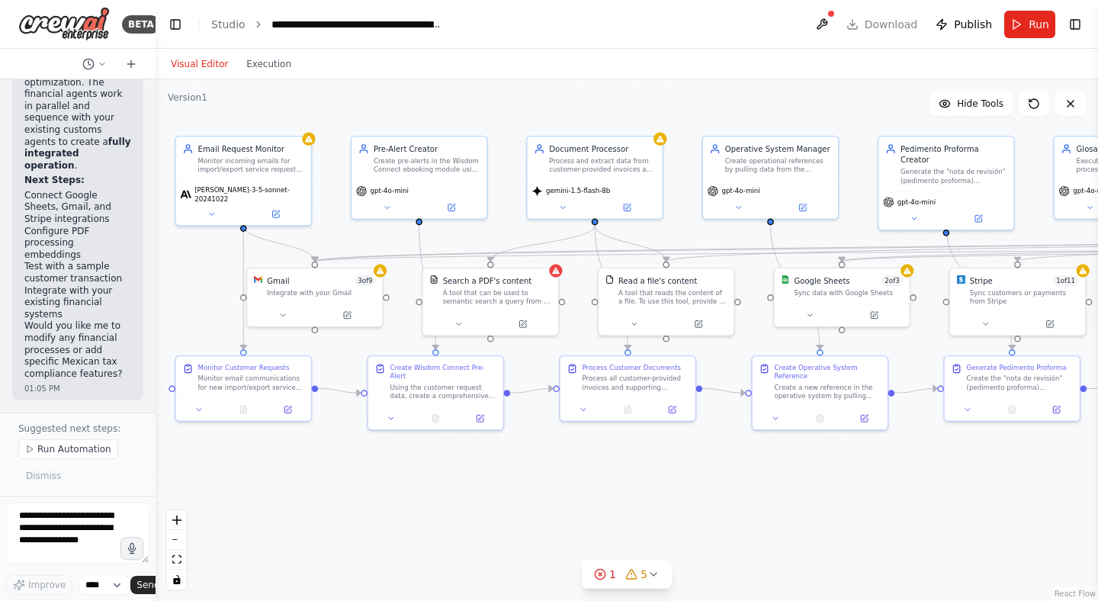
drag, startPoint x: 156, startPoint y: 506, endPoint x: 0, endPoint y: 493, distance: 156.1
click at [0, 493] on div "BETA 12:25 PM ▶ Thought process I'll help you create a comprehensive automation…" at bounding box center [78, 300] width 156 height 601
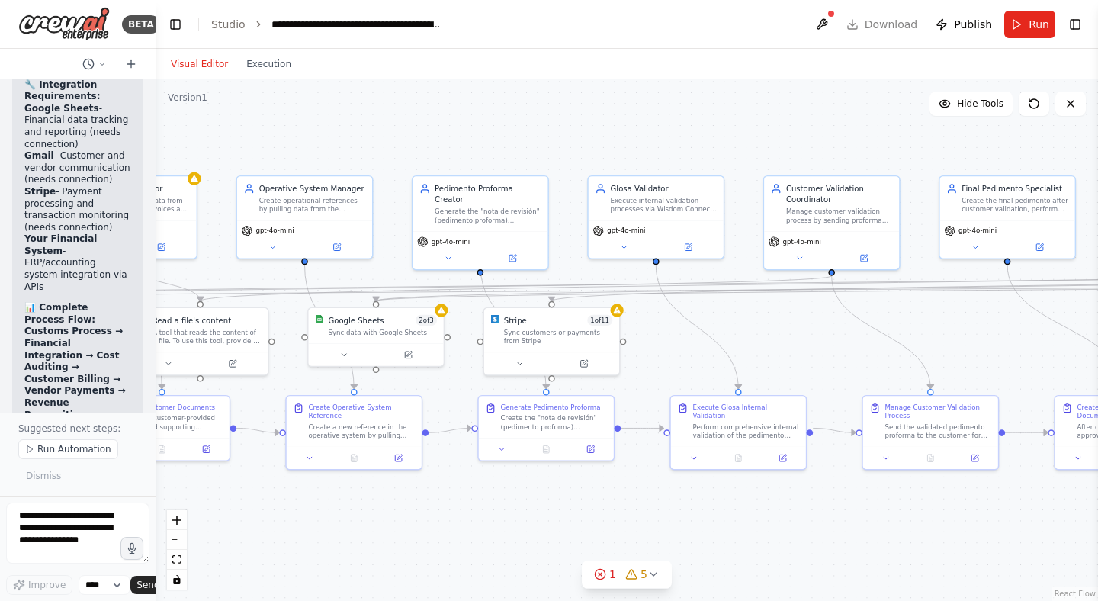
drag, startPoint x: 969, startPoint y: 509, endPoint x: 609, endPoint y: 525, distance: 360.4
click at [503, 547] on div ".deletable-edge-delete-btn { width: 20px; height: 20px; border: 0px solid #ffff…" at bounding box center [627, 340] width 943 height 522
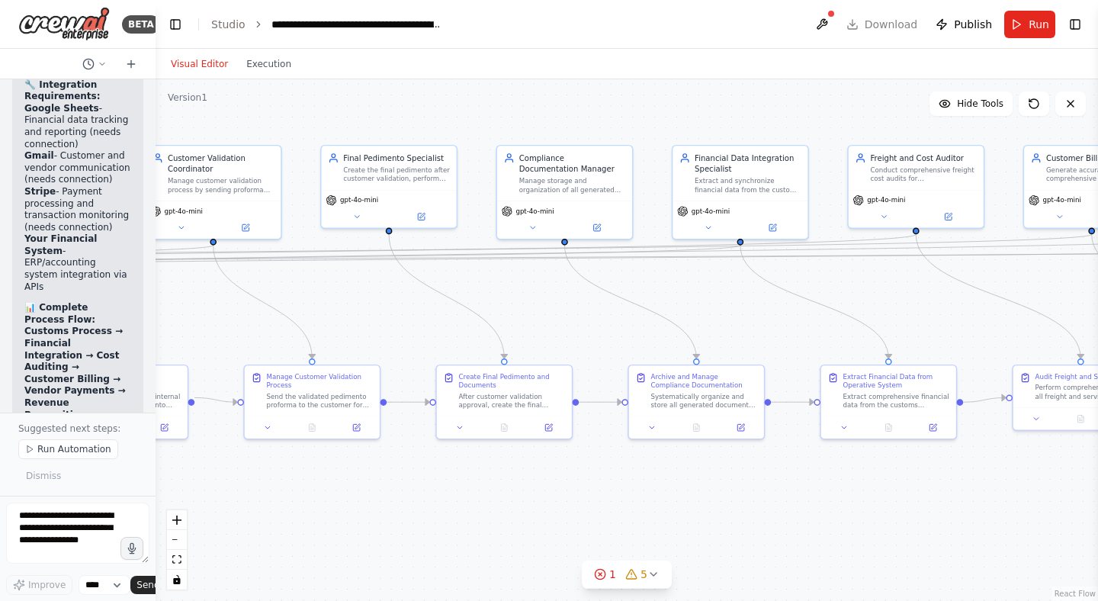
drag, startPoint x: 935, startPoint y: 528, endPoint x: 309, endPoint y: 498, distance: 626.9
click at [309, 498] on div ".deletable-edge-delete-btn { width: 20px; height: 20px; border: 0px solid #ffff…" at bounding box center [627, 340] width 943 height 522
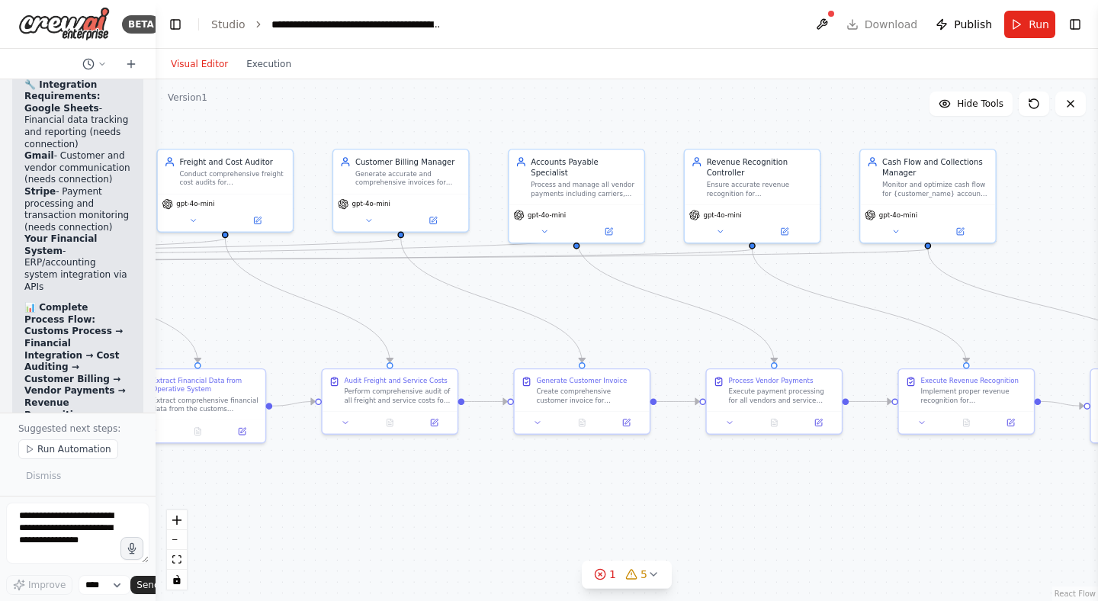
drag, startPoint x: 853, startPoint y: 491, endPoint x: 170, endPoint y: 495, distance: 682.7
click at [170, 495] on div ".deletable-edge-delete-btn { width: 20px; height: 20px; border: 0px solid #ffff…" at bounding box center [627, 340] width 943 height 522
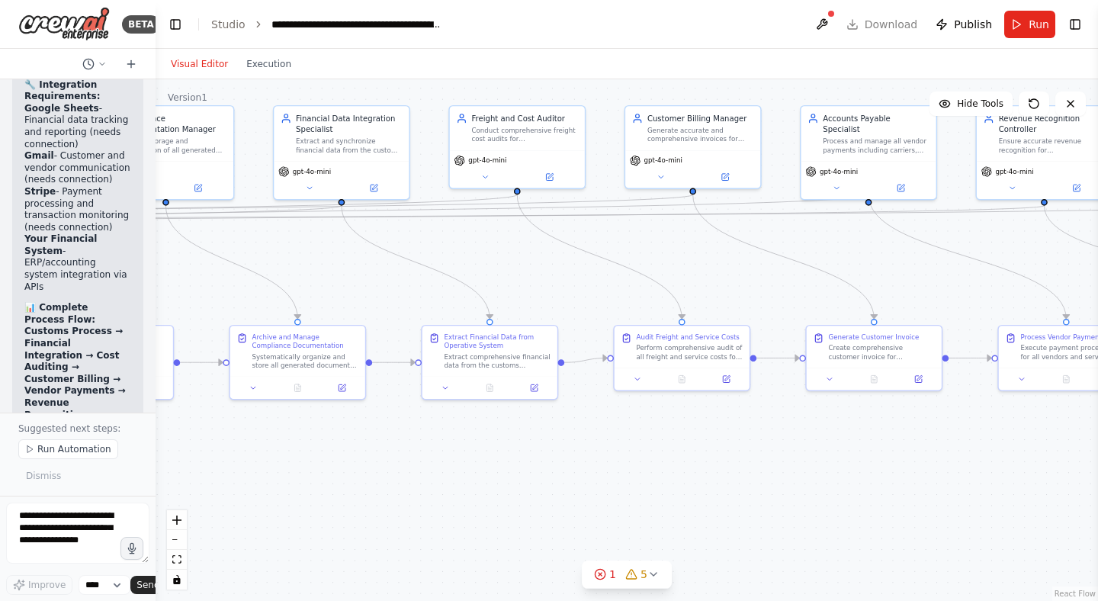
drag, startPoint x: 783, startPoint y: 484, endPoint x: 1075, endPoint y: 441, distance: 295.4
click at [1075, 441] on div ".deletable-edge-delete-btn { width: 20px; height: 20px; border: 0px solid #ffff…" at bounding box center [627, 340] width 943 height 522
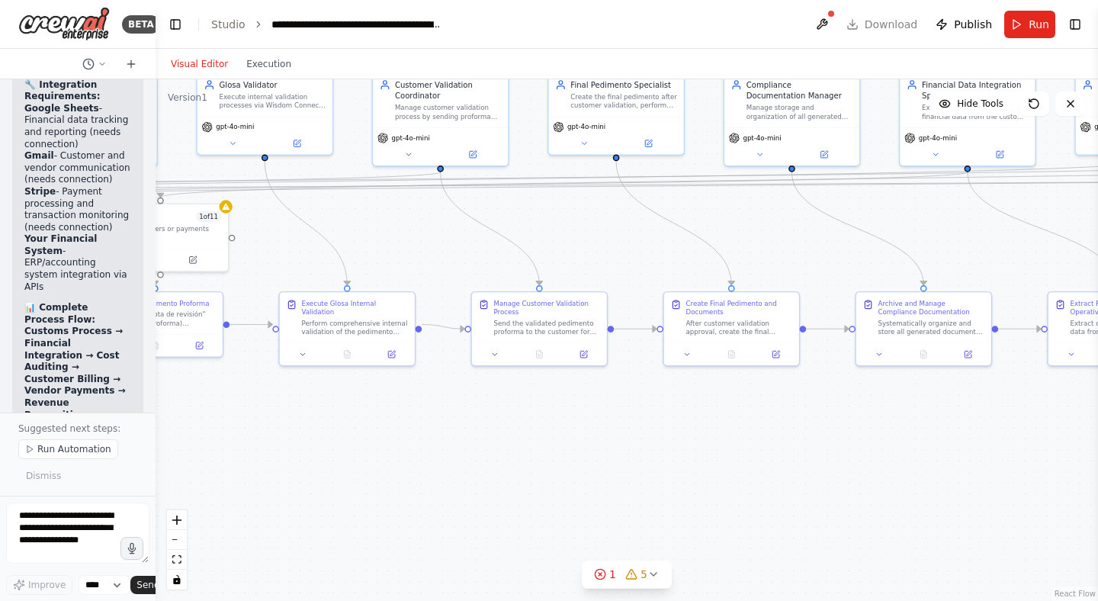
drag, startPoint x: 307, startPoint y: 465, endPoint x: 934, endPoint y: 431, distance: 627.1
click at [934, 431] on div ".deletable-edge-delete-btn { width: 20px; height: 20px; border: 0px solid #ffff…" at bounding box center [627, 340] width 943 height 522
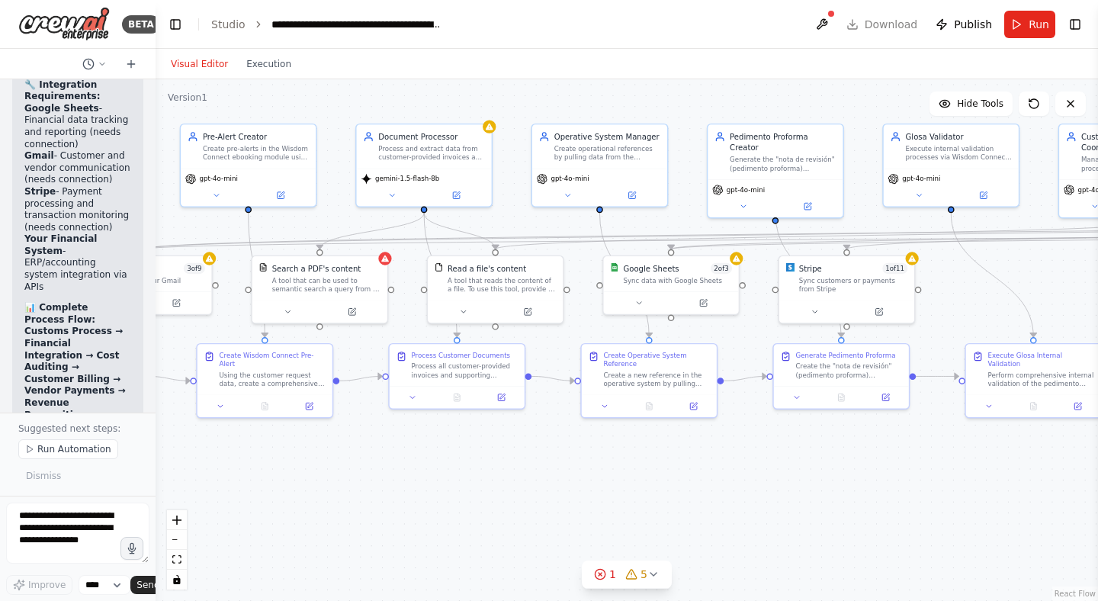
drag, startPoint x: 403, startPoint y: 432, endPoint x: 1089, endPoint y: 484, distance: 688.4
click at [1089, 484] on div ".deletable-edge-delete-btn { width: 20px; height: 20px; border: 0px solid #ffff…" at bounding box center [627, 340] width 943 height 522
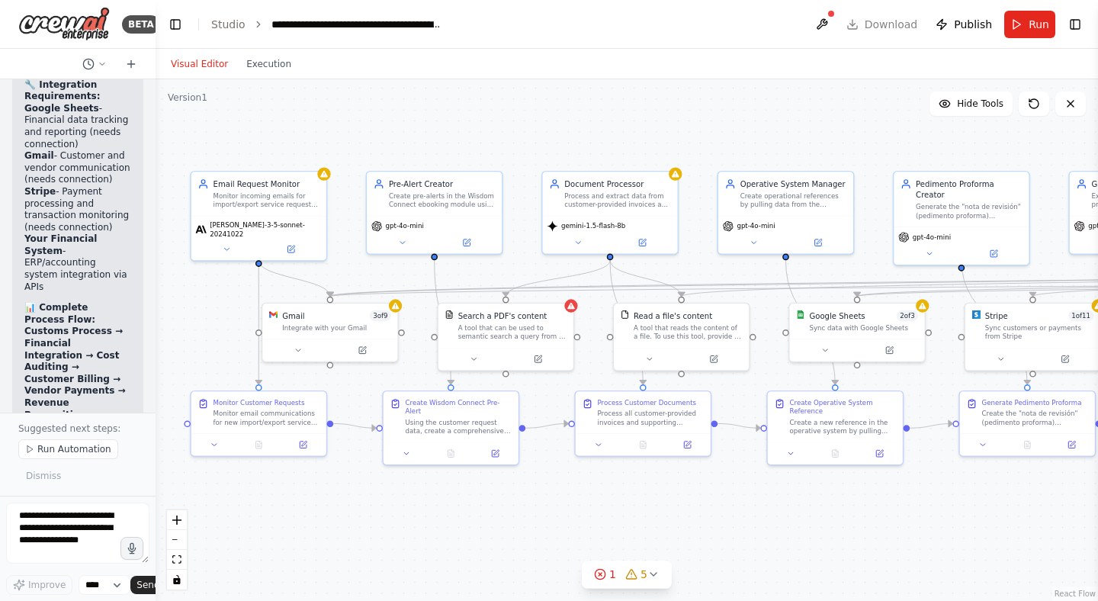
drag, startPoint x: 713, startPoint y: 499, endPoint x: 899, endPoint y: 546, distance: 192.0
click at [899, 546] on div ".deletable-edge-delete-btn { width: 20px; height: 20px; border: 0px solid #ffff…" at bounding box center [627, 340] width 943 height 522
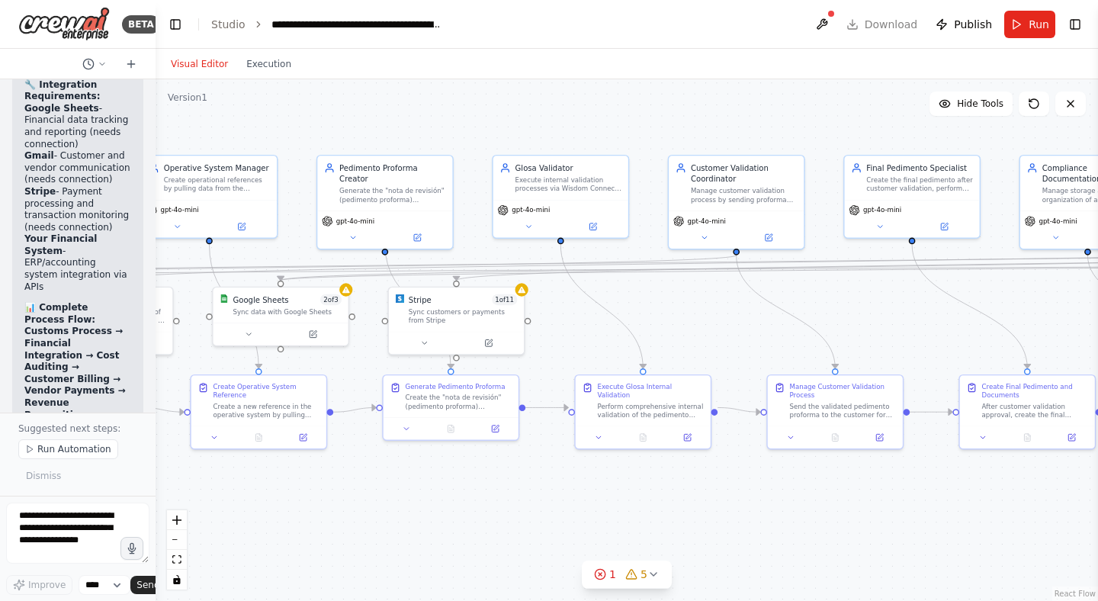
drag, startPoint x: 906, startPoint y: 511, endPoint x: 330, endPoint y: 495, distance: 576.9
click at [330, 495] on div ".deletable-edge-delete-btn { width: 20px; height: 20px; border: 0px solid #ffff…" at bounding box center [627, 340] width 943 height 522
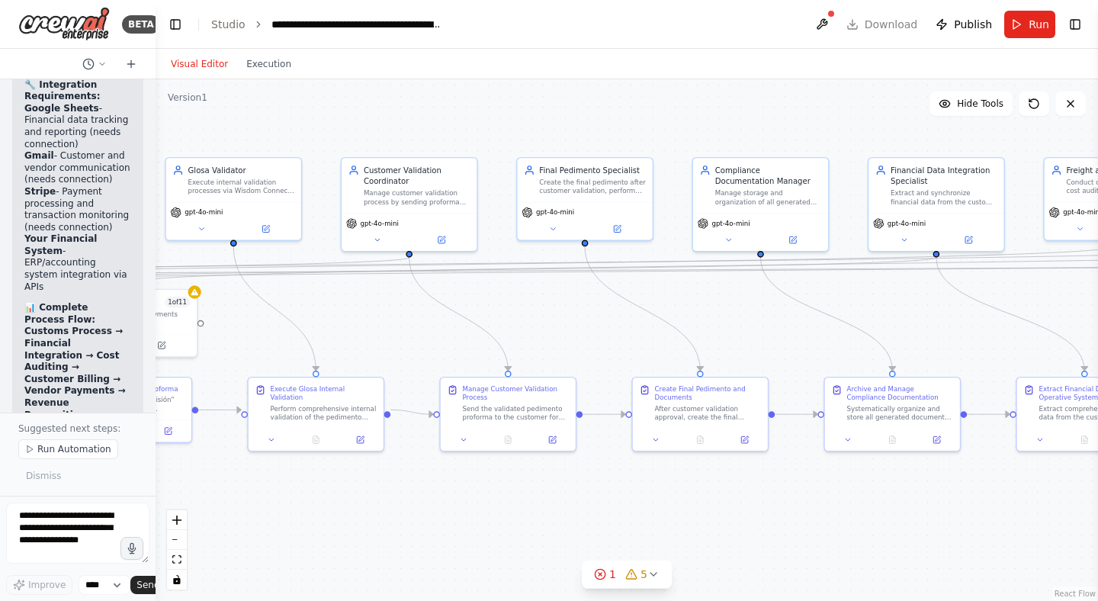
drag, startPoint x: 486, startPoint y: 503, endPoint x: 249, endPoint y: 497, distance: 236.5
click at [246, 500] on div ".deletable-edge-delete-btn { width: 20px; height: 20px; border: 0px solid #ffff…" at bounding box center [627, 340] width 943 height 522
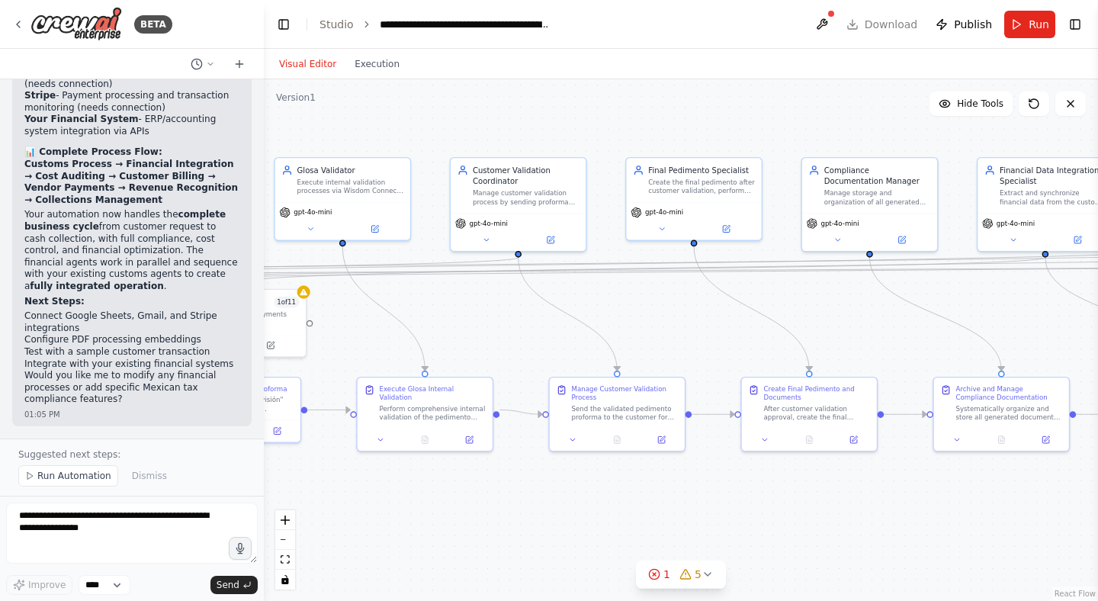
scroll to position [0, 0]
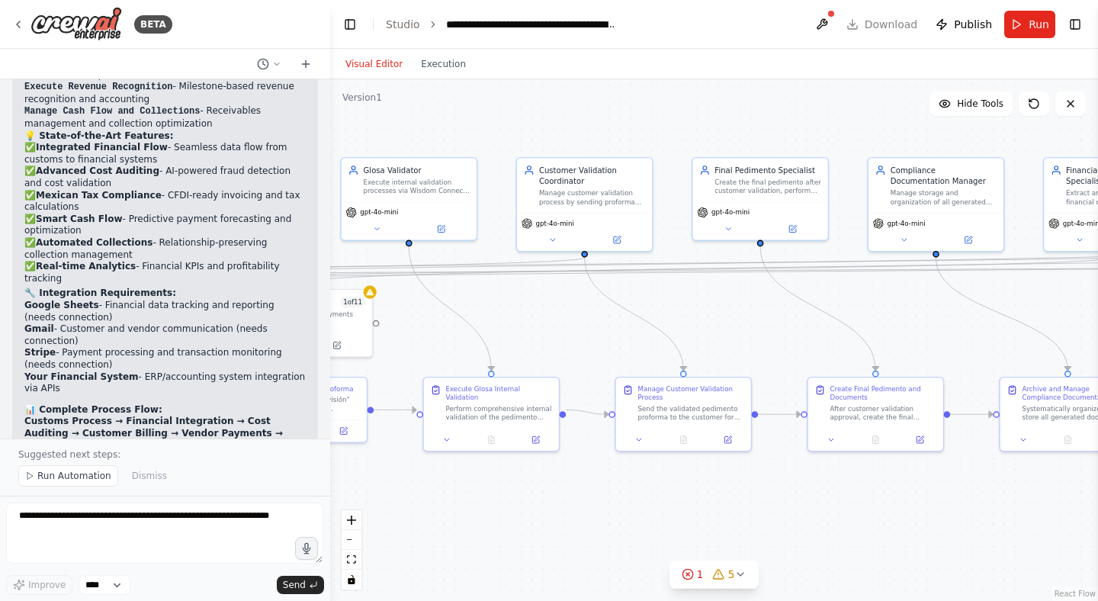
drag, startPoint x: 152, startPoint y: 270, endPoint x: 365, endPoint y: 280, distance: 213.0
click at [365, 280] on div "BETA 12:25 PM ▶ Thought process I'll help you create a comprehensive automation…" at bounding box center [549, 300] width 1098 height 601
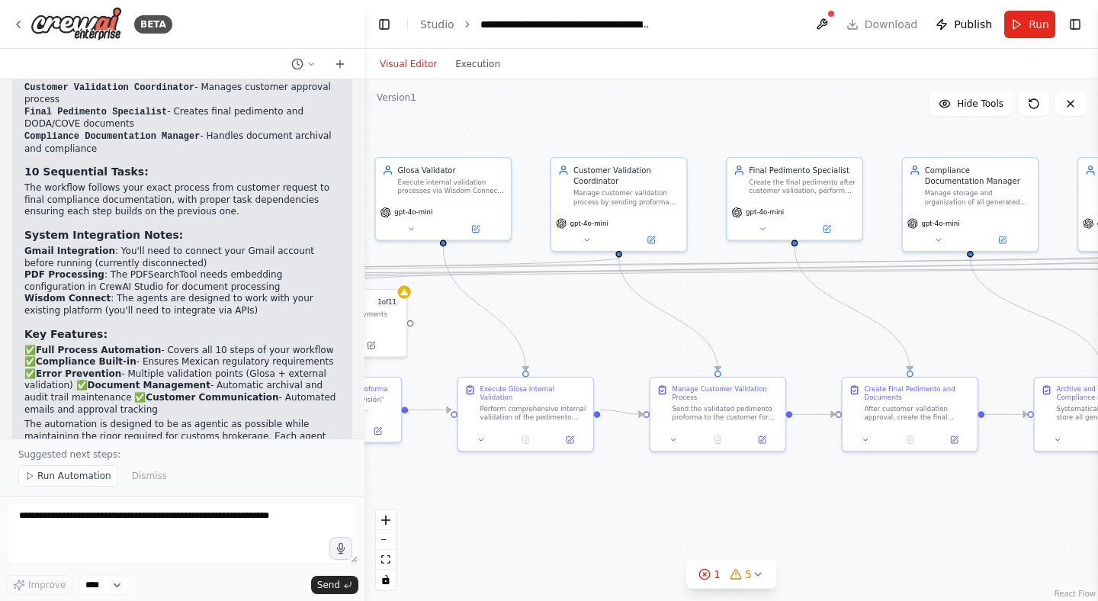
scroll to position [2182, 0]
